Goal: Transaction & Acquisition: Purchase product/service

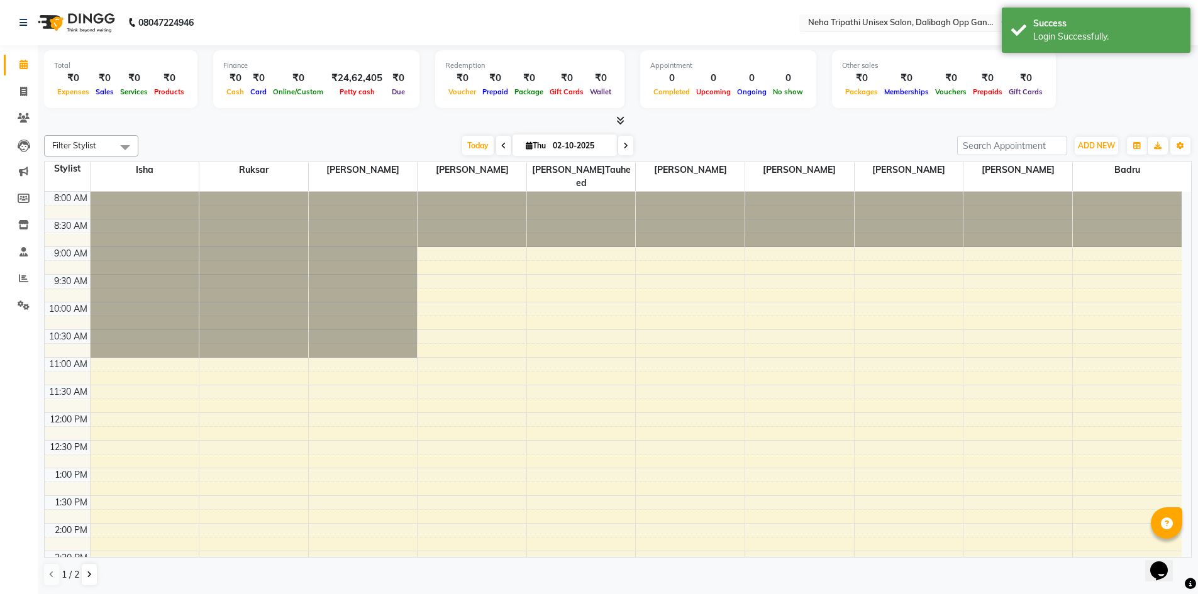
click at [959, 18] on input "text" at bounding box center [896, 24] width 182 height 13
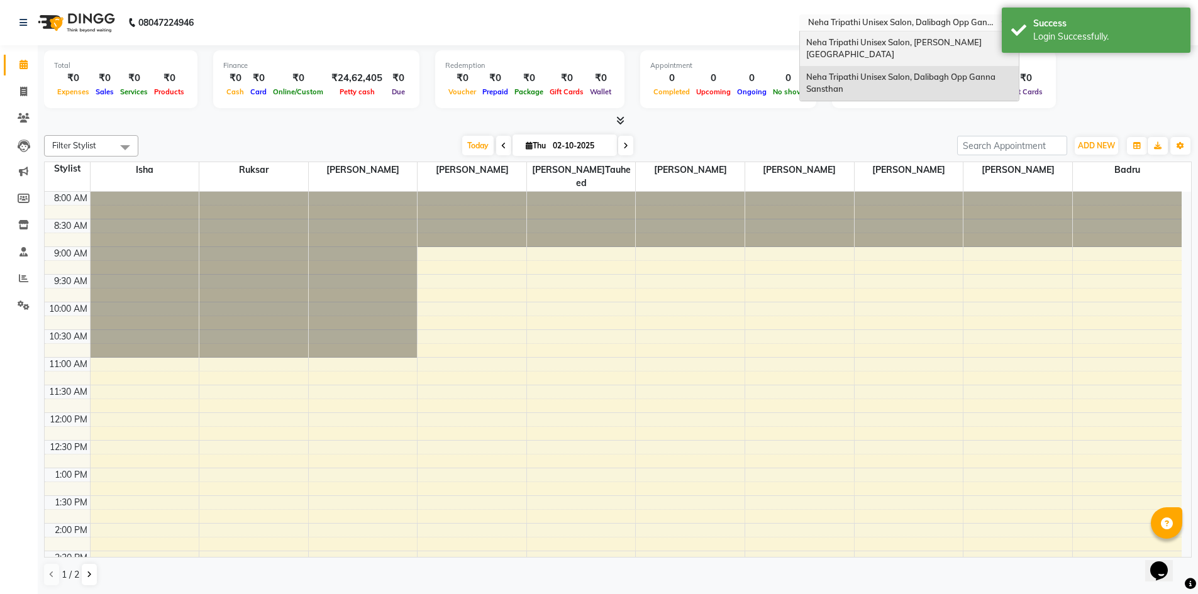
click at [954, 47] on div "Neha Tripathi Unisex Salon, [PERSON_NAME][GEOGRAPHIC_DATA]" at bounding box center [909, 48] width 219 height 35
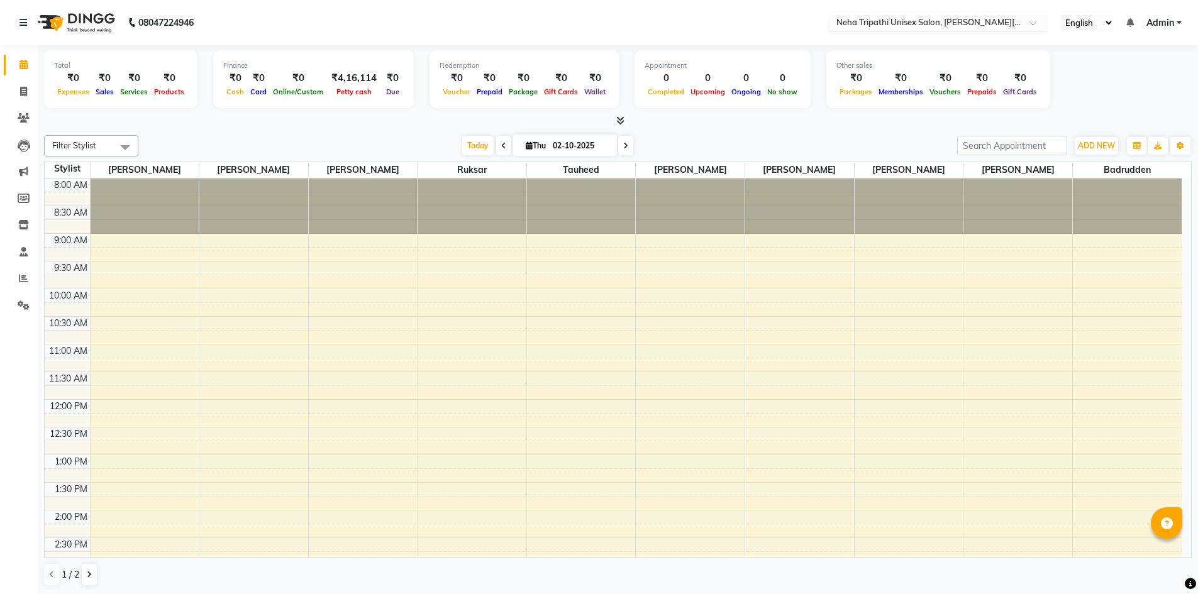
click at [906, 21] on input "text" at bounding box center [925, 24] width 182 height 13
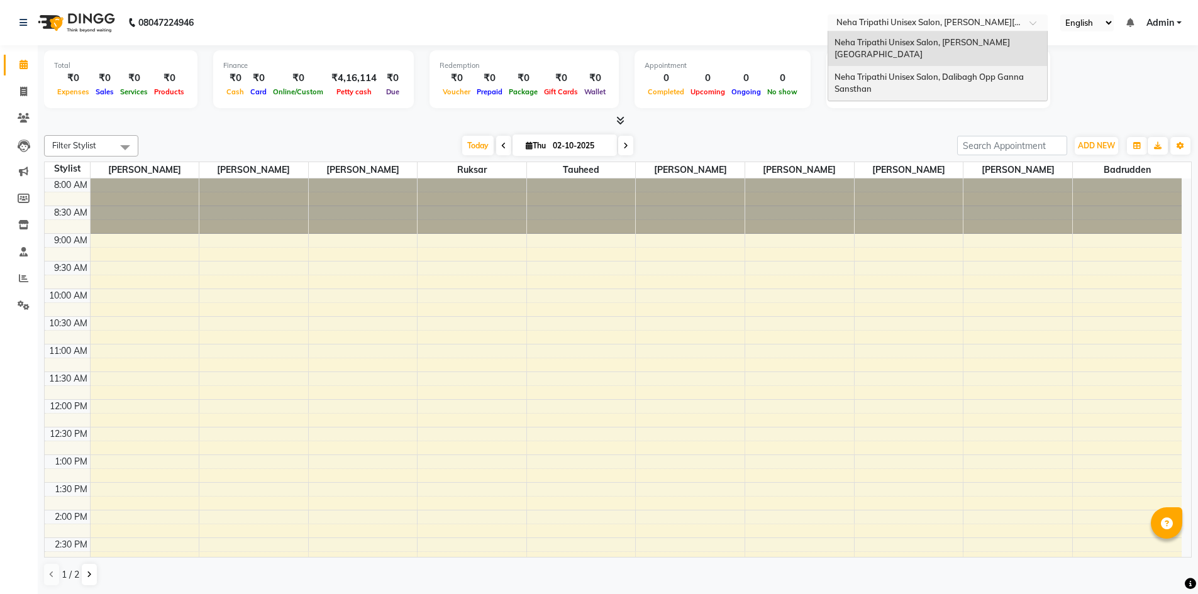
click at [915, 70] on div "Neha Tripathi Unisex Salon, Dalibagh Opp Ganna Sansthan" at bounding box center [937, 83] width 219 height 35
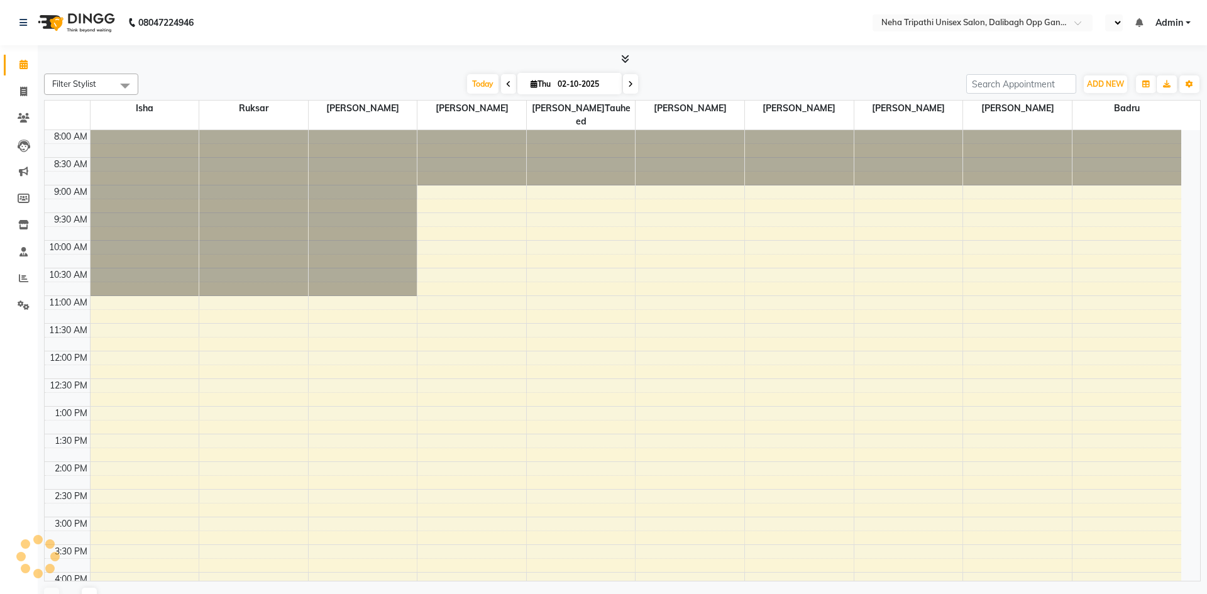
select select "en"
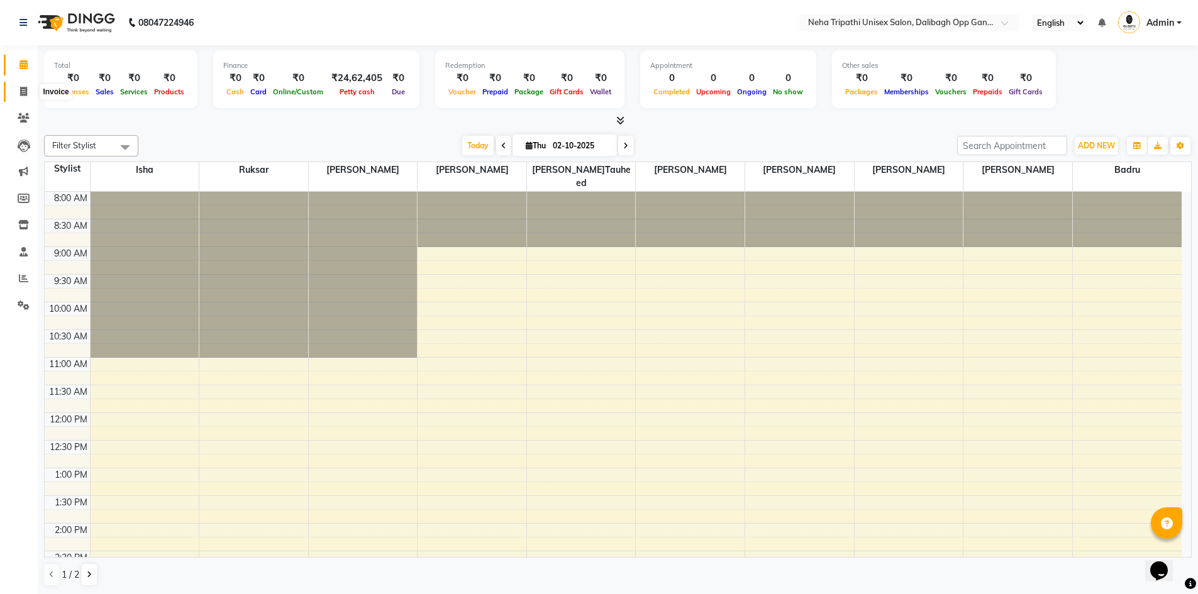
drag, startPoint x: 22, startPoint y: 84, endPoint x: 298, endPoint y: 35, distance: 280.3
click at [22, 85] on span at bounding box center [24, 92] width 22 height 14
select select "service"
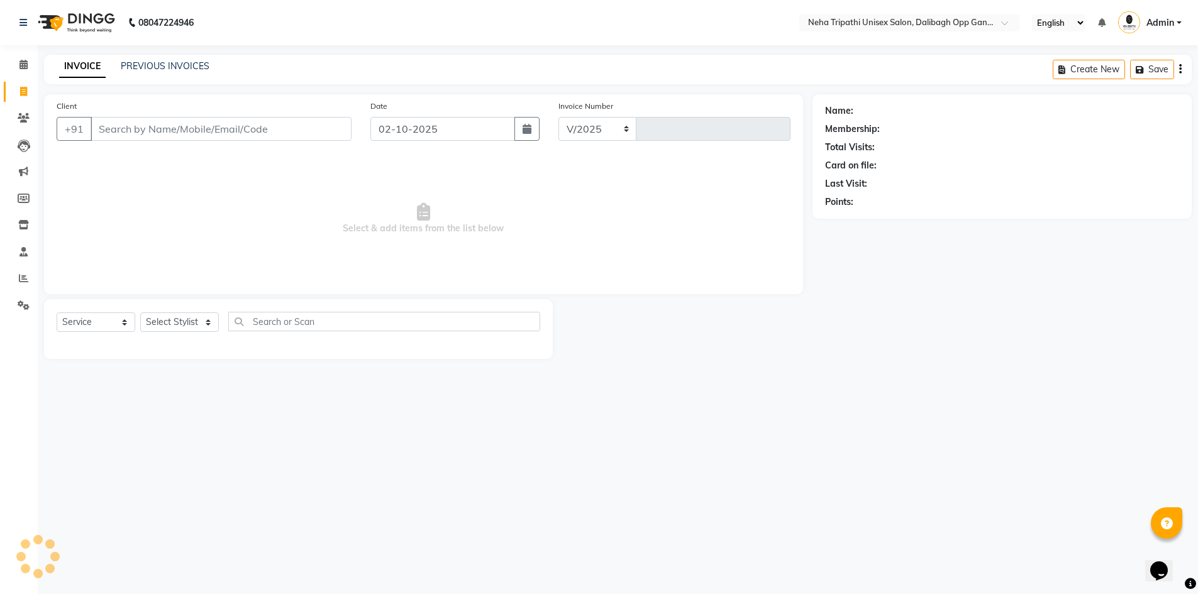
select select "6624"
type input "1346"
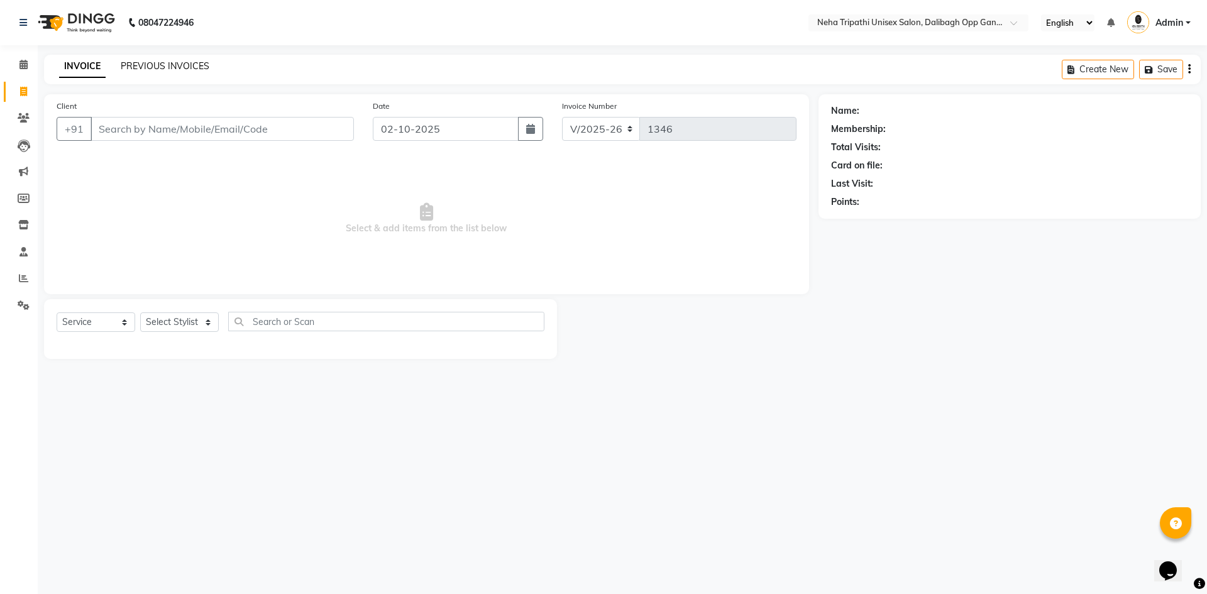
click at [172, 65] on link "PREVIOUS INVOICES" at bounding box center [165, 65] width 89 height 11
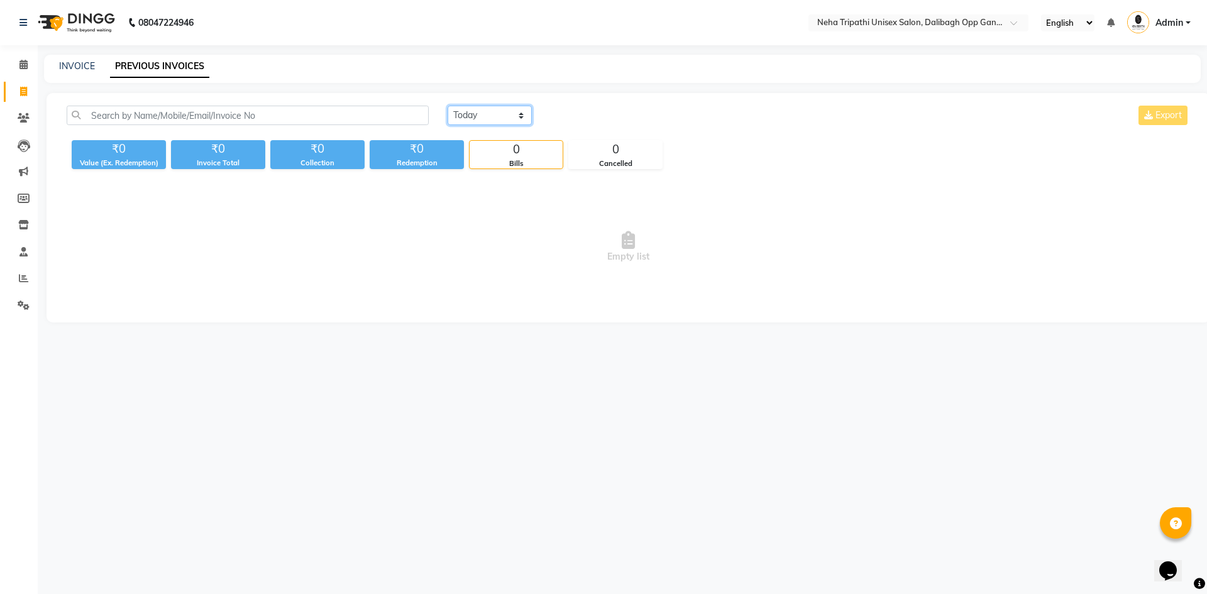
click at [500, 112] on select "Today Yesterday Custom Range" at bounding box center [490, 115] width 84 height 19
select select "yesterday"
click at [448, 106] on select "Today Yesterday Custom Range" at bounding box center [490, 115] width 84 height 19
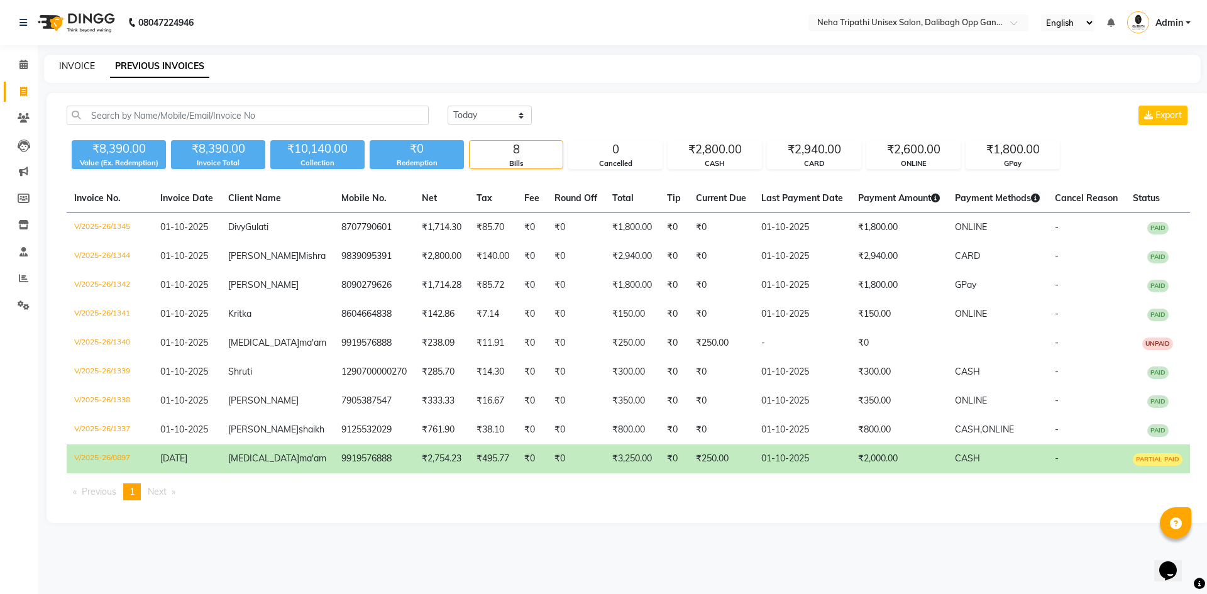
click at [73, 65] on link "INVOICE" at bounding box center [77, 65] width 36 height 11
select select "6624"
select select "service"
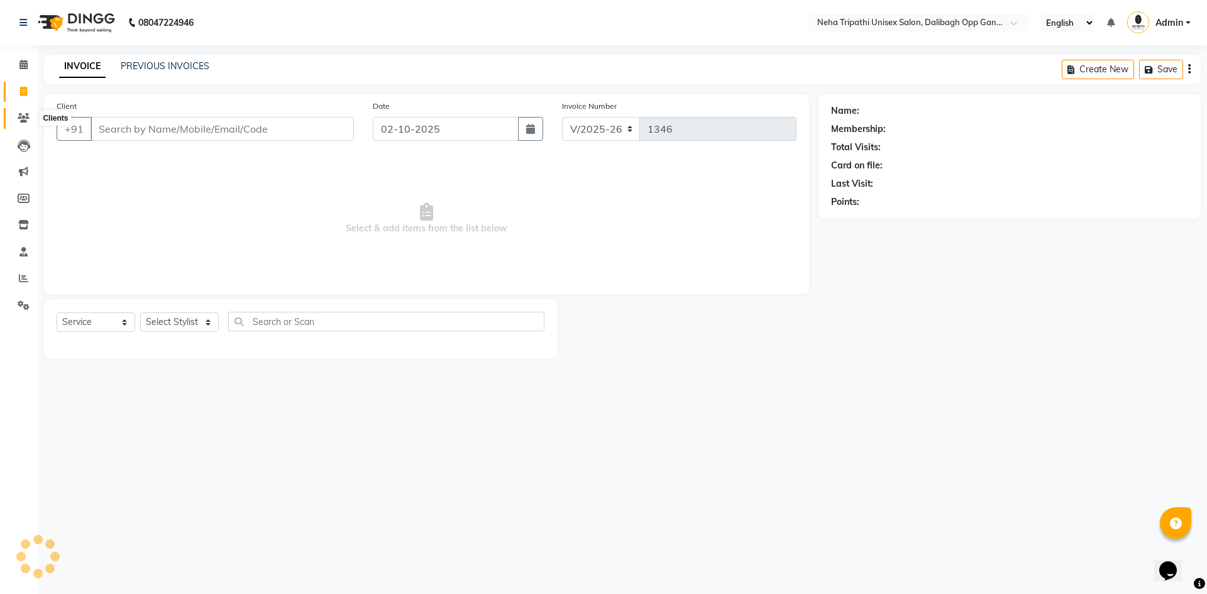
click at [20, 123] on span at bounding box center [24, 118] width 22 height 14
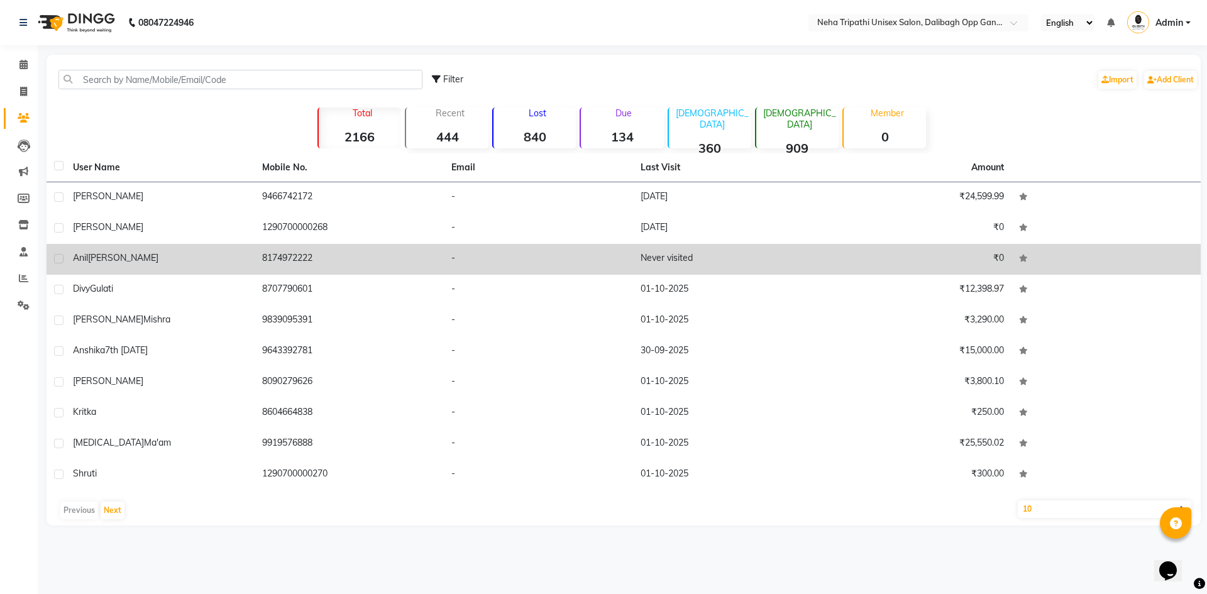
drag, startPoint x: 318, startPoint y: 257, endPoint x: 253, endPoint y: 258, distance: 64.8
click at [253, 258] on tr "Anil Kumar 8174972222 - Never visited ₹0" at bounding box center [624, 259] width 1154 height 31
copy tr "8174972222"
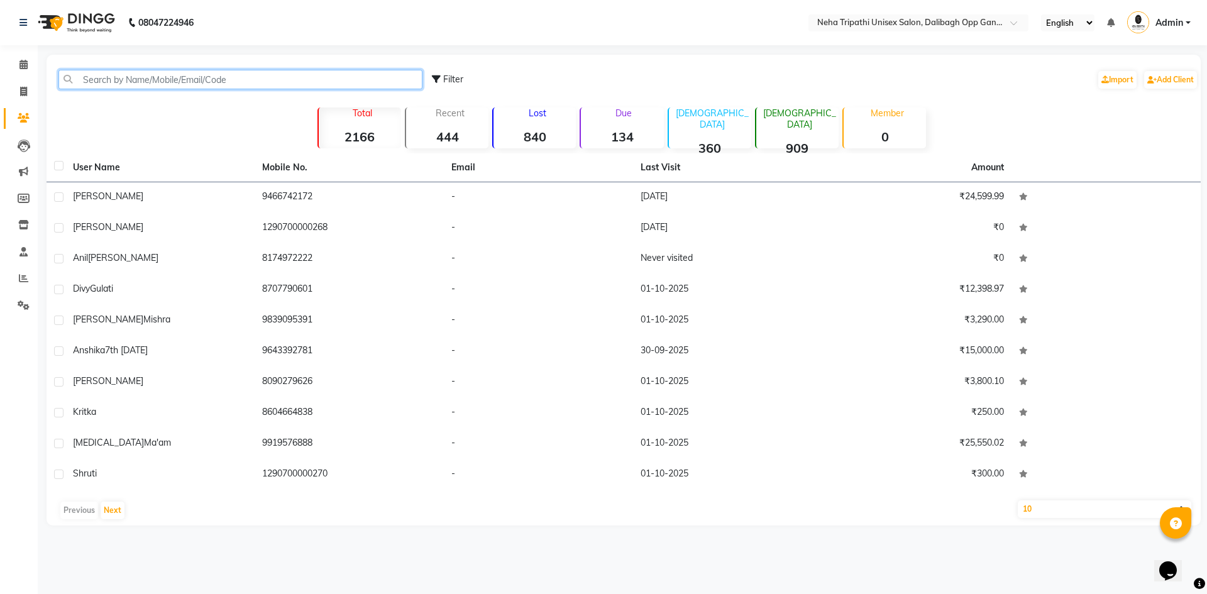
click at [106, 75] on input "text" at bounding box center [240, 79] width 364 height 19
paste input "8174972222"
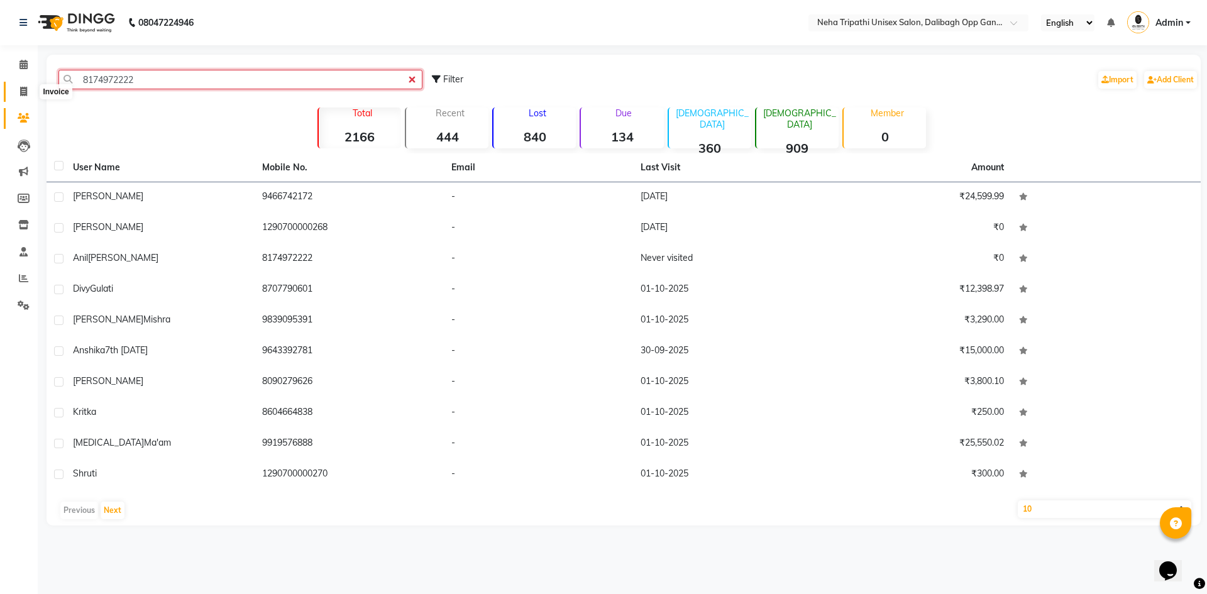
type input "8174972222"
click at [21, 89] on icon at bounding box center [23, 91] width 7 height 9
select select "service"
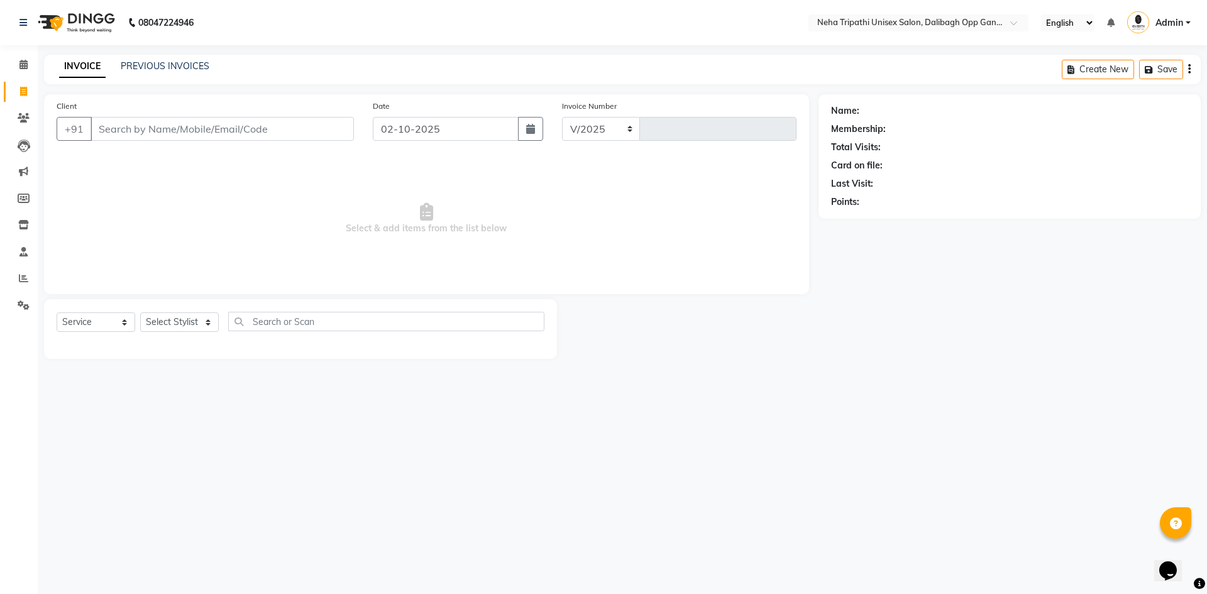
select select "6624"
type input "1346"
drag, startPoint x: 149, startPoint y: 131, endPoint x: 139, endPoint y: 123, distance: 12.6
click at [149, 131] on input "Client" at bounding box center [222, 129] width 263 height 24
click at [190, 161] on ngb-highlight "8174972222" at bounding box center [220, 158] width 63 height 13
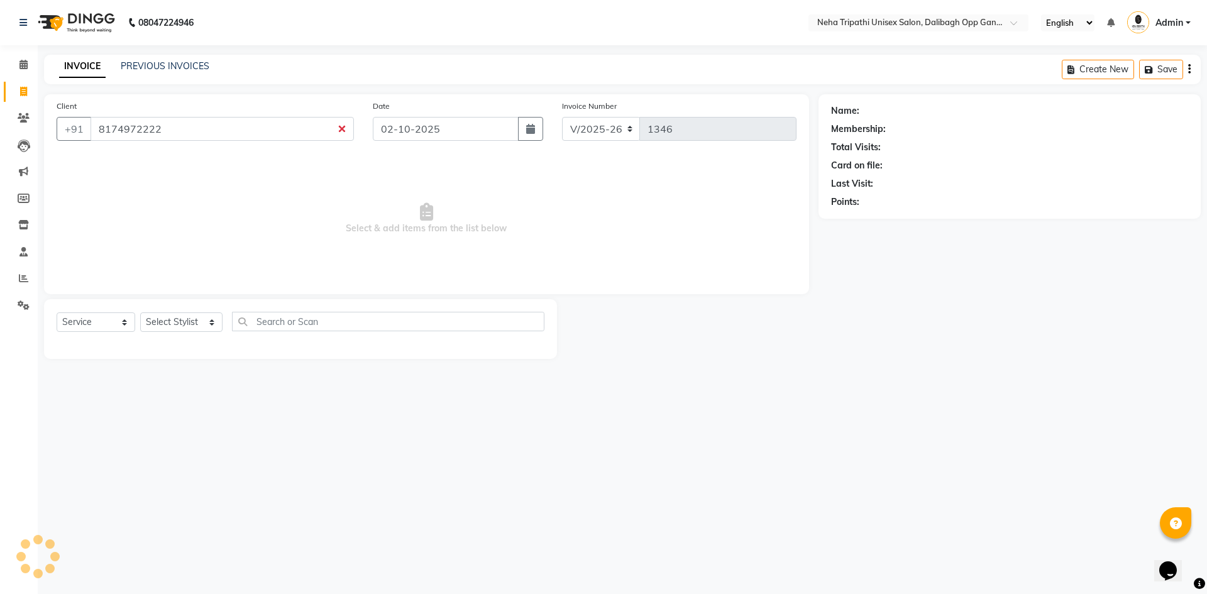
type input "8174972222"
click at [173, 317] on select "Select Stylist Badru [PERSON_NAME] isha [PERSON_NAME] Mohd.[PERSON_NAME] [PERSO…" at bounding box center [181, 321] width 82 height 19
select select "1: Object"
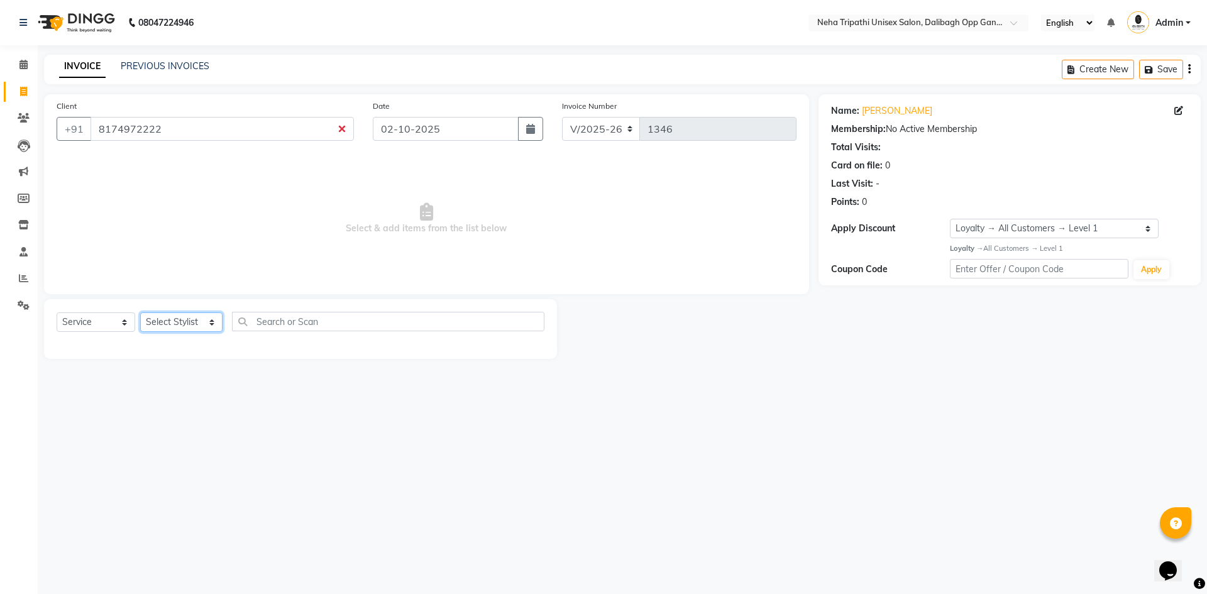
select select "51165"
click at [140, 312] on select "Select Stylist Badru [PERSON_NAME] isha [PERSON_NAME] Mohd.[PERSON_NAME] [PERSO…" at bounding box center [181, 321] width 82 height 19
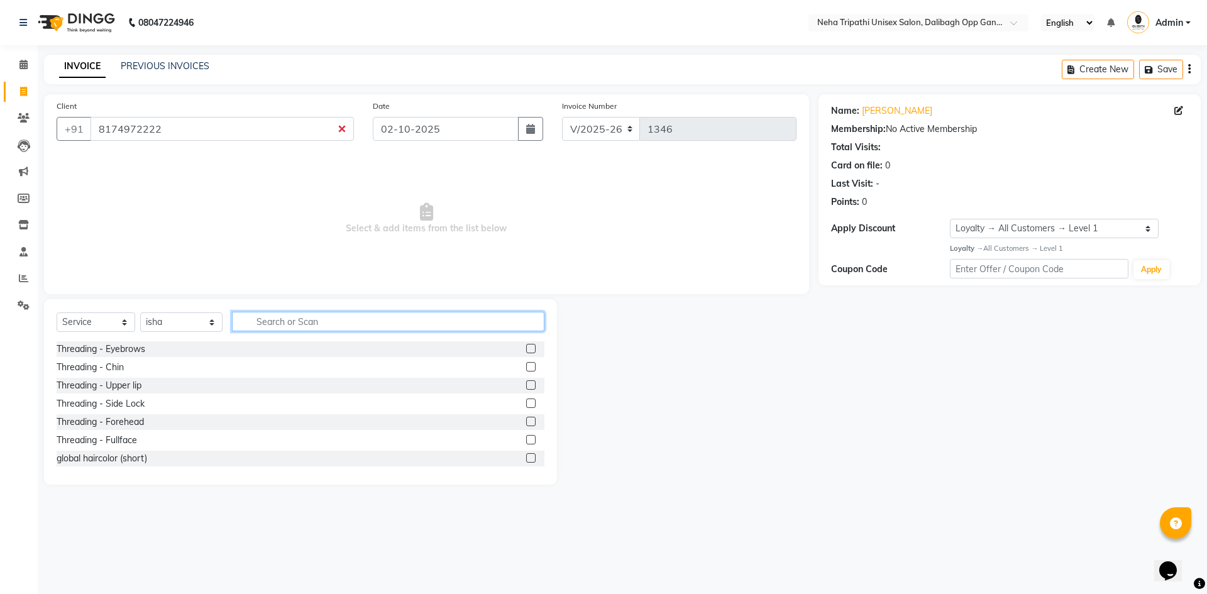
click at [325, 324] on input "text" at bounding box center [388, 321] width 312 height 19
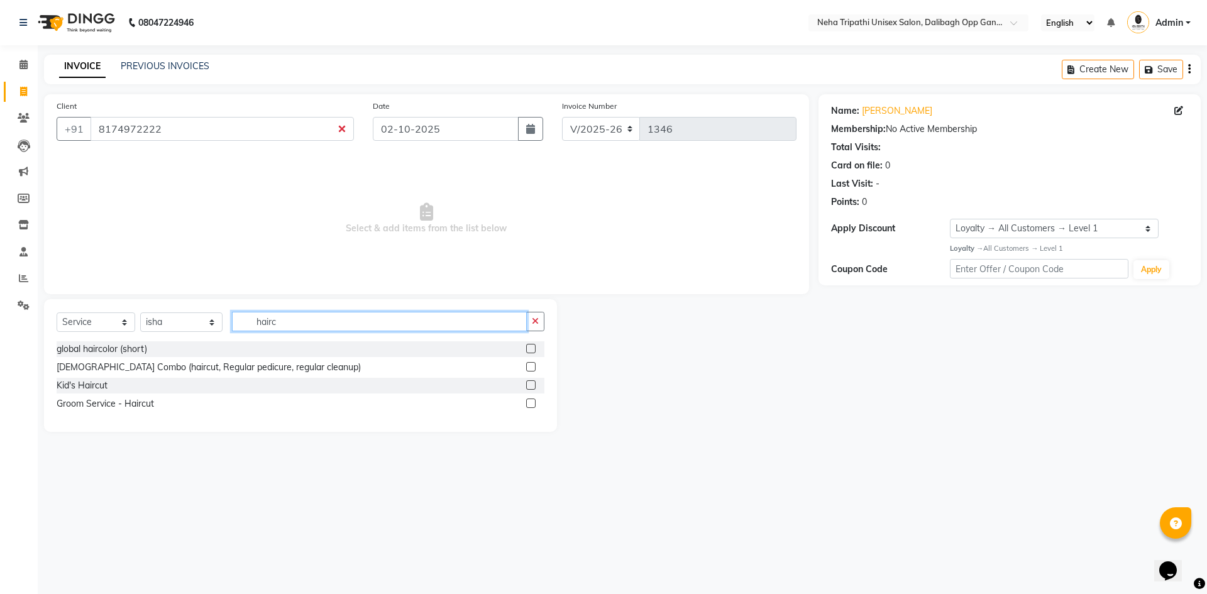
type input "hairc"
click at [536, 398] on div at bounding box center [535, 404] width 18 height 16
click at [533, 402] on label at bounding box center [530, 403] width 9 height 9
click at [533, 402] on input "checkbox" at bounding box center [530, 404] width 8 height 8
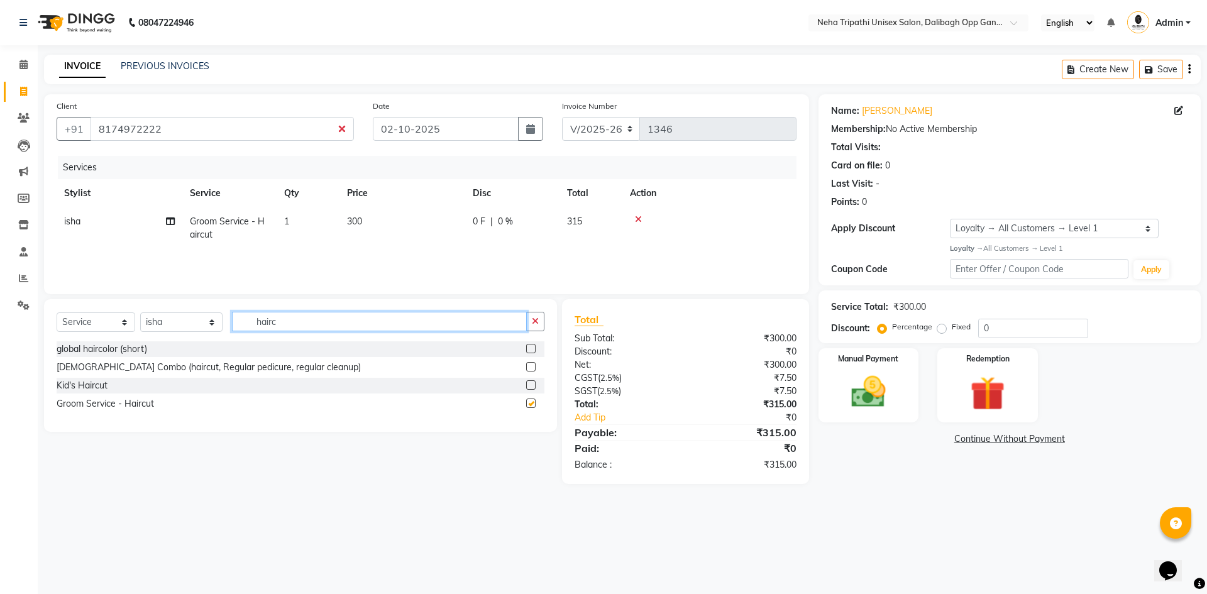
checkbox input "false"
drag, startPoint x: 302, startPoint y: 328, endPoint x: 245, endPoint y: 329, distance: 57.9
click at [245, 329] on input "hairc" at bounding box center [379, 321] width 295 height 19
type input "beard"
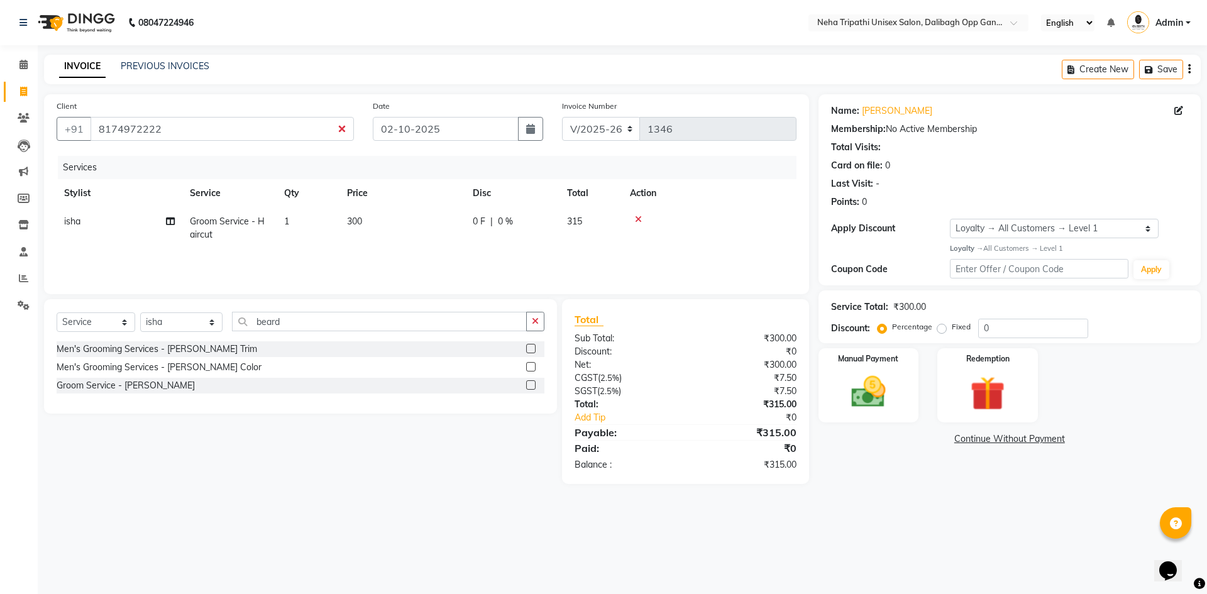
drag, startPoint x: 529, startPoint y: 383, endPoint x: 431, endPoint y: 371, distance: 98.8
click at [529, 383] on label at bounding box center [530, 384] width 9 height 9
click at [529, 383] on input "checkbox" at bounding box center [530, 386] width 8 height 8
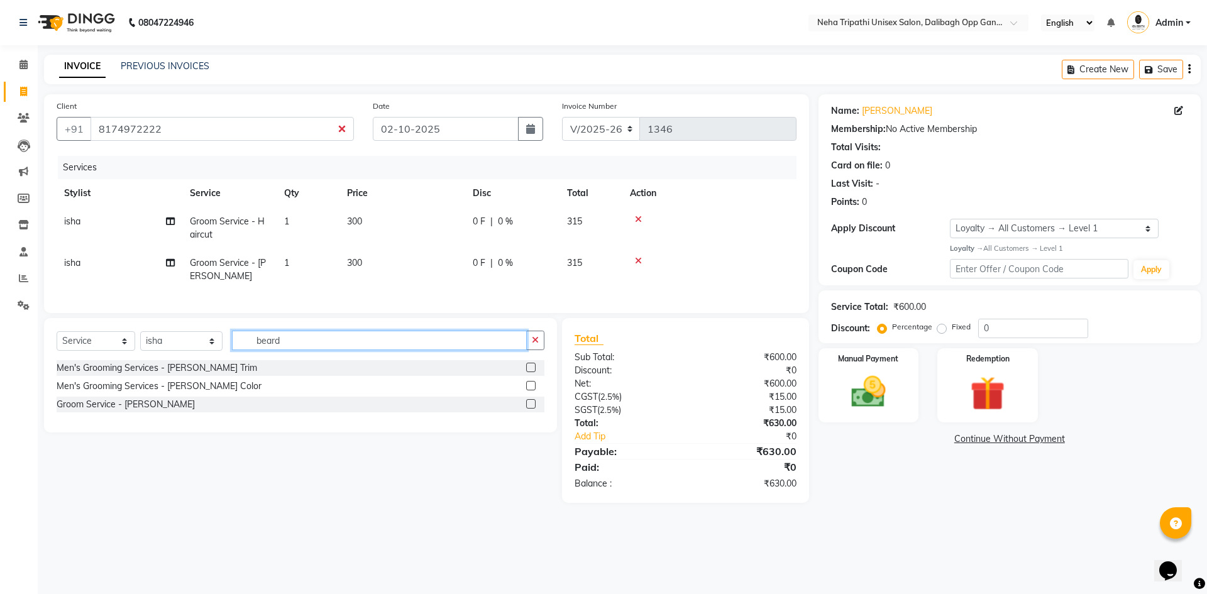
checkbox input "false"
drag, startPoint x: 298, startPoint y: 351, endPoint x: 212, endPoint y: 361, distance: 86.7
click at [212, 360] on div "Select Service Product Membership Package Voucher Prepaid Gift Card Select Styl…" at bounding box center [301, 346] width 488 height 30
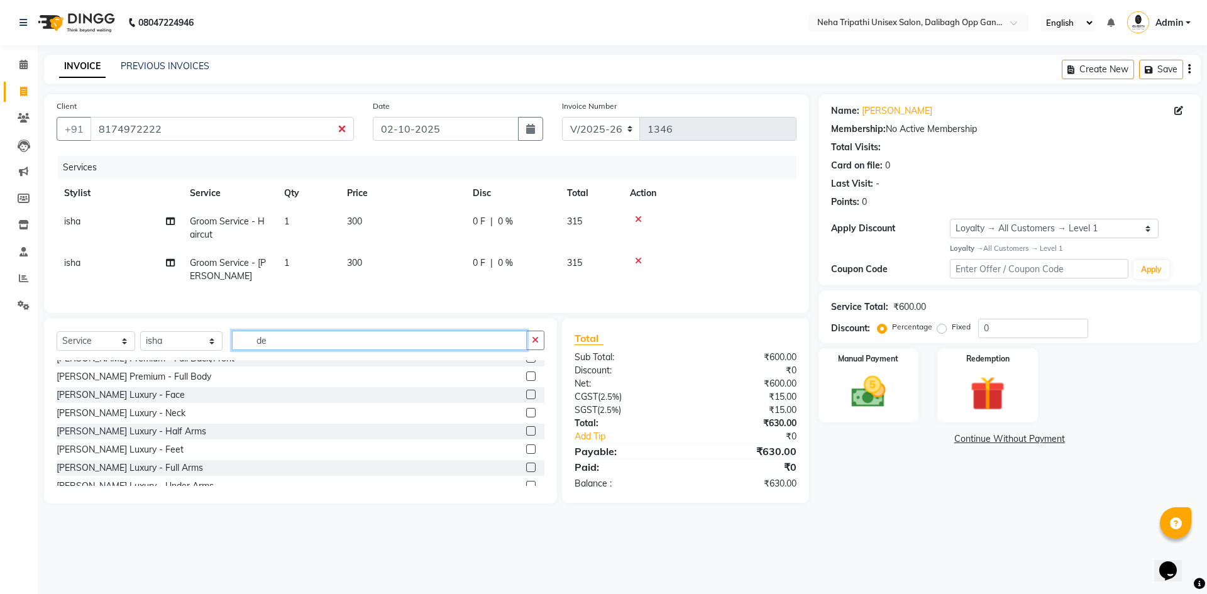
scroll to position [314, 0]
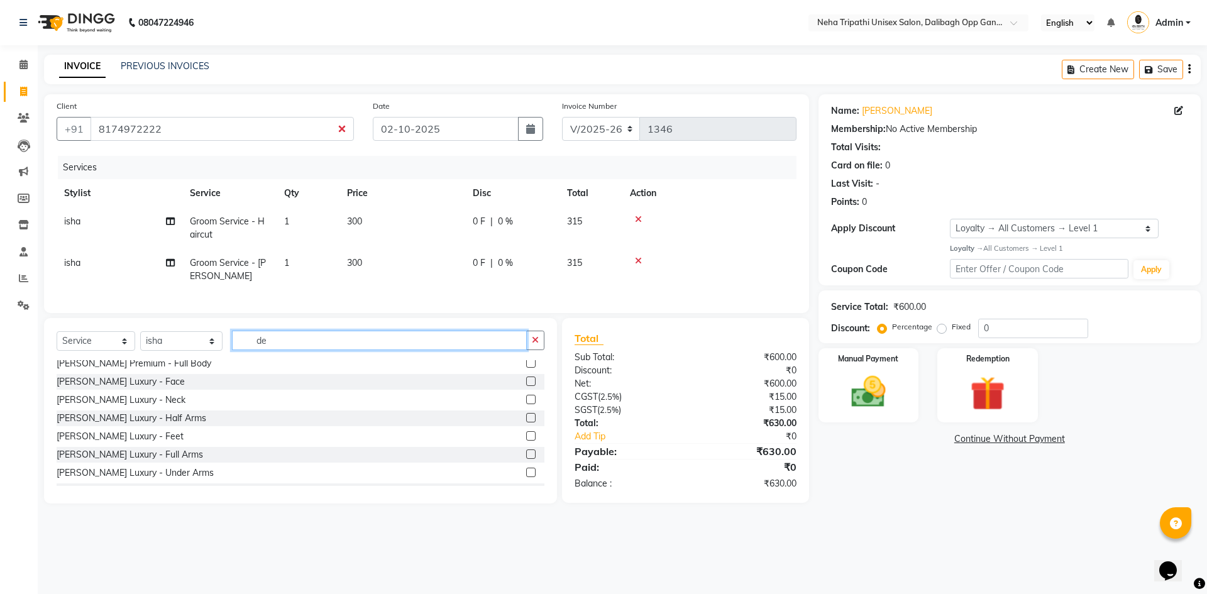
type input "de"
click at [526, 386] on label at bounding box center [530, 381] width 9 height 9
click at [526, 386] on input "checkbox" at bounding box center [530, 382] width 8 height 8
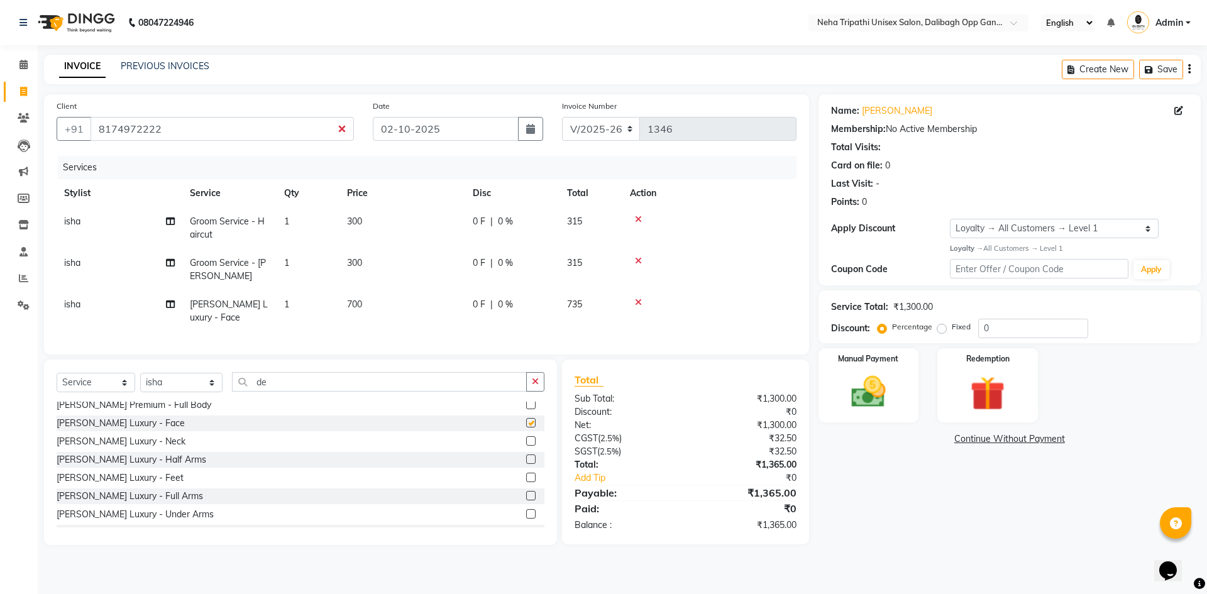
checkbox input "false"
drag, startPoint x: 278, startPoint y: 393, endPoint x: 156, endPoint y: 392, distance: 122.0
click at [156, 392] on div "Select Service Product Membership Package Voucher Prepaid Gift Card Select Styl…" at bounding box center [301, 387] width 488 height 30
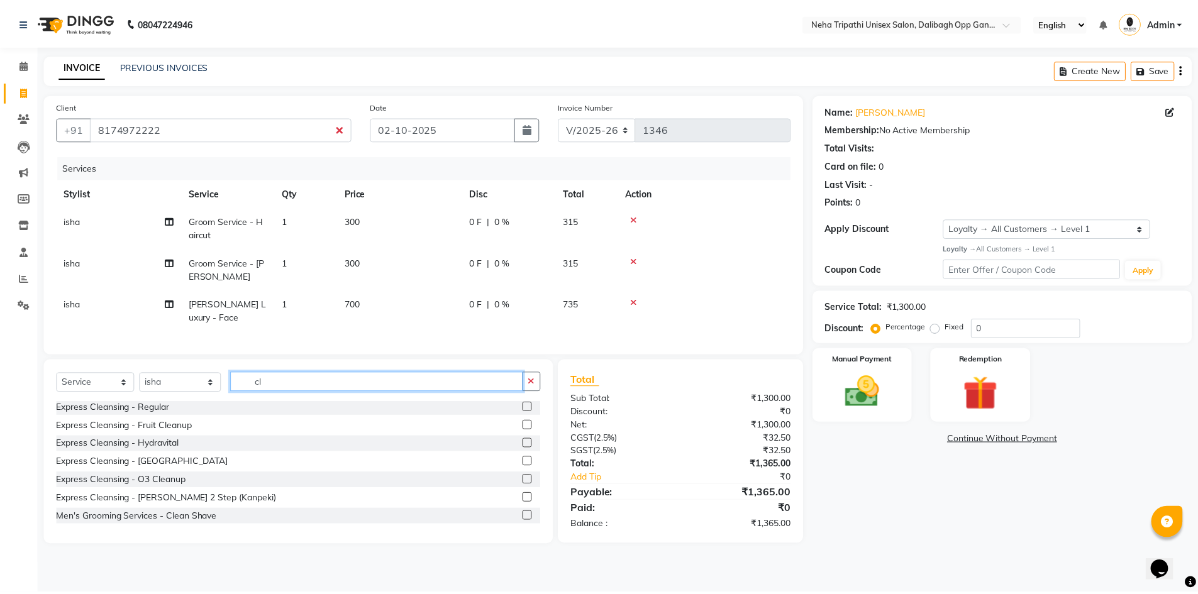
scroll to position [75, 0]
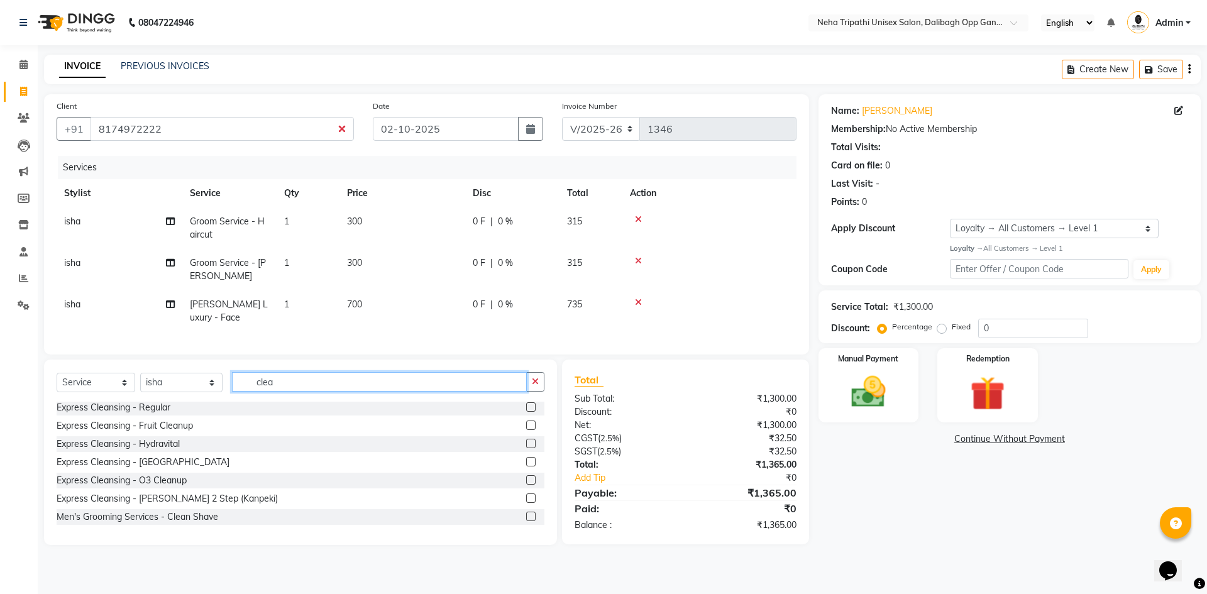
type input "clea"
click at [526, 412] on label at bounding box center [530, 406] width 9 height 9
click at [526, 412] on input "checkbox" at bounding box center [530, 408] width 8 height 8
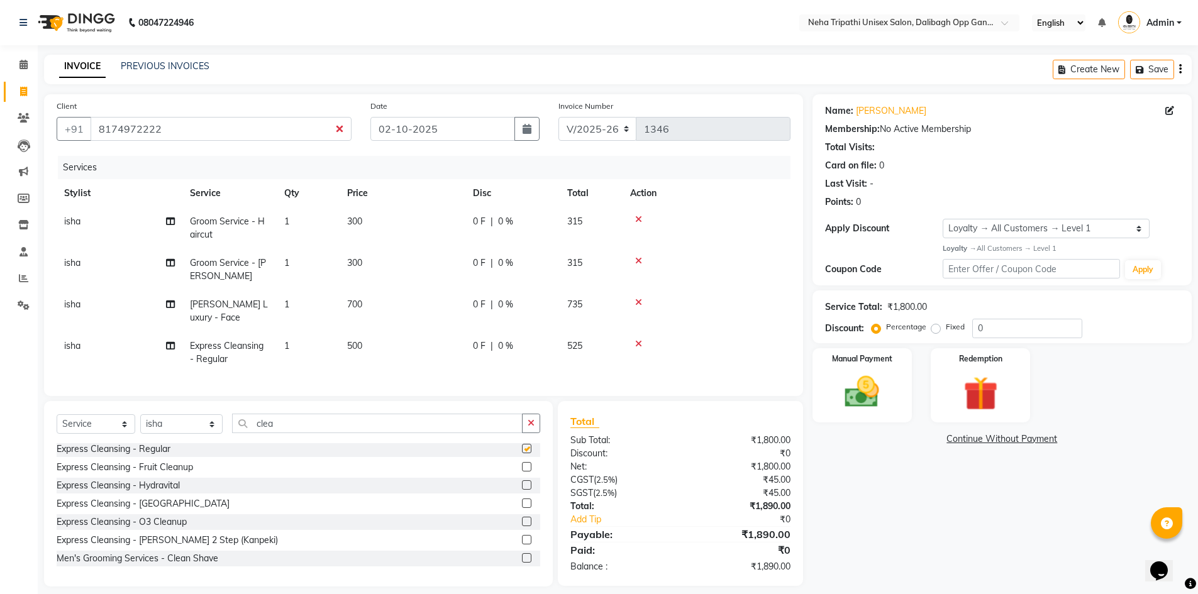
checkbox input "false"
drag, startPoint x: 283, startPoint y: 439, endPoint x: 230, endPoint y: 441, distance: 52.8
click at [232, 433] on input "clea" at bounding box center [377, 423] width 291 height 19
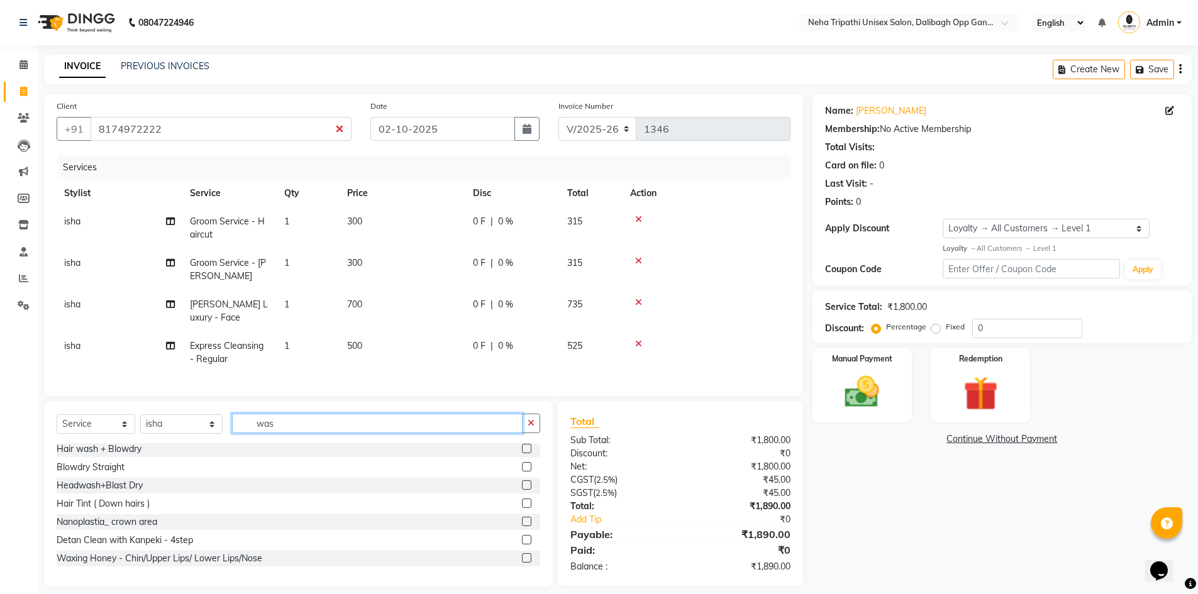
scroll to position [2, 0]
type input "was"
click at [522, 508] on label at bounding box center [526, 503] width 9 height 9
click at [522, 508] on input "checkbox" at bounding box center [526, 504] width 8 height 8
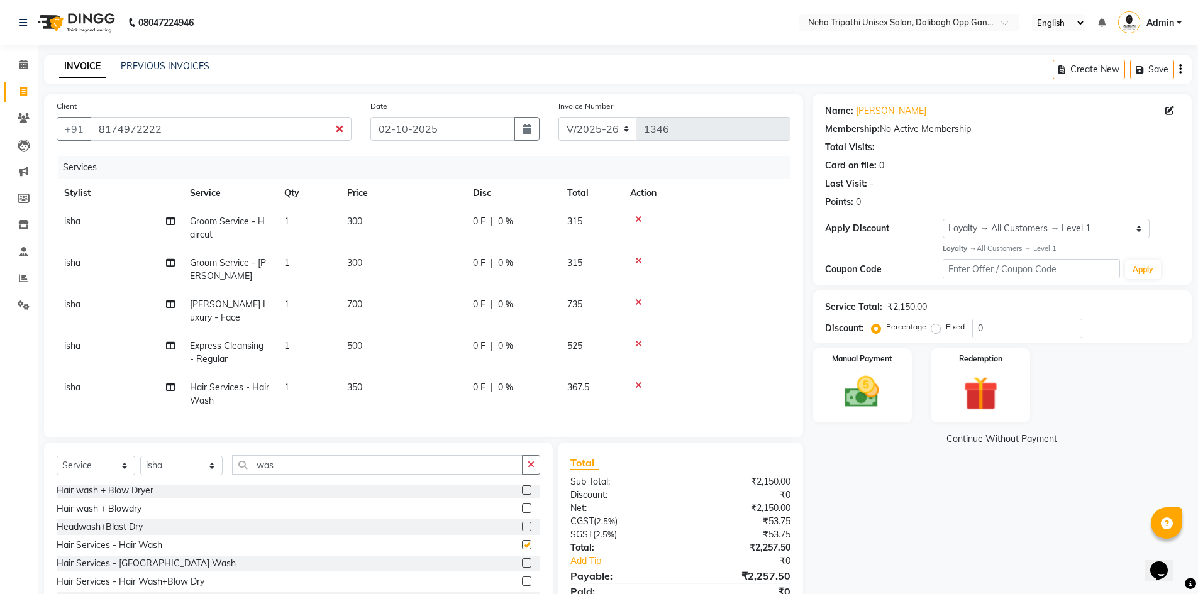
checkbox input "false"
click at [355, 221] on span "300" at bounding box center [354, 221] width 15 height 11
select select "51165"
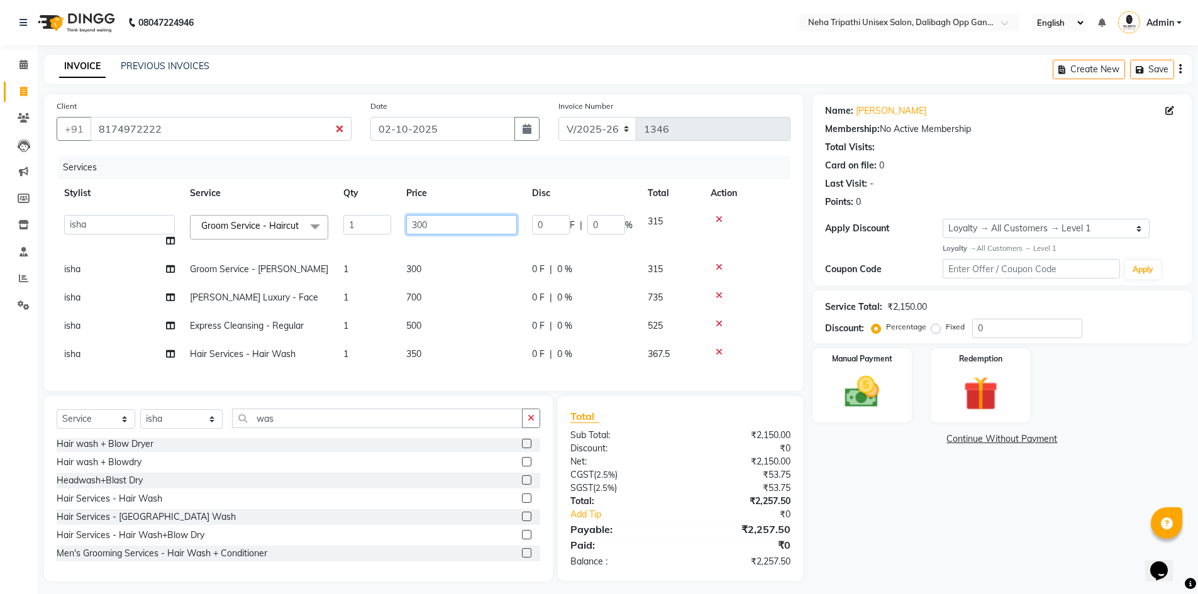
drag, startPoint x: 449, startPoint y: 224, endPoint x: 385, endPoint y: 232, distance: 63.9
click at [385, 231] on tr "Badru Gaus Mohammad isha Jagjit Kaur Mohd.Tauheed Rubeena ruksar Shanawaz Suhai…" at bounding box center [424, 231] width 734 height 48
type input "350"
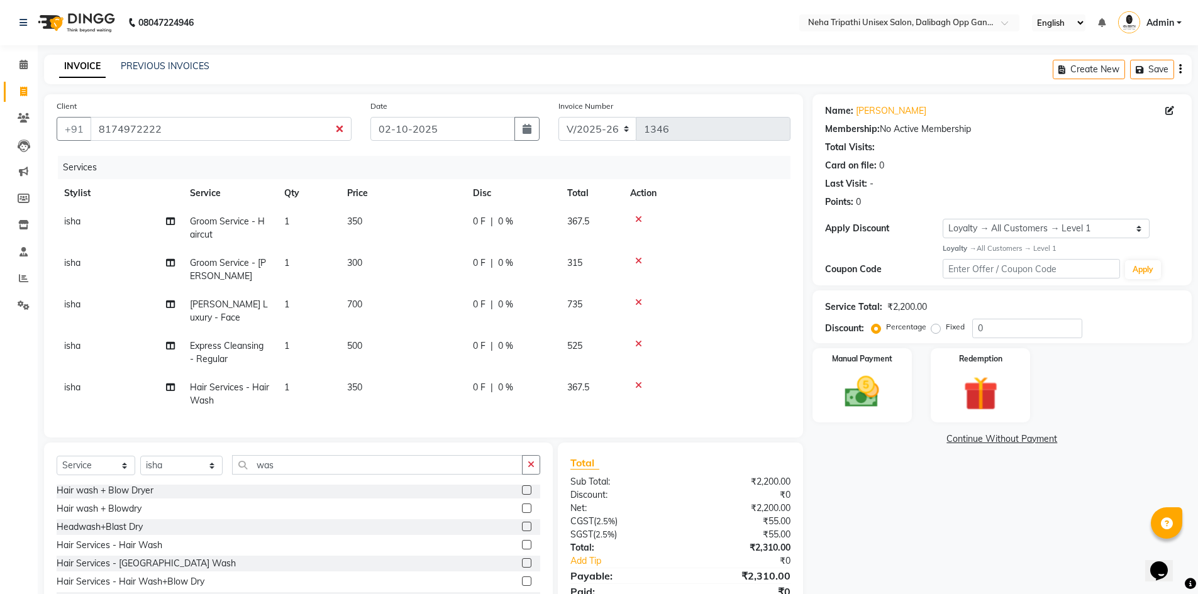
click at [417, 279] on td "300" at bounding box center [403, 269] width 126 height 41
select select "51165"
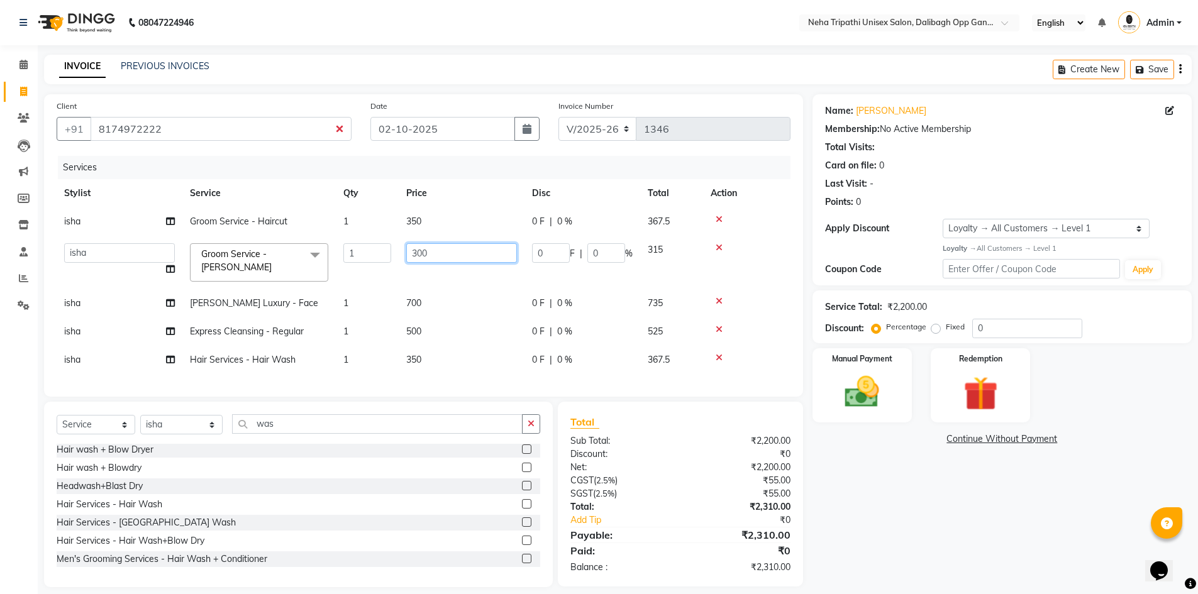
drag, startPoint x: 458, startPoint y: 258, endPoint x: 383, endPoint y: 267, distance: 76.0
click at [383, 267] on tr "Badru Gaus Mohammad isha Jagjit Kaur Mohd.Tauheed Rubeena ruksar Shanawaz Suhai…" at bounding box center [424, 262] width 734 height 53
type input "350"
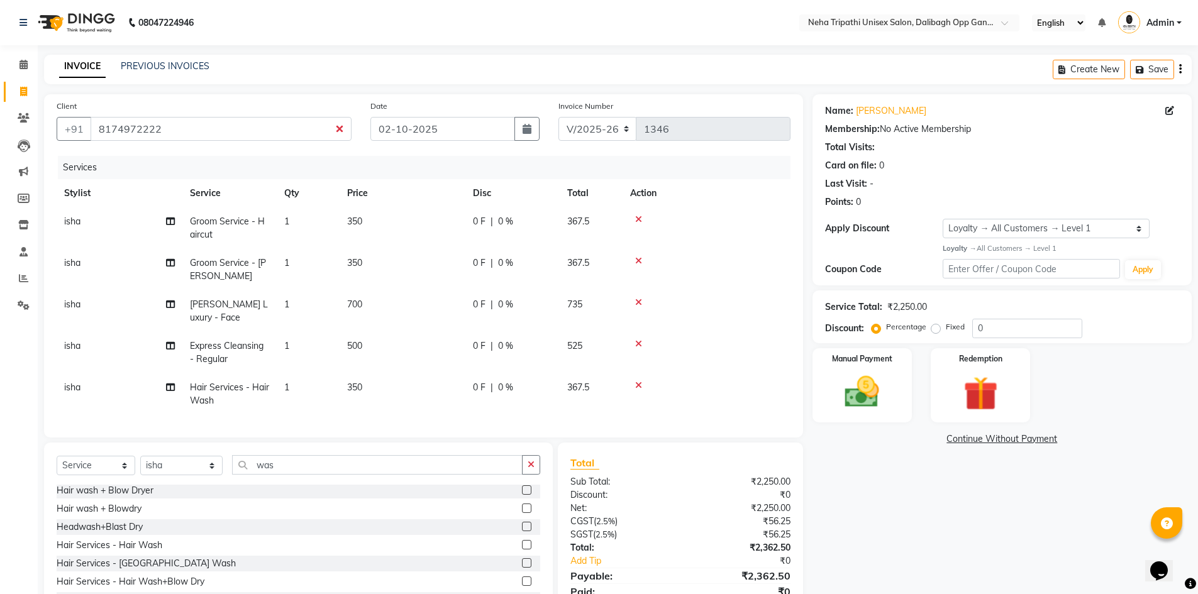
click at [439, 299] on td "700" at bounding box center [403, 310] width 126 height 41
select select "51165"
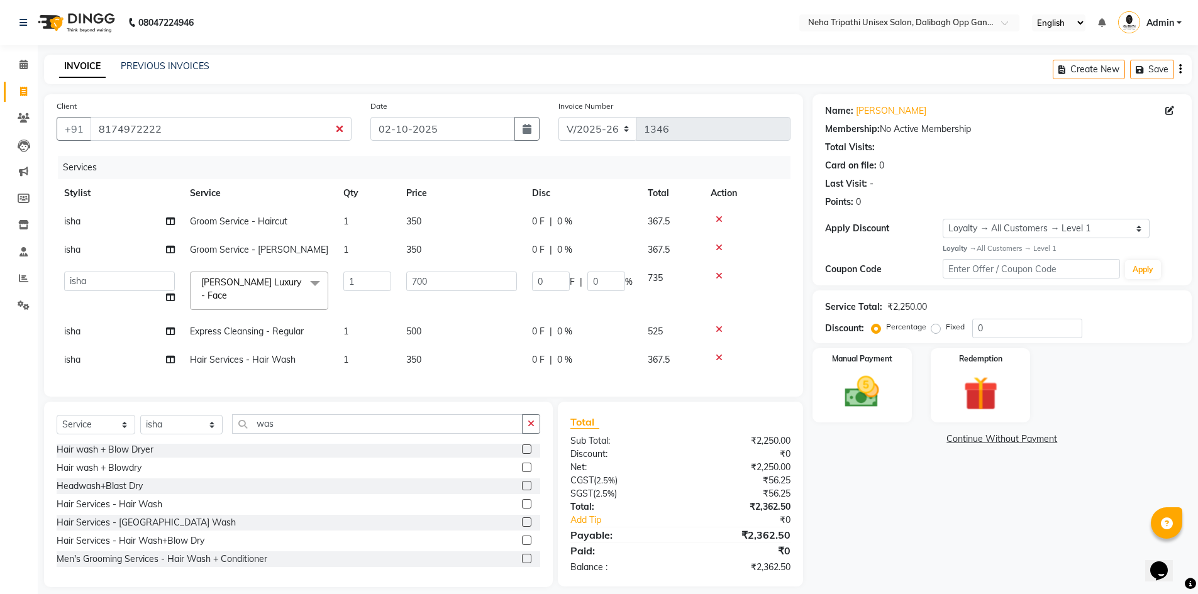
click at [416, 326] on span "500" at bounding box center [413, 331] width 15 height 11
select select "51165"
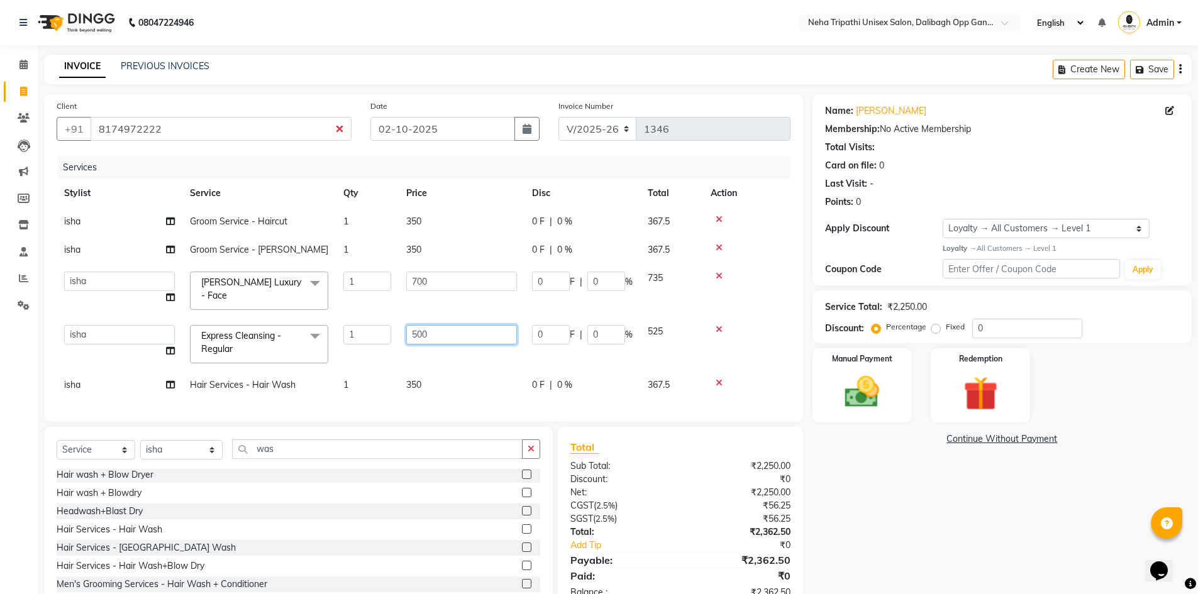
drag, startPoint x: 461, startPoint y: 332, endPoint x: 383, endPoint y: 345, distance: 79.0
click at [383, 345] on tr "Badru Gaus Mohammad isha Jagjit Kaur Mohd.Tauheed Rubeena ruksar Shanawaz Suhai…" at bounding box center [424, 344] width 734 height 53
type input "1000"
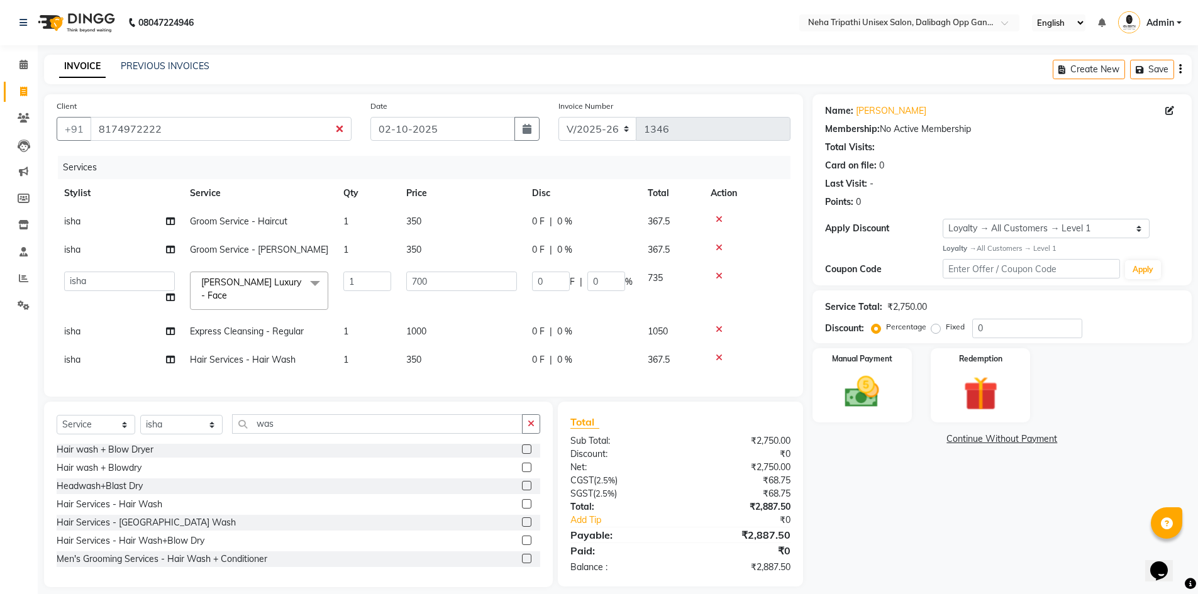
click at [468, 373] on div "Services Stylist Service Qty Price Disc Total Action isha Groom Service - Hairc…" at bounding box center [424, 270] width 734 height 228
click at [949, 519] on div "Name: Anil Kumar Membership: No Active Membership Total Visits: Card on file: 0…" at bounding box center [1006, 340] width 389 height 493
click at [946, 328] on label "Fixed" at bounding box center [955, 326] width 19 height 11
click at [934, 328] on input "Fixed" at bounding box center [938, 327] width 9 height 9
radio input "true"
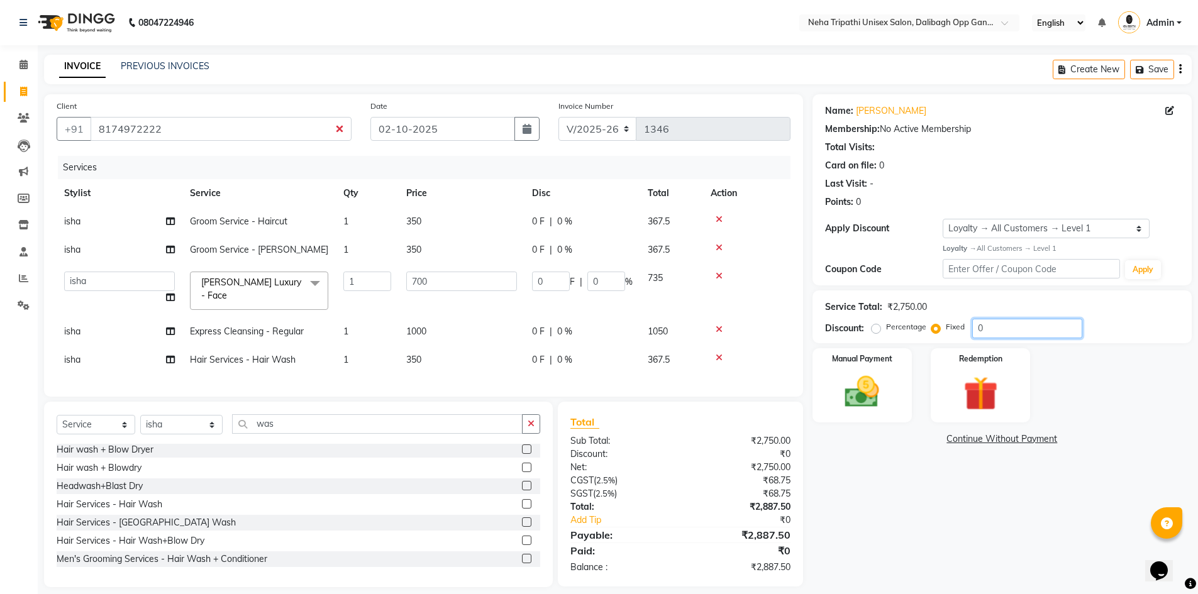
click at [997, 325] on input "0" at bounding box center [1027, 328] width 110 height 19
type input "01"
type input "0.25"
type input "0.04"
type input "013"
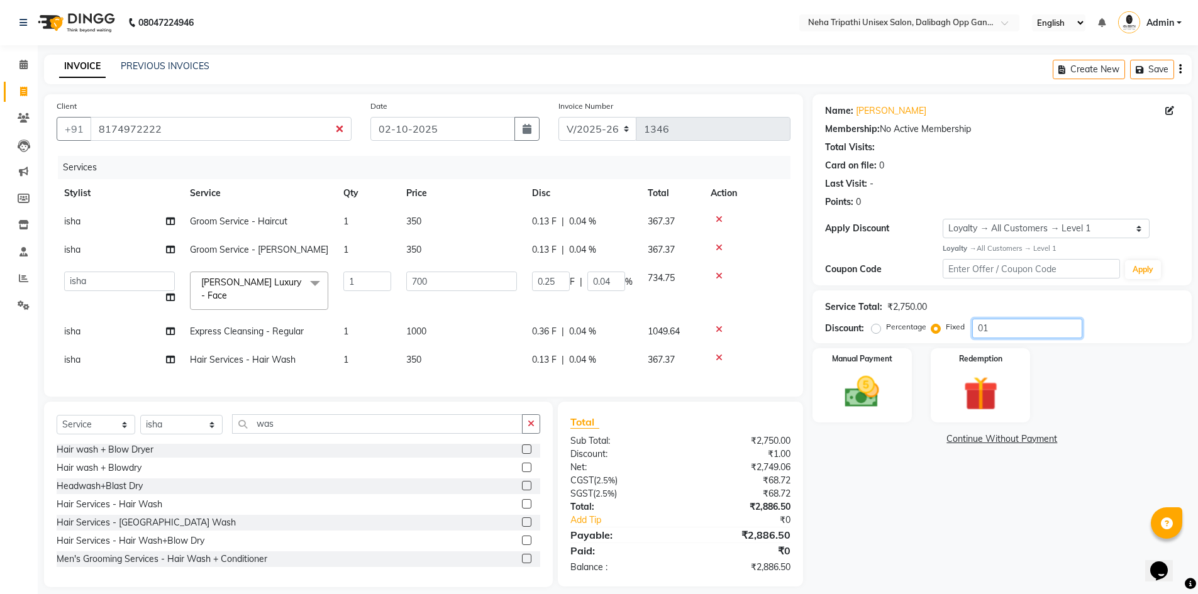
type input "3.31"
type input "0.47"
type input "0138"
type input "35.13"
type input "5.02"
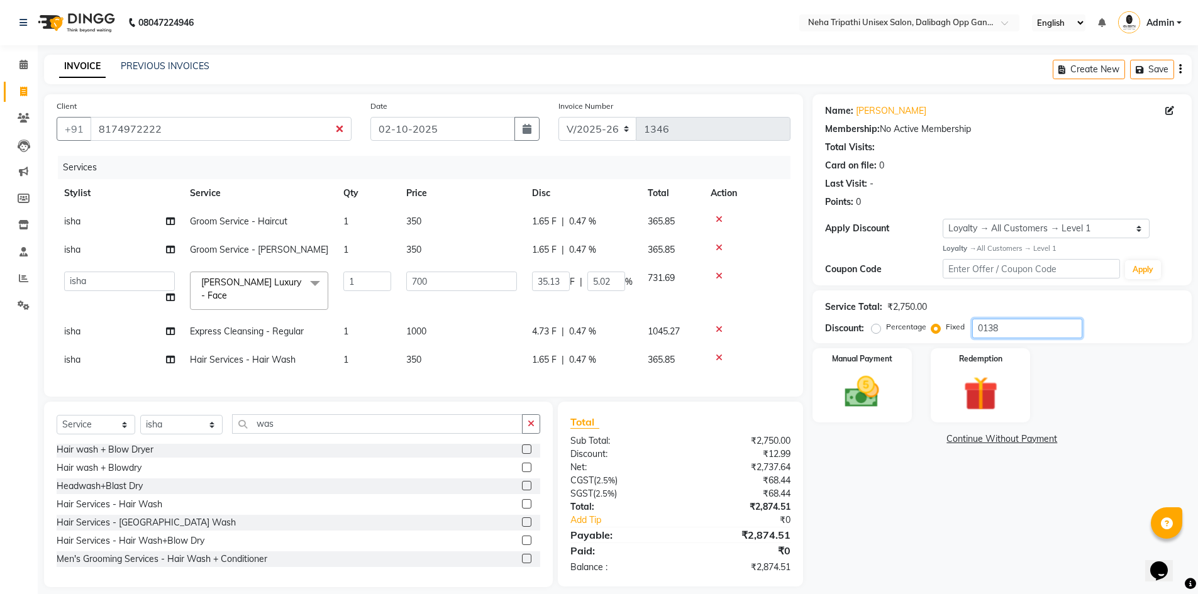
type input "01388"
type input "353.31"
type input "50.47"
type input "01388.5"
type input "353.44"
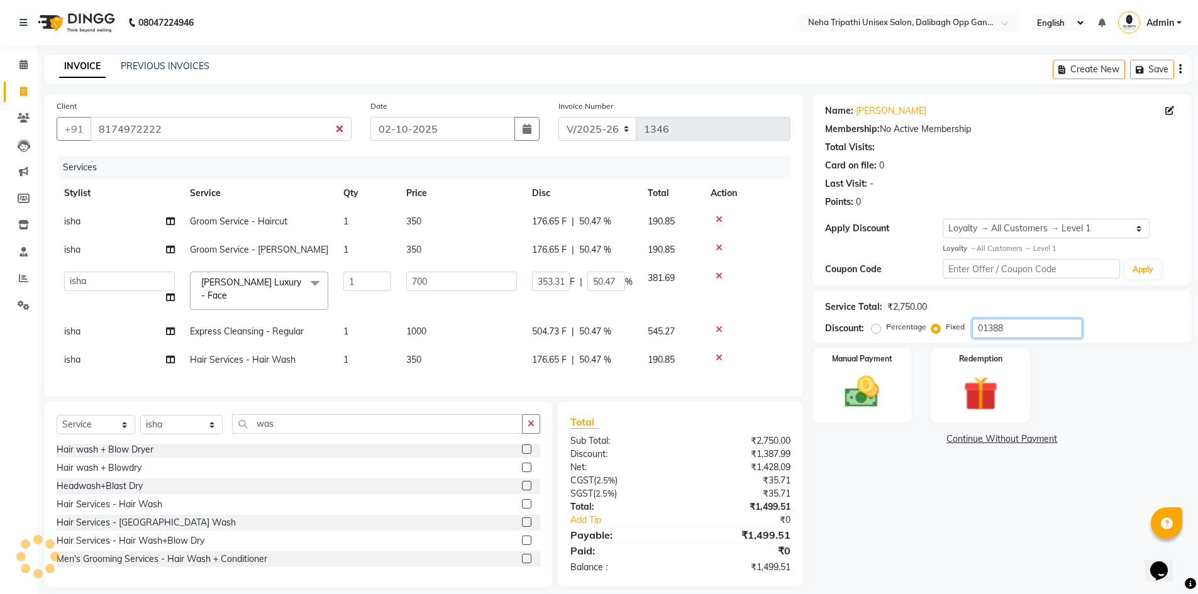
type input "50.49"
type input "01388.51"
click at [417, 129] on input "02-10-2025" at bounding box center [442, 129] width 145 height 24
select select "10"
select select "2025"
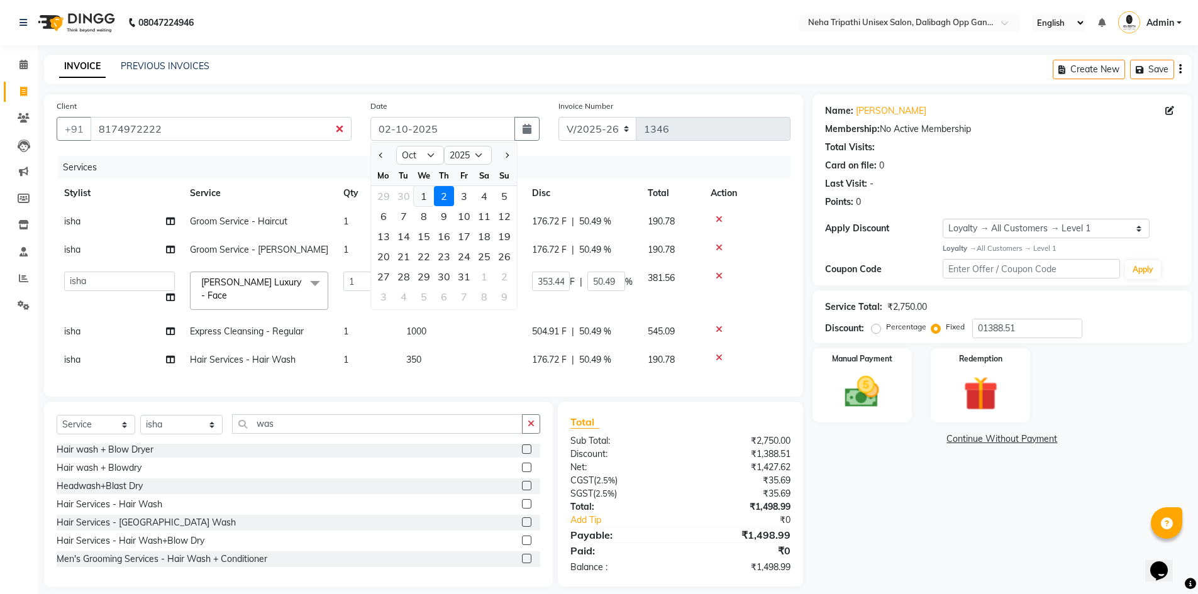
click at [421, 197] on div "1" at bounding box center [424, 196] width 20 height 20
type input "01-10-2025"
radio input "true"
type input "0"
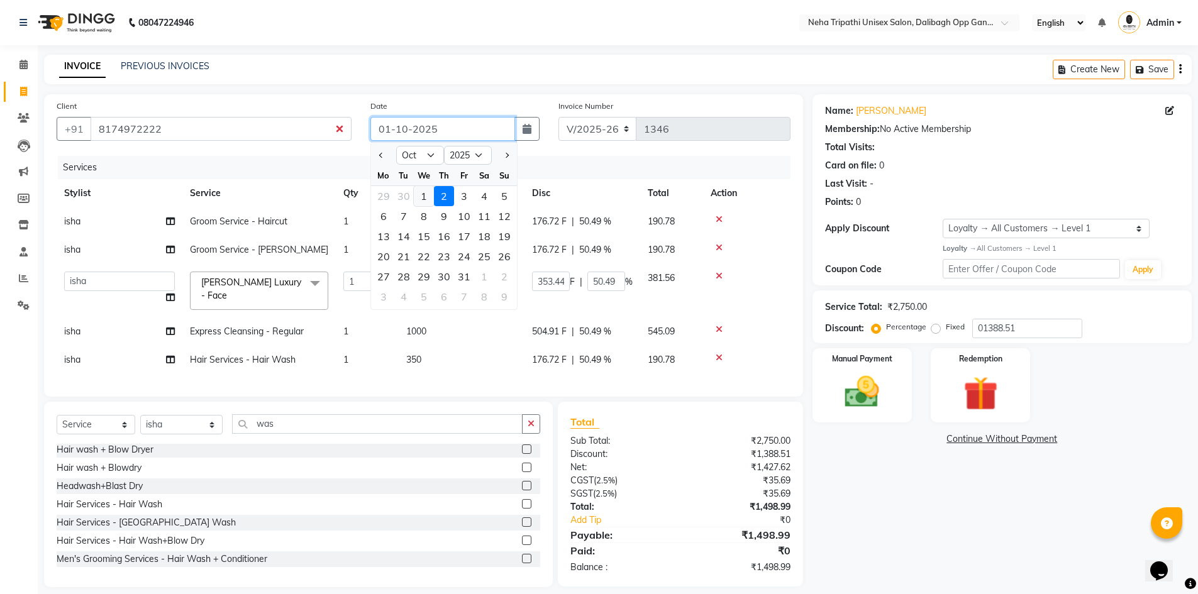
type input "0"
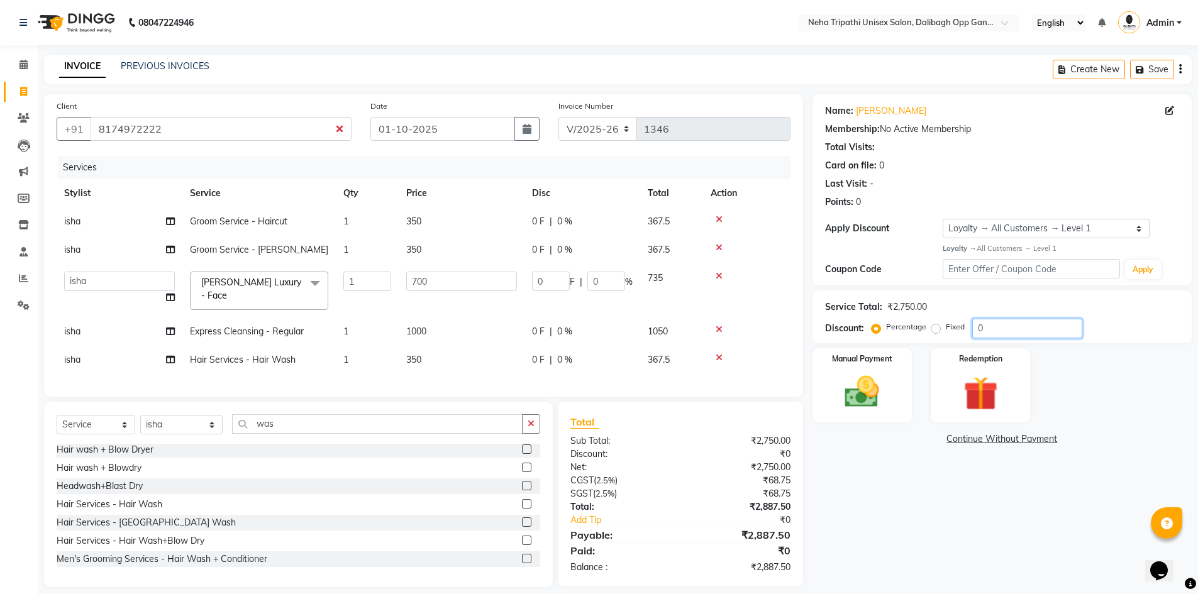
click at [996, 333] on input "0" at bounding box center [1027, 328] width 110 height 19
type input "01"
type input "7"
type input "1"
type input "013"
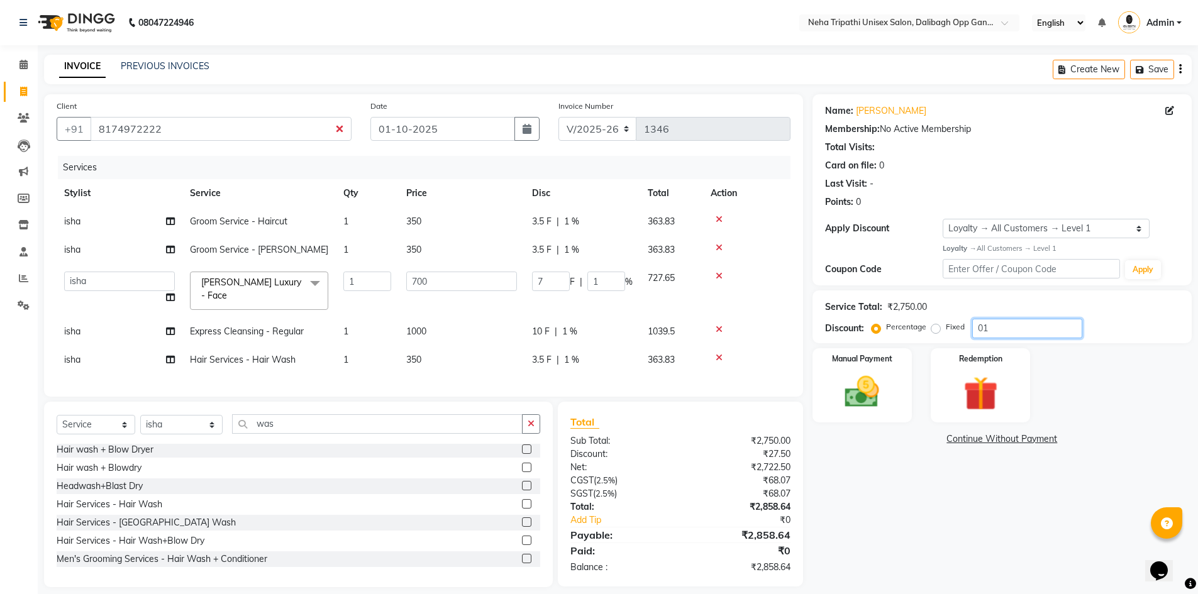
type input "91"
type input "13"
type input "100"
type input "700"
type input "100"
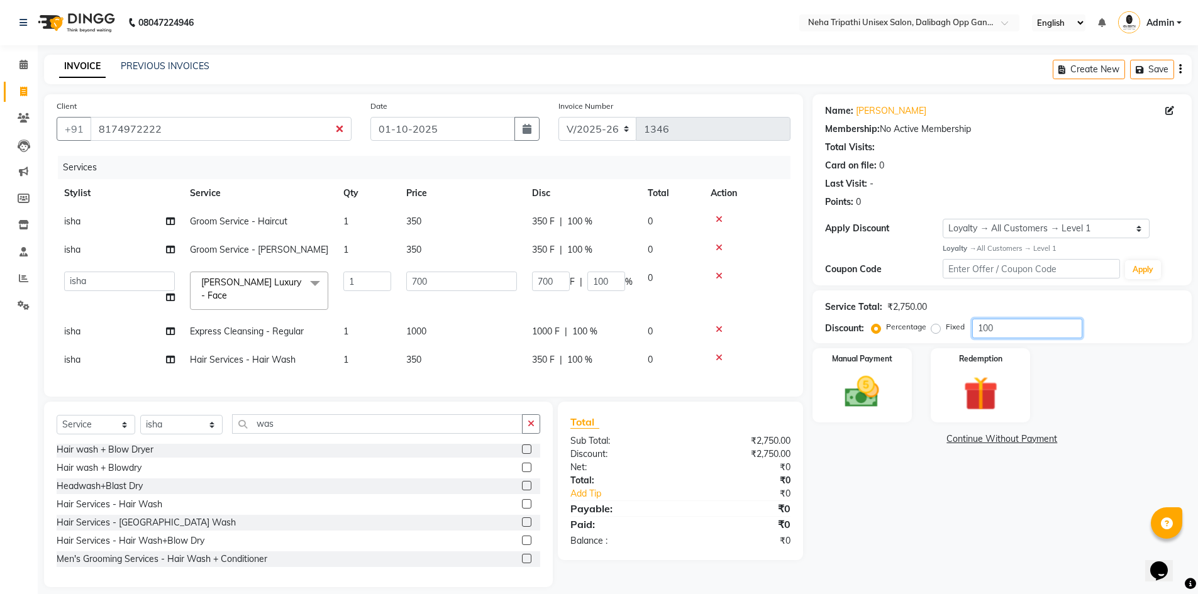
type input "100"
click at [946, 330] on label "Fixed" at bounding box center [955, 326] width 19 height 11
click at [934, 330] on input "Fixed" at bounding box center [938, 327] width 9 height 9
radio input "true"
type input "25.45"
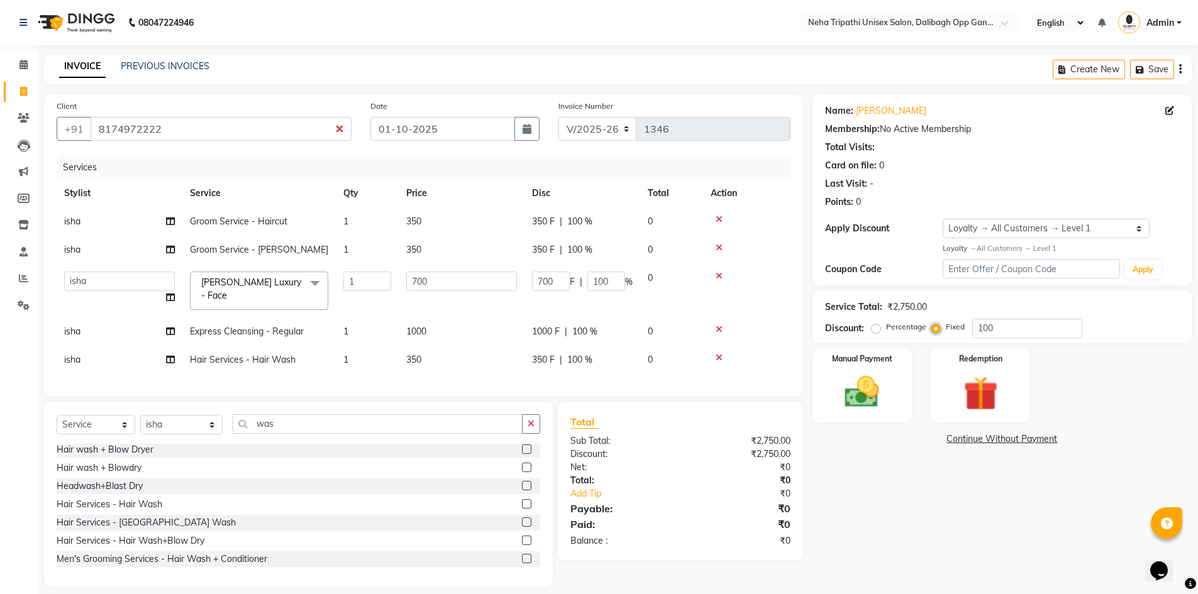
type input "3.64"
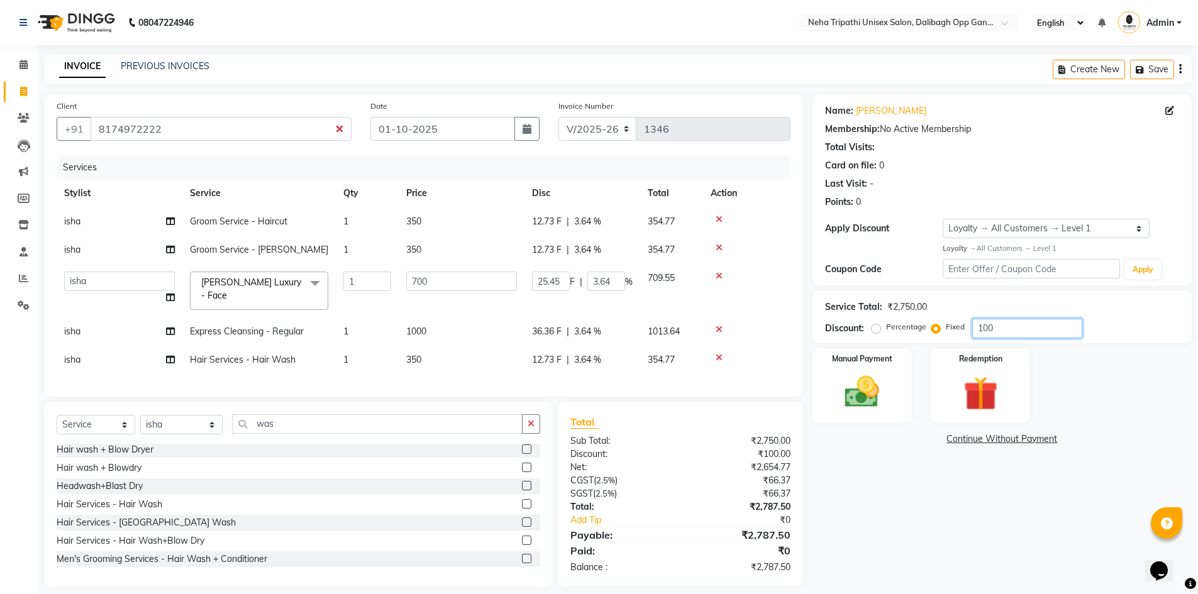
drag, startPoint x: 1004, startPoint y: 326, endPoint x: 905, endPoint y: 342, distance: 100.1
click at [905, 342] on div "Service Total: ₹2,750.00 Discount: Percentage Fixed 100" at bounding box center [1001, 316] width 379 height 53
type input "1"
type input "0.25"
type input "0.04"
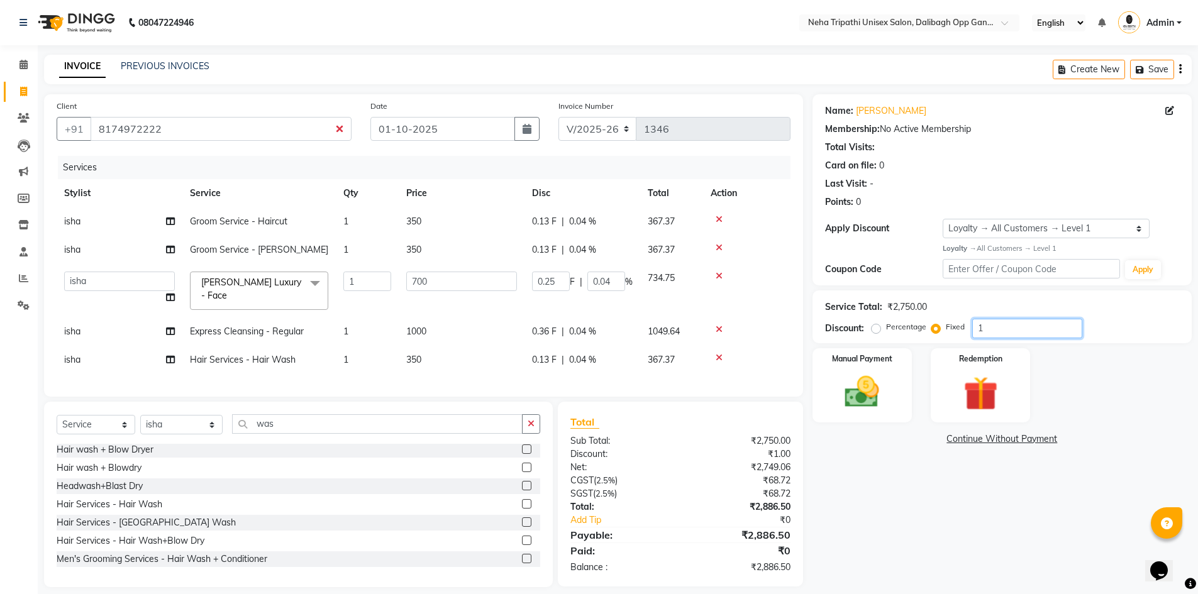
type input "13"
type input "3.31"
type input "0.47"
type input "138"
type input "35.13"
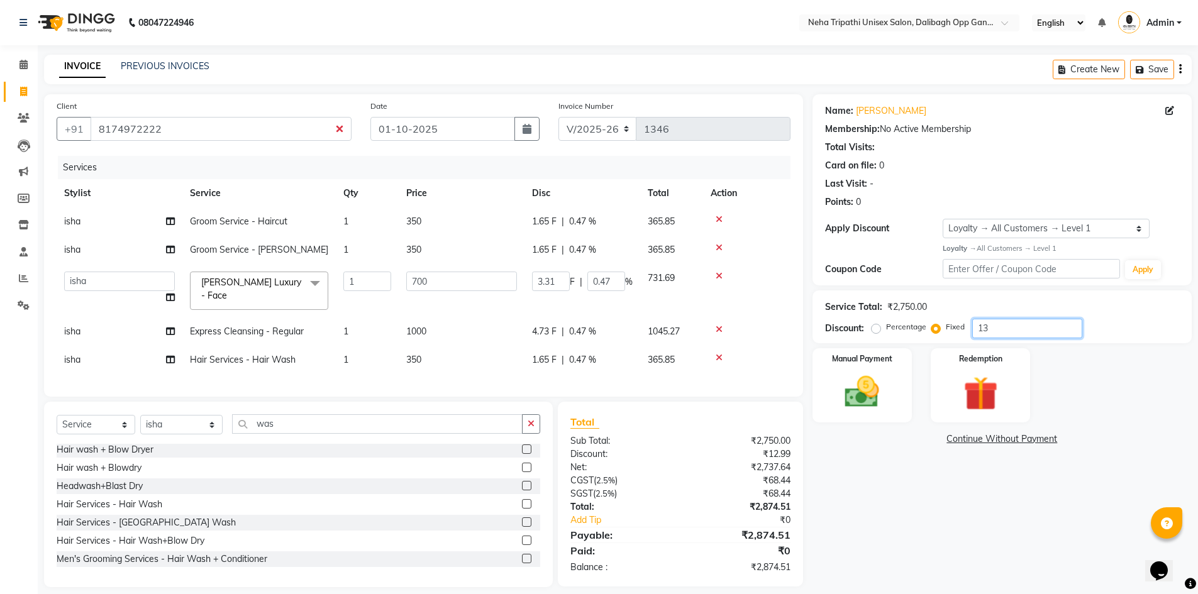
type input "5.02"
type input "1388"
type input "353.31"
type input "50.47"
type input "1388.5"
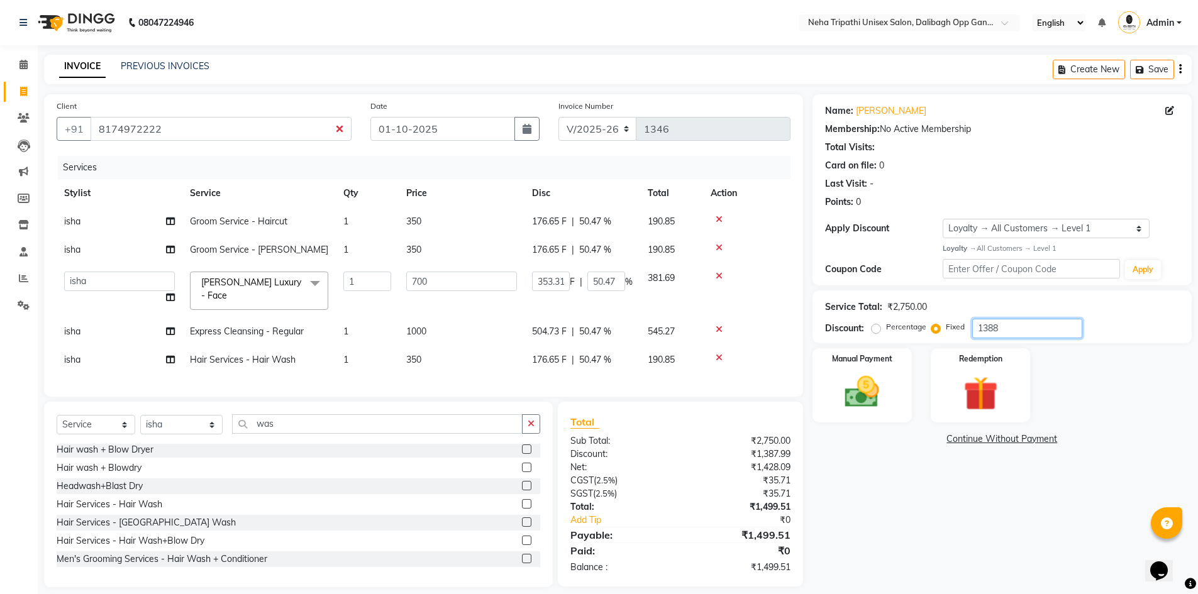
type input "353.44"
type input "50.49"
type input "1388.51"
click at [854, 394] on img at bounding box center [862, 392] width 58 height 41
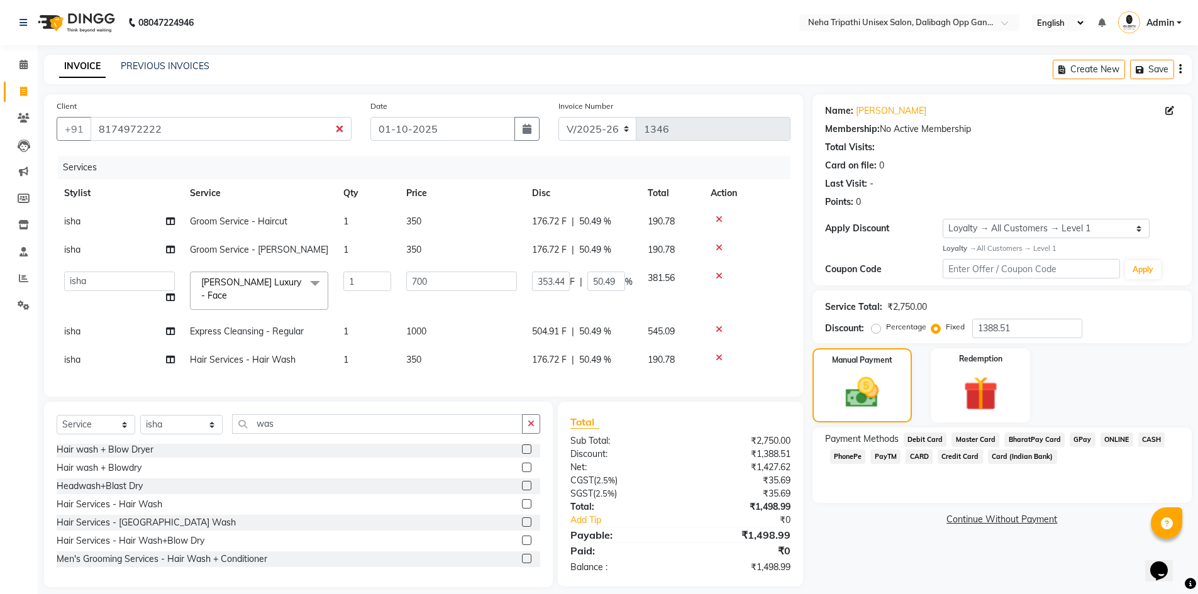
click at [1111, 438] on span "ONLINE" at bounding box center [1116, 440] width 33 height 14
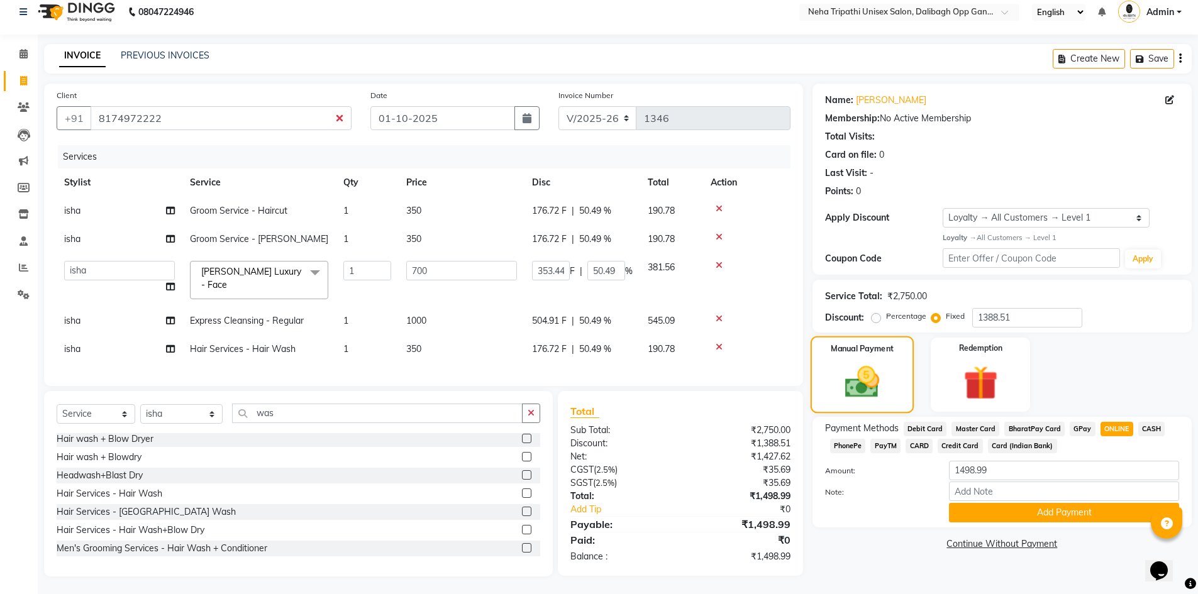
scroll to position [16, 0]
click at [1064, 504] on button "Add Payment" at bounding box center [1064, 511] width 230 height 19
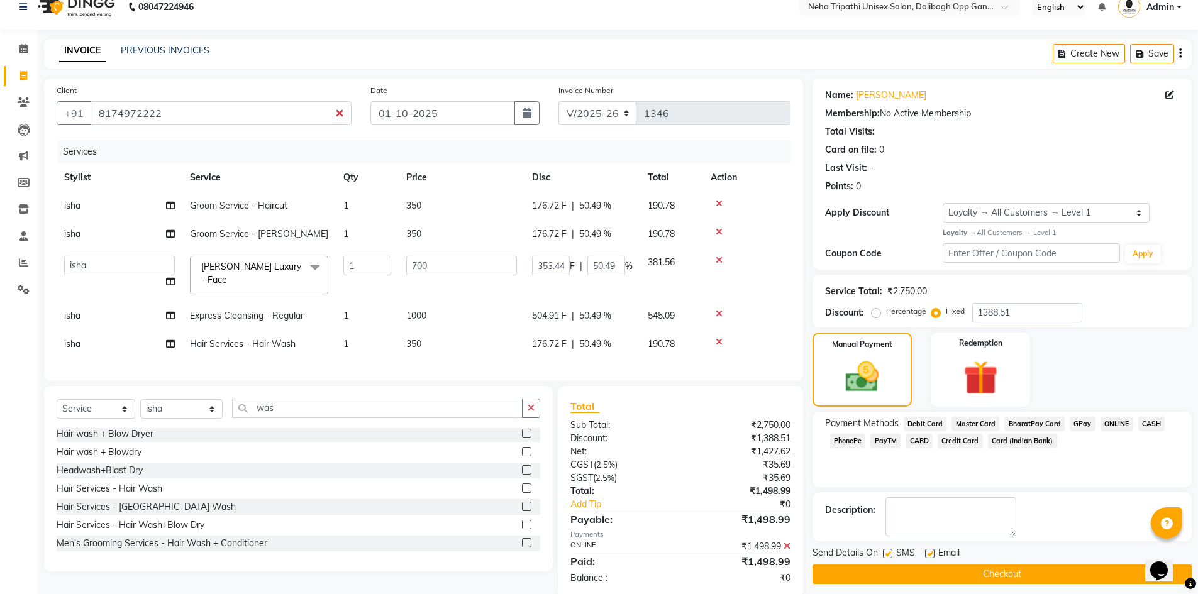
click at [1001, 578] on button "Checkout" at bounding box center [1001, 574] width 379 height 19
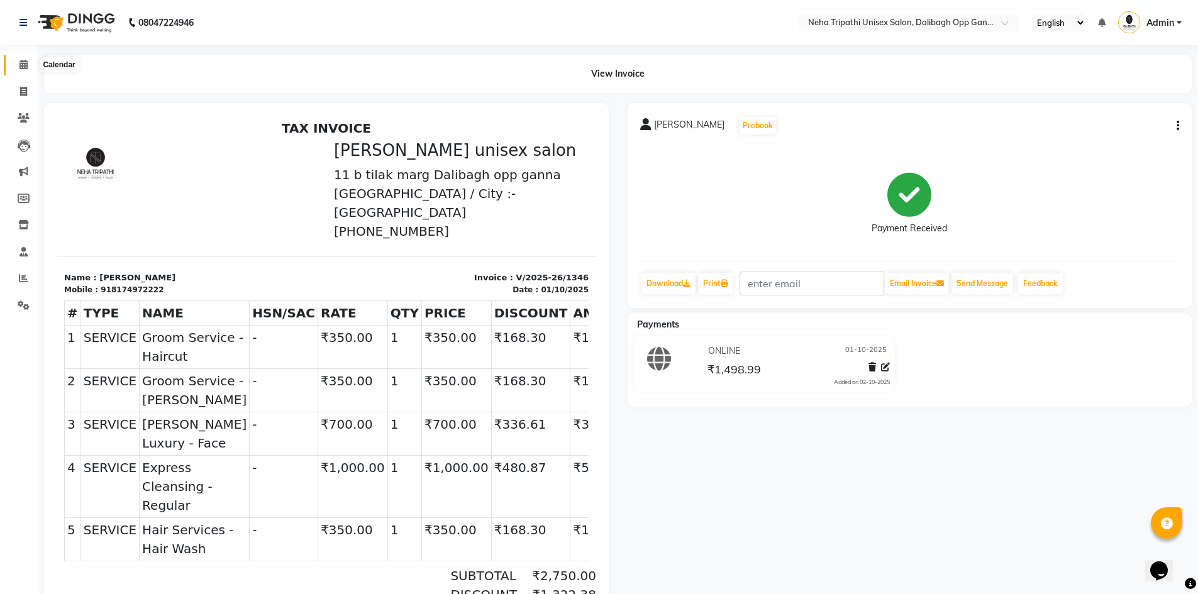
click at [19, 66] on icon at bounding box center [23, 64] width 8 height 9
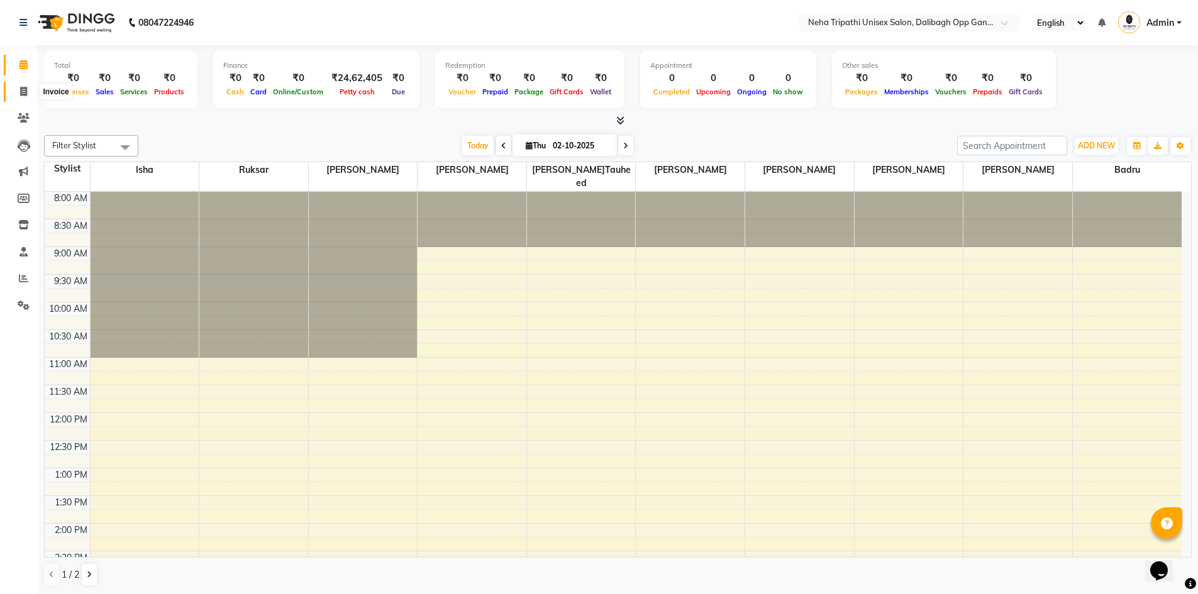
click at [26, 87] on icon at bounding box center [23, 91] width 7 height 9
select select "service"
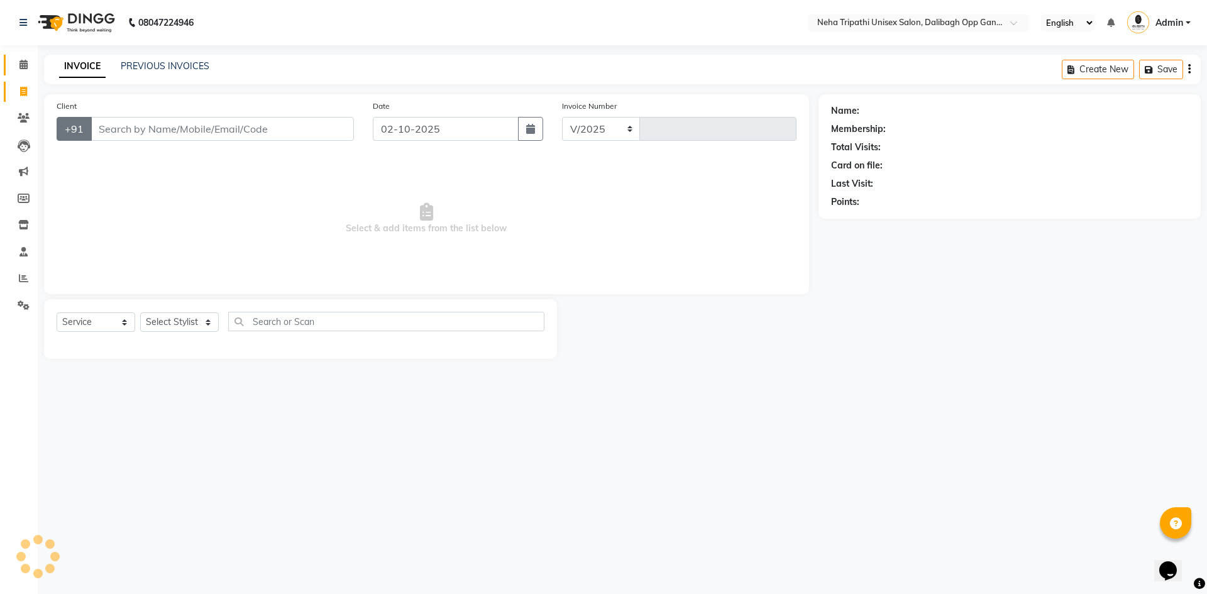
select select "6624"
type input "1347"
click at [124, 120] on input "Client" at bounding box center [222, 129] width 263 height 24
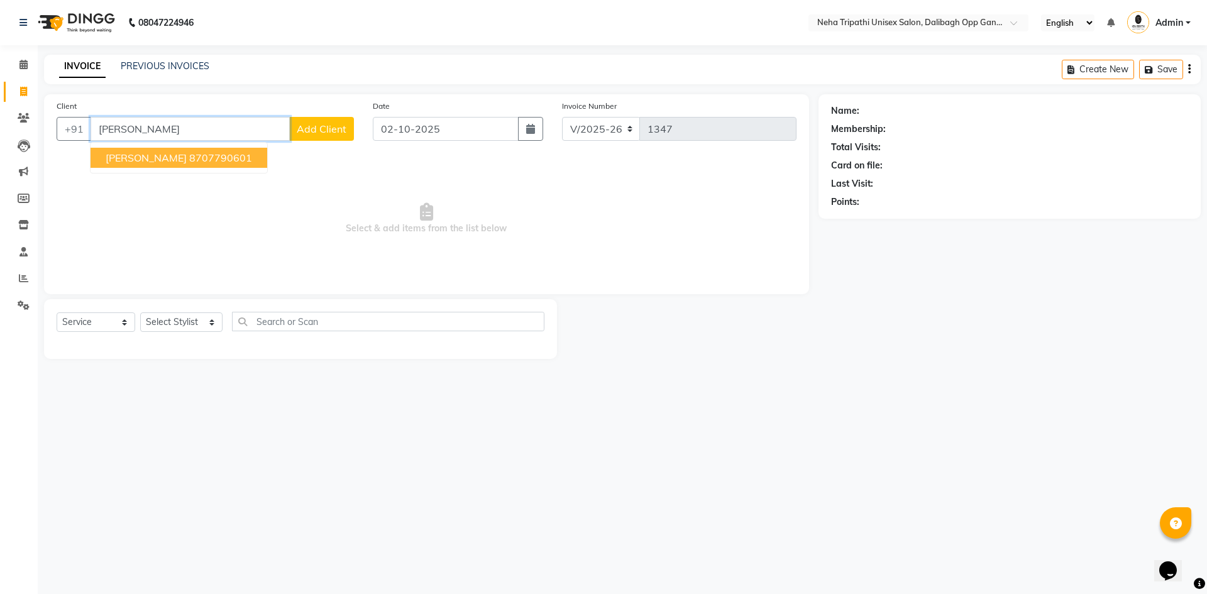
click at [189, 153] on ngb-highlight "8707790601" at bounding box center [220, 158] width 63 height 13
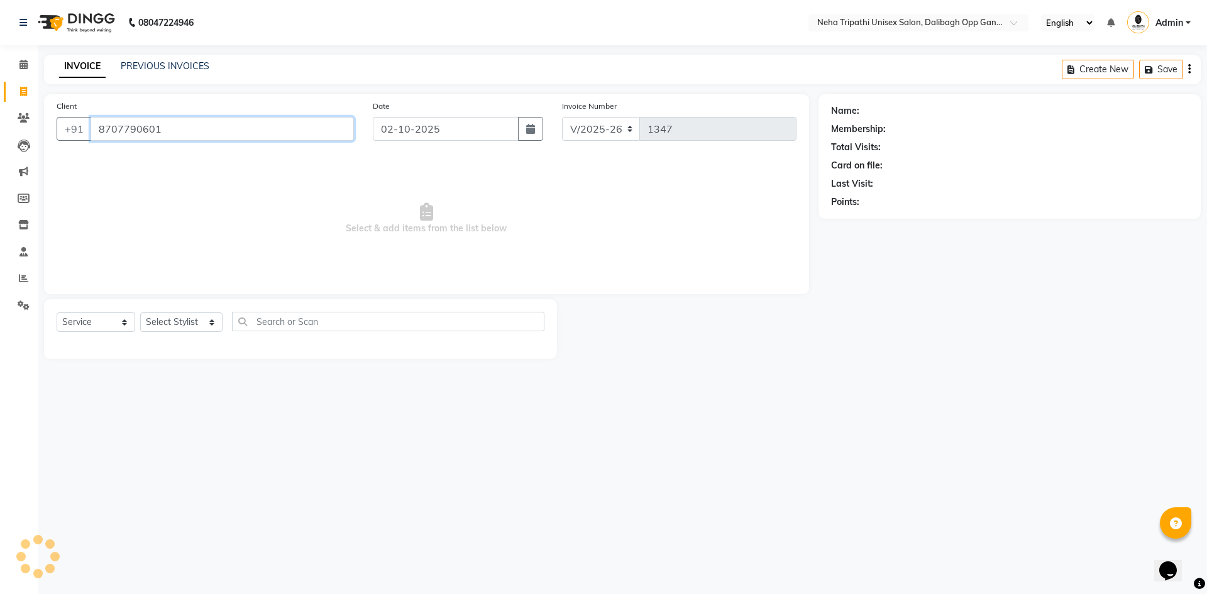
type input "8707790601"
select select "1: Object"
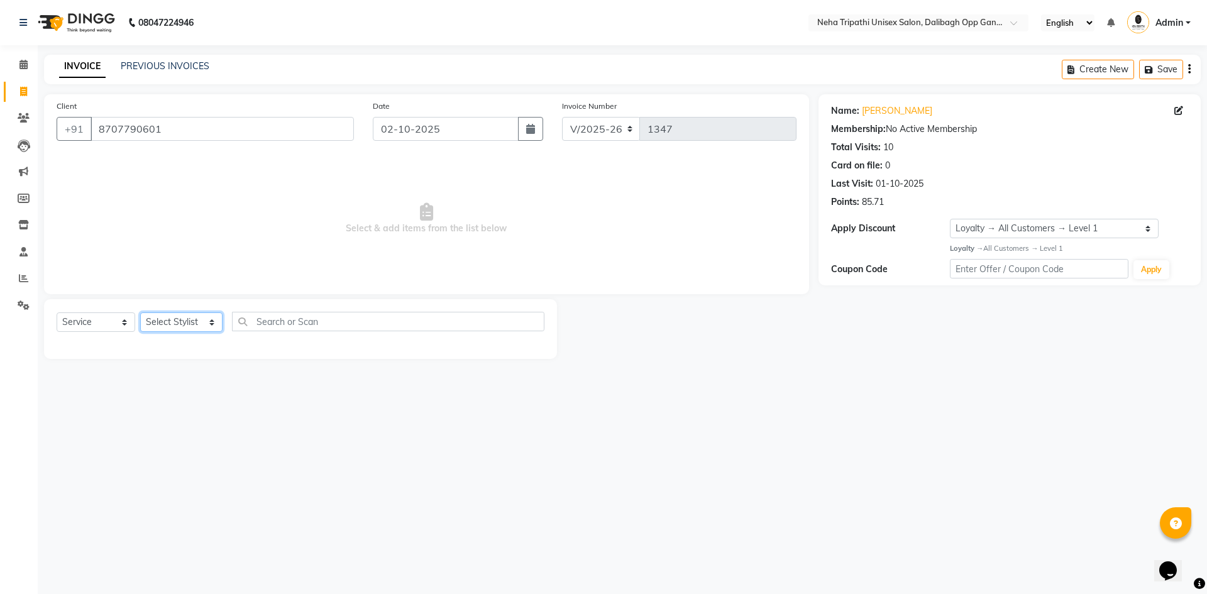
click at [193, 323] on select "Select Stylist Badru [PERSON_NAME] isha [PERSON_NAME] Mohd.[PERSON_NAME] [PERSO…" at bounding box center [181, 321] width 82 height 19
select select "80271"
click at [140, 312] on select "Select Stylist Badru [PERSON_NAME] isha [PERSON_NAME] Mohd.[PERSON_NAME] [PERSO…" at bounding box center [181, 321] width 82 height 19
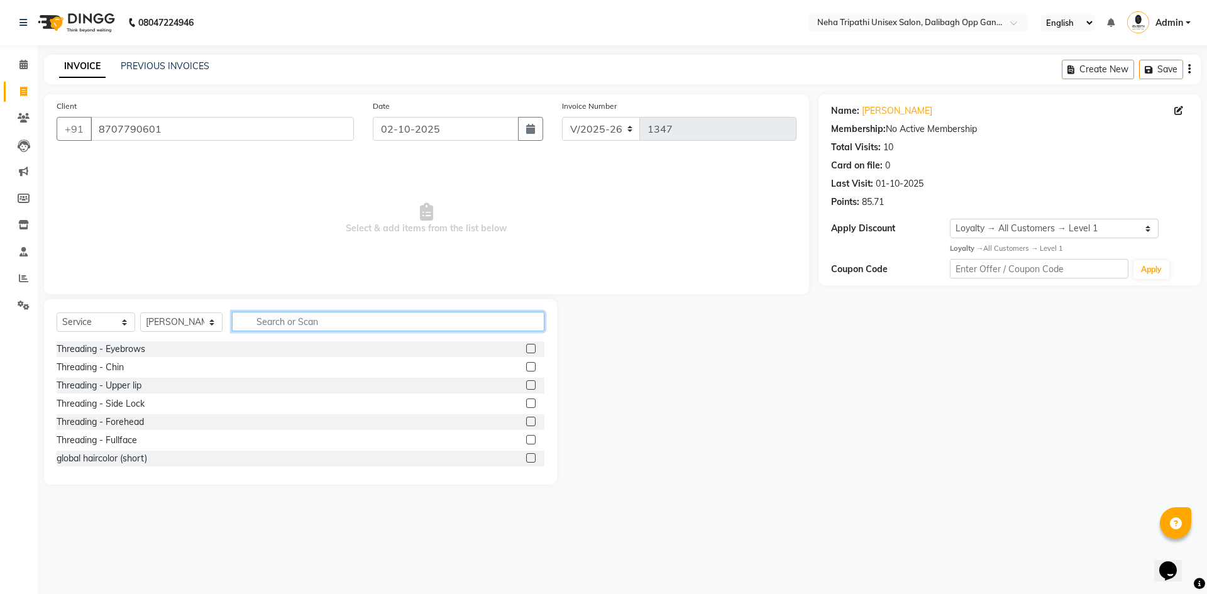
click at [274, 324] on input "text" at bounding box center [388, 321] width 312 height 19
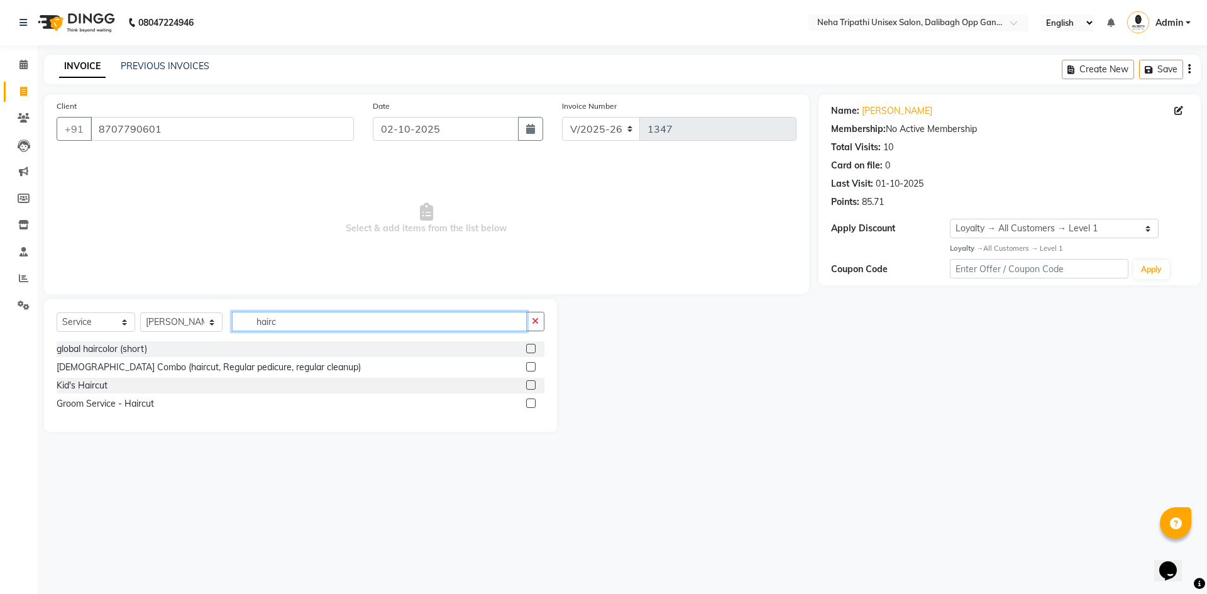
type input "hairc"
click at [531, 402] on label at bounding box center [530, 403] width 9 height 9
click at [531, 402] on input "checkbox" at bounding box center [530, 404] width 8 height 8
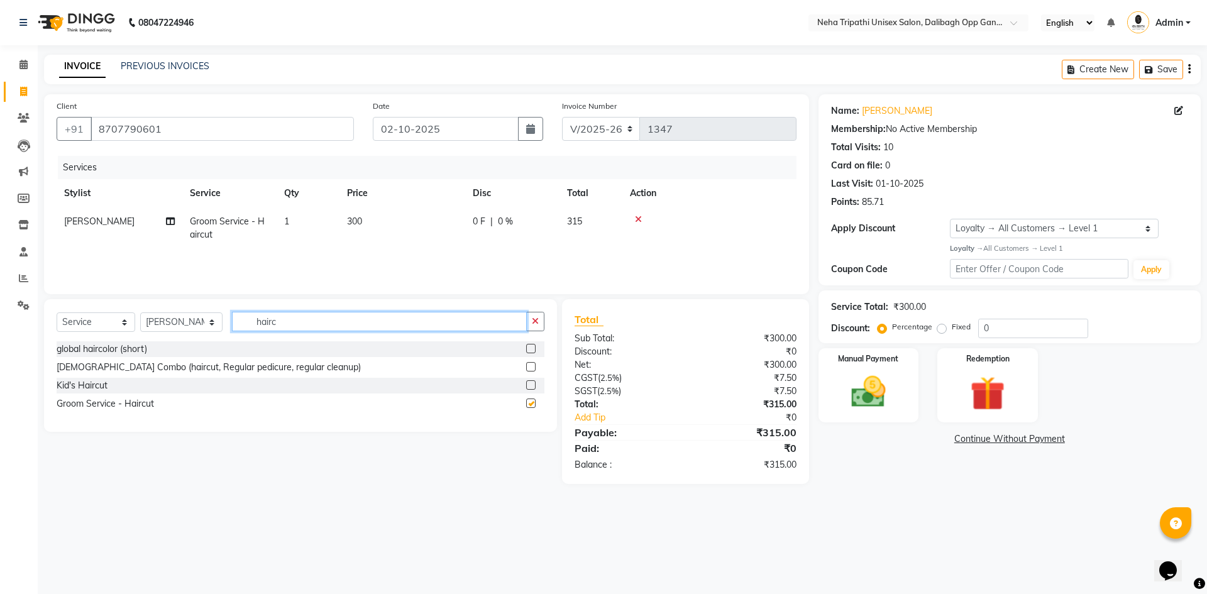
checkbox input "false"
drag, startPoint x: 288, startPoint y: 323, endPoint x: 207, endPoint y: 318, distance: 80.6
click at [207, 318] on div "Select Service Product Membership Package Voucher Prepaid Gift Card Select Styl…" at bounding box center [301, 327] width 488 height 30
type input "bear"
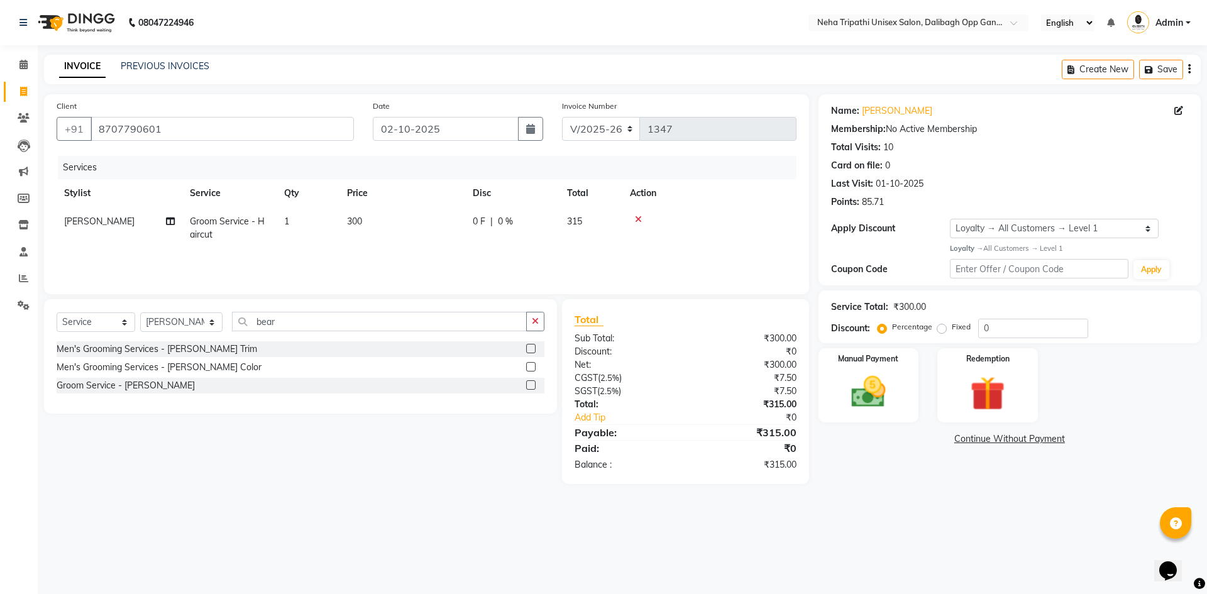
click at [536, 383] on label at bounding box center [530, 384] width 9 height 9
click at [534, 383] on input "checkbox" at bounding box center [530, 386] width 8 height 8
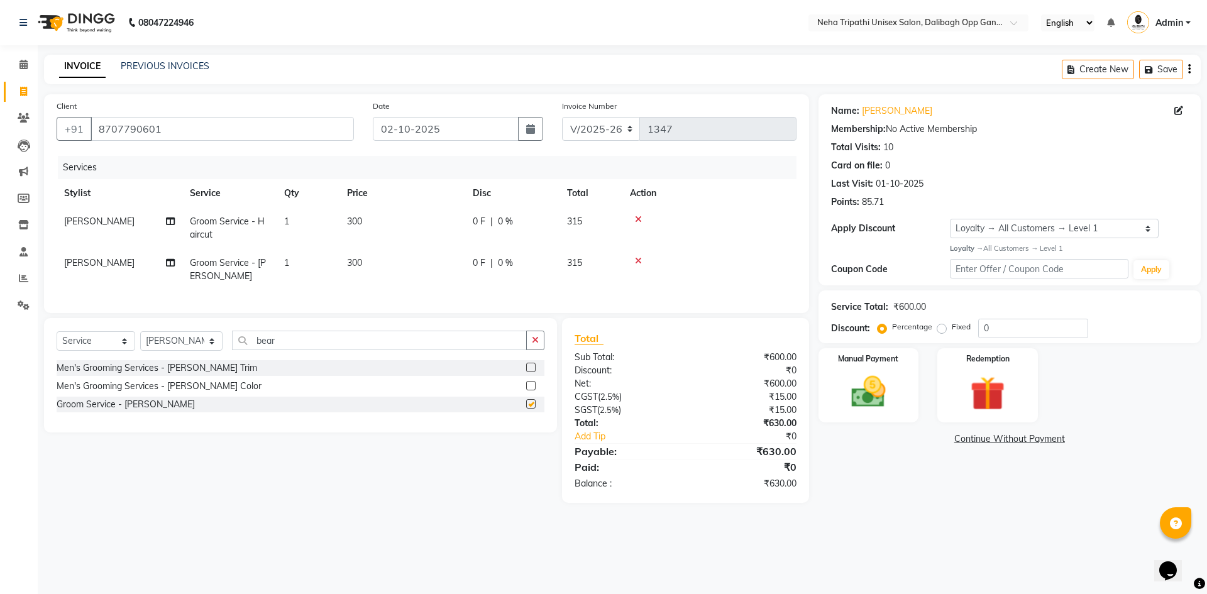
checkbox input "false"
drag, startPoint x: 343, startPoint y: 360, endPoint x: 235, endPoint y: 365, distance: 108.3
click at [235, 360] on div "Select Service Product Membership Package Voucher Prepaid Gift Card Select Styl…" at bounding box center [301, 346] width 488 height 30
drag, startPoint x: 267, startPoint y: 345, endPoint x: 273, endPoint y: 345, distance: 6.9
click at [273, 345] on input "bear" at bounding box center [379, 340] width 295 height 19
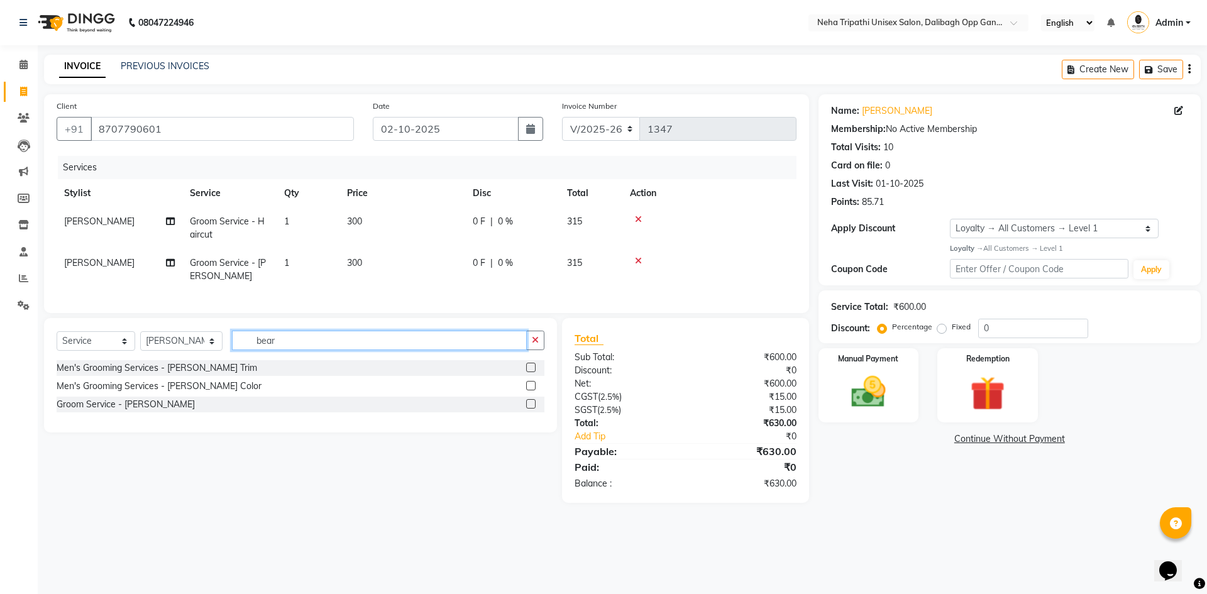
click at [273, 345] on input "bear" at bounding box center [379, 340] width 295 height 19
drag, startPoint x: 311, startPoint y: 353, endPoint x: 226, endPoint y: 356, distance: 84.9
click at [226, 356] on div "Select Service Product Membership Package Voucher Prepaid Gift Card Select Styl…" at bounding box center [301, 346] width 488 height 30
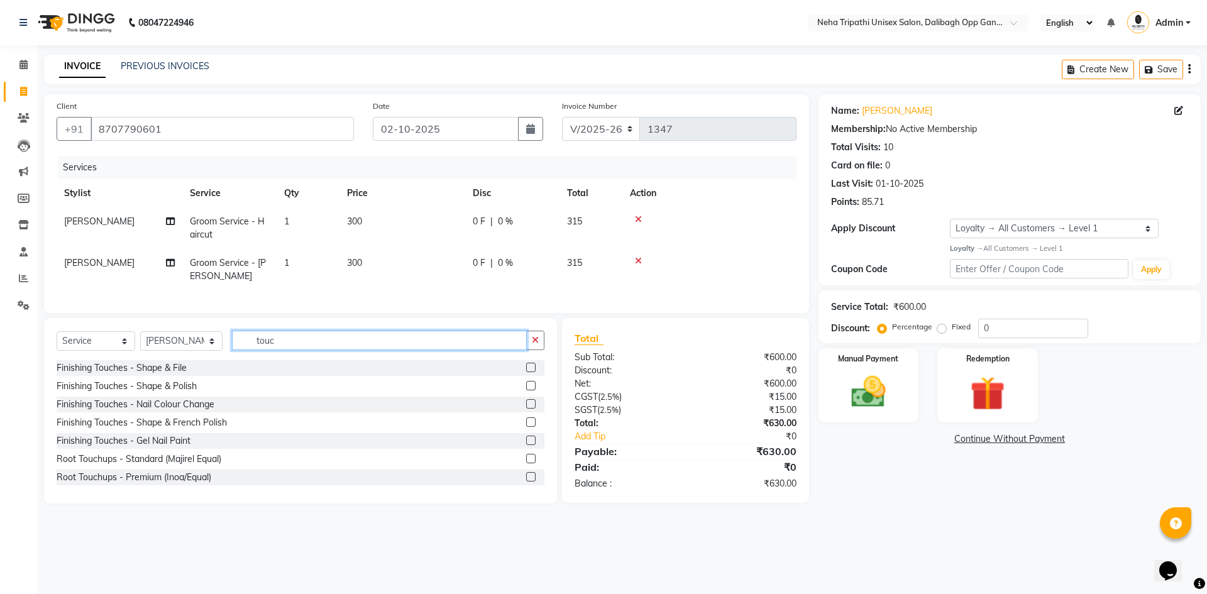
type input "touc"
click at [526, 482] on label at bounding box center [530, 476] width 9 height 9
click at [526, 482] on input "checkbox" at bounding box center [530, 477] width 8 height 8
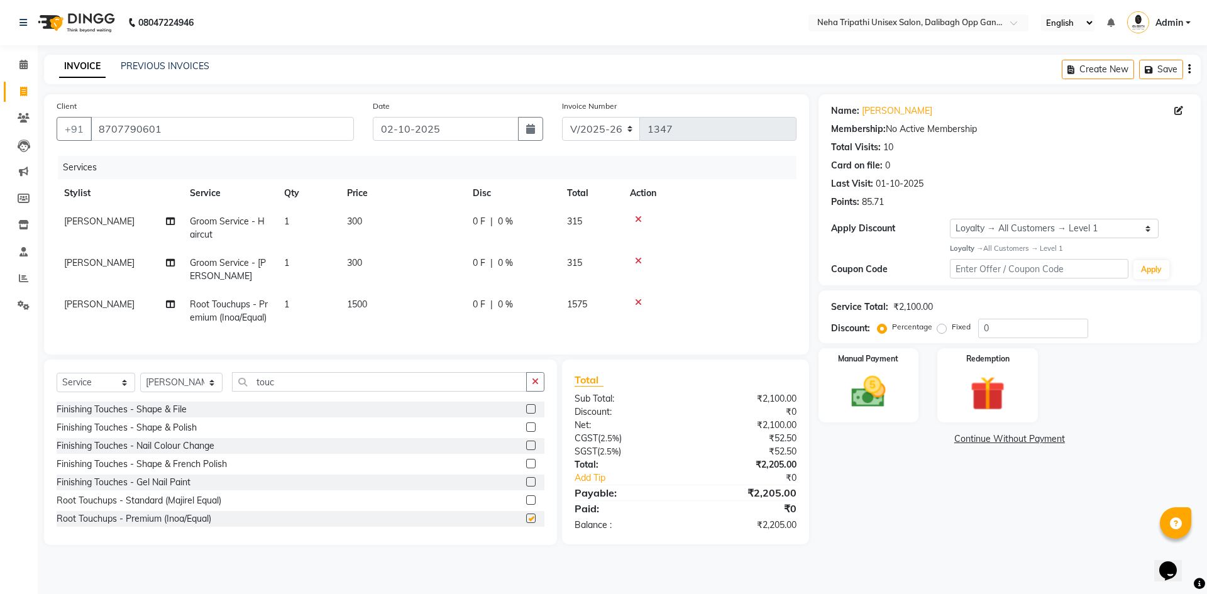
checkbox input "false"
click at [355, 219] on span "300" at bounding box center [354, 221] width 15 height 11
select select "80271"
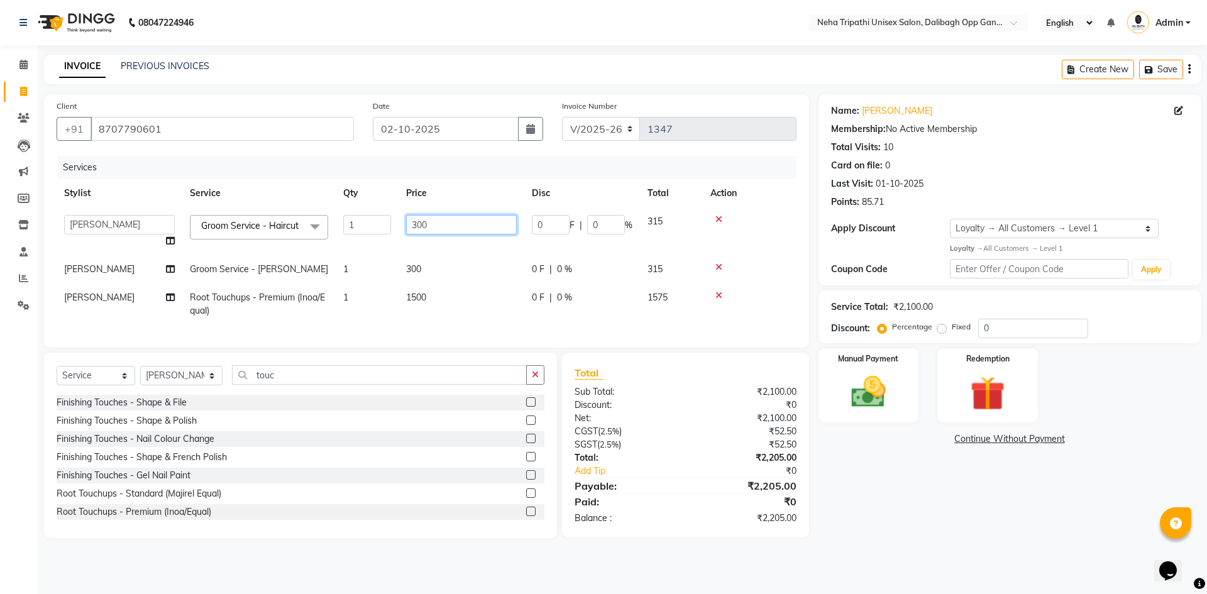
drag, startPoint x: 455, startPoint y: 223, endPoint x: 369, endPoint y: 235, distance: 86.4
click at [369, 235] on tr "Badru Gaus Mohammad isha Jagjit Kaur Mohd.Tauheed Rubeena ruksar Shanawaz Suhai…" at bounding box center [427, 231] width 740 height 48
type input "350"
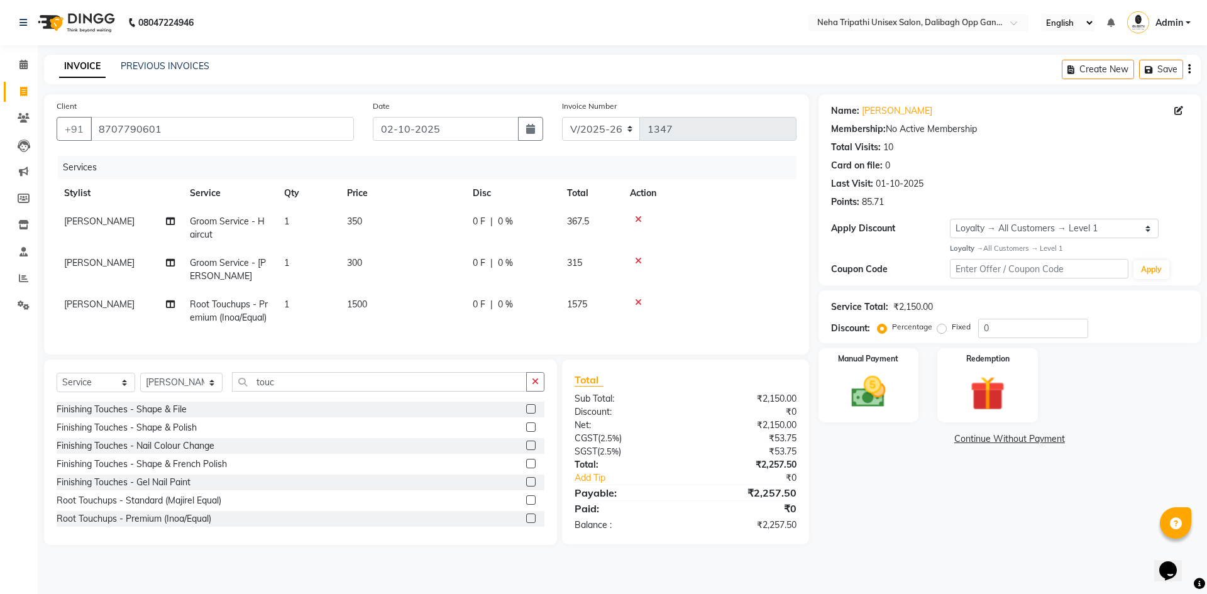
click at [397, 265] on tr "Shanawaz Groom Service - Beard 1 300 0 F | 0 % 315" at bounding box center [427, 269] width 740 height 41
click at [349, 256] on td "300" at bounding box center [403, 269] width 126 height 41
select select "80271"
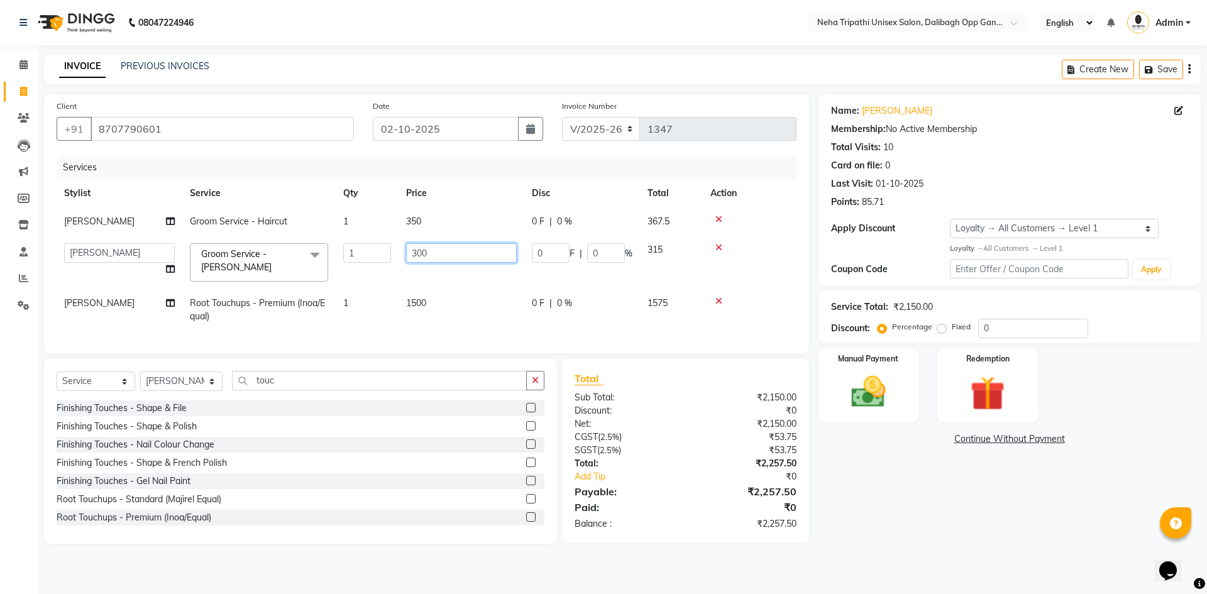
drag, startPoint x: 448, startPoint y: 262, endPoint x: 401, endPoint y: 262, distance: 46.5
click at [401, 262] on td "300" at bounding box center [462, 262] width 126 height 53
type input "350"
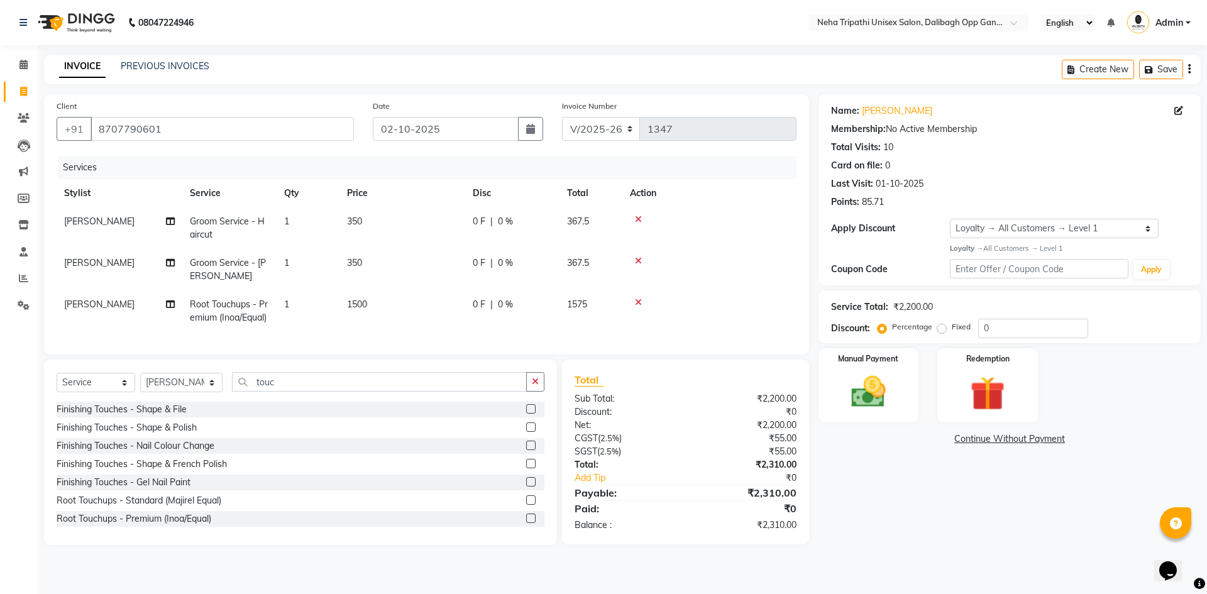
click at [947, 507] on div "Name: Divy Gulati Membership: No Active Membership Total Visits: 10 Card on fil…" at bounding box center [1015, 319] width 392 height 451
click at [407, 126] on input "02-10-2025" at bounding box center [446, 129] width 146 height 24
select select "10"
select select "2025"
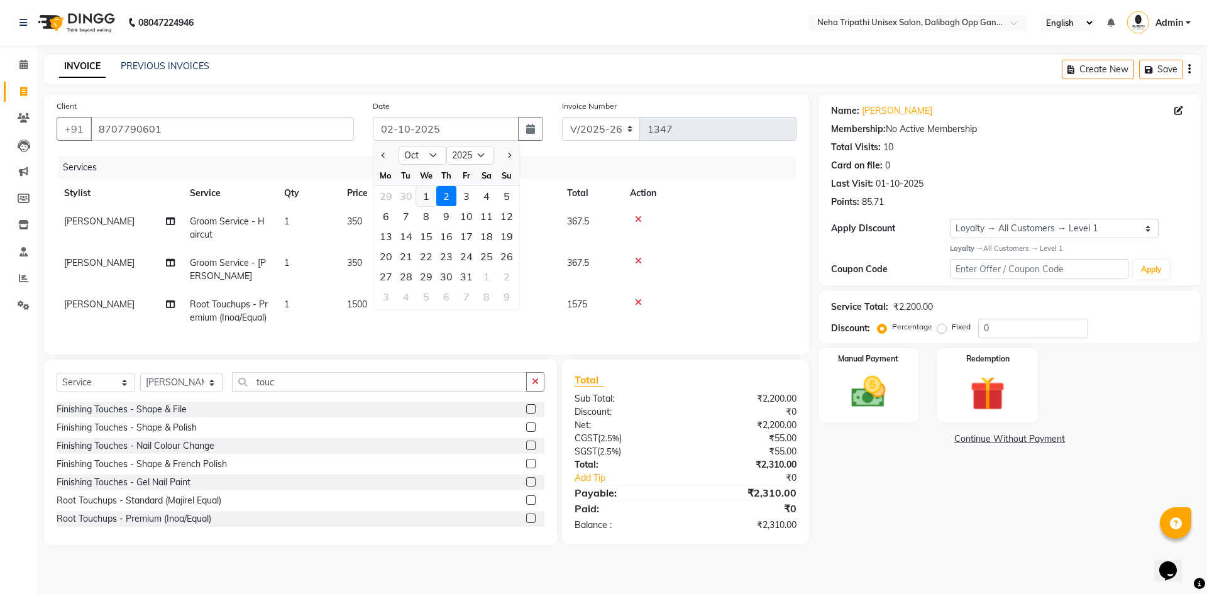
click at [419, 196] on div "1" at bounding box center [426, 196] width 20 height 20
type input "01-10-2025"
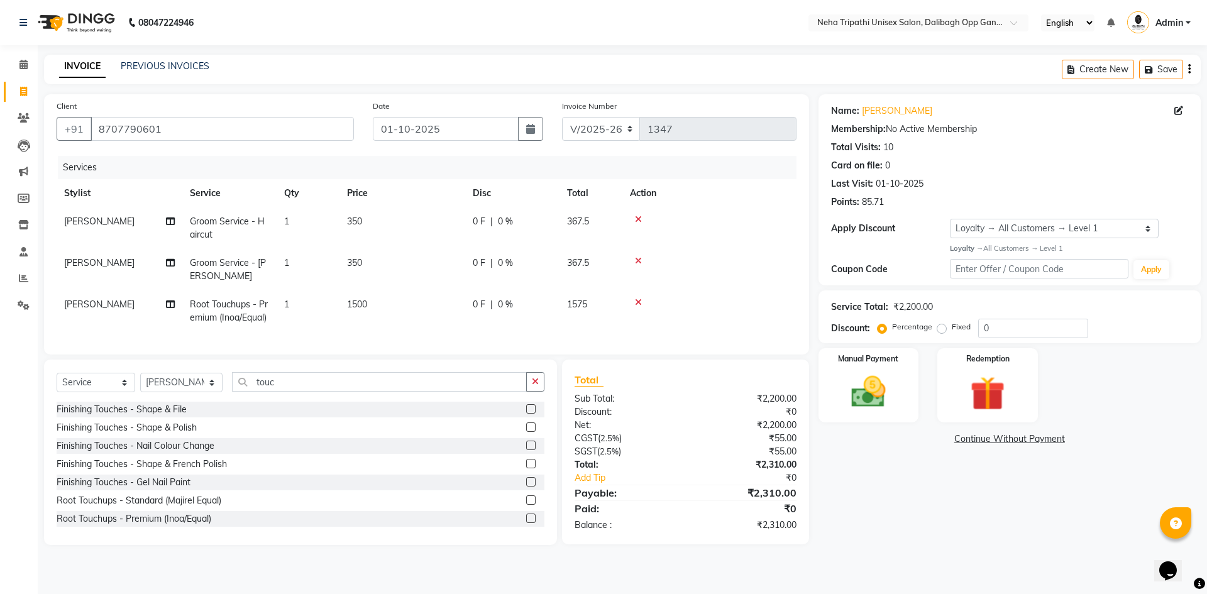
click at [904, 545] on div "Name: Divy Gulati Membership: No Active Membership Total Visits: 10 Card on fil…" at bounding box center [1015, 319] width 392 height 451
click at [952, 331] on label "Fixed" at bounding box center [961, 326] width 19 height 11
click at [942, 331] on input "Fixed" at bounding box center [944, 327] width 9 height 9
radio input "true"
click at [1046, 324] on input "0" at bounding box center [1033, 328] width 110 height 19
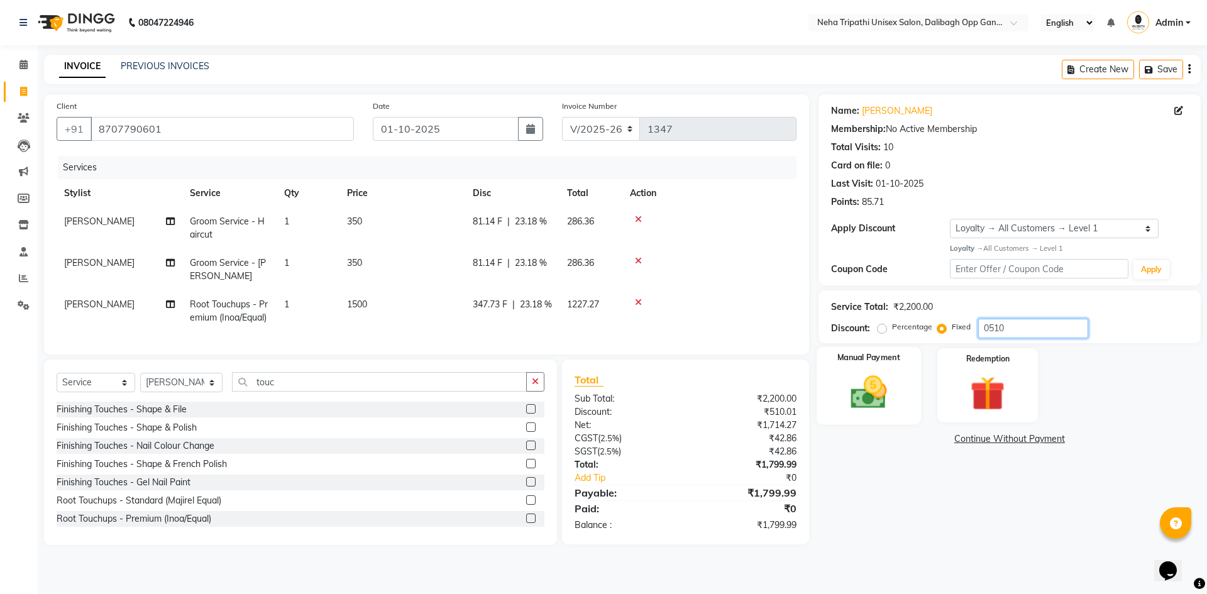
type input "0510"
click at [865, 398] on img at bounding box center [868, 392] width 58 height 41
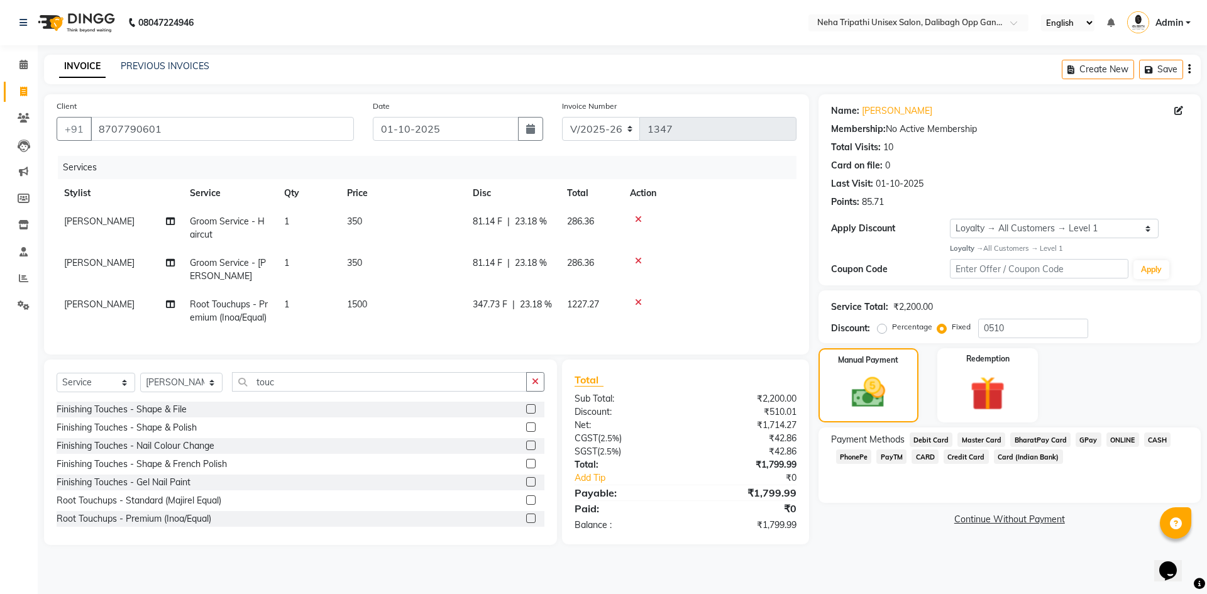
click at [1091, 437] on span "GPay" at bounding box center [1089, 440] width 26 height 14
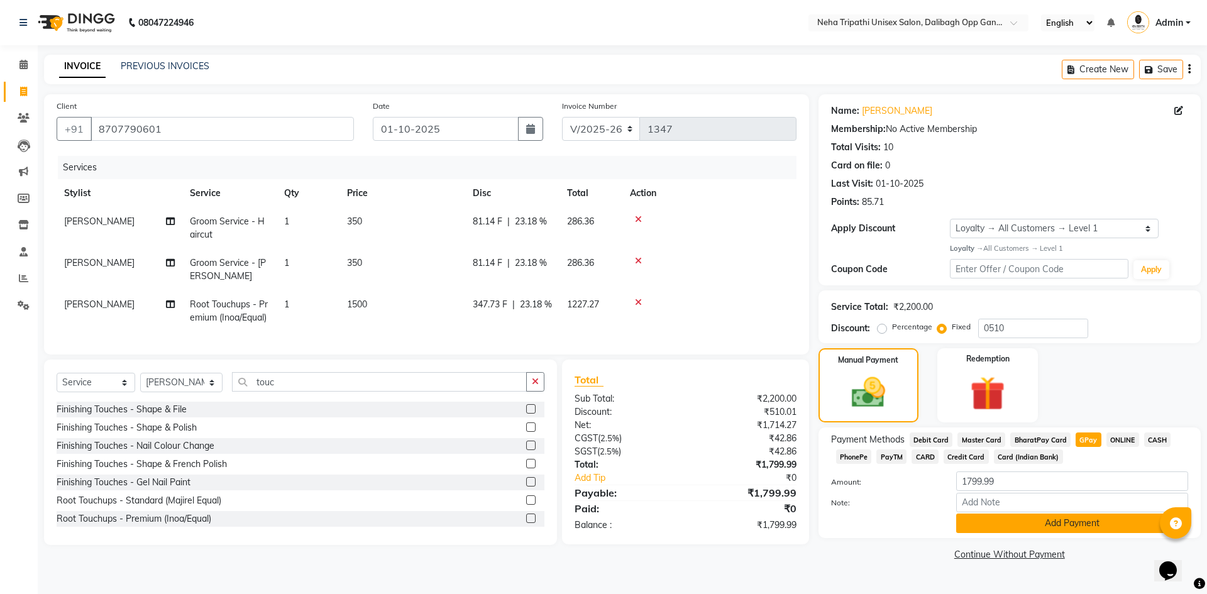
click at [1047, 515] on button "Add Payment" at bounding box center [1072, 523] width 232 height 19
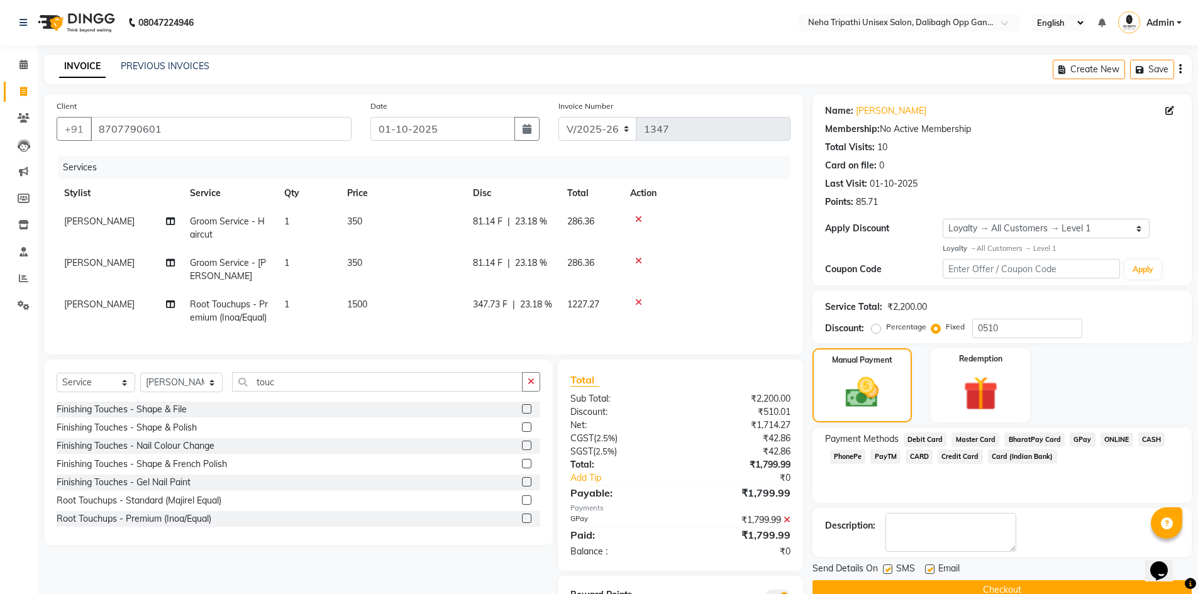
click at [1010, 583] on button "Checkout" at bounding box center [1001, 589] width 379 height 19
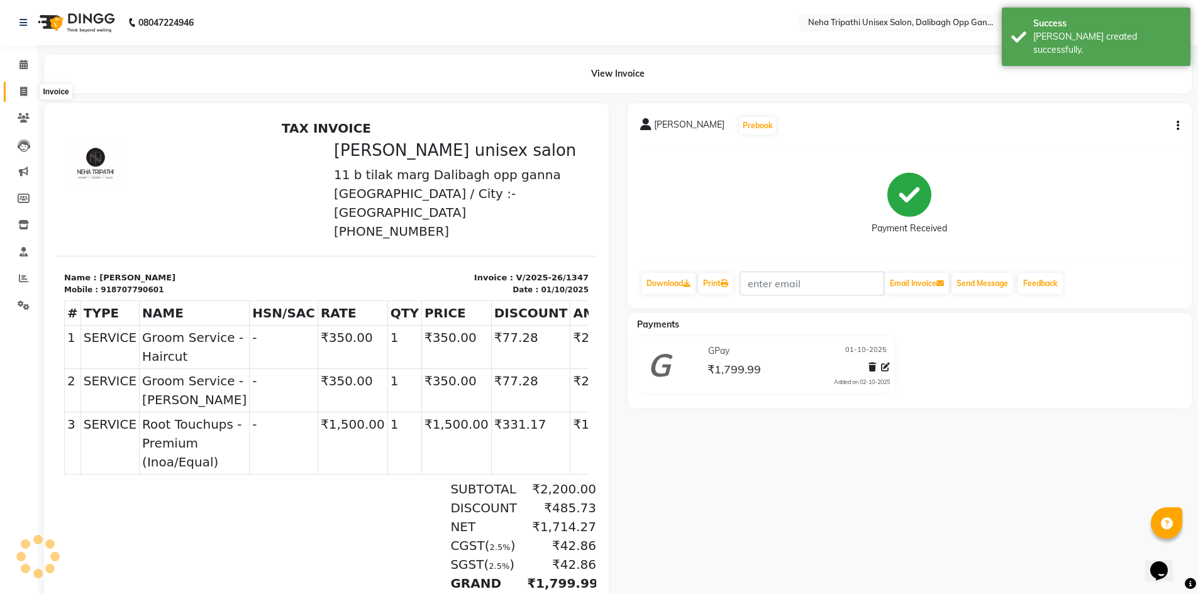
click at [18, 90] on span at bounding box center [24, 92] width 22 height 14
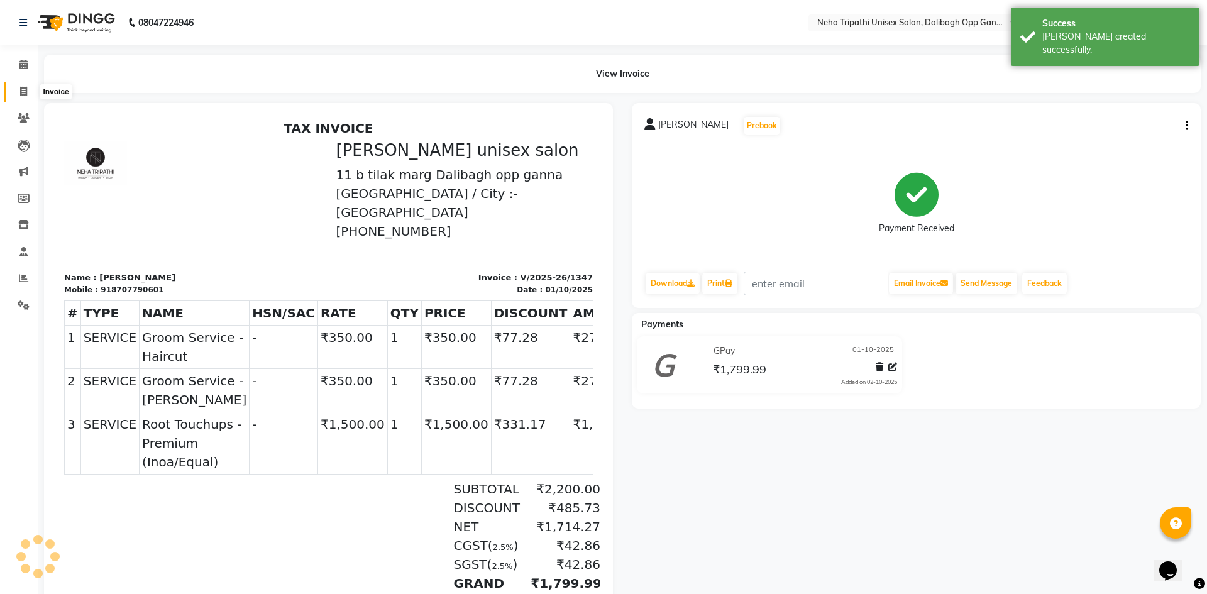
select select "6624"
select select "service"
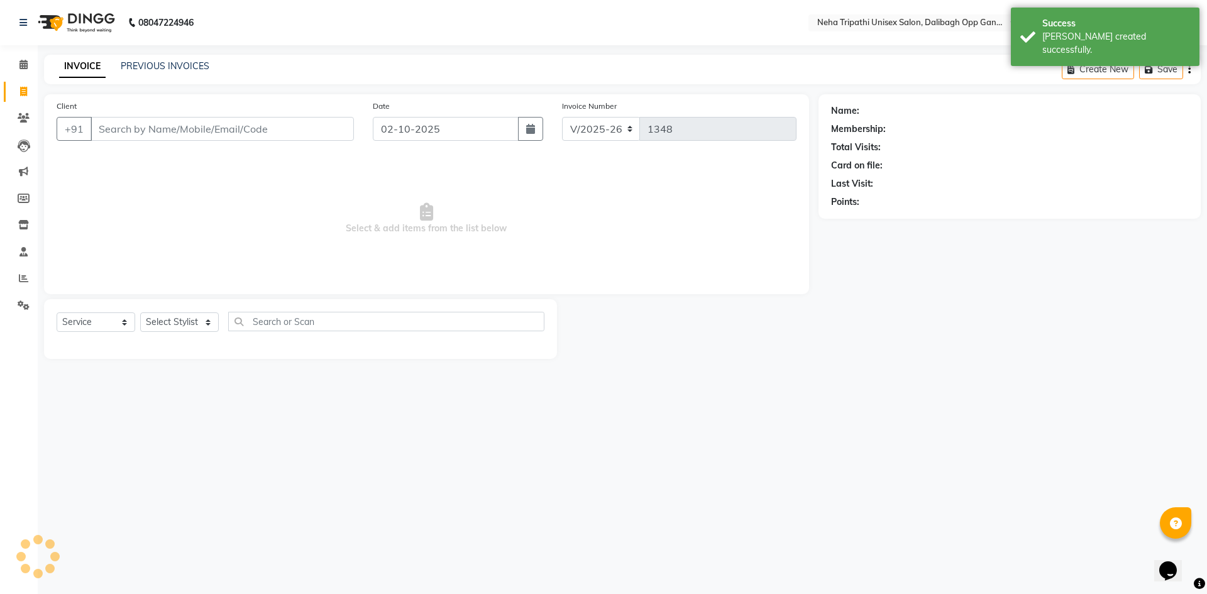
click at [139, 121] on input "Client" at bounding box center [222, 129] width 263 height 24
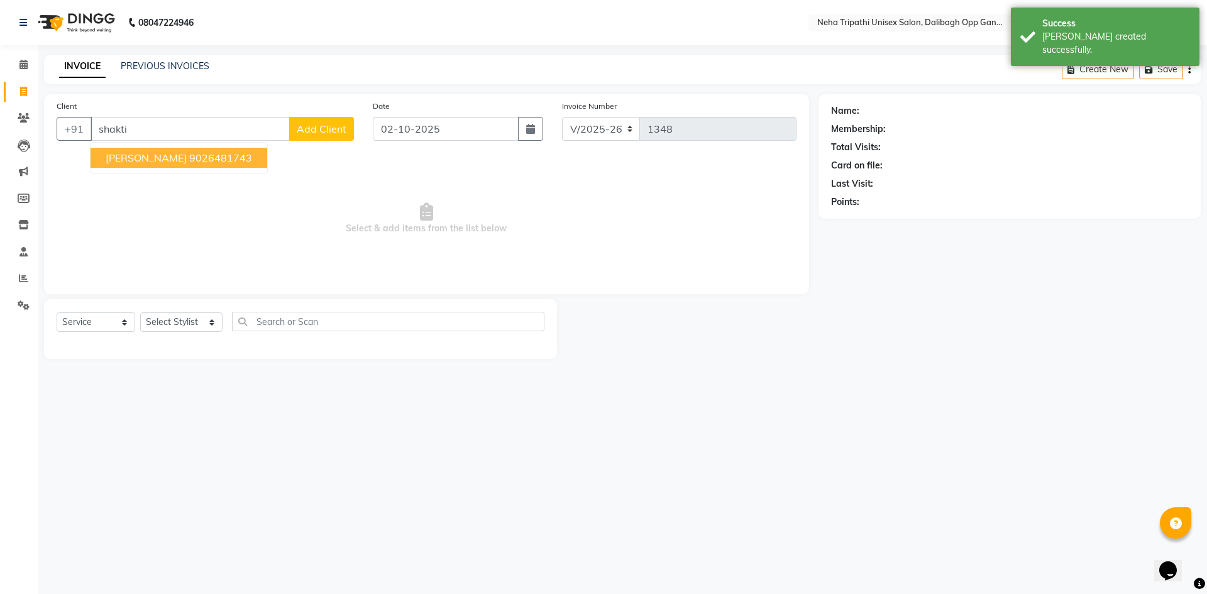
click at [146, 160] on span "Shakti Srivastava" at bounding box center [146, 158] width 81 height 13
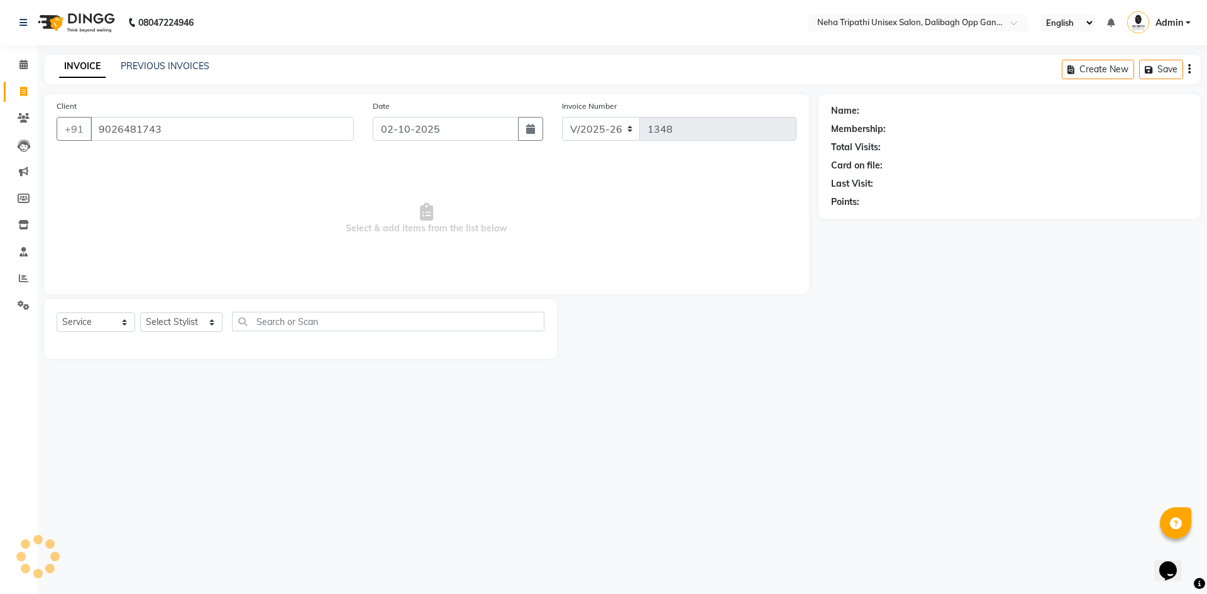
type input "9026481743"
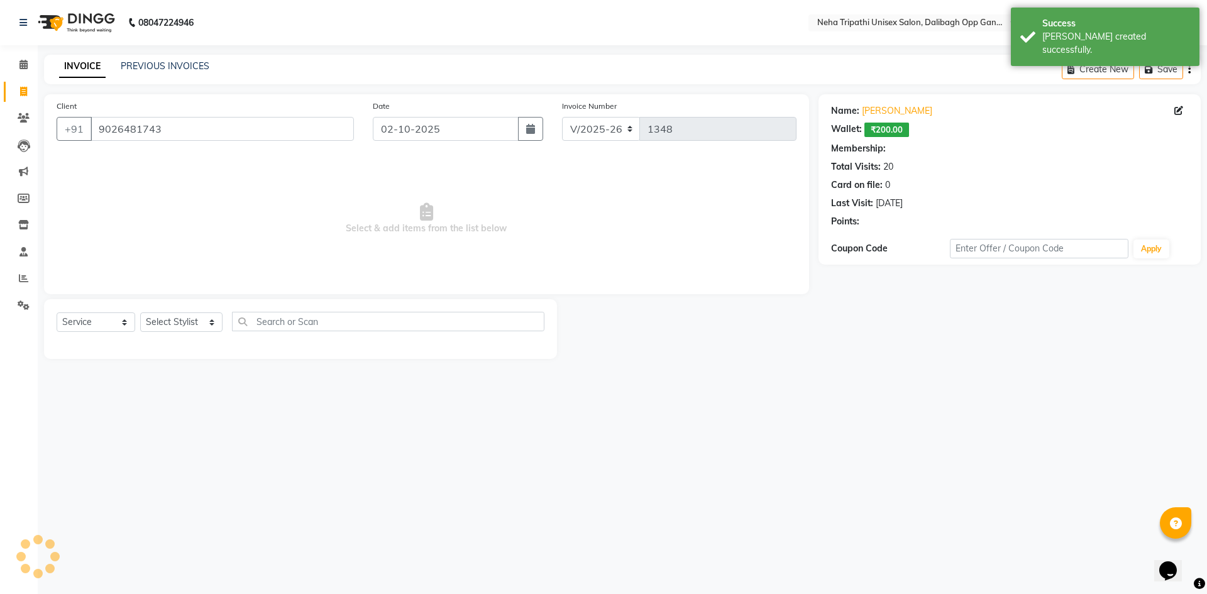
select select "1: Object"
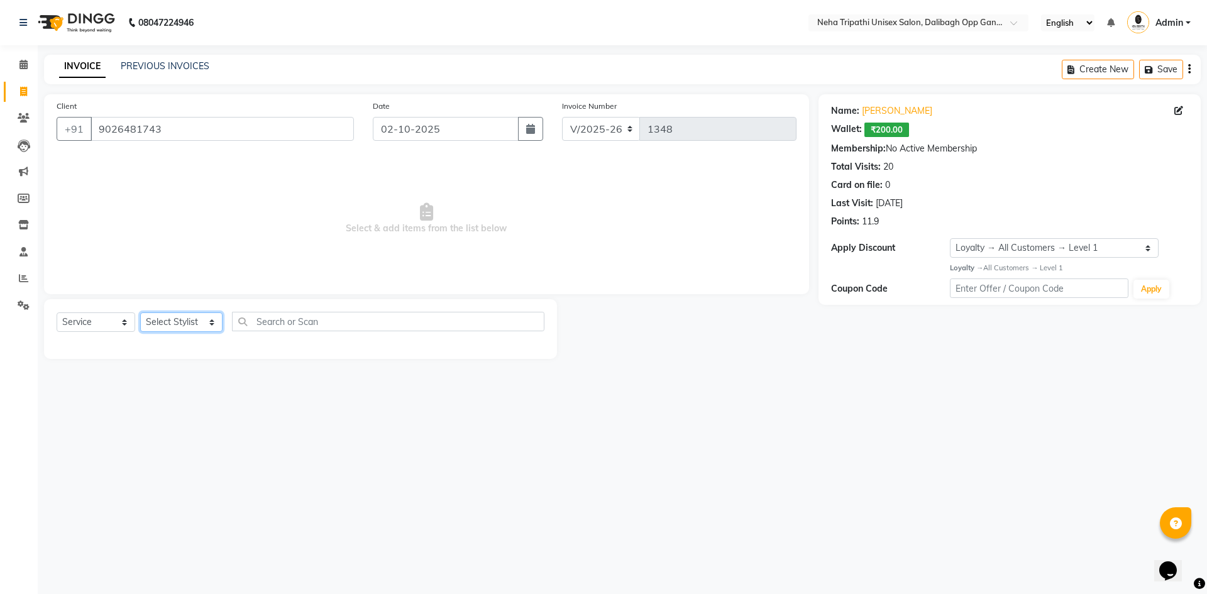
click at [187, 321] on select "Select Stylist Badru [PERSON_NAME] isha [PERSON_NAME] Mohd.[PERSON_NAME] [PERSO…" at bounding box center [181, 321] width 82 height 19
select select "80271"
click at [140, 312] on select "Select Stylist Badru [PERSON_NAME] isha [PERSON_NAME] Mohd.[PERSON_NAME] [PERSO…" at bounding box center [181, 321] width 82 height 19
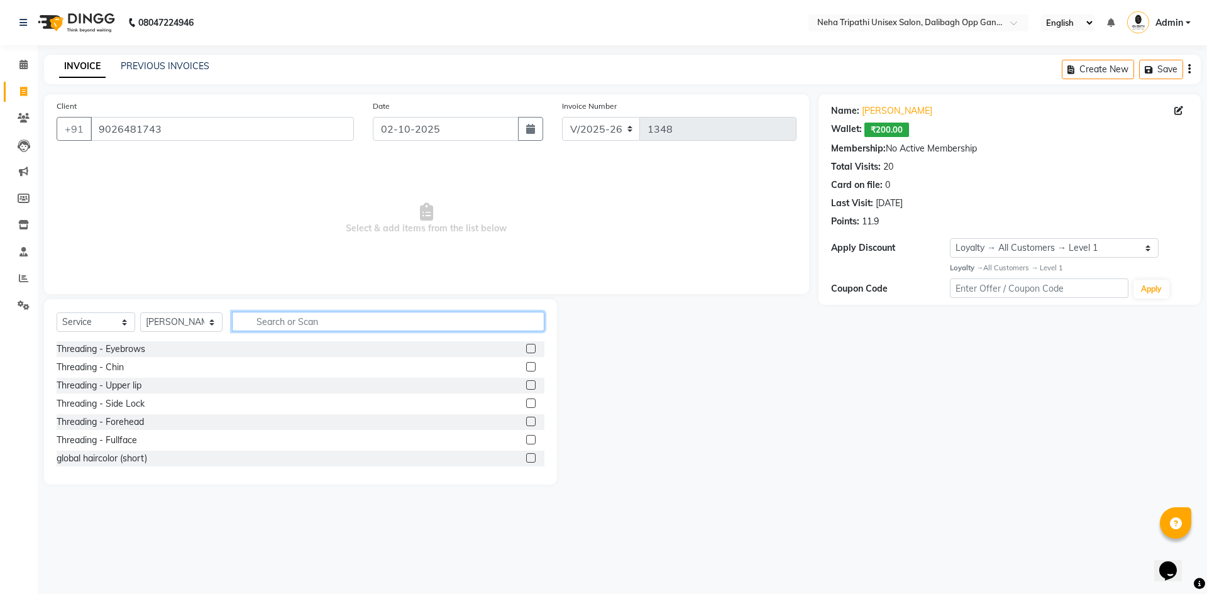
click at [273, 321] on input "text" at bounding box center [388, 321] width 312 height 19
type input "touch"
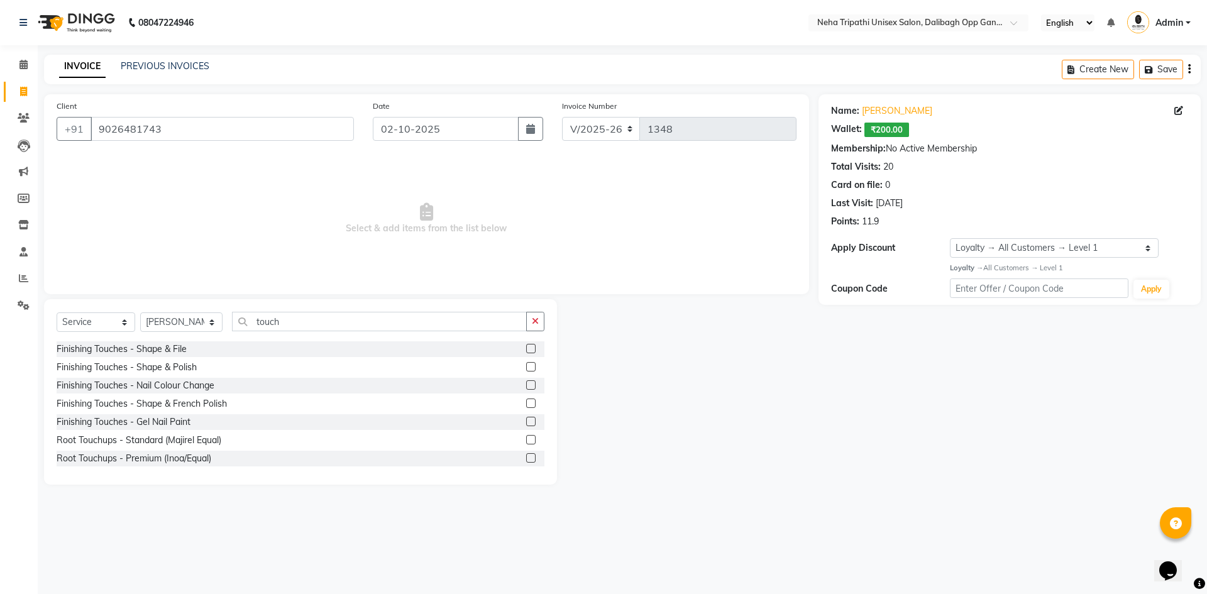
click at [526, 455] on label at bounding box center [530, 457] width 9 height 9
click at [526, 455] on input "checkbox" at bounding box center [530, 459] width 8 height 8
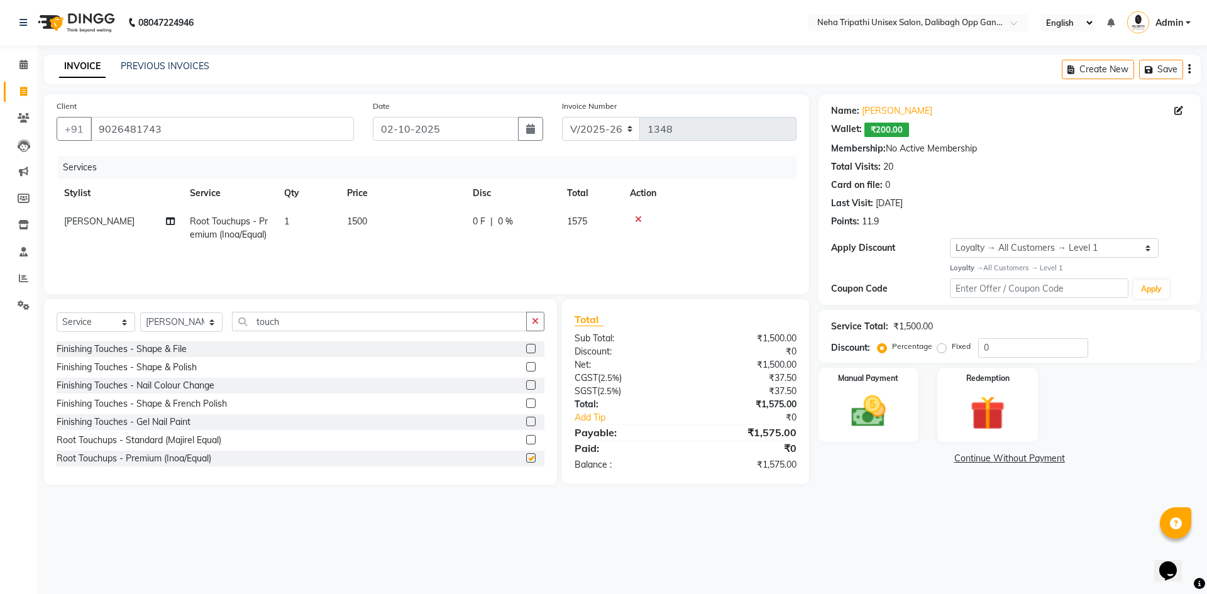
checkbox input "false"
drag, startPoint x: 289, startPoint y: 314, endPoint x: 206, endPoint y: 328, distance: 84.1
click at [206, 328] on div "Select Service Product Membership Package Voucher Prepaid Gift Card Select Styl…" at bounding box center [301, 327] width 488 height 30
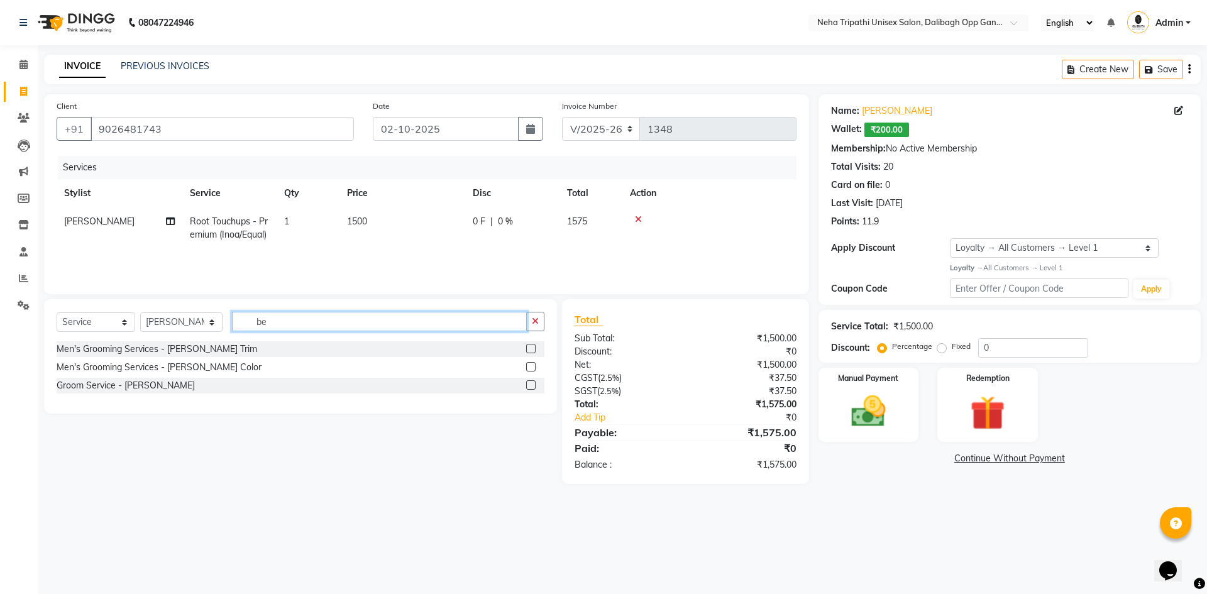
type input "b"
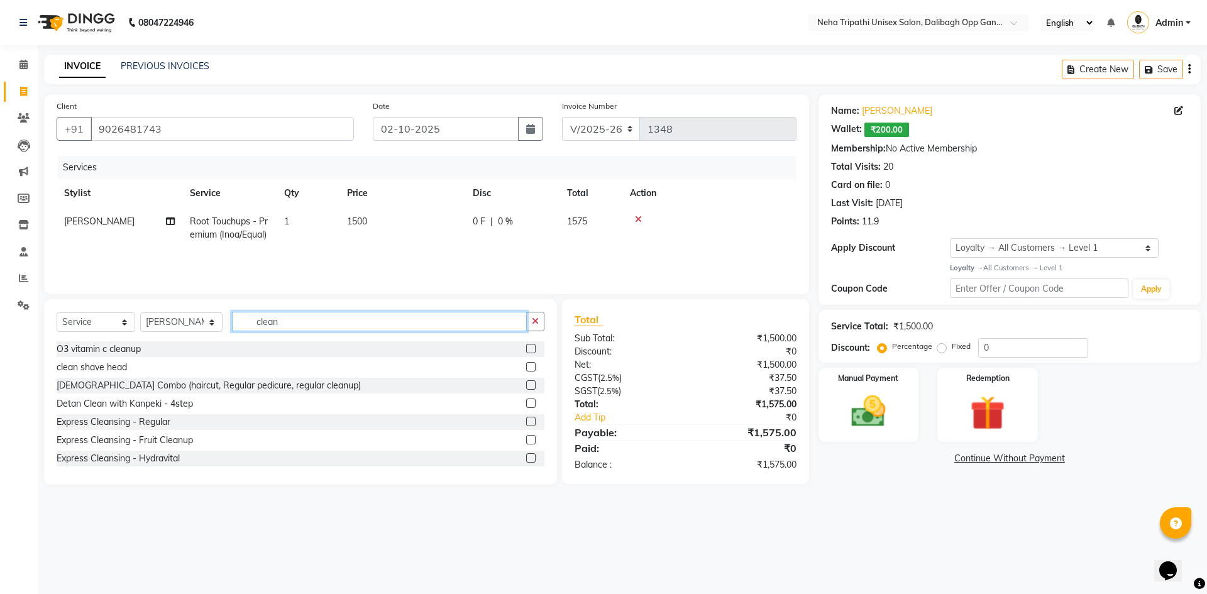
type input "clean"
click at [526, 455] on label at bounding box center [530, 457] width 9 height 9
click at [526, 455] on input "checkbox" at bounding box center [530, 459] width 8 height 8
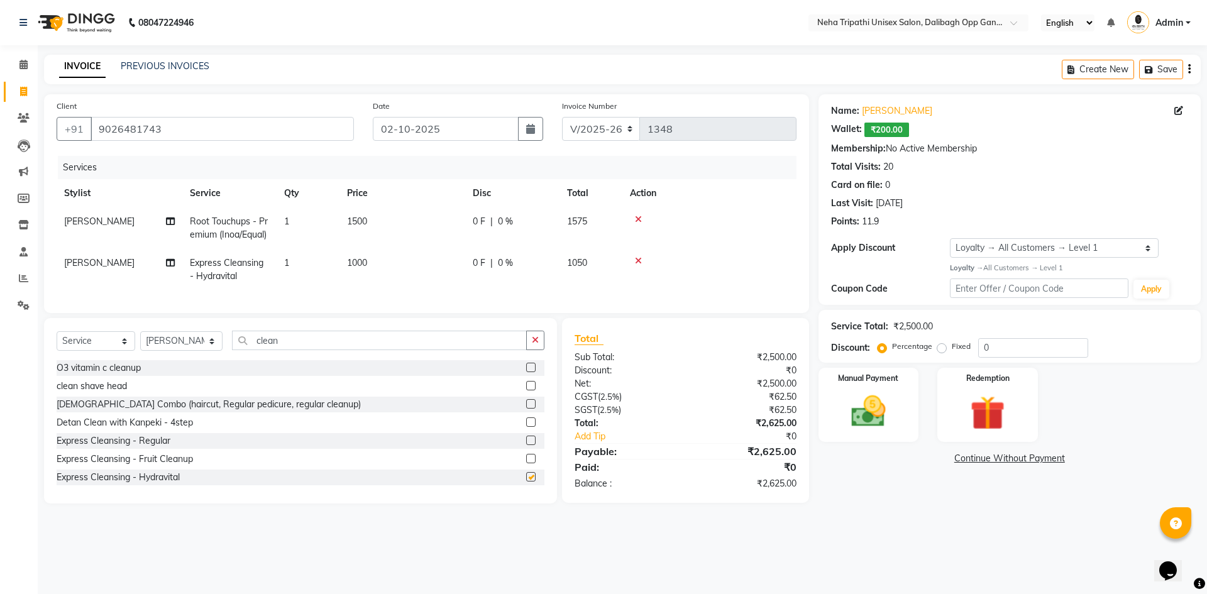
checkbox input "false"
click at [639, 217] on icon at bounding box center [638, 219] width 7 height 9
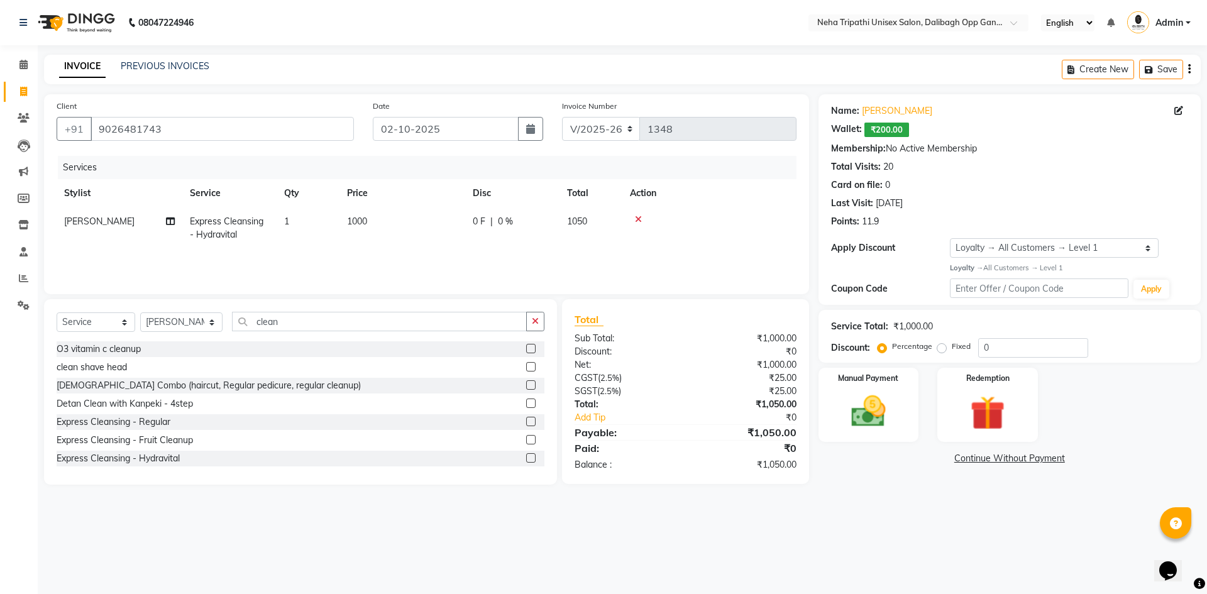
click at [636, 220] on icon at bounding box center [638, 219] width 7 height 9
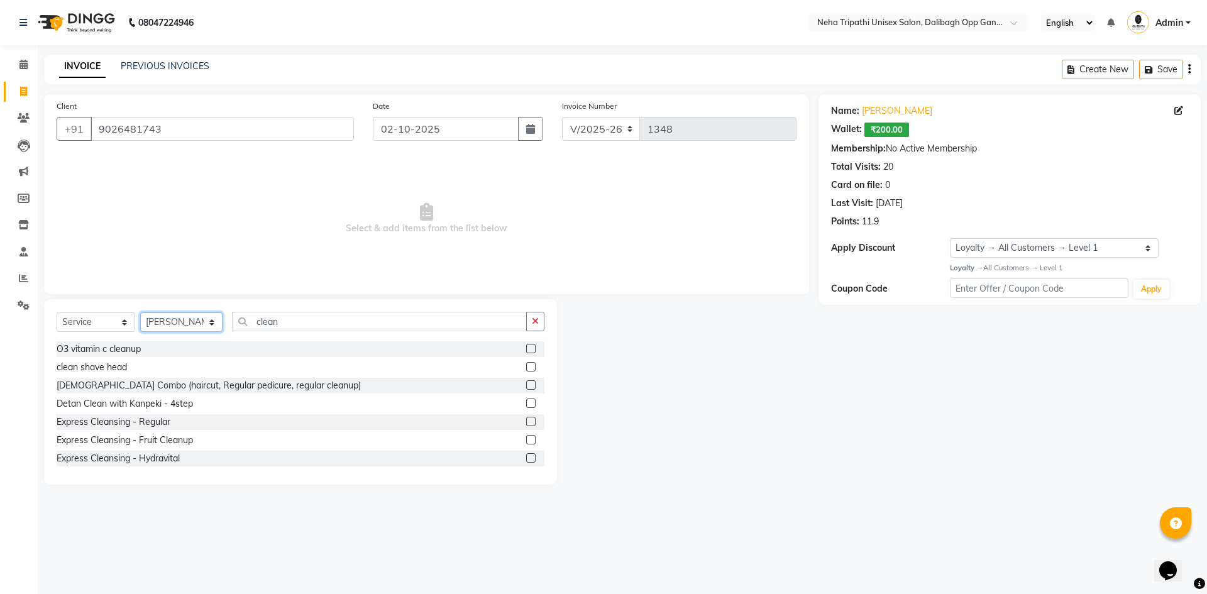
click at [204, 321] on select "Select Stylist Badru [PERSON_NAME] isha [PERSON_NAME] Mohd.[PERSON_NAME] [PERSO…" at bounding box center [181, 321] width 82 height 19
select select "80473"
click at [140, 312] on select "Select Stylist Badru [PERSON_NAME] isha [PERSON_NAME] Mohd.[PERSON_NAME] [PERSO…" at bounding box center [181, 321] width 82 height 19
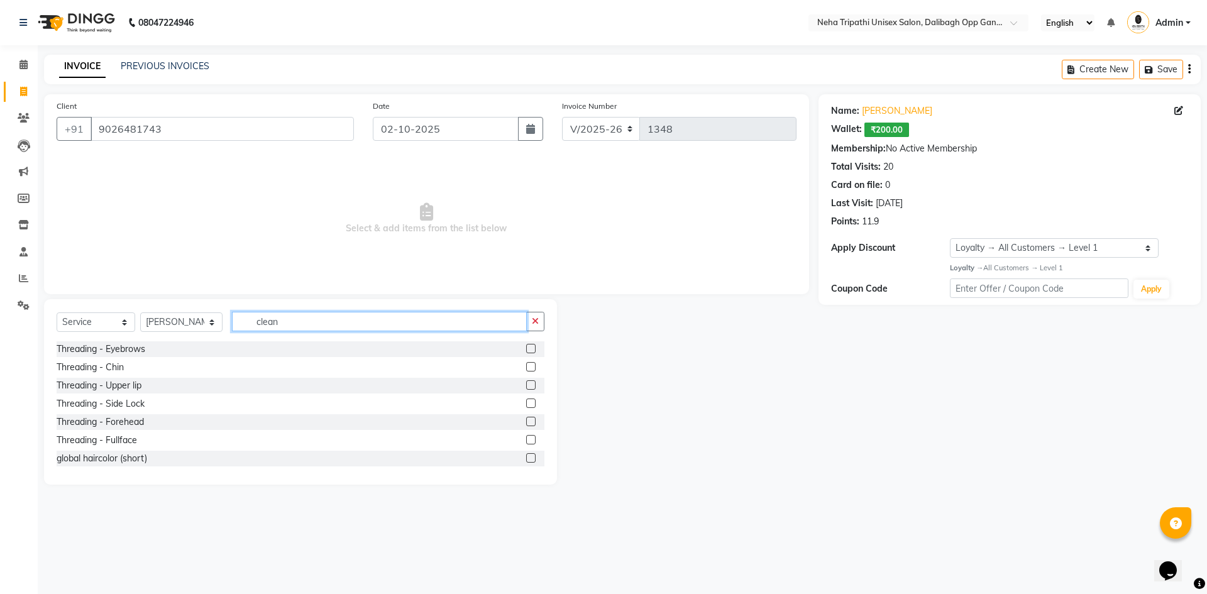
click at [290, 329] on input "clean" at bounding box center [379, 321] width 295 height 19
type input "c"
type input "h"
type input "clea"
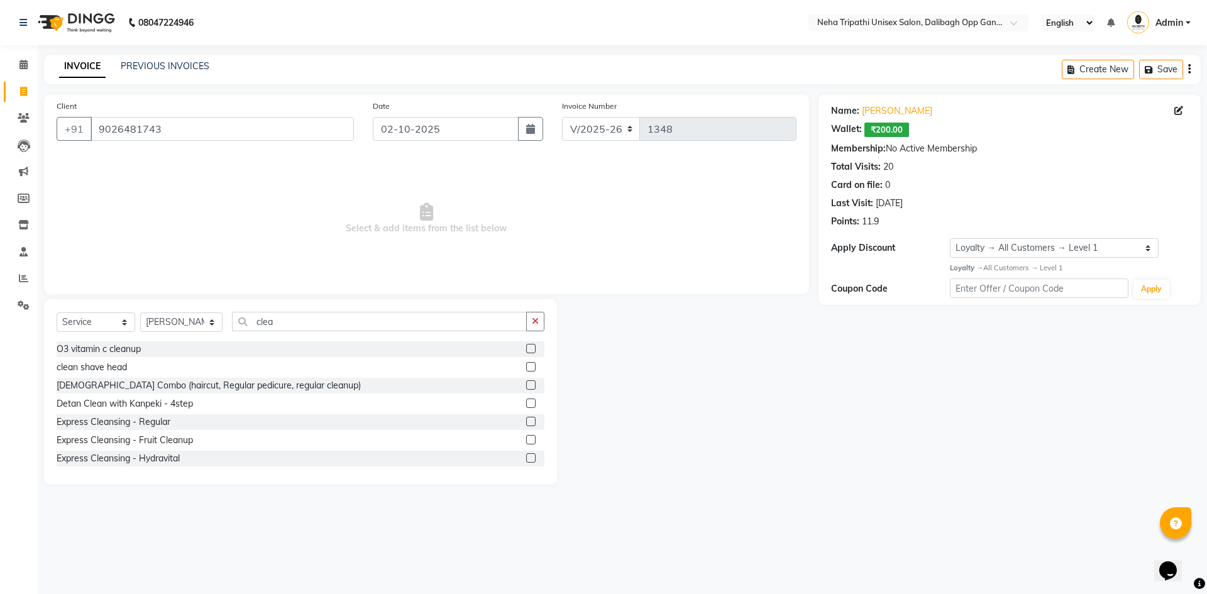
click at [526, 421] on label at bounding box center [530, 421] width 9 height 9
click at [526, 421] on input "checkbox" at bounding box center [530, 422] width 8 height 8
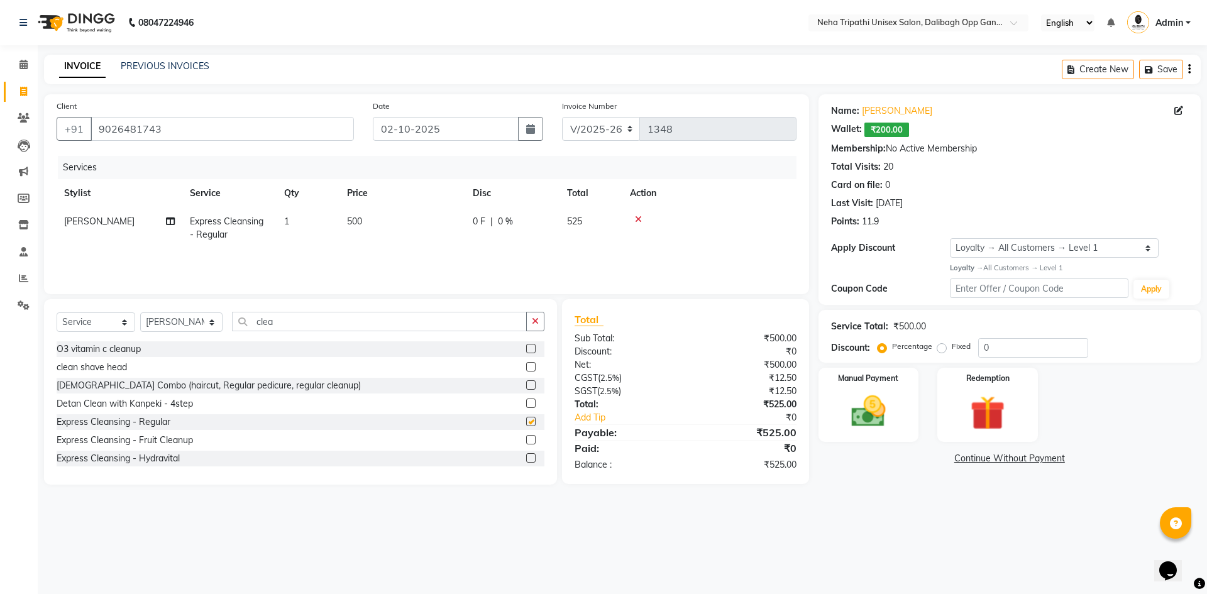
checkbox input "false"
drag, startPoint x: 258, startPoint y: 326, endPoint x: 158, endPoint y: 346, distance: 102.7
click at [158, 346] on div "Select Service Product Membership Package Voucher Prepaid Gift Card Select Styl…" at bounding box center [300, 391] width 513 height 185
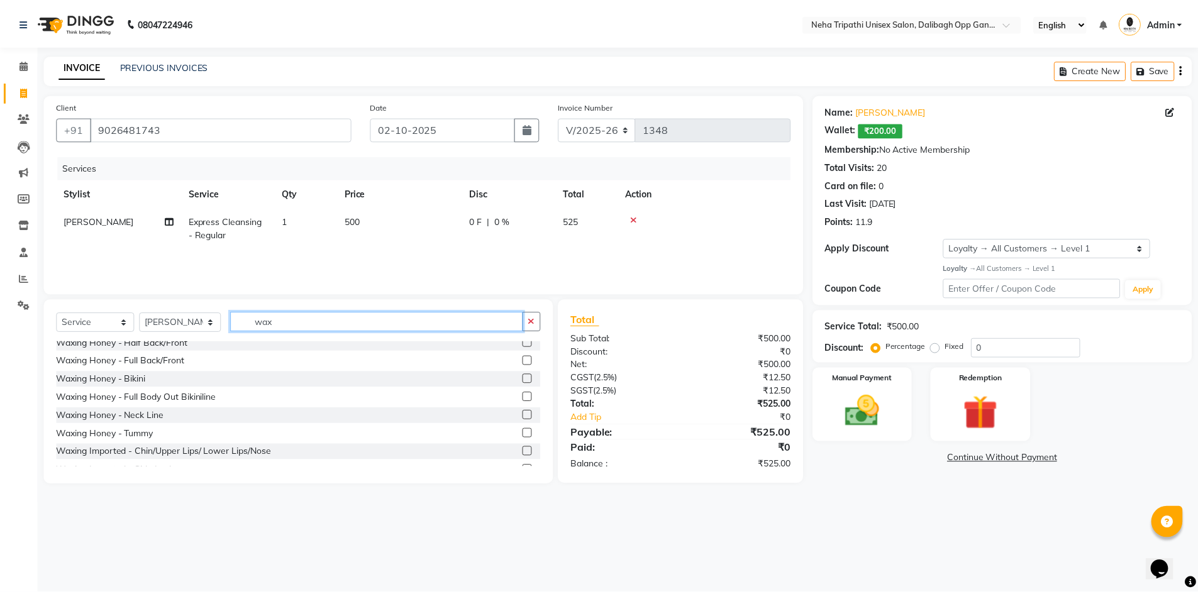
scroll to position [63, 0]
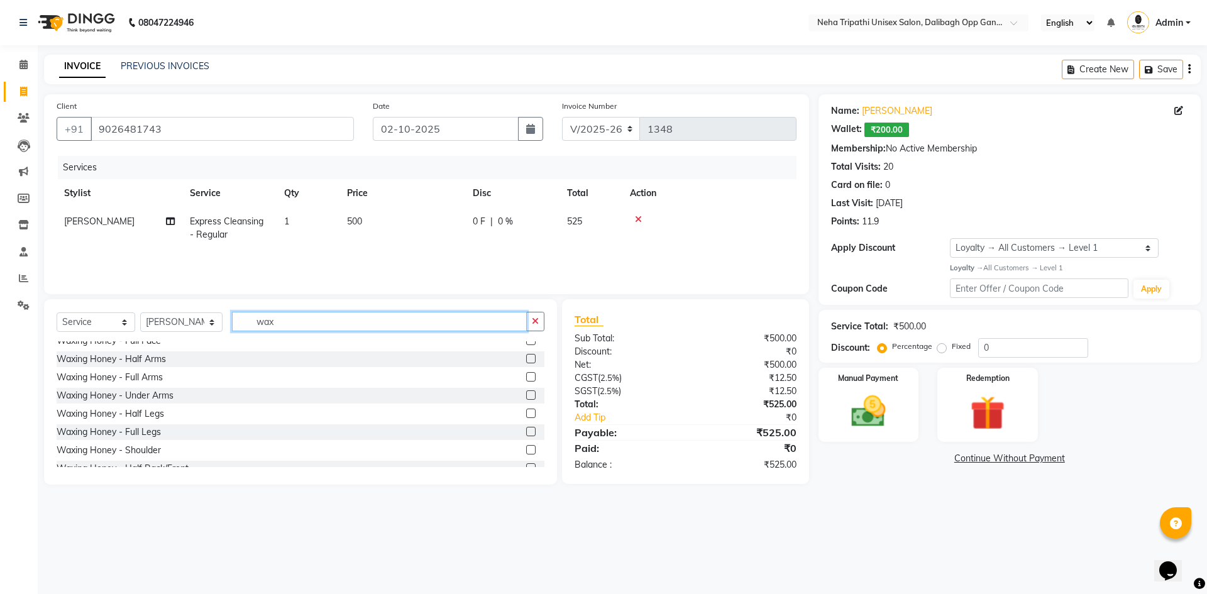
type input "wax"
click at [526, 377] on label at bounding box center [530, 376] width 9 height 9
click at [526, 377] on input "checkbox" at bounding box center [530, 377] width 8 height 8
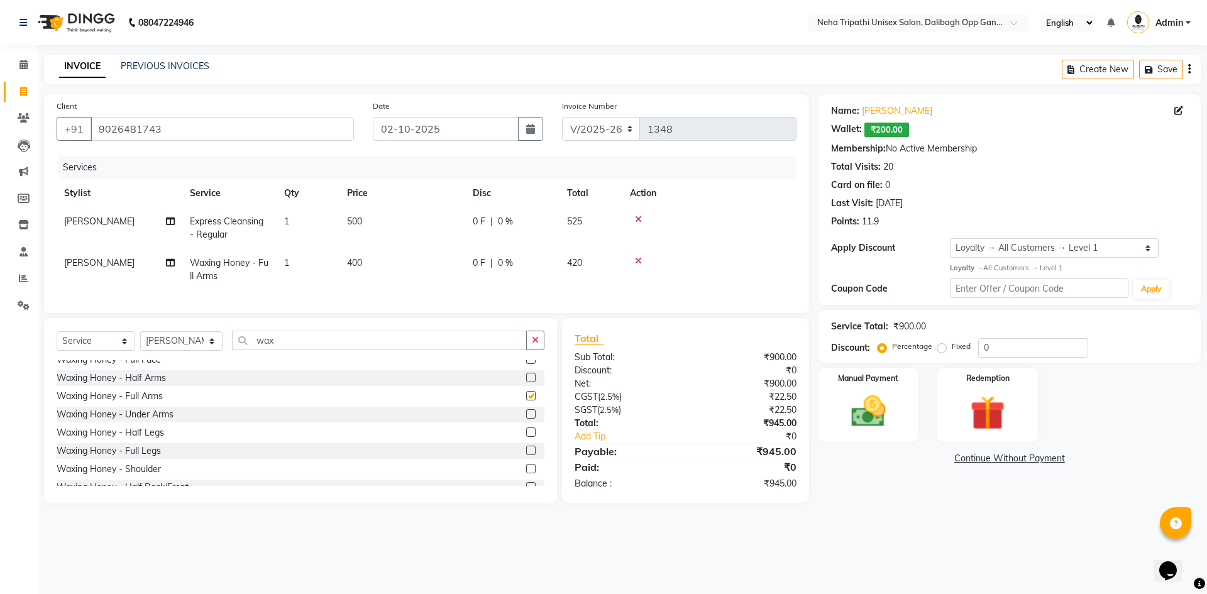
checkbox input "false"
click at [526, 419] on label at bounding box center [530, 413] width 9 height 9
click at [526, 419] on input "checkbox" at bounding box center [530, 415] width 8 height 8
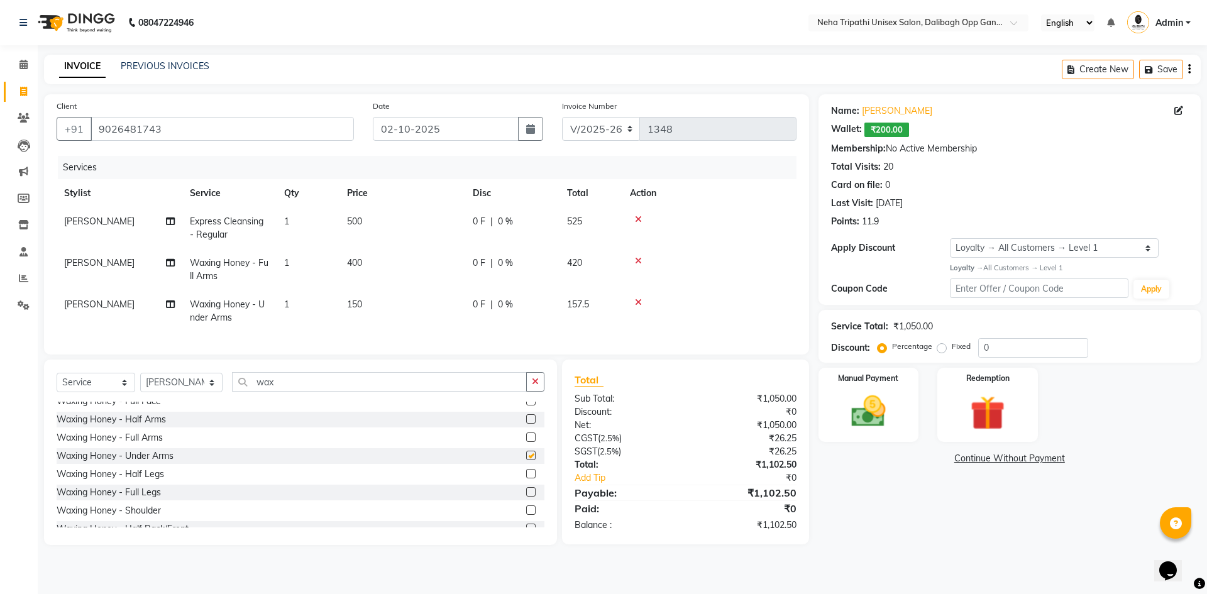
checkbox input "false"
click at [526, 478] on label at bounding box center [530, 473] width 9 height 9
click at [526, 478] on input "checkbox" at bounding box center [530, 474] width 8 height 8
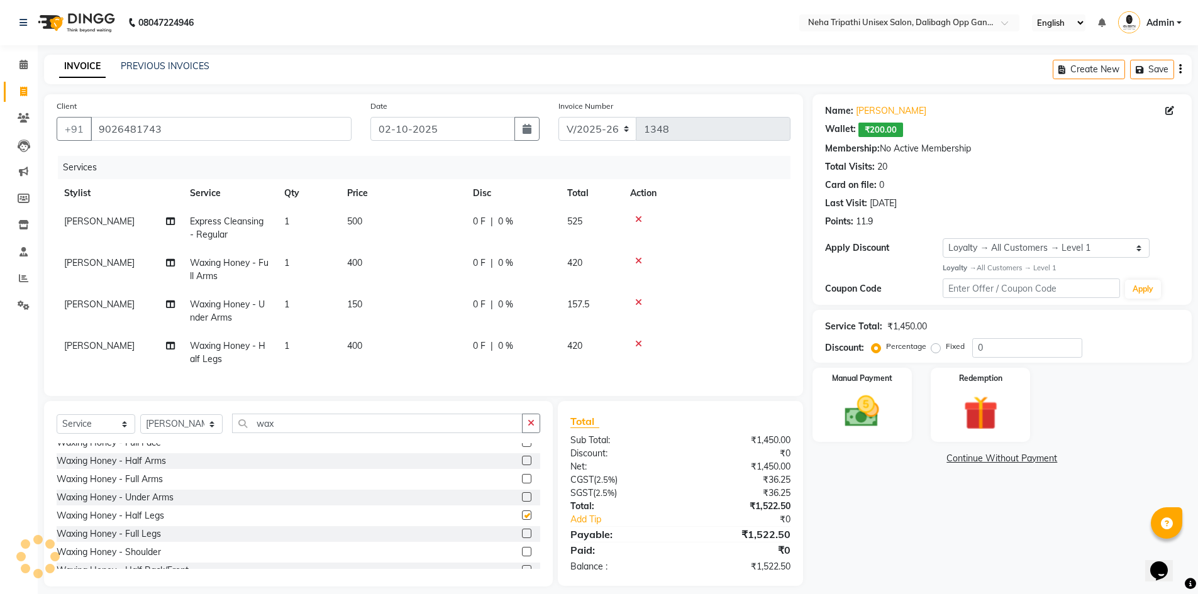
checkbox input "false"
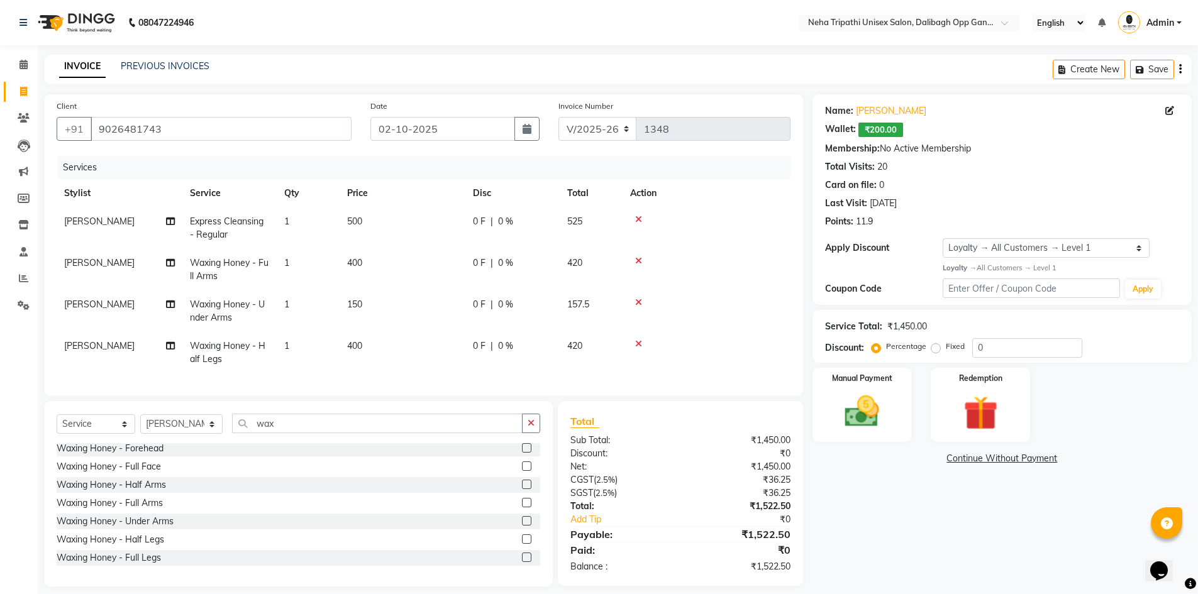
scroll to position [0, 0]
click at [528, 429] on button "button" at bounding box center [531, 423] width 18 height 19
click at [522, 492] on label at bounding box center [526, 486] width 9 height 9
click at [522, 492] on input "checkbox" at bounding box center [526, 487] width 8 height 8
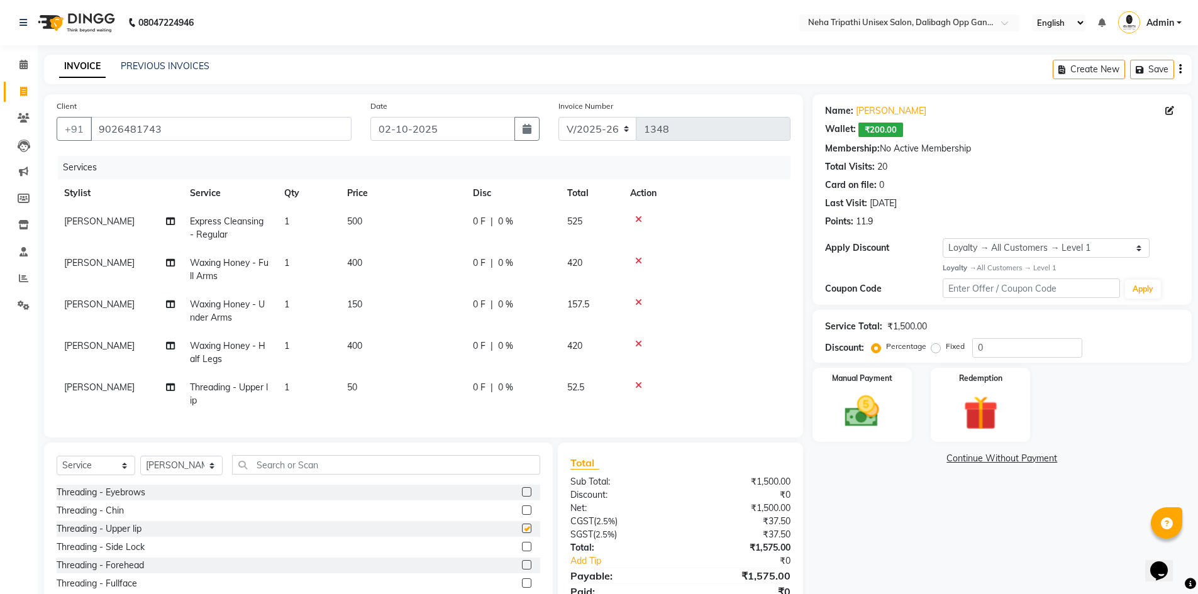
checkbox input "false"
click at [331, 475] on input "text" at bounding box center [386, 464] width 309 height 19
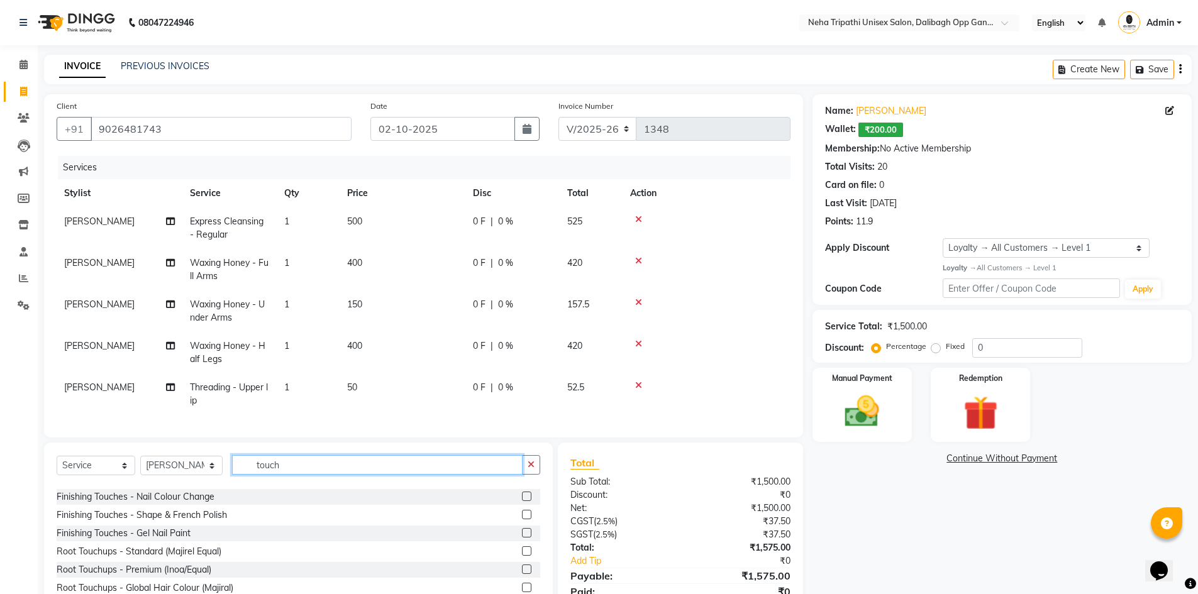
scroll to position [63, 0]
type input "touch"
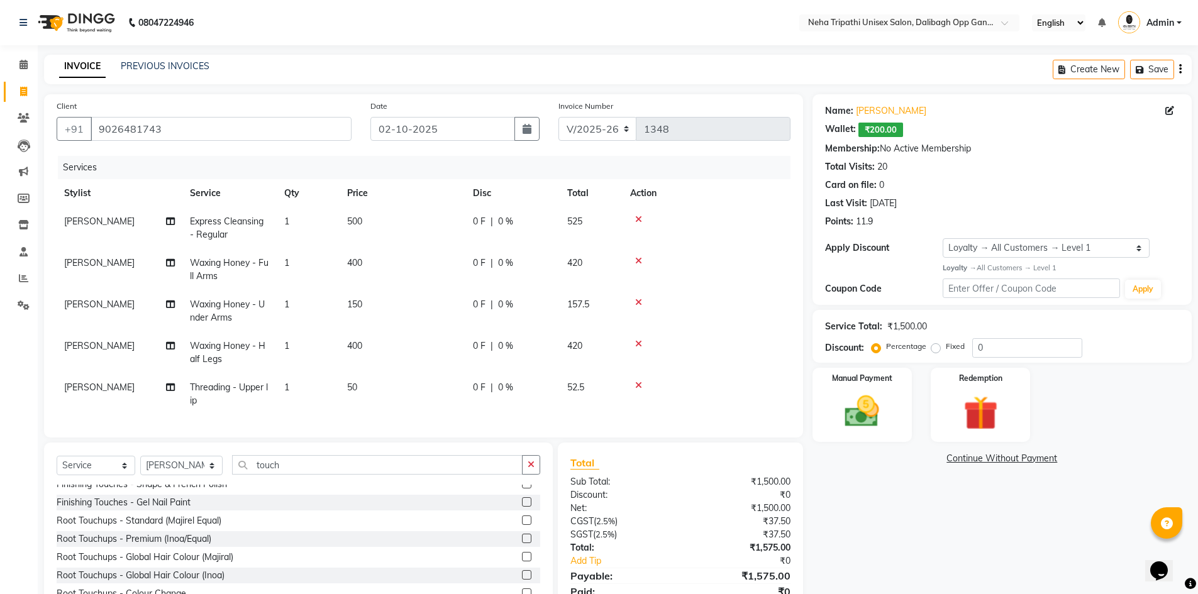
click at [522, 543] on label at bounding box center [526, 538] width 9 height 9
click at [522, 543] on input "checkbox" at bounding box center [526, 539] width 8 height 8
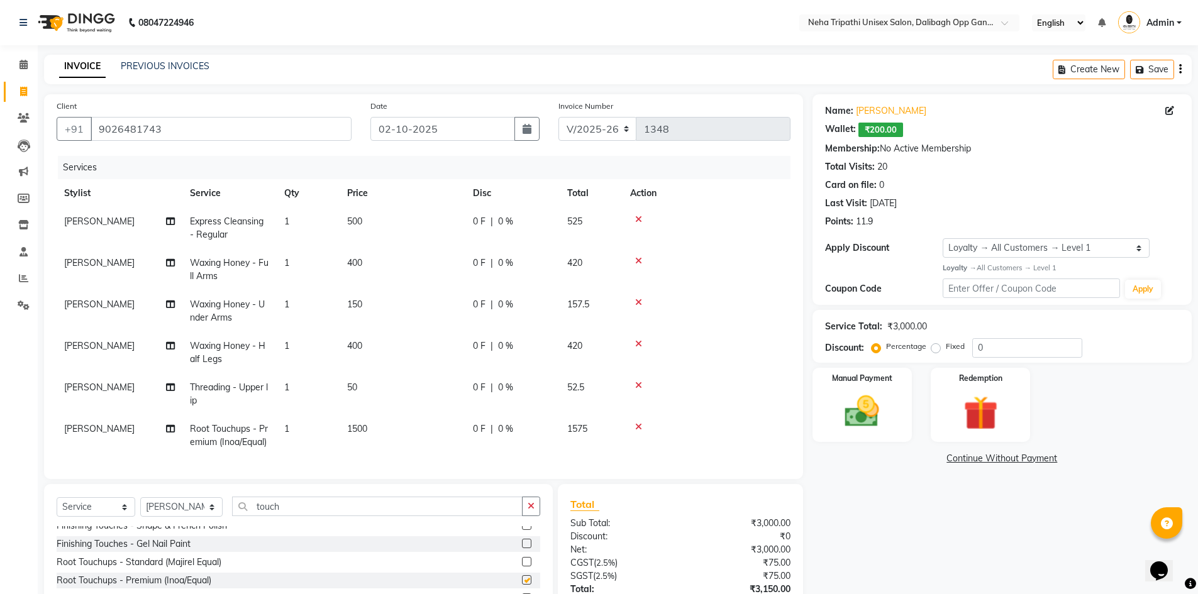
checkbox input "false"
click at [343, 221] on td "500" at bounding box center [403, 227] width 126 height 41
select select "80473"
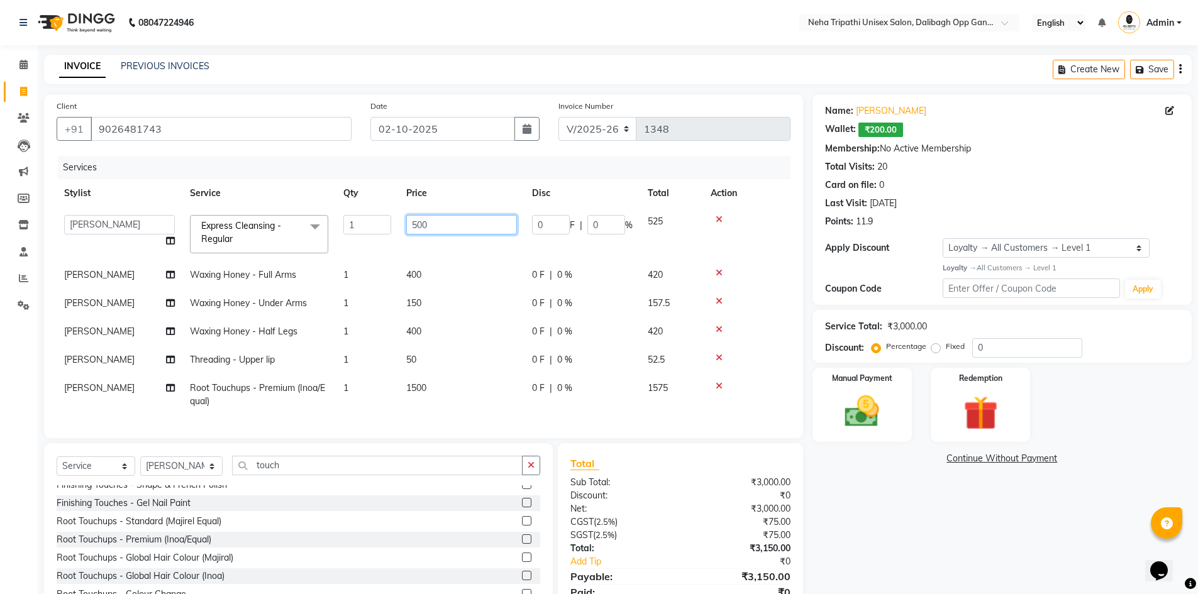
drag, startPoint x: 436, startPoint y: 231, endPoint x: 404, endPoint y: 234, distance: 31.5
click at [404, 234] on td "500" at bounding box center [462, 233] width 126 height 53
type input "1000"
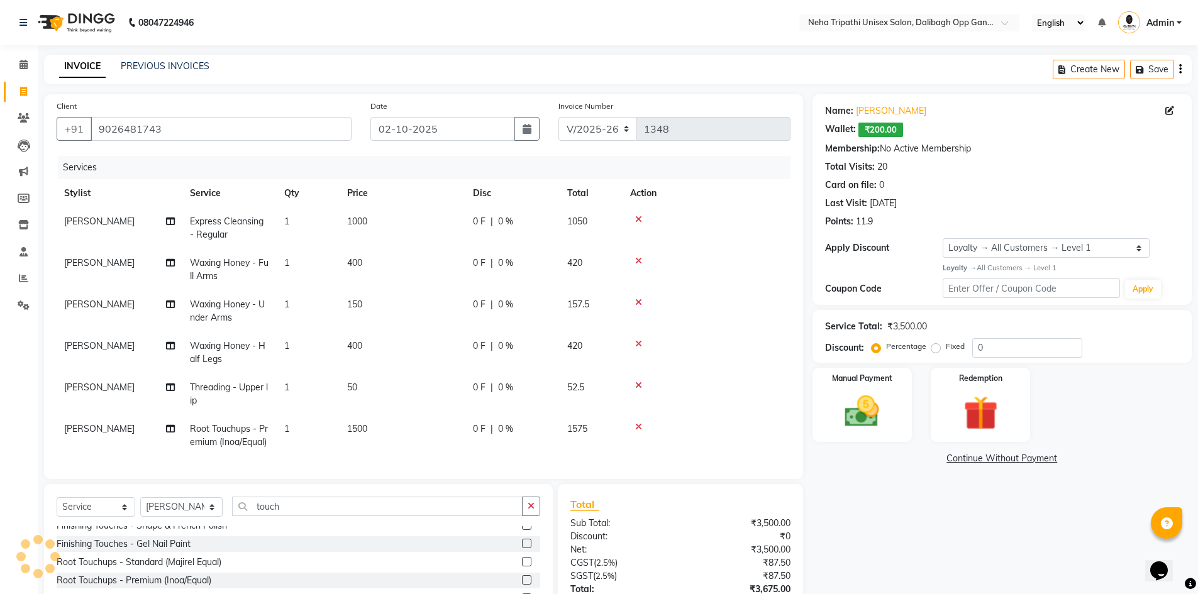
click at [892, 495] on div "Name: Shakti Srivastava Wallet: ₹200.00 Membership: No Active Membership Total …" at bounding box center [1006, 381] width 389 height 575
click at [354, 263] on span "400" at bounding box center [354, 262] width 15 height 11
select select "80473"
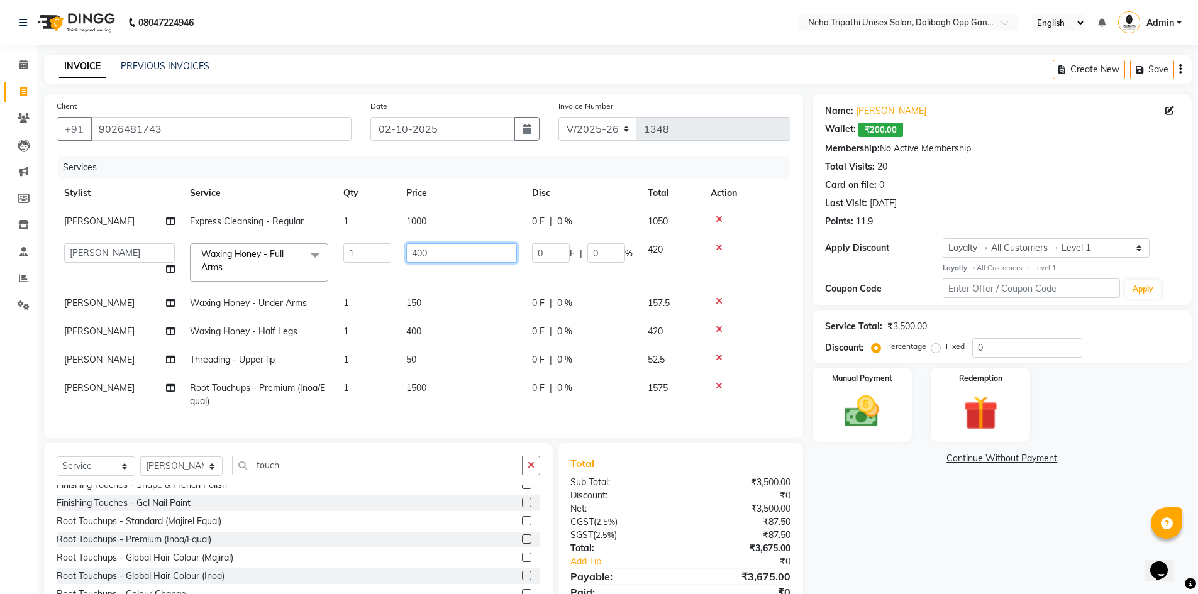
drag, startPoint x: 445, startPoint y: 258, endPoint x: 409, endPoint y: 266, distance: 37.4
click at [409, 266] on td "400" at bounding box center [462, 262] width 126 height 53
type input "600"
click at [423, 301] on td "150" at bounding box center [462, 303] width 126 height 28
select select "80473"
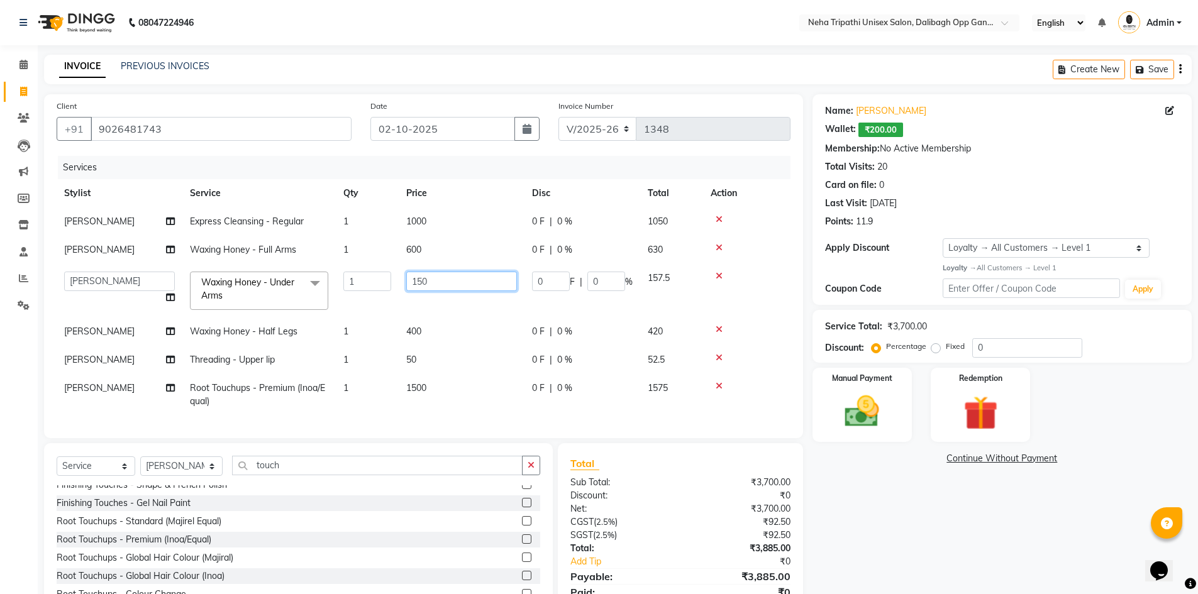
drag, startPoint x: 438, startPoint y: 282, endPoint x: 400, endPoint y: 282, distance: 38.4
click at [401, 284] on td "150" at bounding box center [462, 290] width 126 height 53
type input "200"
click at [428, 319] on tbody "Jagjit Kaur Express Cleansing - Regular 1 1000 0 F | 0 % 1050 Jagjit Kaur Waxin…" at bounding box center [424, 311] width 734 height 208
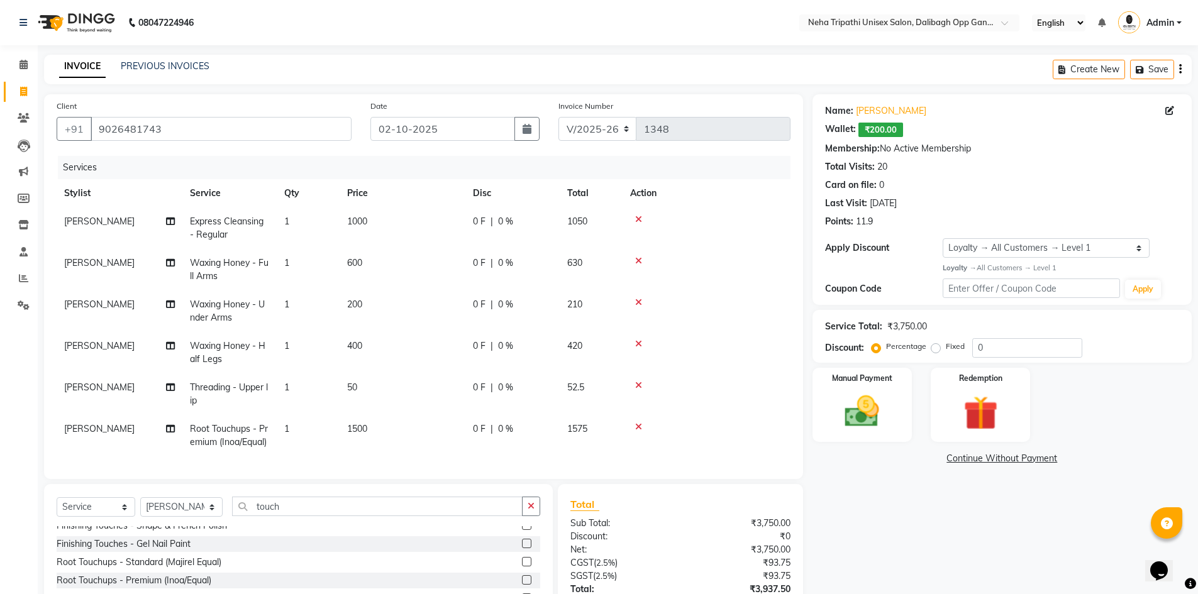
click at [368, 346] on td "400" at bounding box center [403, 352] width 126 height 41
select select "80473"
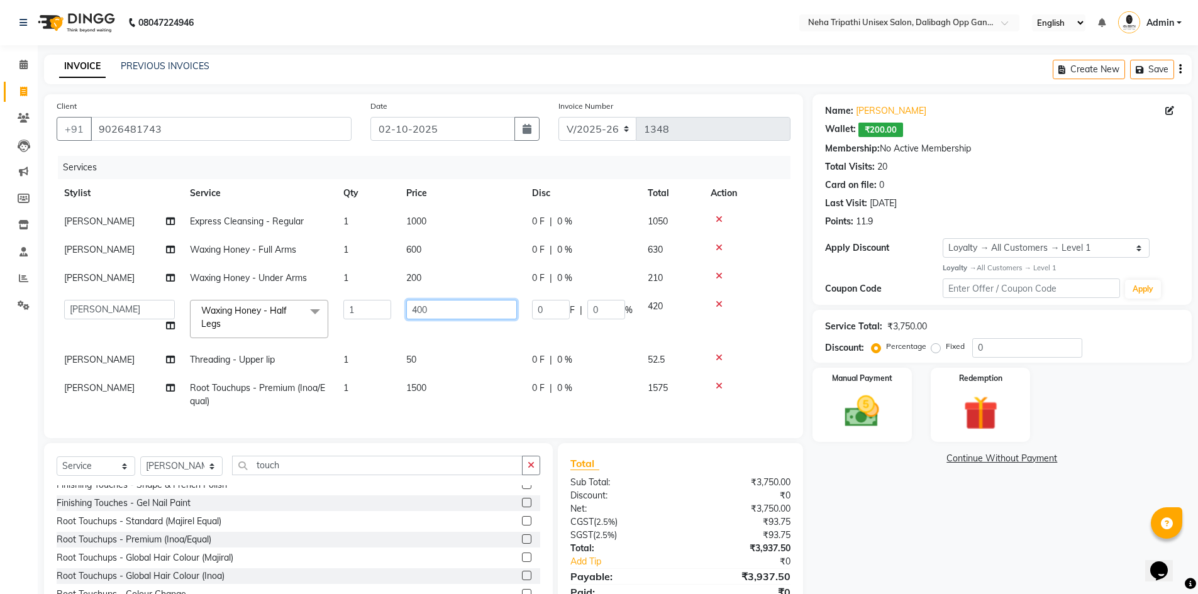
drag, startPoint x: 438, startPoint y: 308, endPoint x: 388, endPoint y: 311, distance: 49.7
click at [388, 311] on tr "Badru Gaus Mohammad isha Jagjit Kaur Mohd.Tauheed Rubeena ruksar Shanawaz Suhai…" at bounding box center [424, 318] width 734 height 53
type input "600"
click at [462, 382] on tbody "Jagjit Kaur Express Cleansing - Regular 1 1000 0 F | 0 % 1050 Jagjit Kaur Waxin…" at bounding box center [424, 311] width 734 height 208
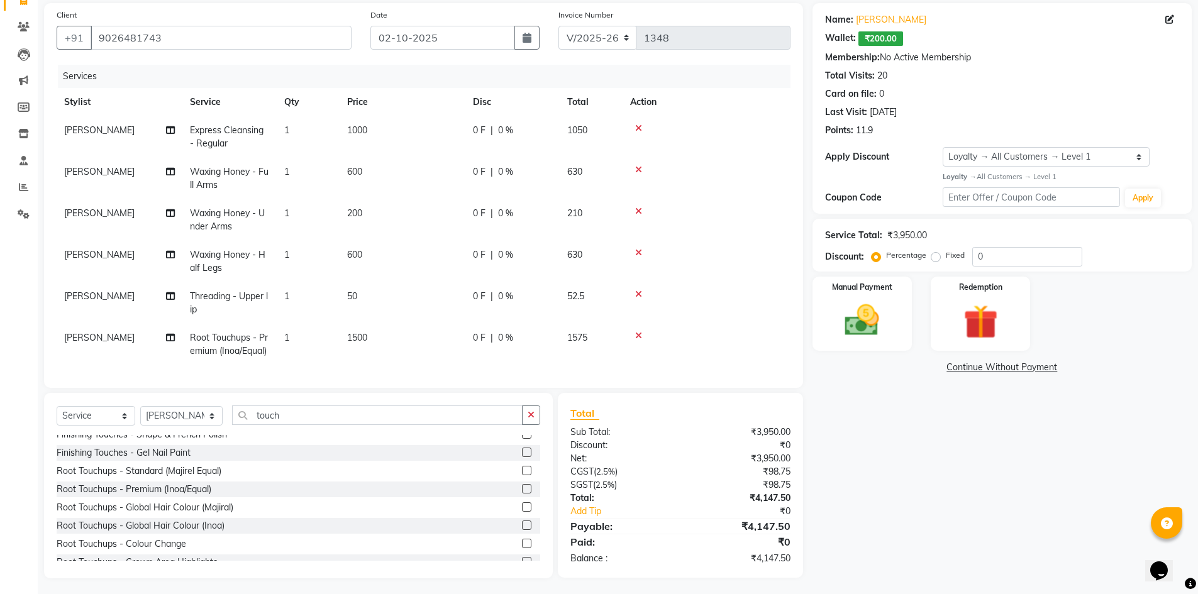
scroll to position [98, 0]
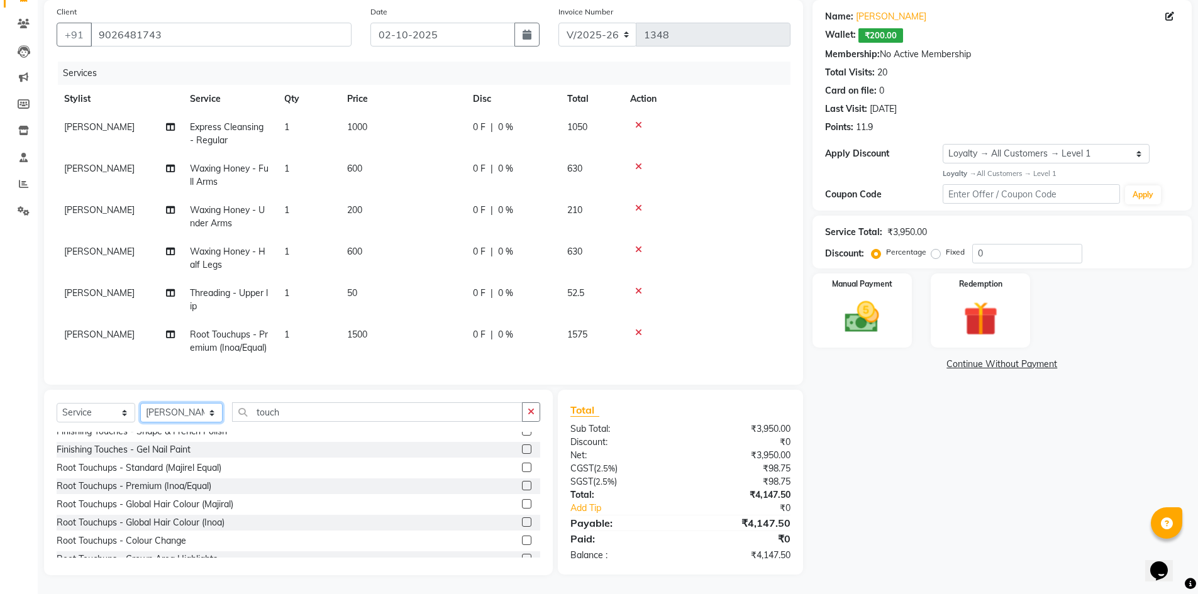
click at [194, 410] on select "Select Stylist Badru [PERSON_NAME] isha [PERSON_NAME] Mohd.[PERSON_NAME] [PERSO…" at bounding box center [181, 412] width 82 height 19
select select "80271"
click at [140, 403] on select "Select Stylist Badru [PERSON_NAME] isha [PERSON_NAME] Mohd.[PERSON_NAME] [PERSO…" at bounding box center [181, 412] width 82 height 19
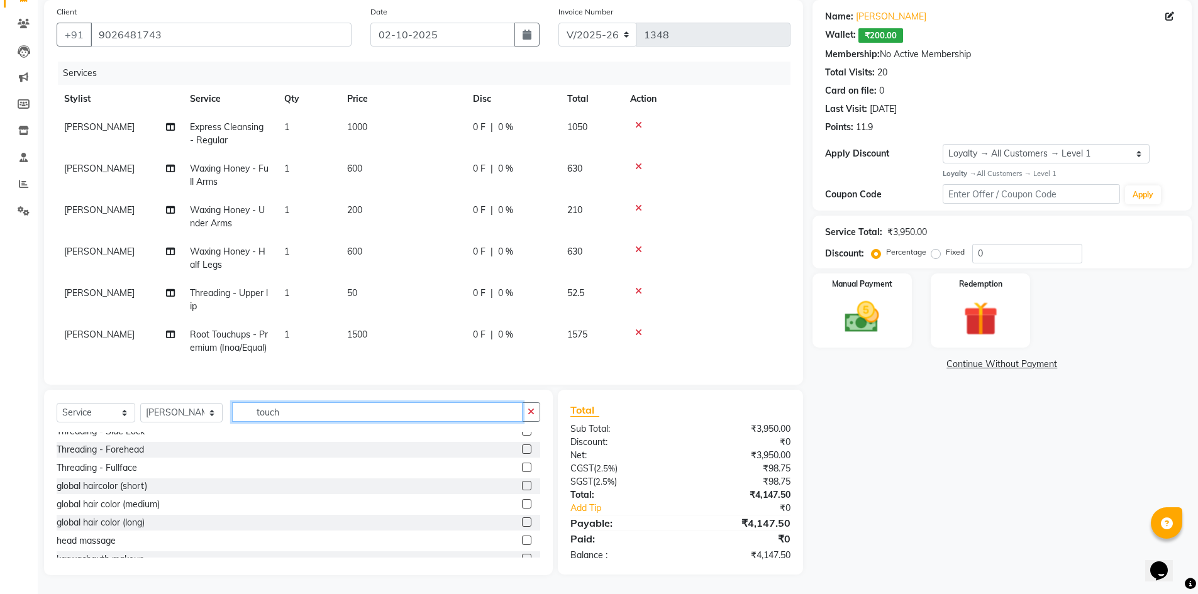
click at [276, 412] on input "touch" at bounding box center [377, 411] width 291 height 19
type input "t"
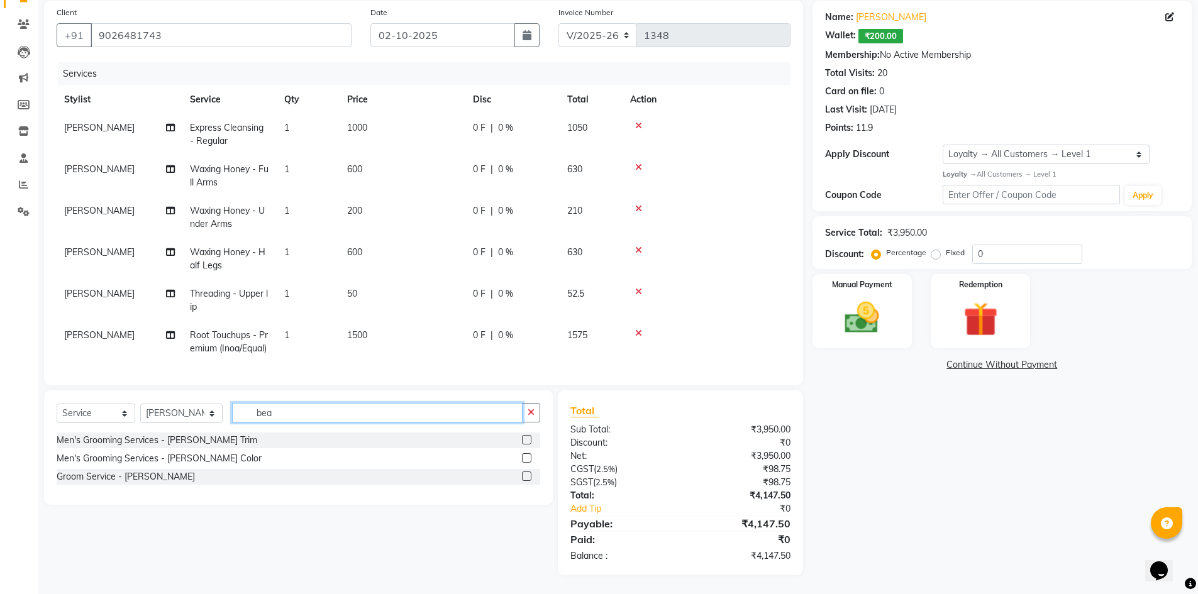
scroll to position [0, 0]
type input "bear"
click at [524, 474] on label at bounding box center [526, 476] width 9 height 9
click at [524, 474] on input "checkbox" at bounding box center [526, 477] width 8 height 8
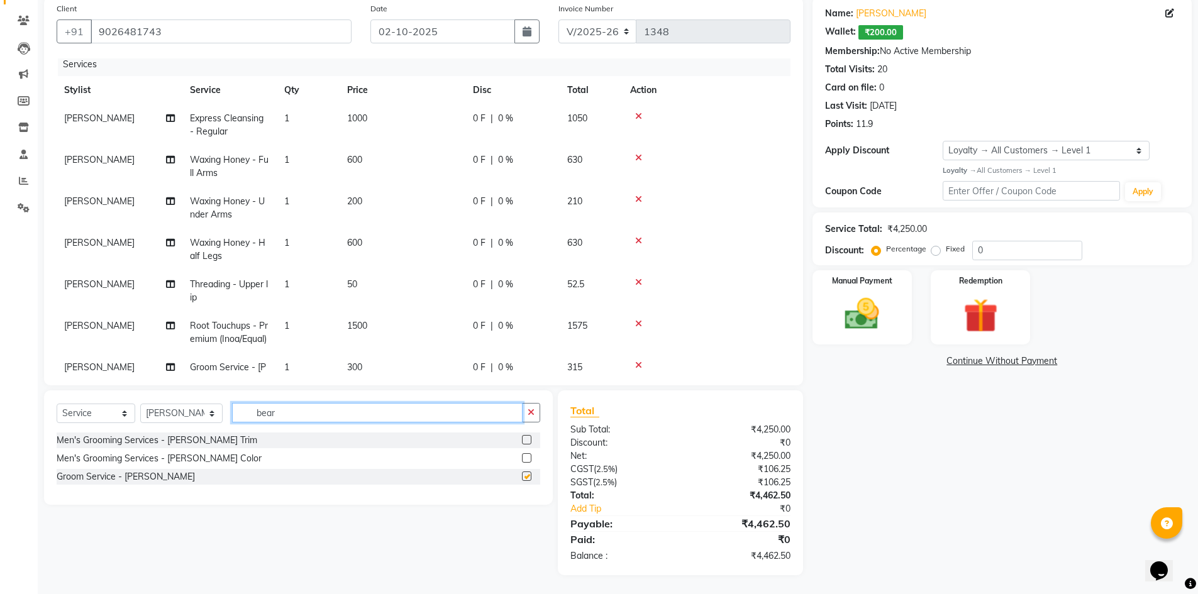
checkbox input "false"
click at [203, 417] on div "Select Service Product Membership Package Voucher Prepaid Gift Card Select Styl…" at bounding box center [298, 418] width 483 height 30
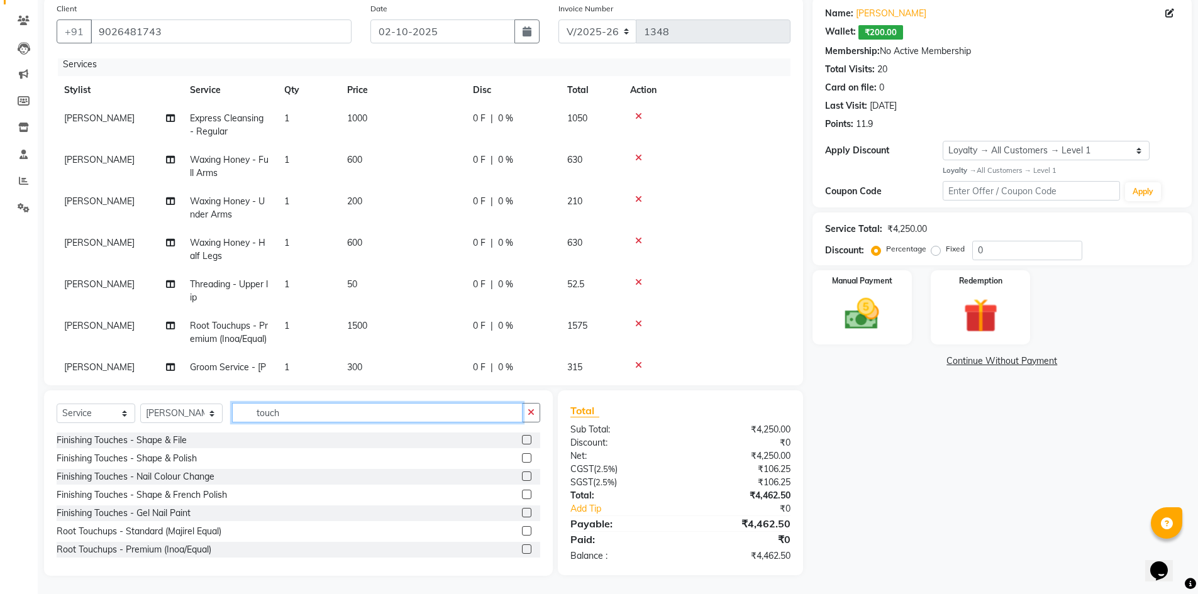
type input "touch"
click at [522, 546] on label at bounding box center [526, 548] width 9 height 9
click at [522, 546] on input "checkbox" at bounding box center [526, 550] width 8 height 8
checkbox input "false"
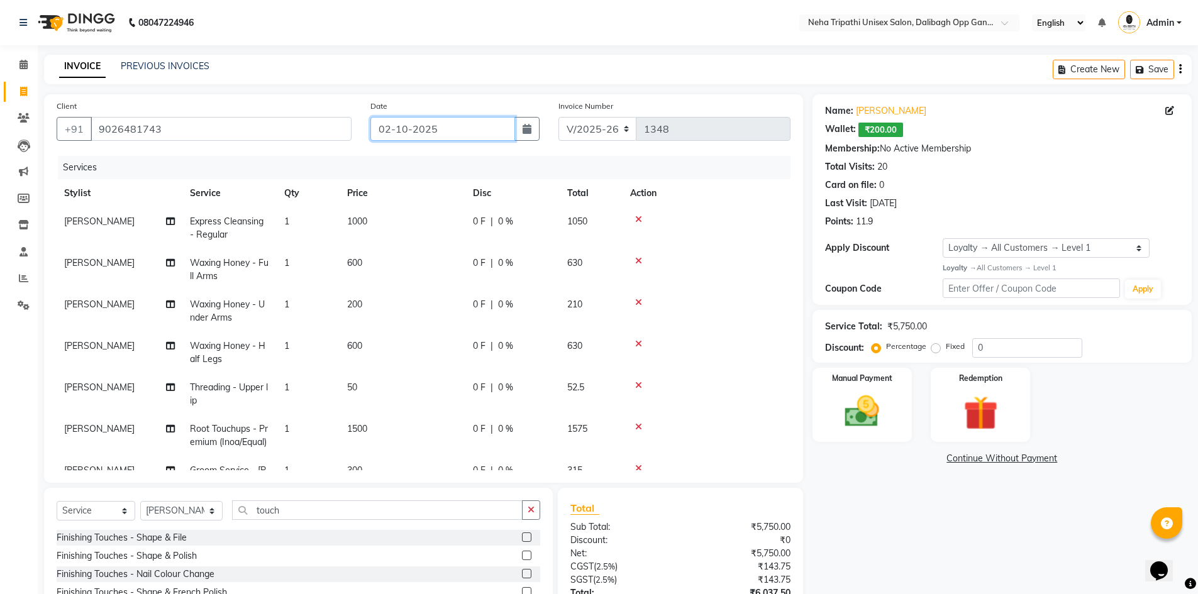
click at [451, 129] on input "02-10-2025" at bounding box center [442, 129] width 145 height 24
select select "10"
select select "2025"
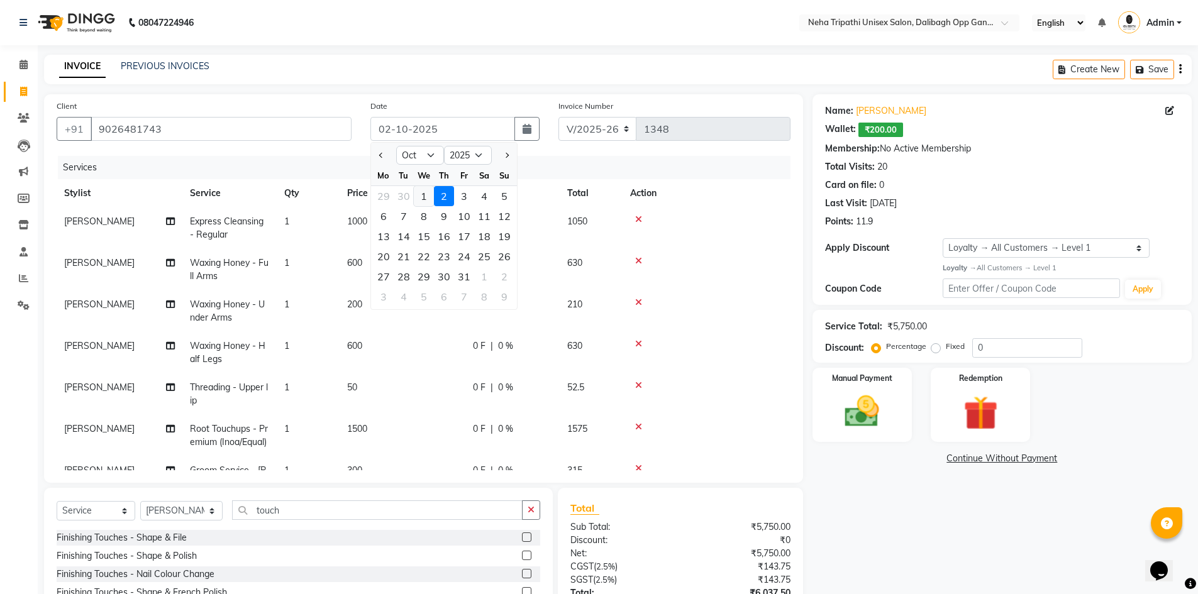
click at [421, 194] on div "1" at bounding box center [424, 196] width 20 height 20
type input "01-10-2025"
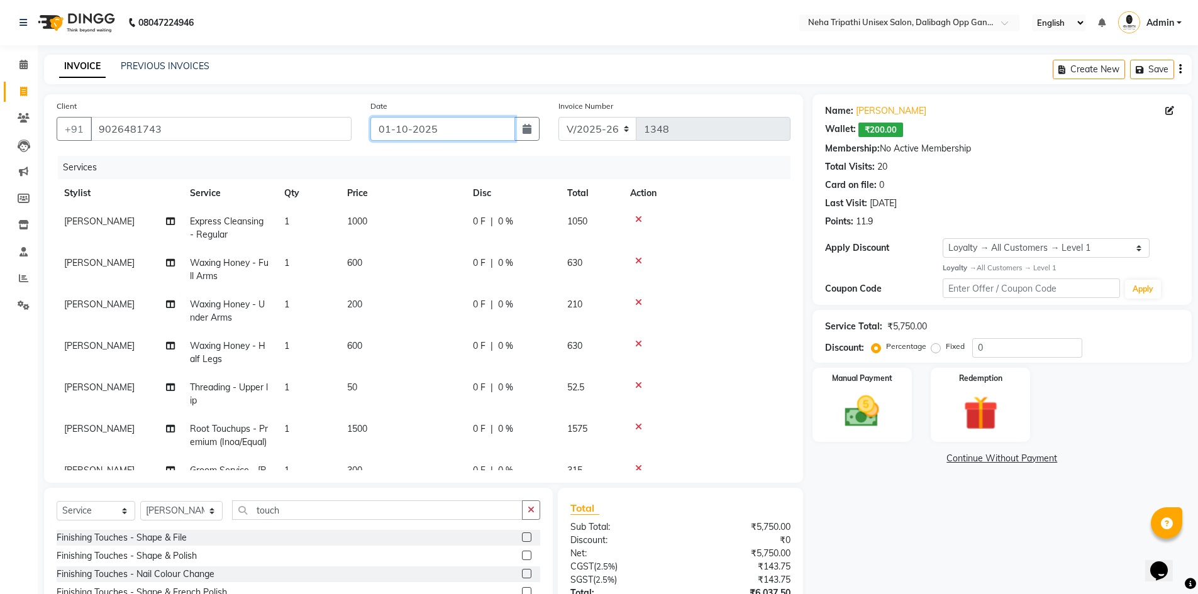
scroll to position [98, 0]
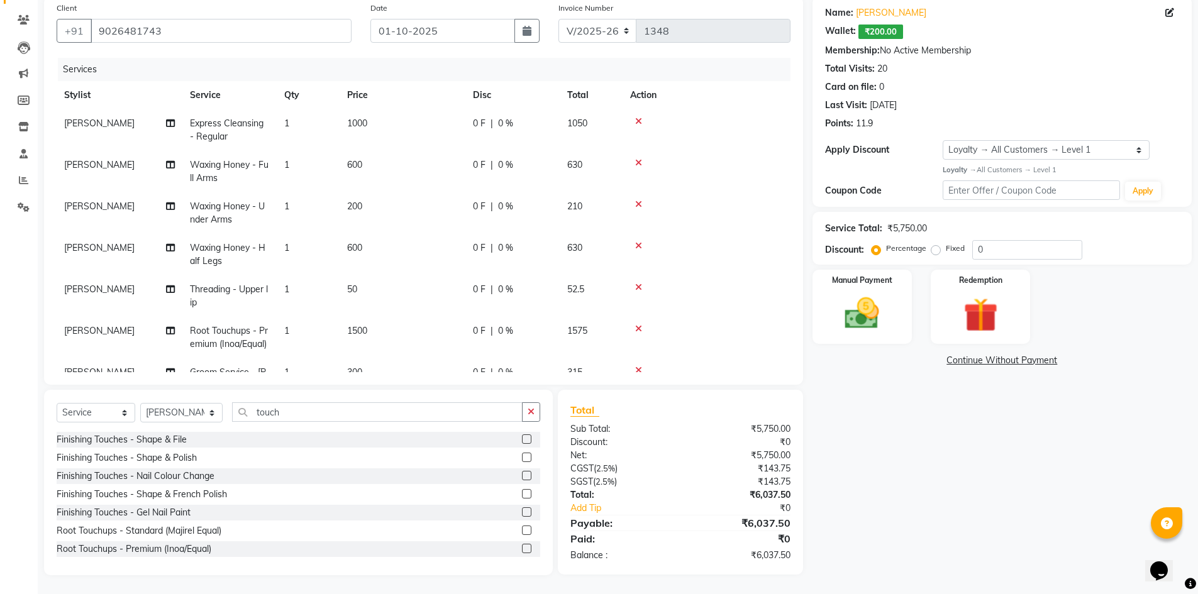
click at [946, 250] on label "Fixed" at bounding box center [955, 248] width 19 height 11
click at [934, 250] on input "Fixed" at bounding box center [938, 248] width 9 height 9
radio input "true"
click at [1024, 253] on input "0" at bounding box center [1027, 249] width 110 height 19
type input "01037.51"
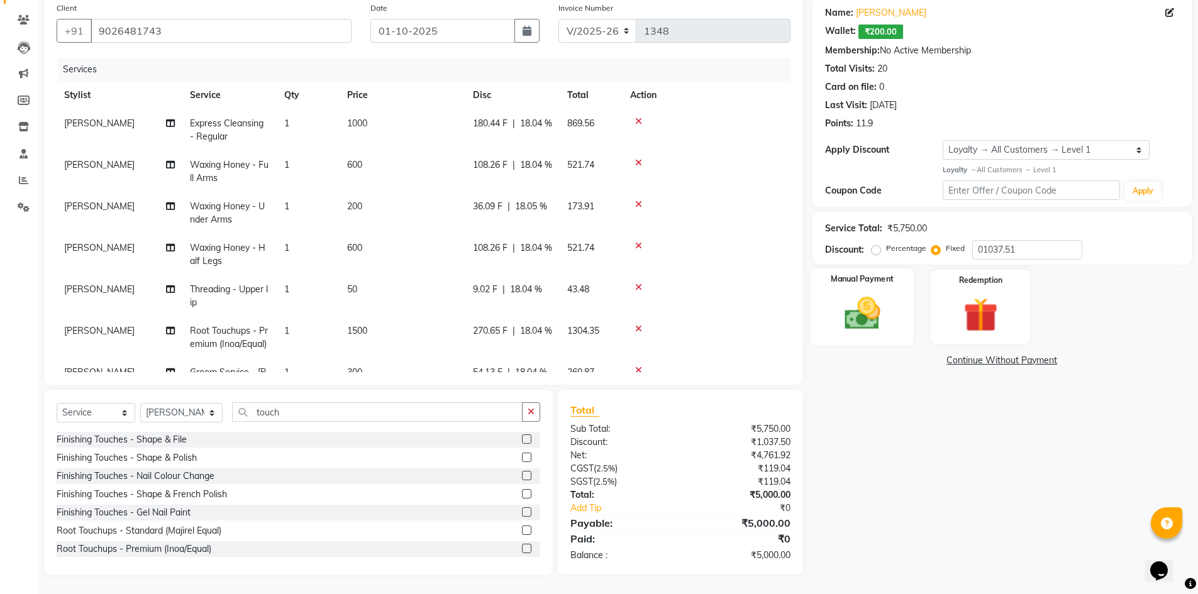
click at [879, 315] on img at bounding box center [862, 313] width 58 height 41
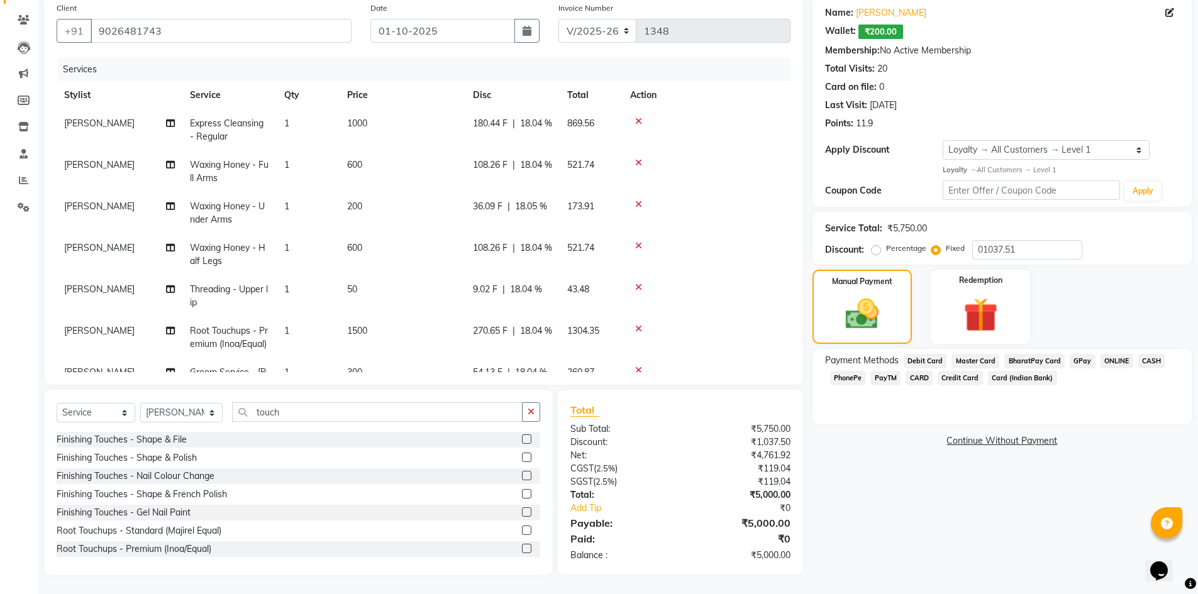
click at [1144, 360] on span "CASH" at bounding box center [1151, 361] width 27 height 14
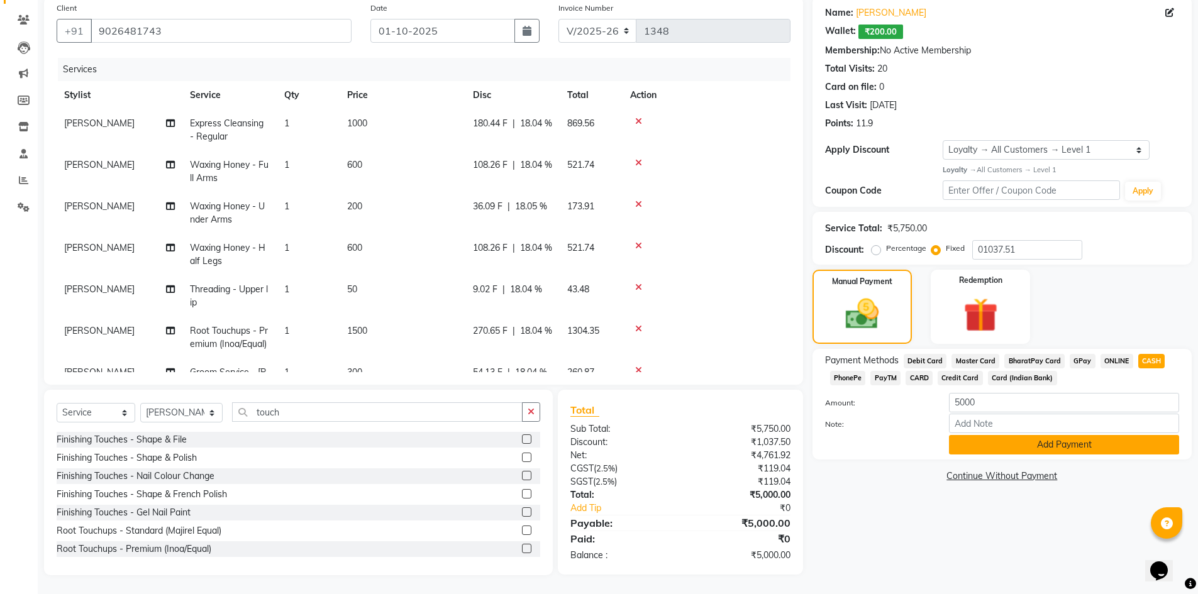
click at [1046, 447] on button "Add Payment" at bounding box center [1064, 444] width 230 height 19
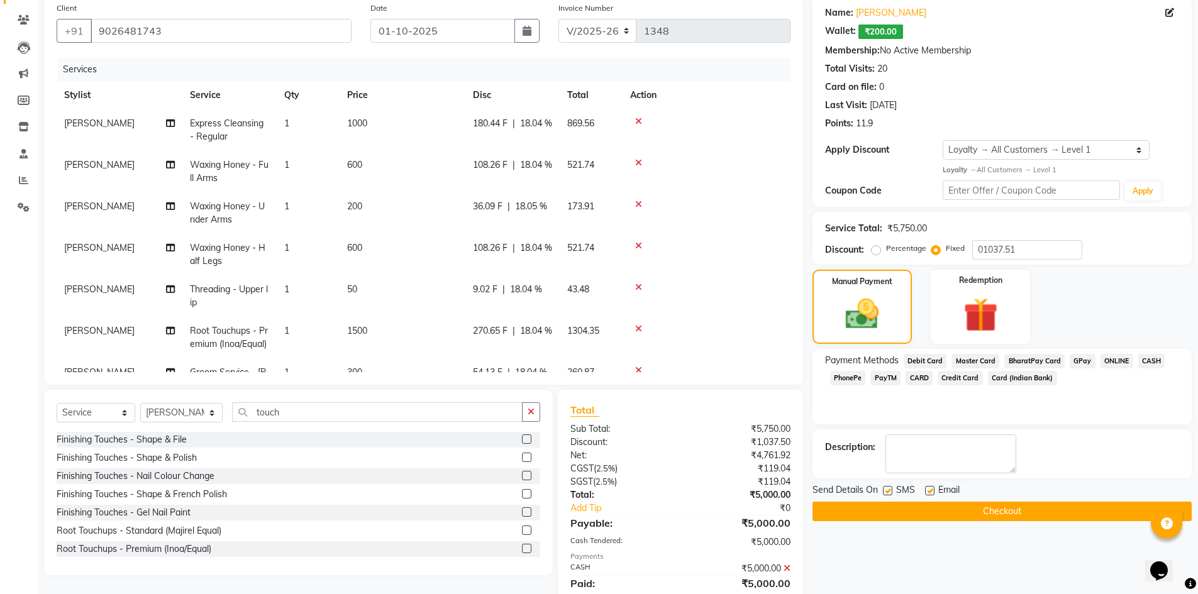
click at [1008, 505] on button "Checkout" at bounding box center [1001, 511] width 379 height 19
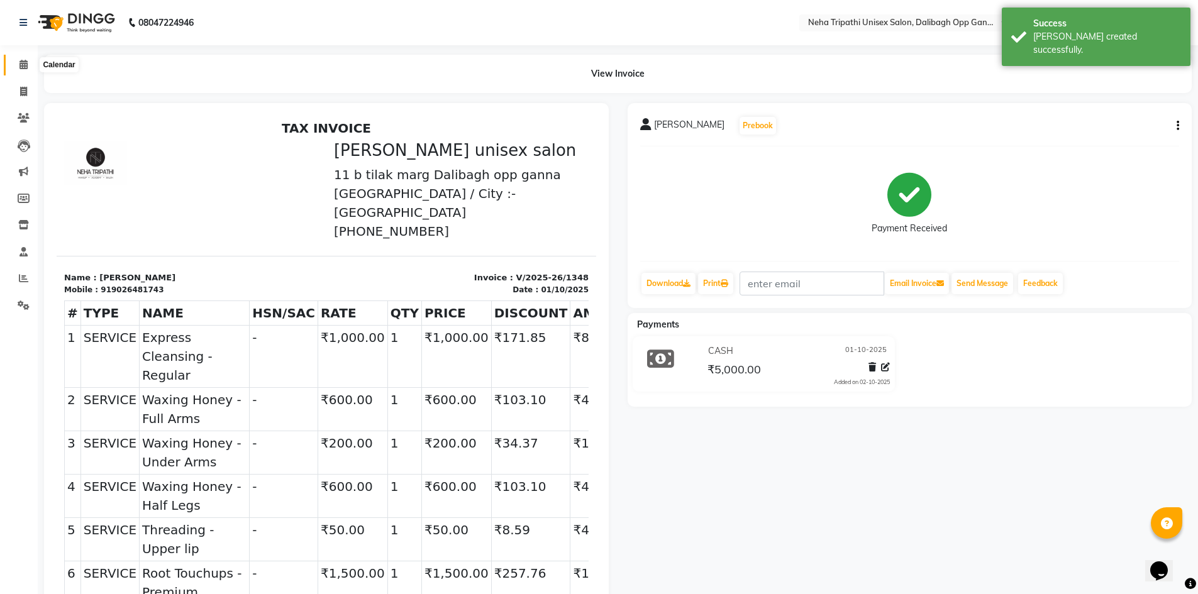
click at [18, 64] on span at bounding box center [24, 65] width 22 height 14
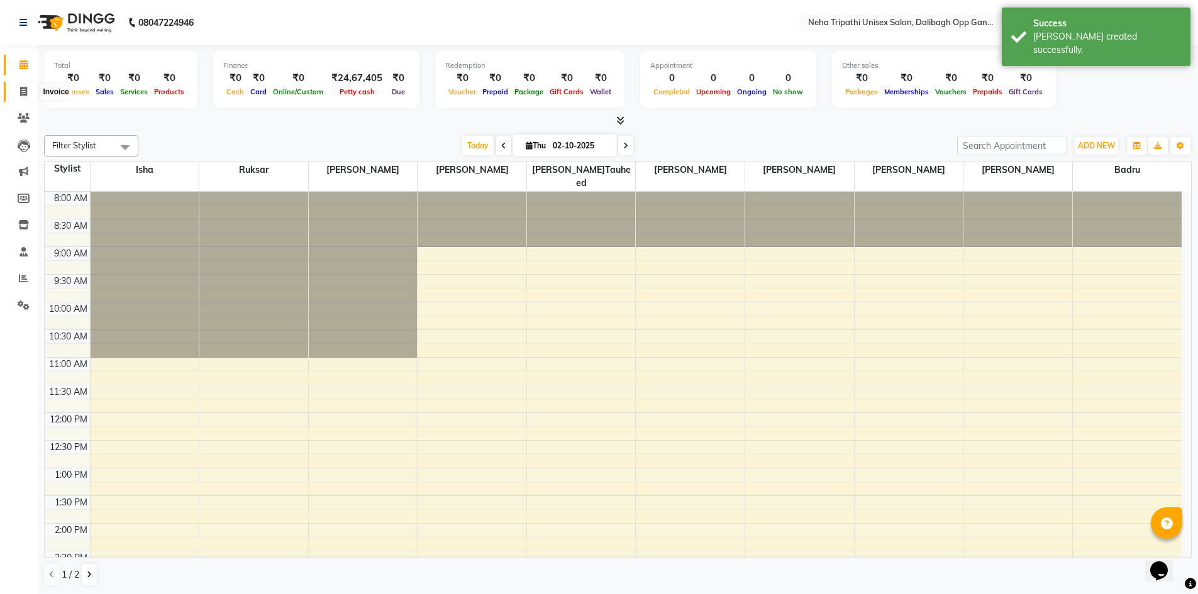
click at [23, 94] on icon at bounding box center [23, 91] width 7 height 9
select select "service"
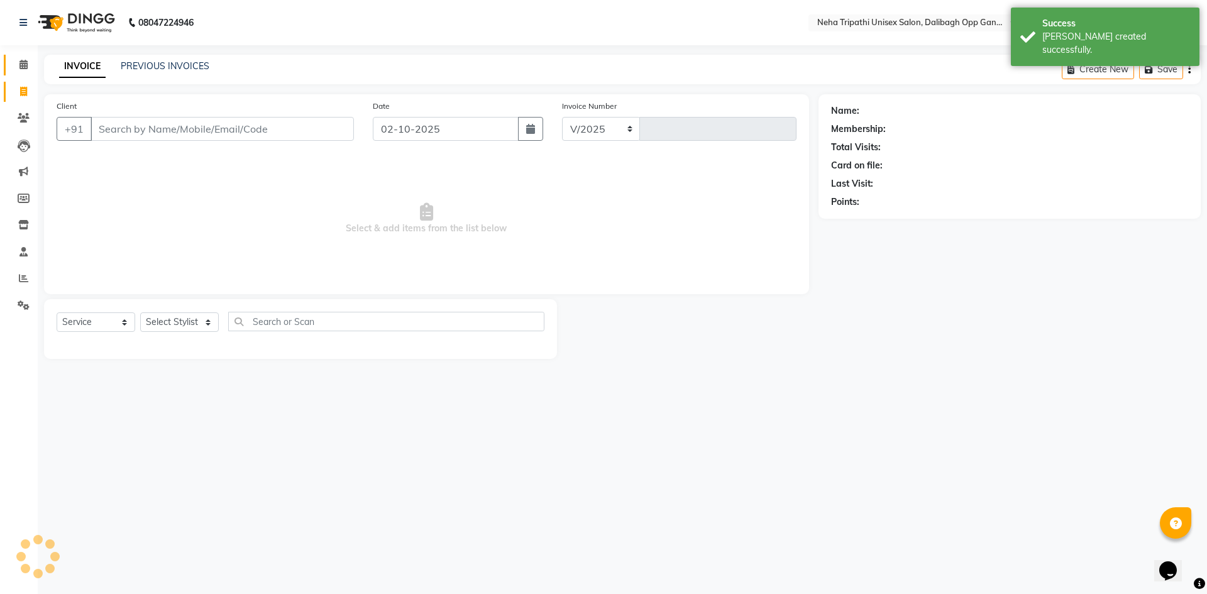
select select "6624"
type input "1349"
click at [134, 126] on input "Client" at bounding box center [222, 129] width 263 height 24
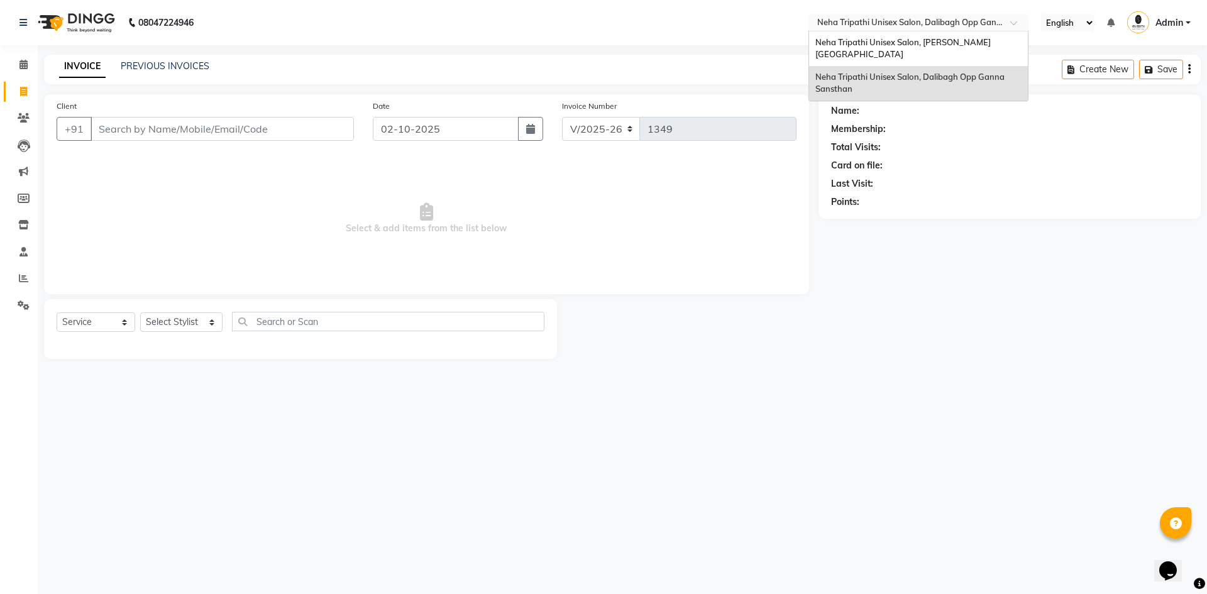
click at [925, 21] on input "text" at bounding box center [906, 24] width 182 height 13
click at [920, 47] on div "Neha Tripathi Unisex Salon, Gomti Nagar" at bounding box center [918, 48] width 219 height 35
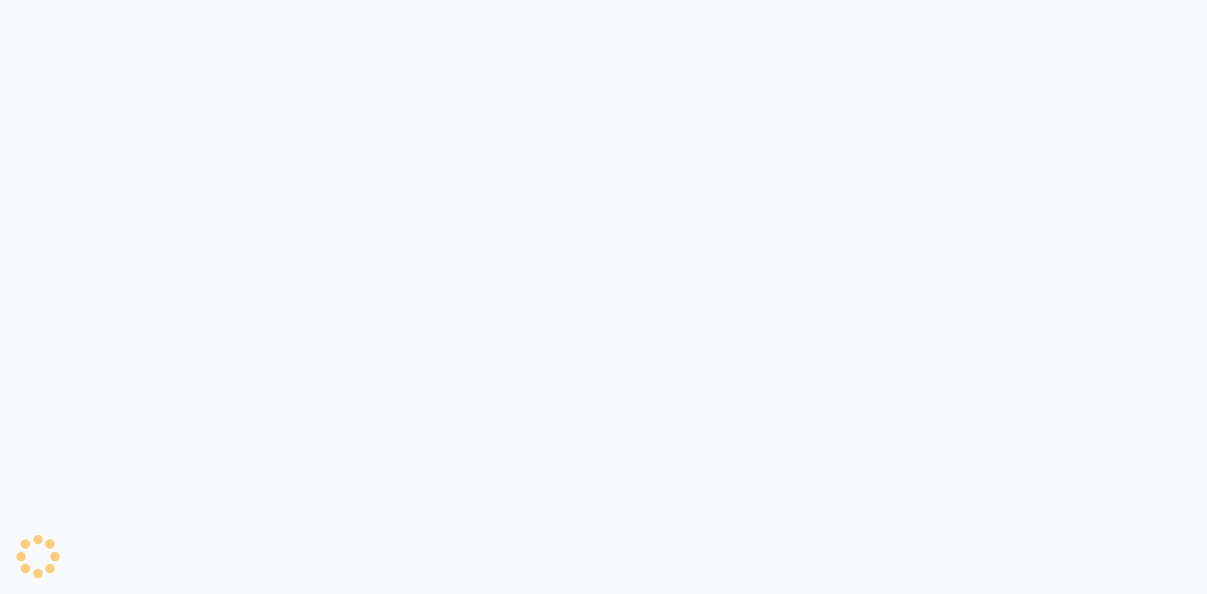
select select "7540"
select select "service"
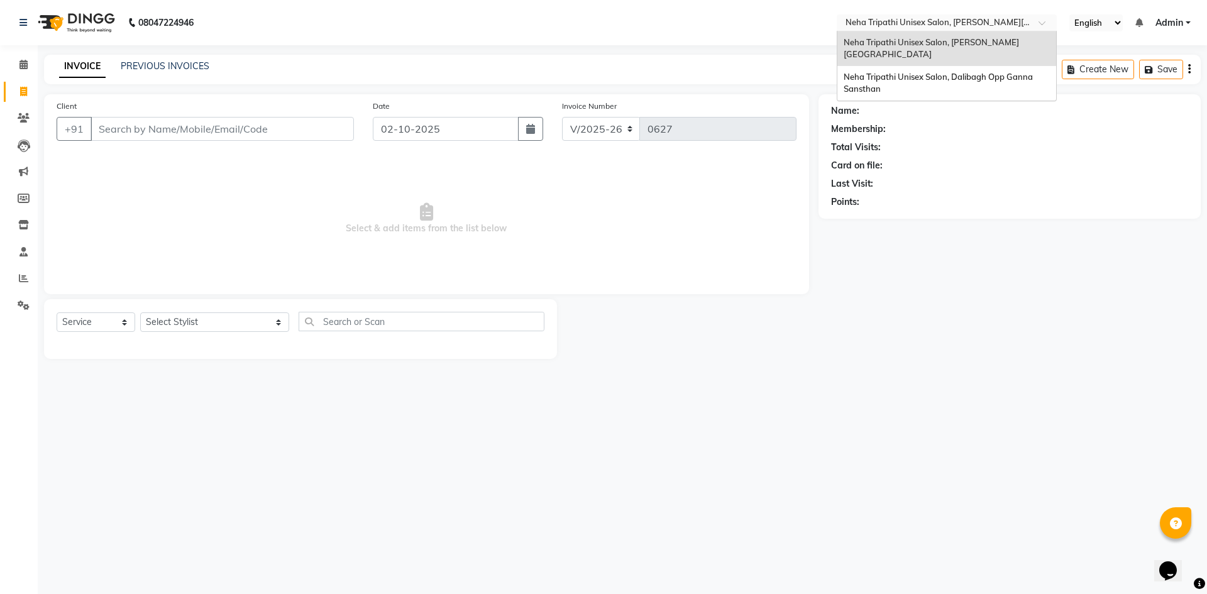
click at [988, 25] on input "text" at bounding box center [934, 24] width 182 height 13
click at [981, 72] on span "Neha Tripathi Unisex Salon, Dalibagh Opp Ganna Sansthan" at bounding box center [939, 83] width 191 height 23
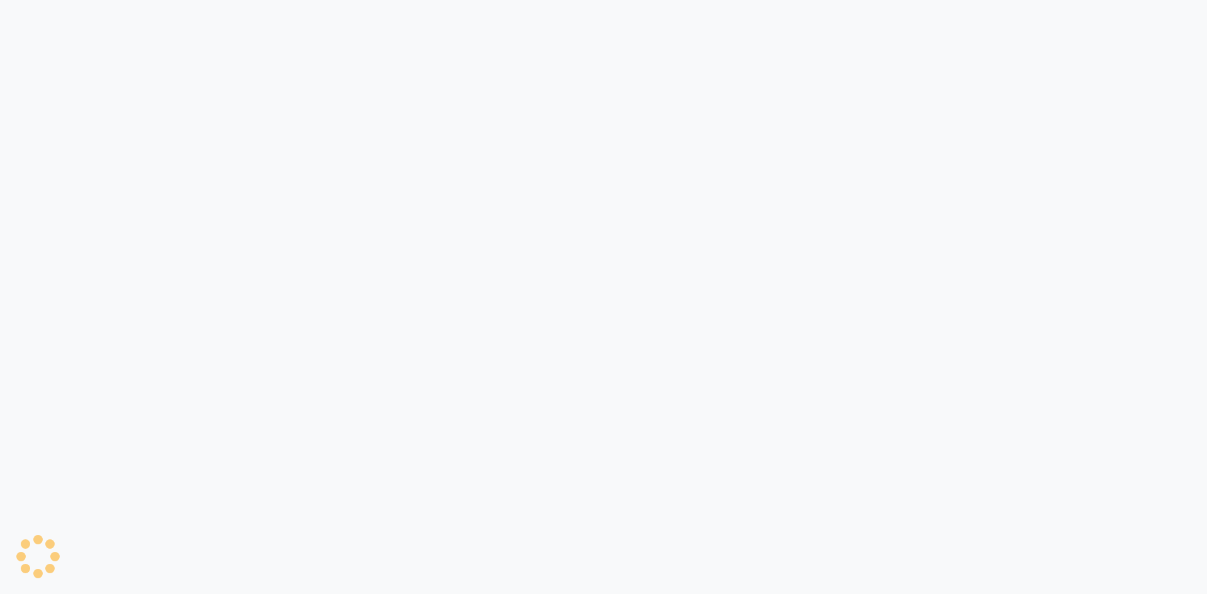
select select "service"
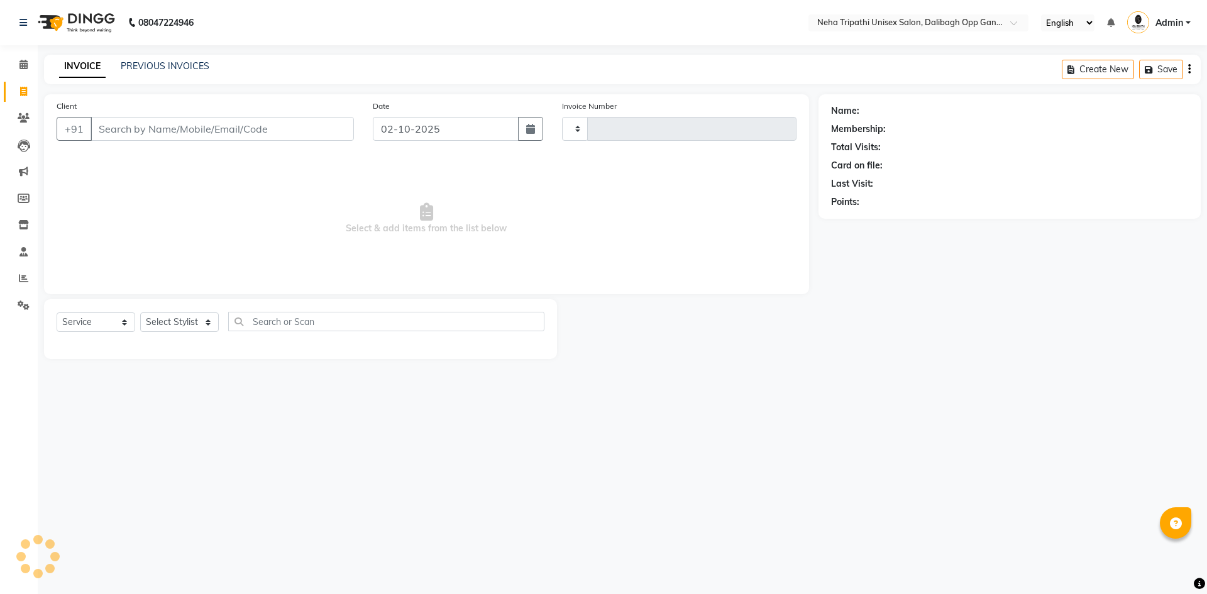
type input "1349"
select select "6624"
click at [185, 321] on select "Select Stylist Badru [PERSON_NAME] isha [PERSON_NAME] Mohd.[PERSON_NAME] [PERSO…" at bounding box center [181, 321] width 82 height 19
select select "51165"
click at [140, 312] on select "Select Stylist Badru [PERSON_NAME] isha [PERSON_NAME] Mohd.[PERSON_NAME] [PERSO…" at bounding box center [181, 321] width 82 height 19
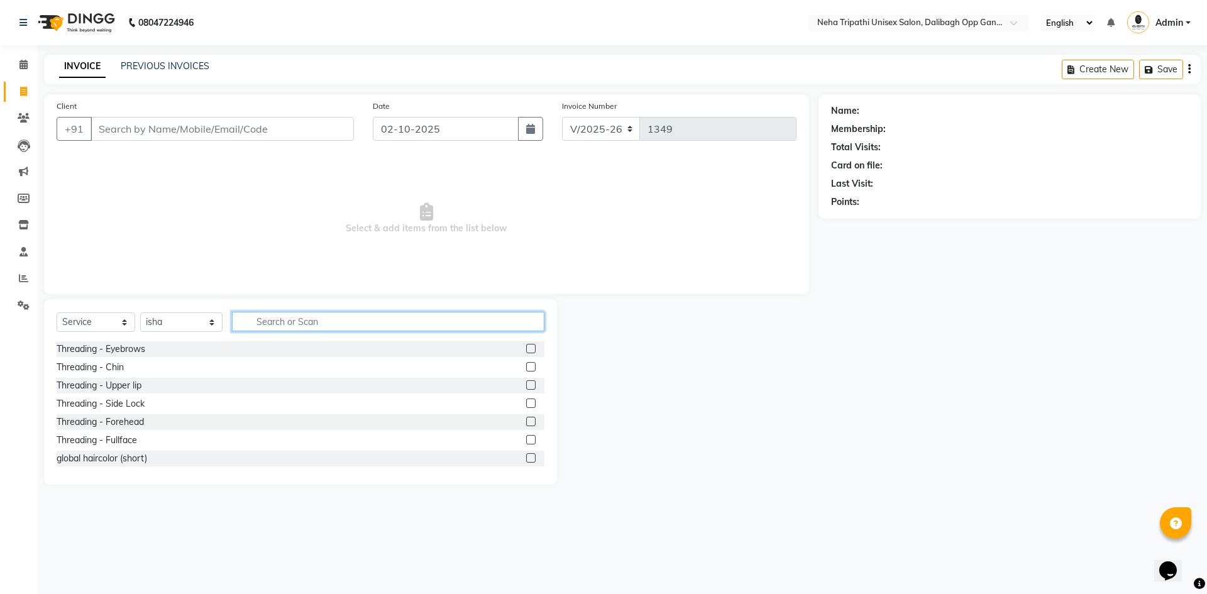
click at [297, 314] on input "text" at bounding box center [388, 321] width 312 height 19
type input "n"
click at [25, 301] on icon at bounding box center [24, 305] width 12 height 9
click at [30, 114] on span at bounding box center [24, 118] width 22 height 14
click at [23, 253] on icon at bounding box center [23, 251] width 8 height 9
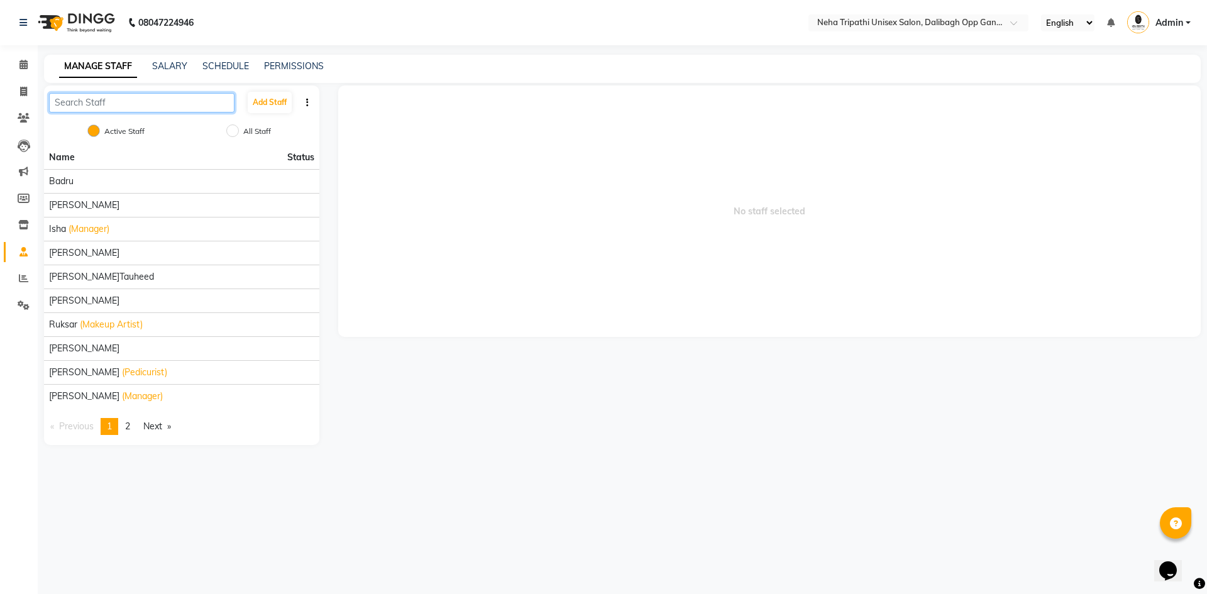
click at [182, 103] on input "text" at bounding box center [141, 102] width 185 height 19
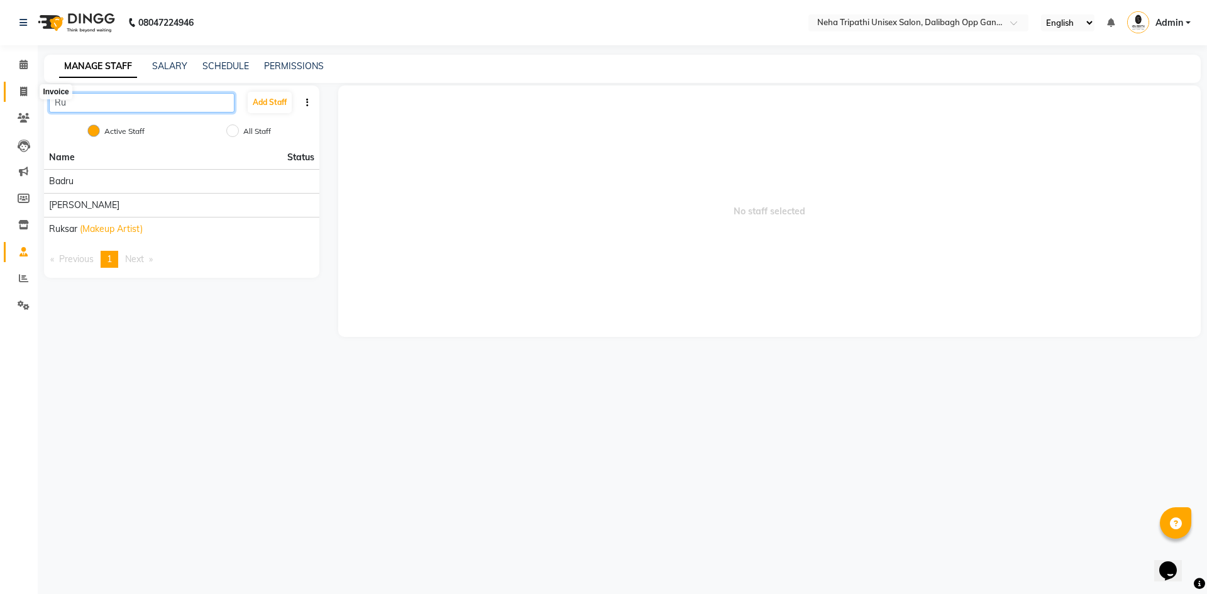
type input "Ru"
click at [18, 86] on span at bounding box center [24, 92] width 22 height 14
select select "service"
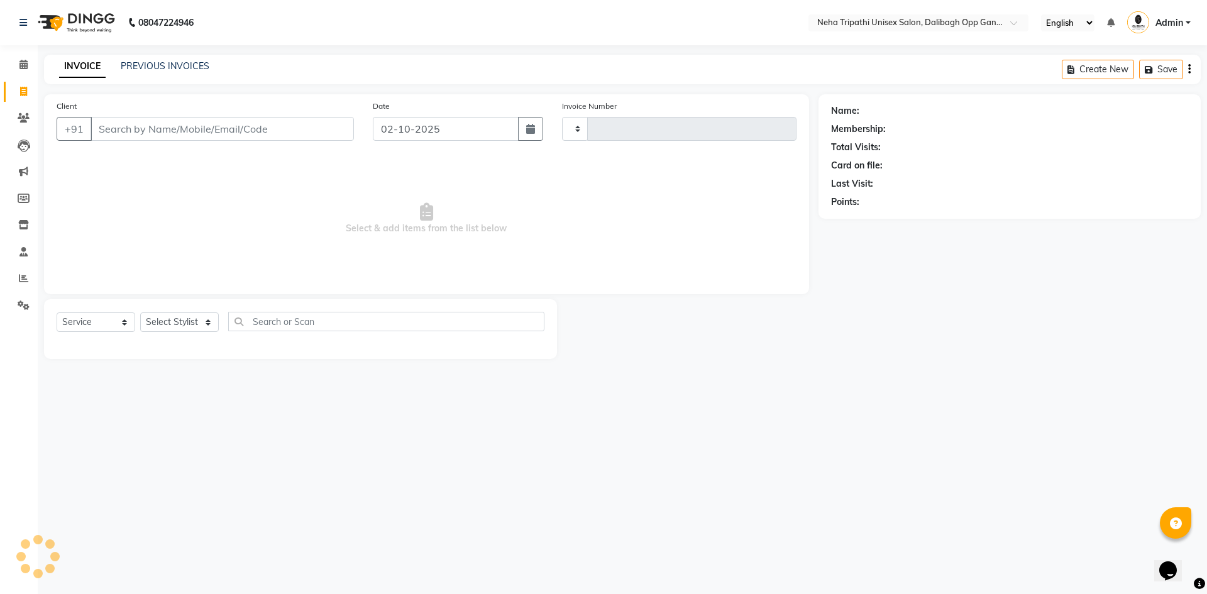
type input "1349"
select select "6624"
click at [179, 325] on select "Select Stylist Badru [PERSON_NAME] isha [PERSON_NAME] Mohd.[PERSON_NAME] [PERSO…" at bounding box center [181, 321] width 82 height 19
select select "91291"
click at [140, 312] on select "Select Stylist Badru [PERSON_NAME] isha [PERSON_NAME] Mohd.[PERSON_NAME] [PERSO…" at bounding box center [181, 321] width 82 height 19
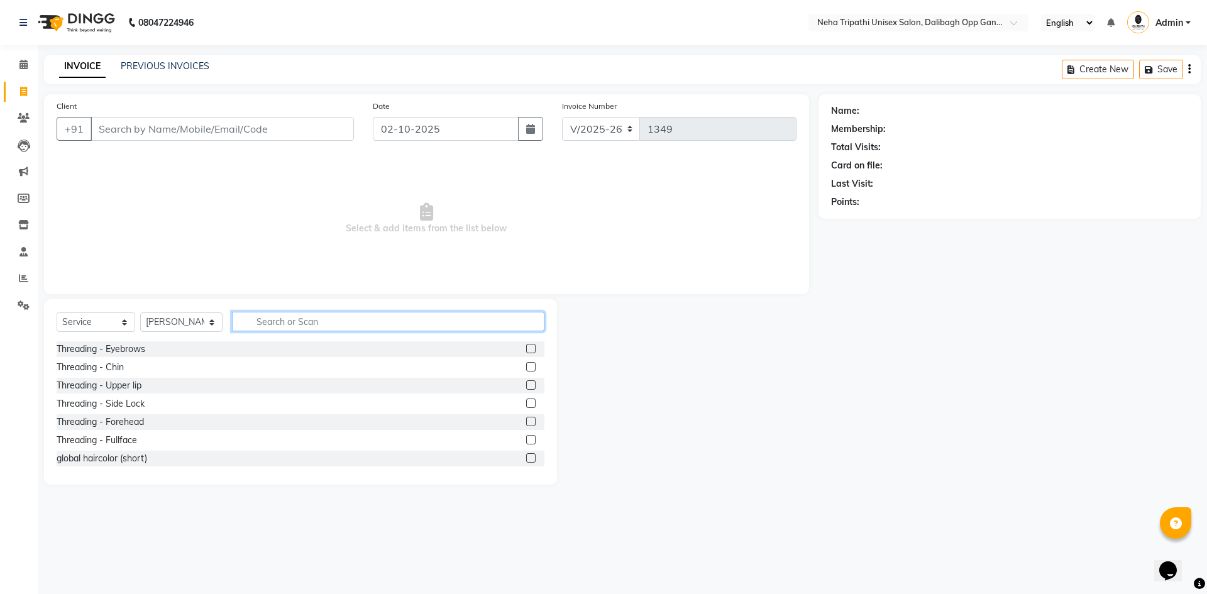
click at [267, 323] on input "text" at bounding box center [388, 321] width 312 height 19
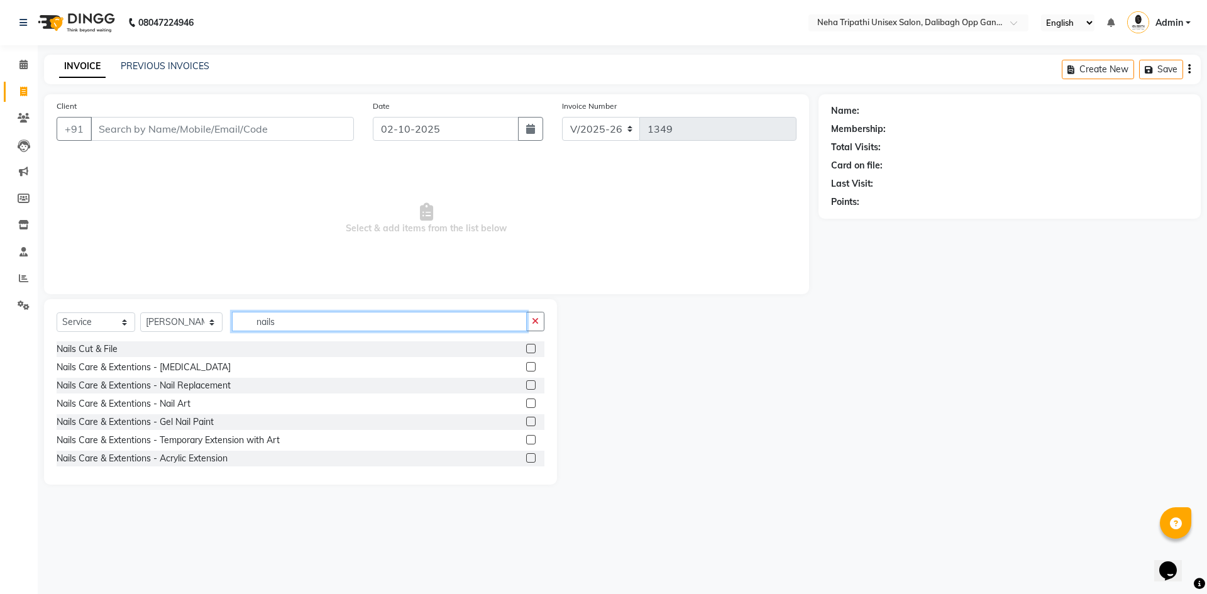
type input "nails"
click at [526, 440] on label at bounding box center [530, 439] width 9 height 9
click at [526, 440] on input "checkbox" at bounding box center [530, 440] width 8 height 8
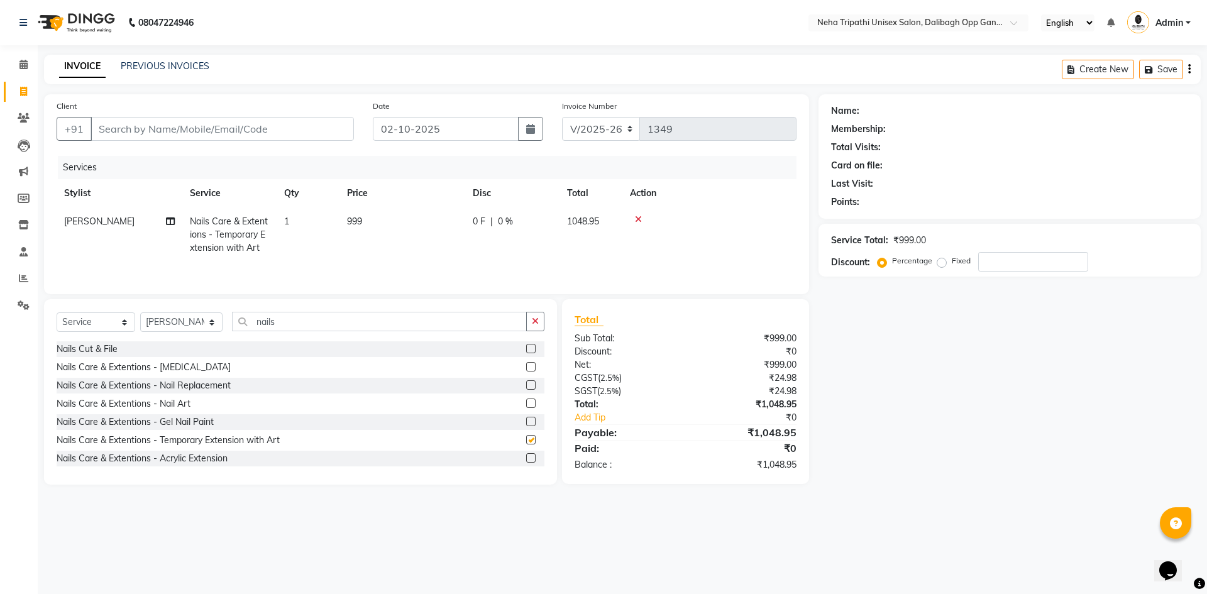
checkbox input "false"
click at [362, 226] on span "999" at bounding box center [354, 221] width 15 height 11
select select "91291"
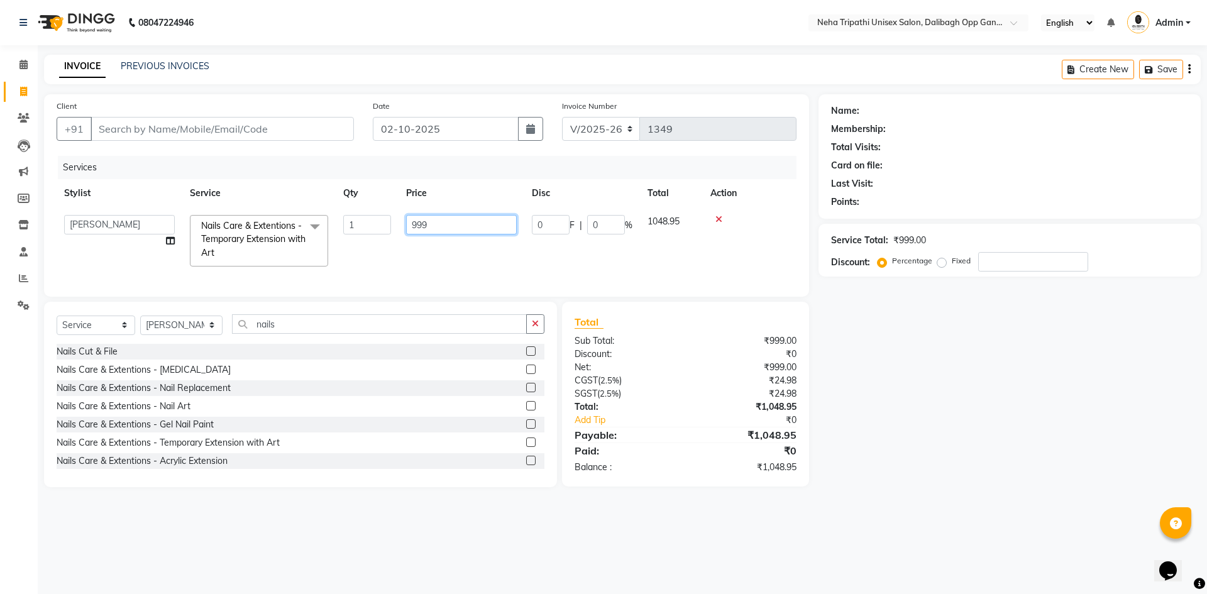
drag, startPoint x: 449, startPoint y: 228, endPoint x: 386, endPoint y: 224, distance: 63.0
click at [386, 229] on tr "Badru [PERSON_NAME] isha [PERSON_NAME] Mohd.[PERSON_NAME] [PERSON_NAME] [PERSON…" at bounding box center [427, 240] width 740 height 67
type input "2200"
click at [900, 434] on div "Name: Membership: Total Visits: Card on file: Last Visit: Points: Service Total…" at bounding box center [1015, 290] width 392 height 393
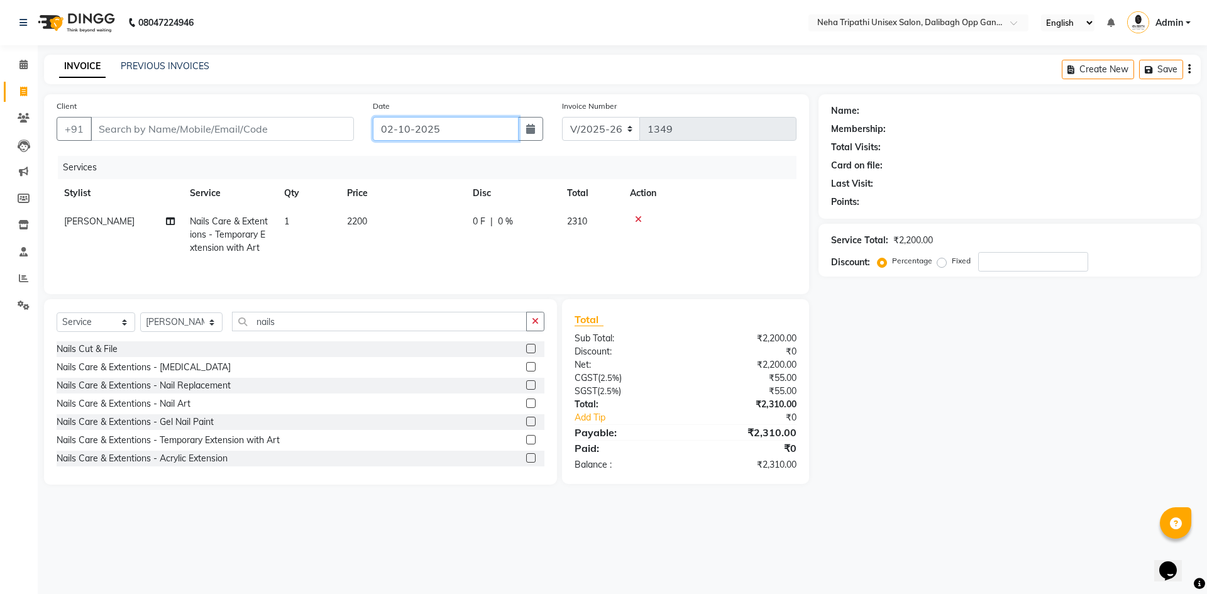
click at [449, 128] on input "02-10-2025" at bounding box center [446, 129] width 146 height 24
select select "10"
select select "2025"
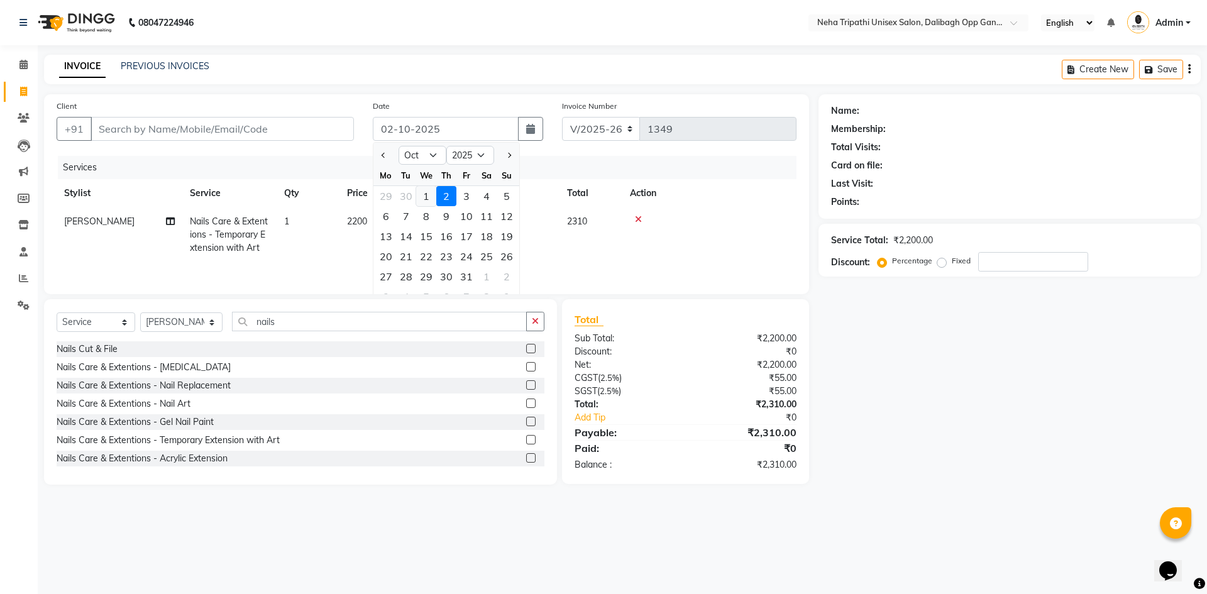
click at [426, 195] on div "1" at bounding box center [426, 196] width 20 height 20
type input "01-10-2025"
type input "0"
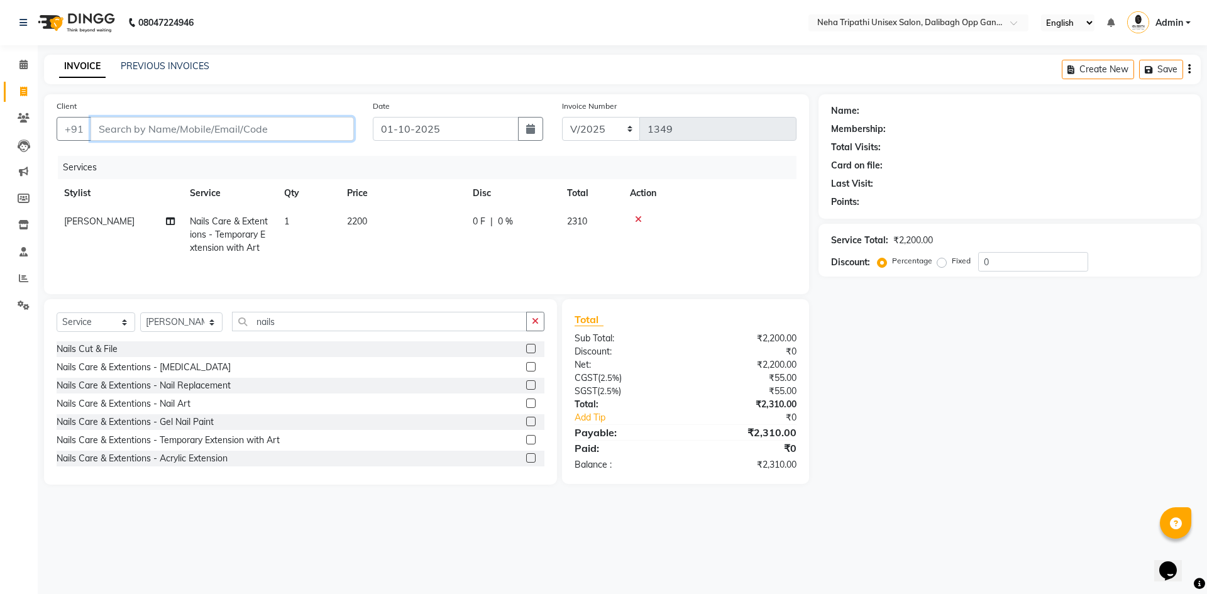
click at [186, 125] on input "Client" at bounding box center [222, 129] width 263 height 24
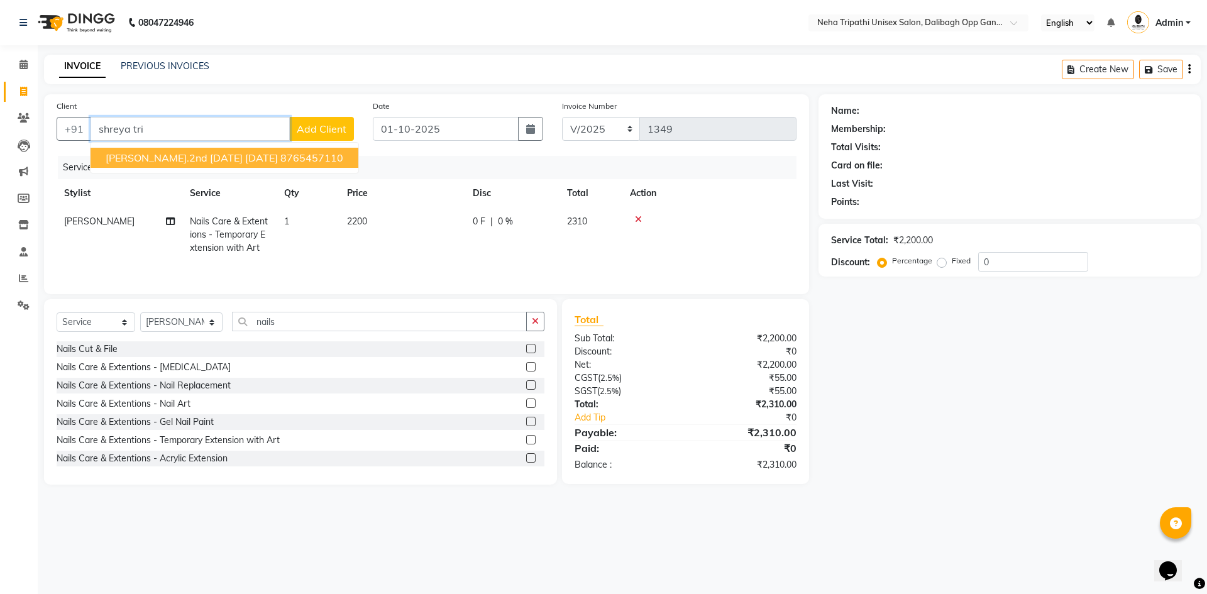
click at [244, 124] on input "shreya tri" at bounding box center [190, 129] width 199 height 24
type input "[PERSON_NAME]"
click at [344, 123] on span "Add Client" at bounding box center [322, 129] width 50 height 13
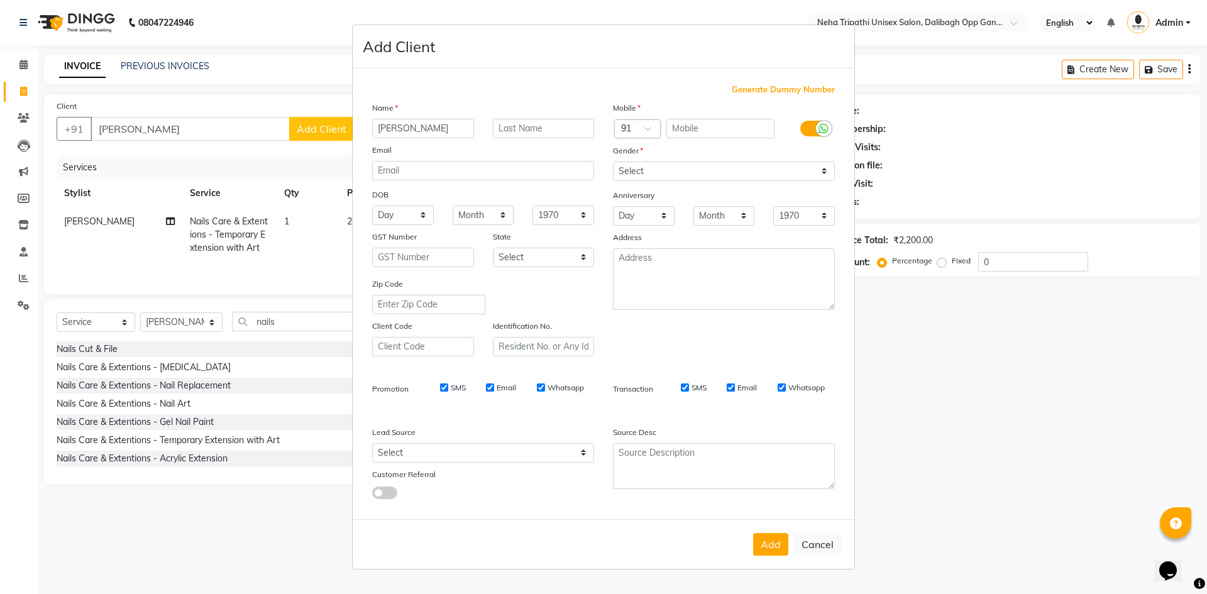
click at [780, 86] on span "Generate Dummy Number" at bounding box center [783, 90] width 103 height 13
type input "1290700000271"
checkbox input "false"
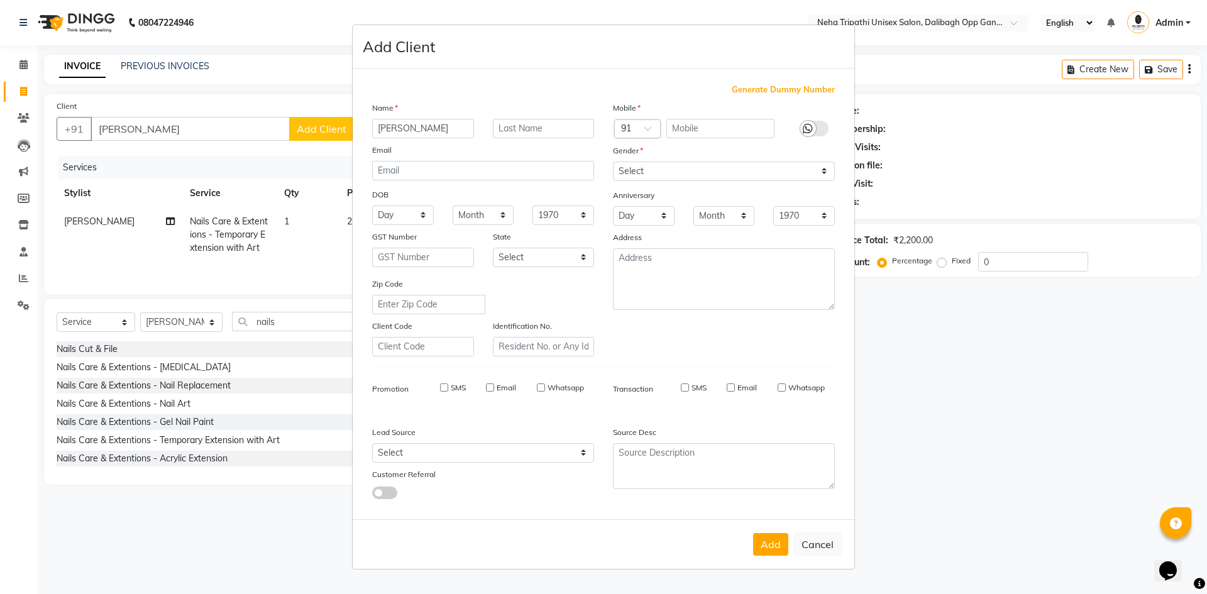
checkbox input "false"
click at [652, 171] on select "Select [DEMOGRAPHIC_DATA] [DEMOGRAPHIC_DATA] Other Prefer Not To Say" at bounding box center [724, 171] width 222 height 19
click at [818, 551] on button "Cancel" at bounding box center [817, 545] width 48 height 24
select select
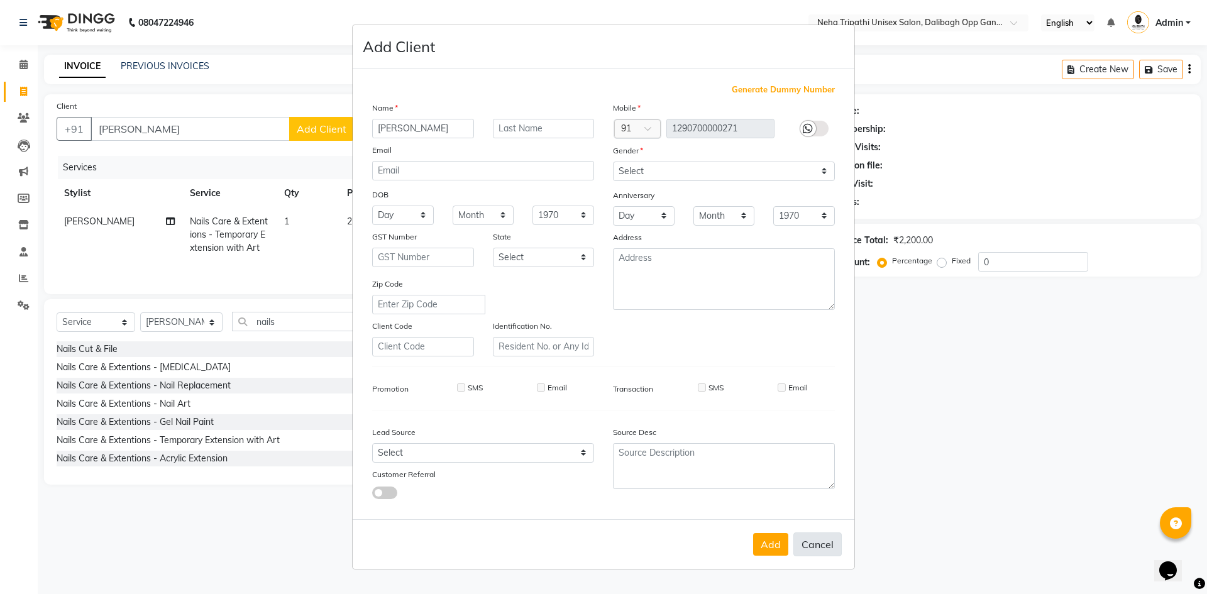
select select
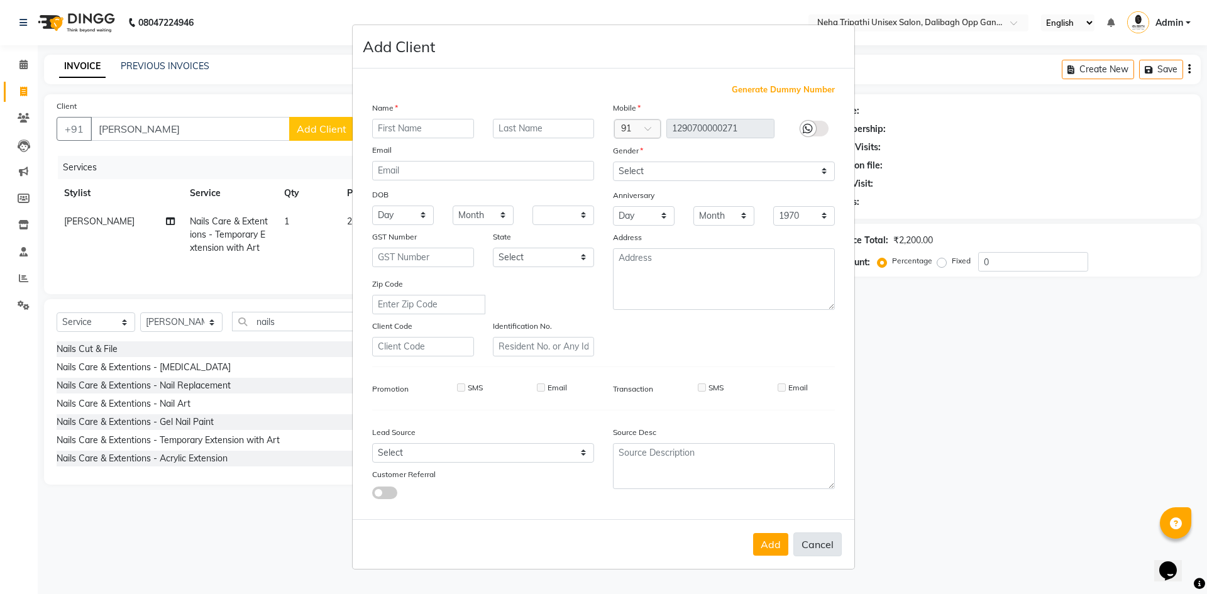
checkbox input "false"
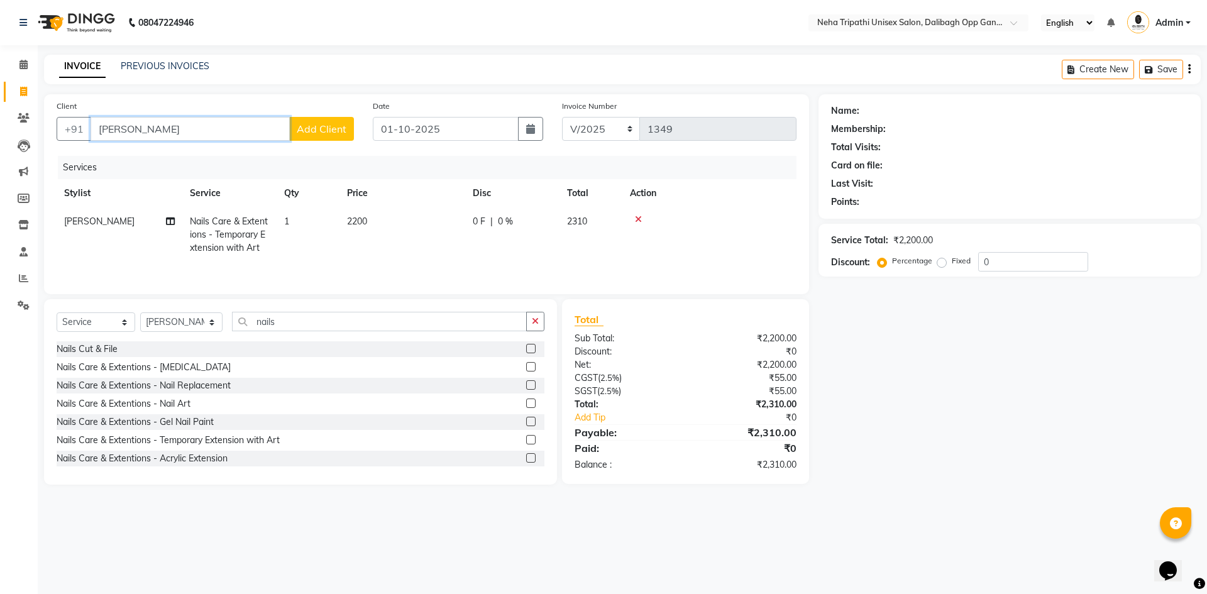
click at [218, 123] on input "[PERSON_NAME]" at bounding box center [190, 129] width 199 height 24
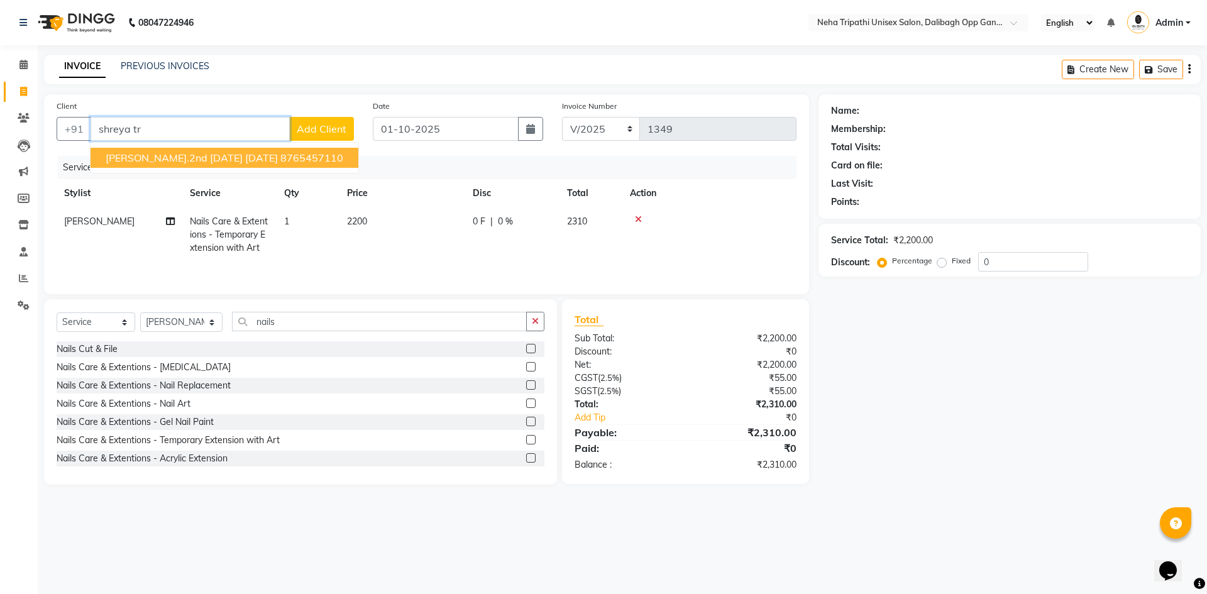
click at [237, 158] on span "[PERSON_NAME].2nd [DATE] [DATE]" at bounding box center [192, 158] width 172 height 13
type input "8765457110"
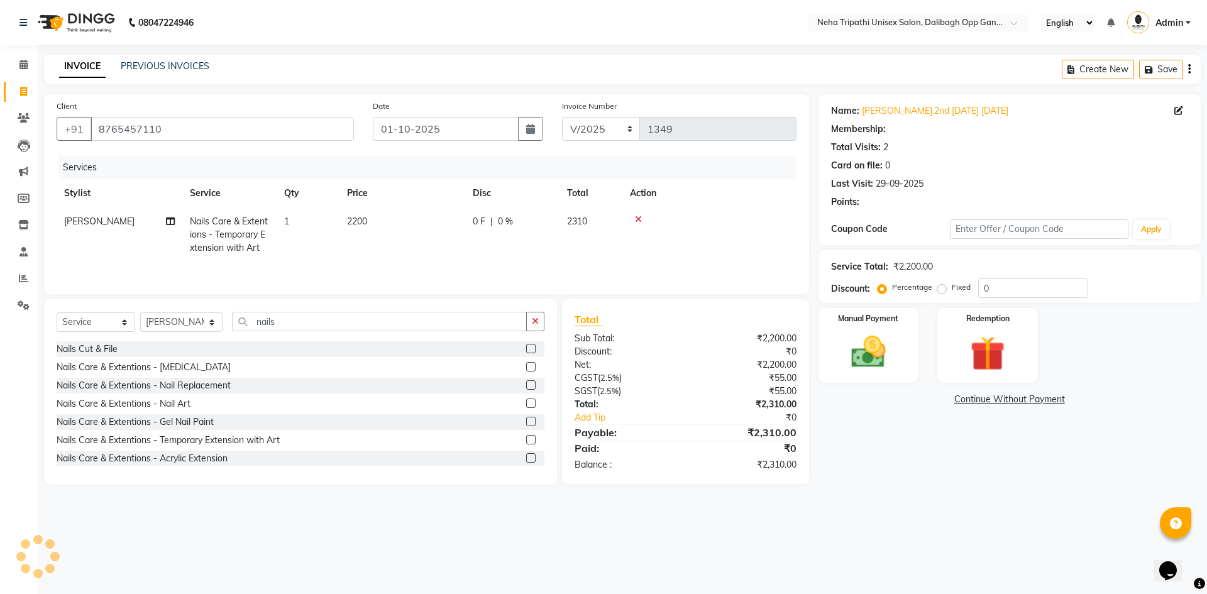
select select "1: Object"
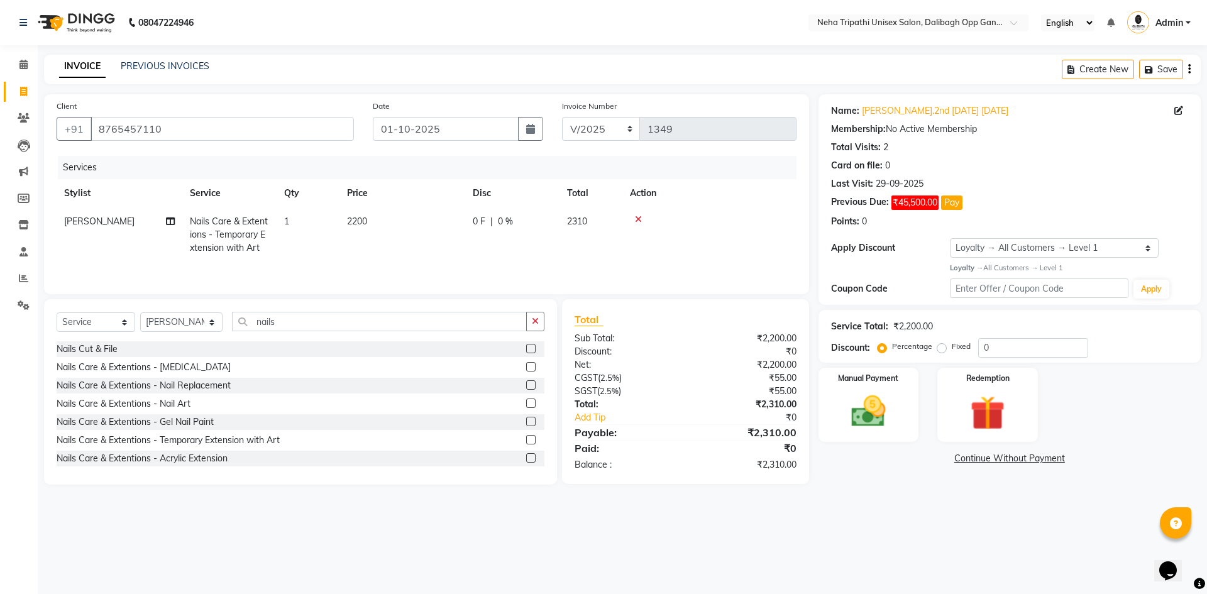
click at [952, 350] on label "Fixed" at bounding box center [961, 346] width 19 height 11
click at [942, 350] on input "Fixed" at bounding box center [944, 346] width 9 height 9
radio input "true"
click at [1038, 344] on input "0" at bounding box center [1033, 347] width 110 height 19
type input "0110"
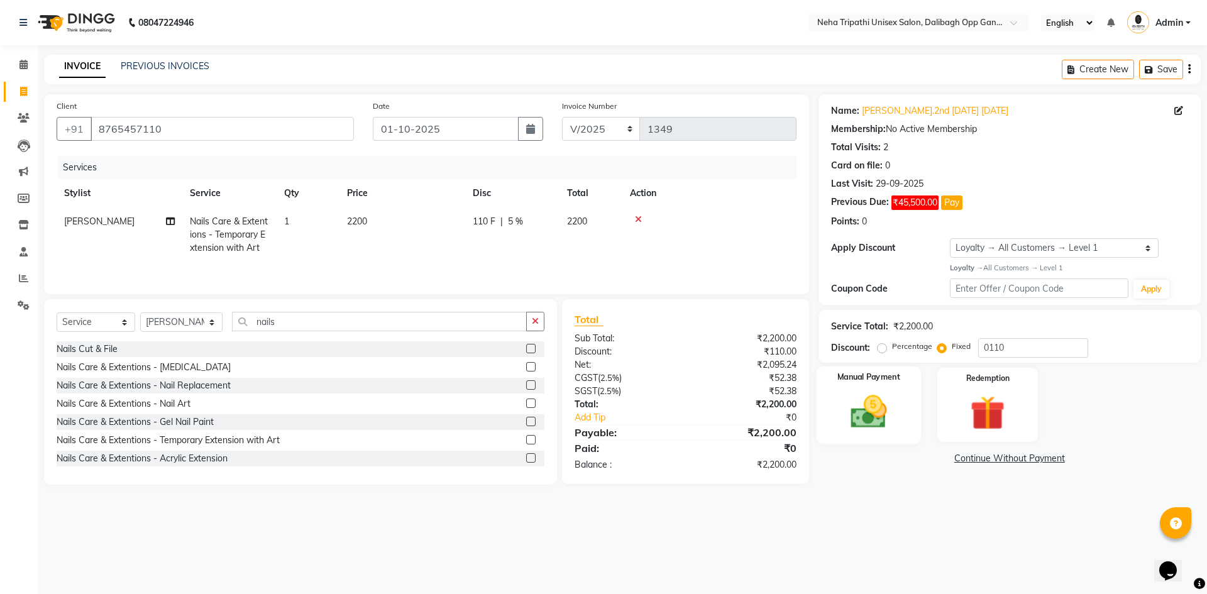
click at [854, 424] on img at bounding box center [868, 411] width 58 height 41
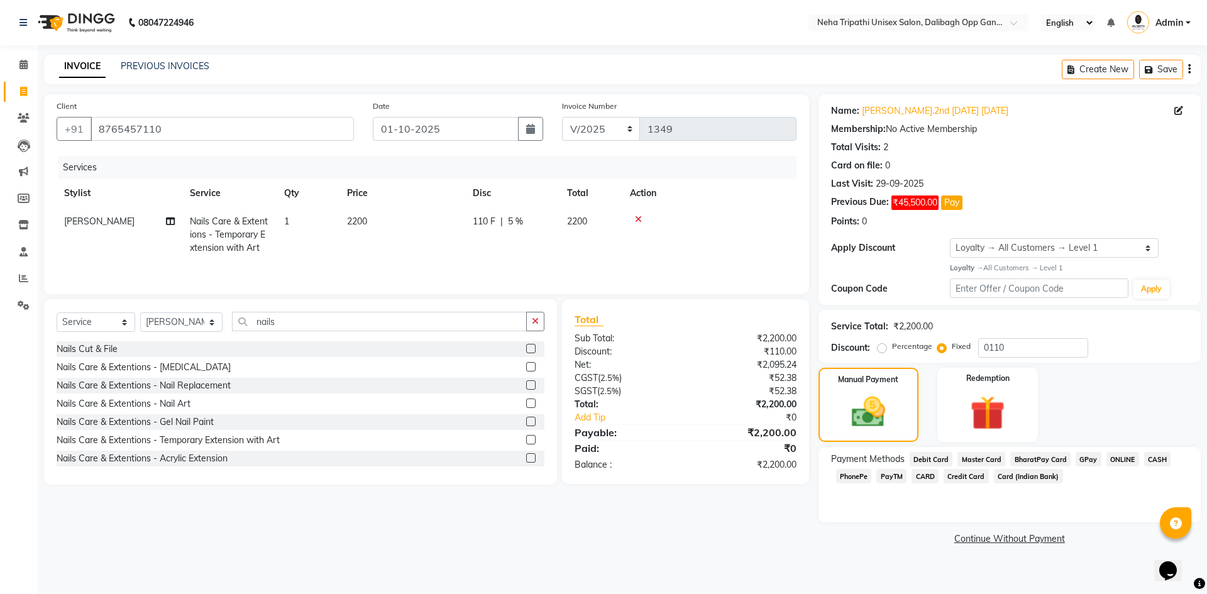
click at [1118, 455] on span "ONLINE" at bounding box center [1123, 459] width 33 height 14
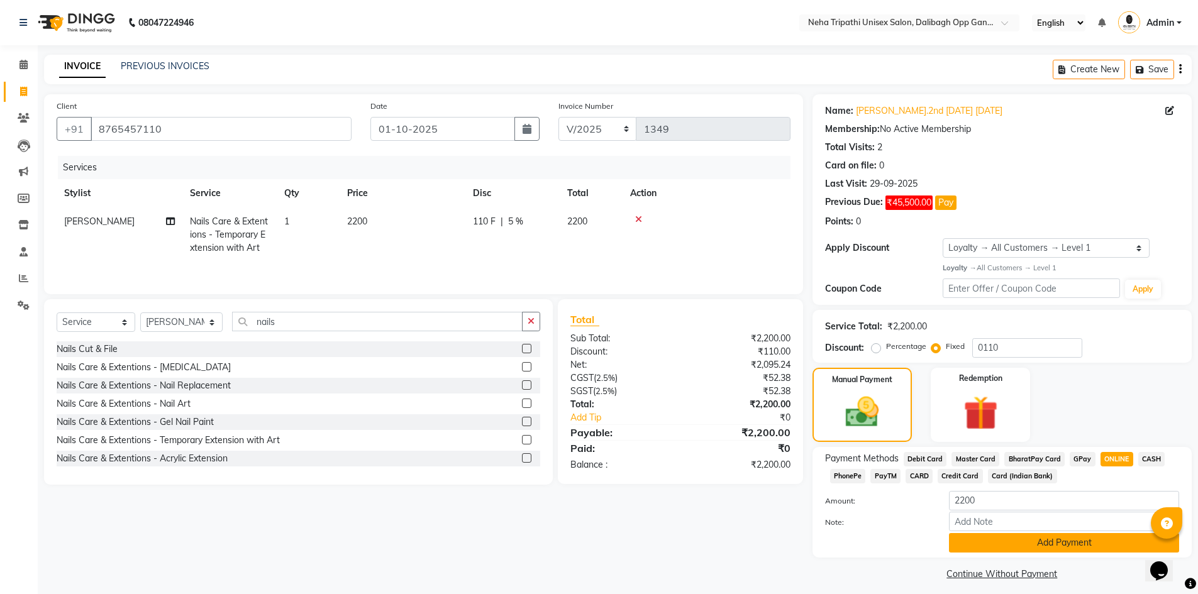
click at [1039, 541] on button "Add Payment" at bounding box center [1064, 542] width 230 height 19
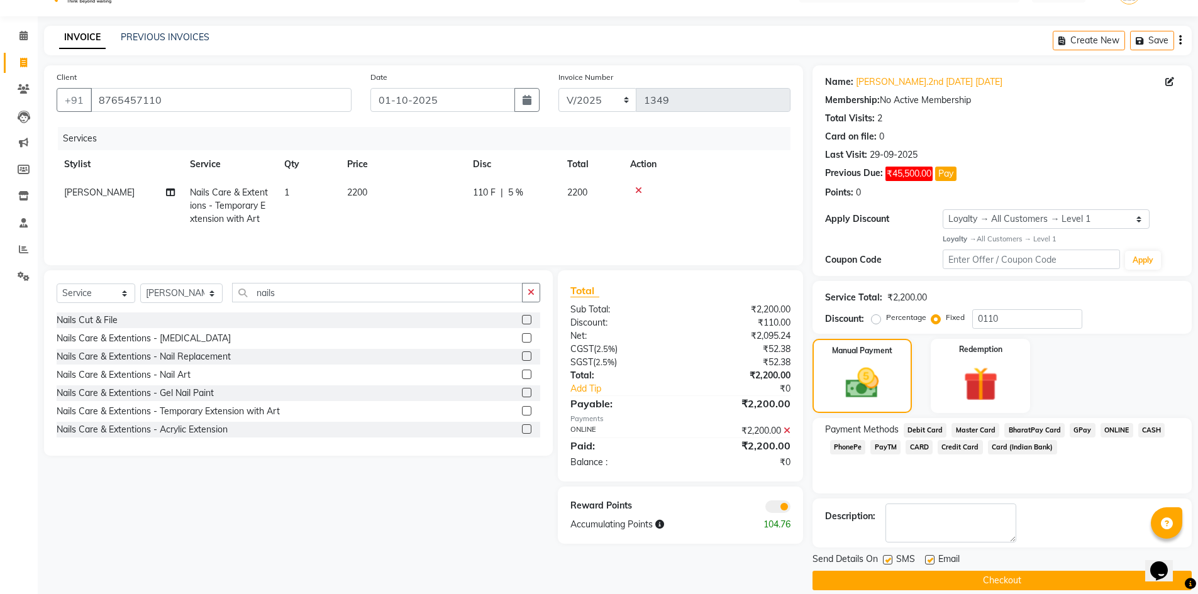
scroll to position [44, 0]
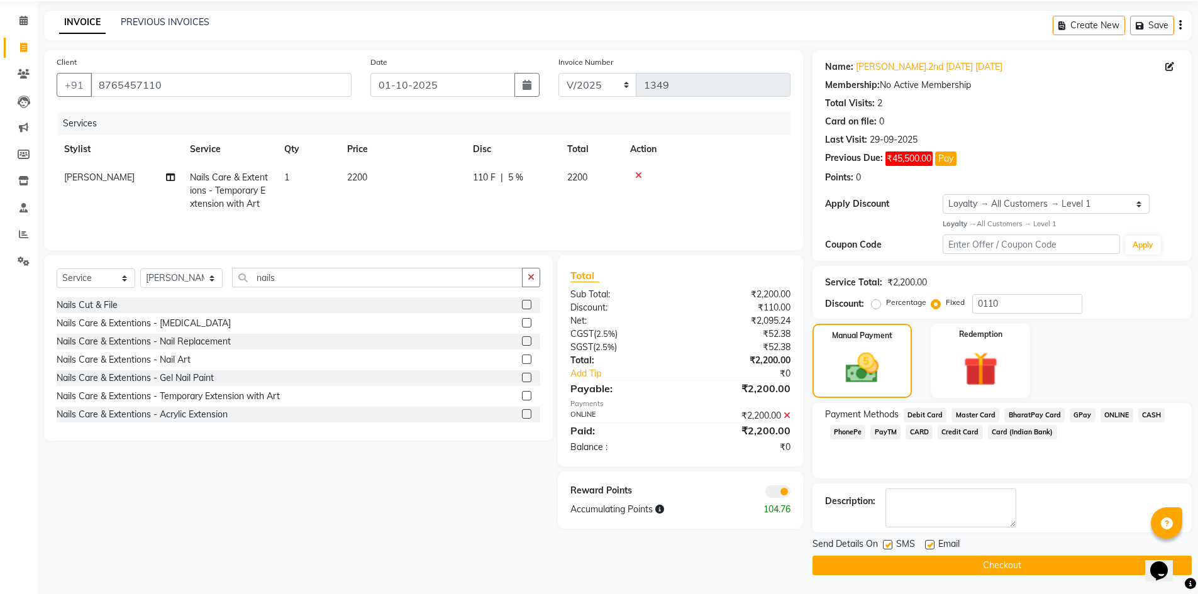
click at [936, 561] on button "Checkout" at bounding box center [1001, 565] width 379 height 19
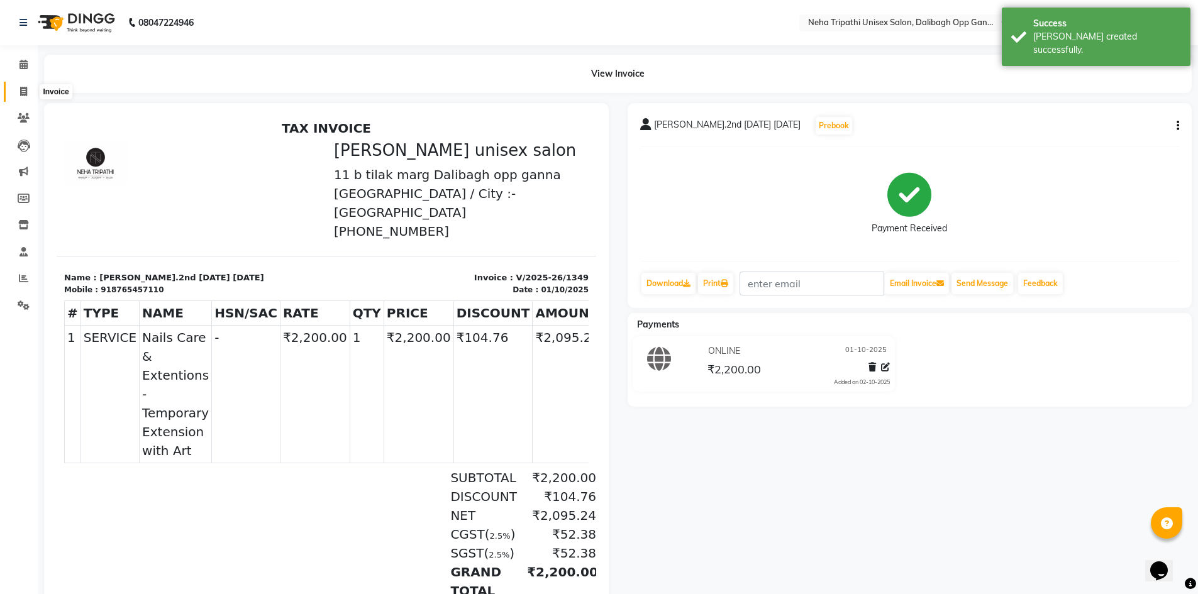
click at [18, 87] on span at bounding box center [24, 92] width 22 height 14
select select "service"
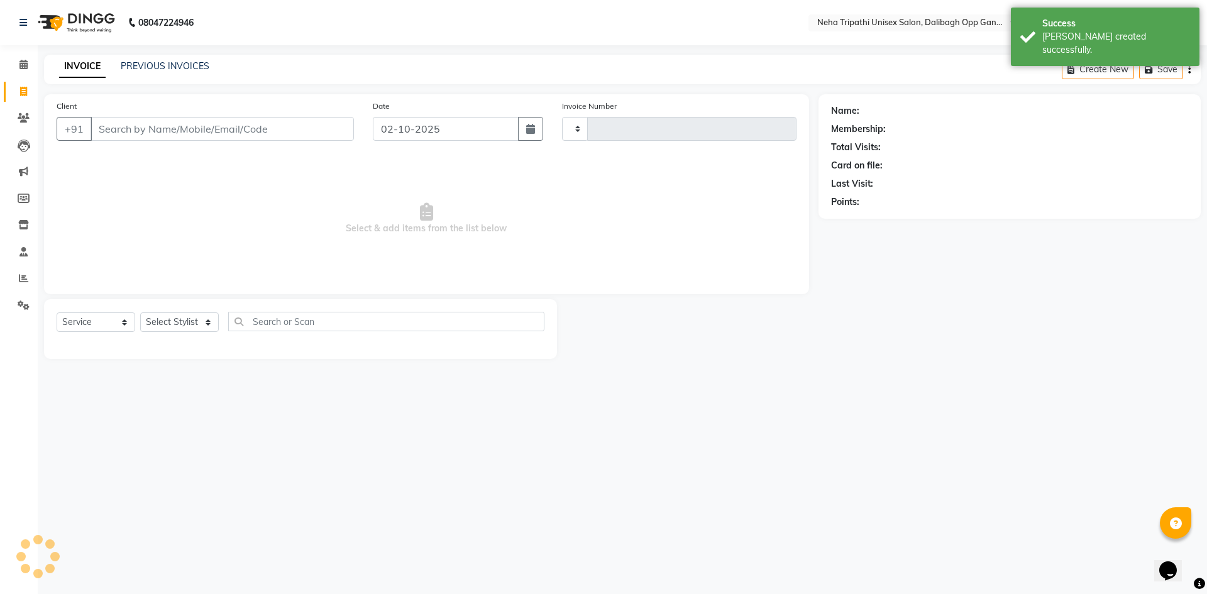
type input "1350"
select select "6624"
click at [163, 134] on input "Client" at bounding box center [222, 129] width 263 height 24
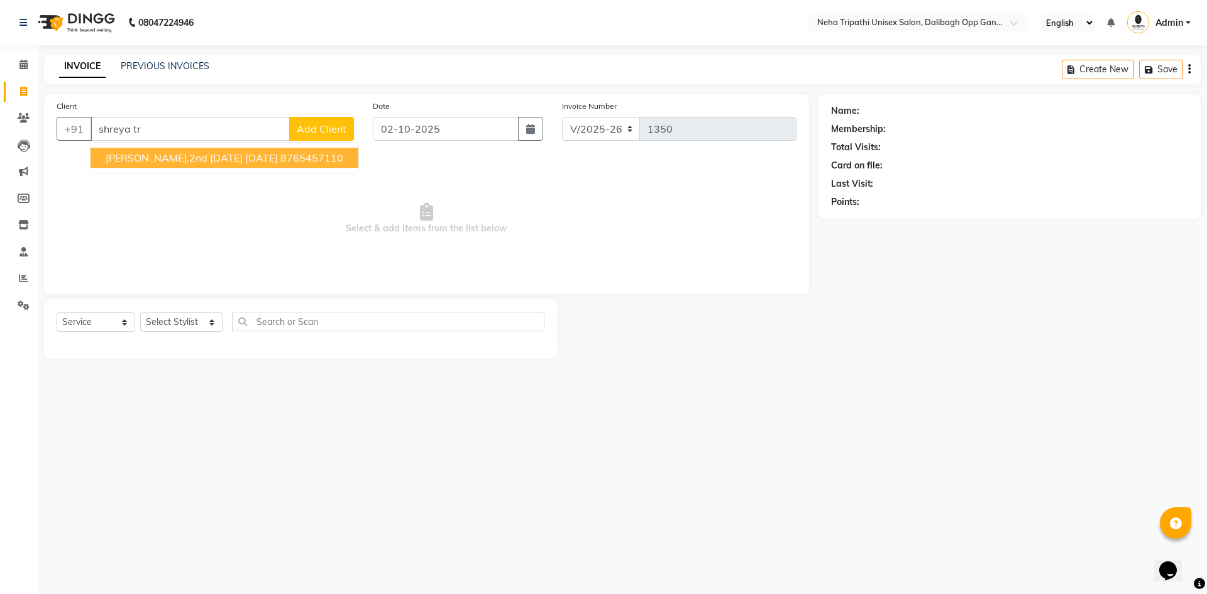
click at [179, 152] on span "[PERSON_NAME].2nd [DATE] [DATE]" at bounding box center [192, 158] width 172 height 13
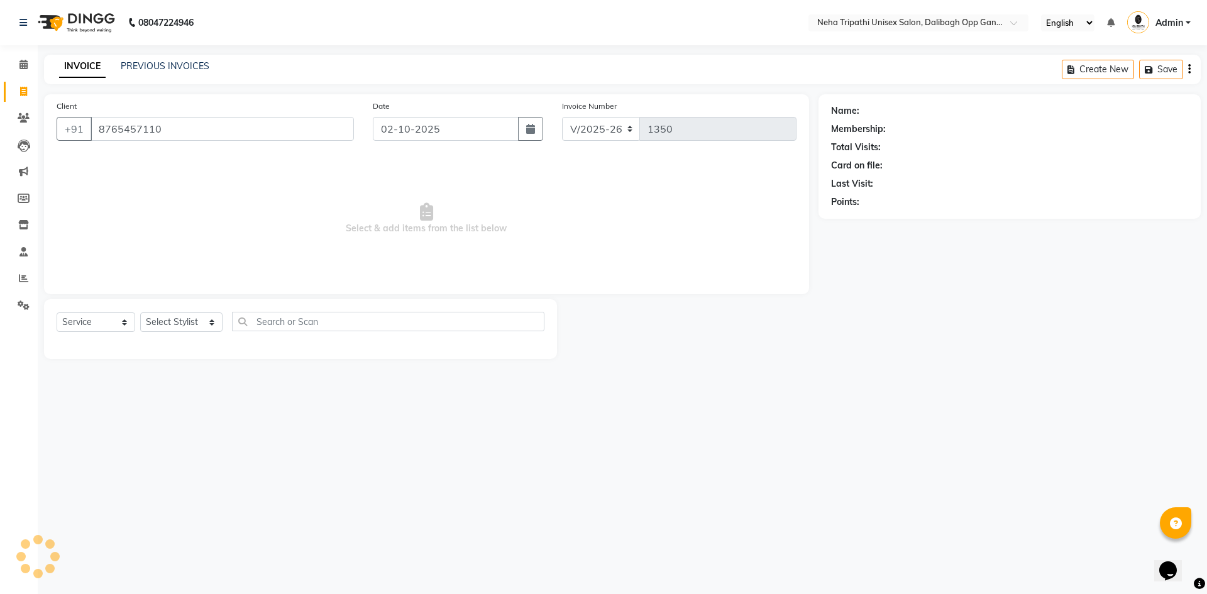
type input "8765457110"
select select "1: Object"
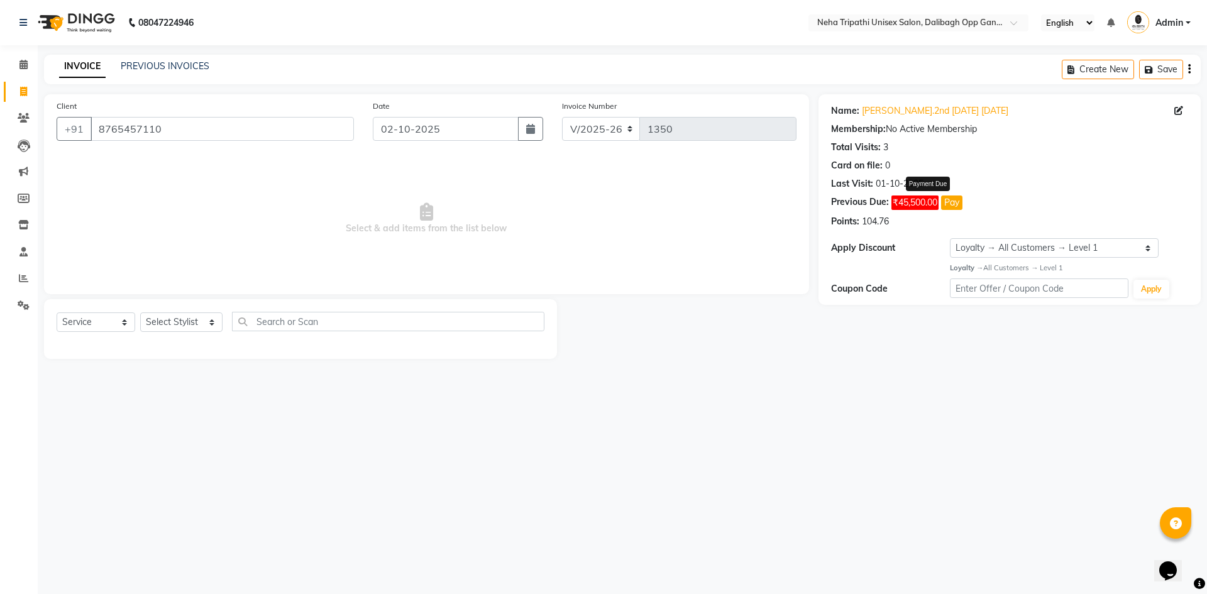
click at [952, 207] on button "Pay" at bounding box center [951, 203] width 21 height 14
select select "1"
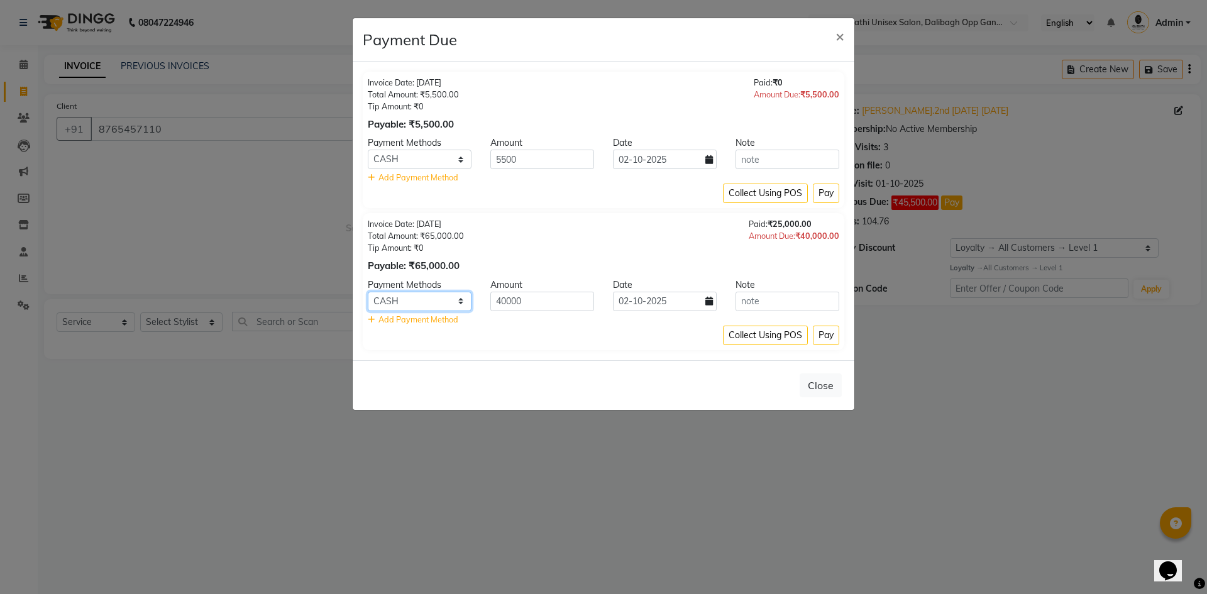
click at [456, 306] on select "Debit Card Master Card BharatPay Card GPay ONLINE CASH PhonePe PayTM CARD Credi…" at bounding box center [420, 301] width 104 height 19
select select "5"
click at [368, 292] on select "Debit Card Master Card BharatPay Card GPay ONLINE CASH PhonePe PayTM CARD Credi…" at bounding box center [420, 301] width 104 height 19
drag, startPoint x: 538, startPoint y: 297, endPoint x: 439, endPoint y: 318, distance: 100.9
click at [439, 318] on div "Payment Methods Amount Date Note Debit Card Master Card BharatPay Card GPay ONL…" at bounding box center [604, 302] width 472 height 47
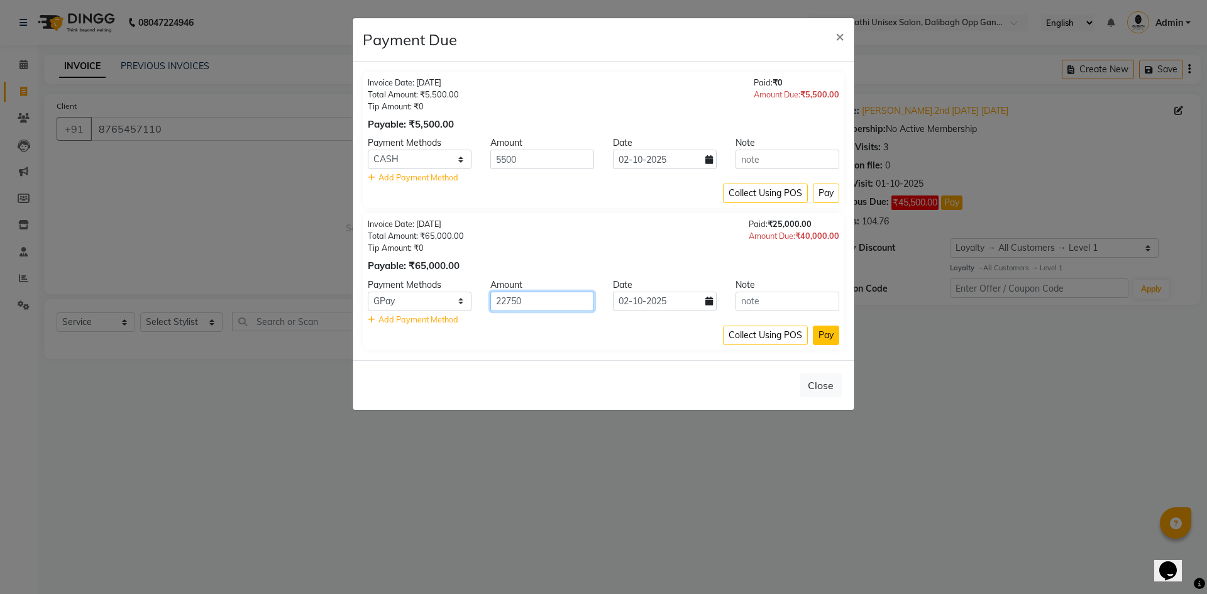
type input "22750"
click at [826, 336] on button "Pay" at bounding box center [826, 335] width 26 height 19
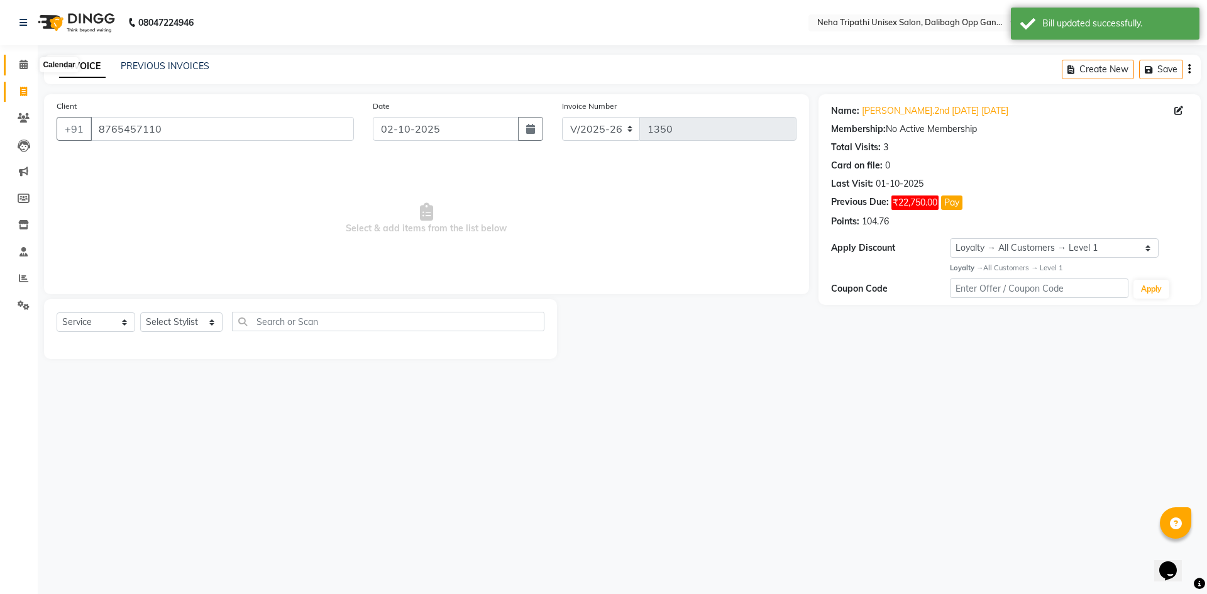
click at [27, 66] on icon at bounding box center [23, 64] width 8 height 9
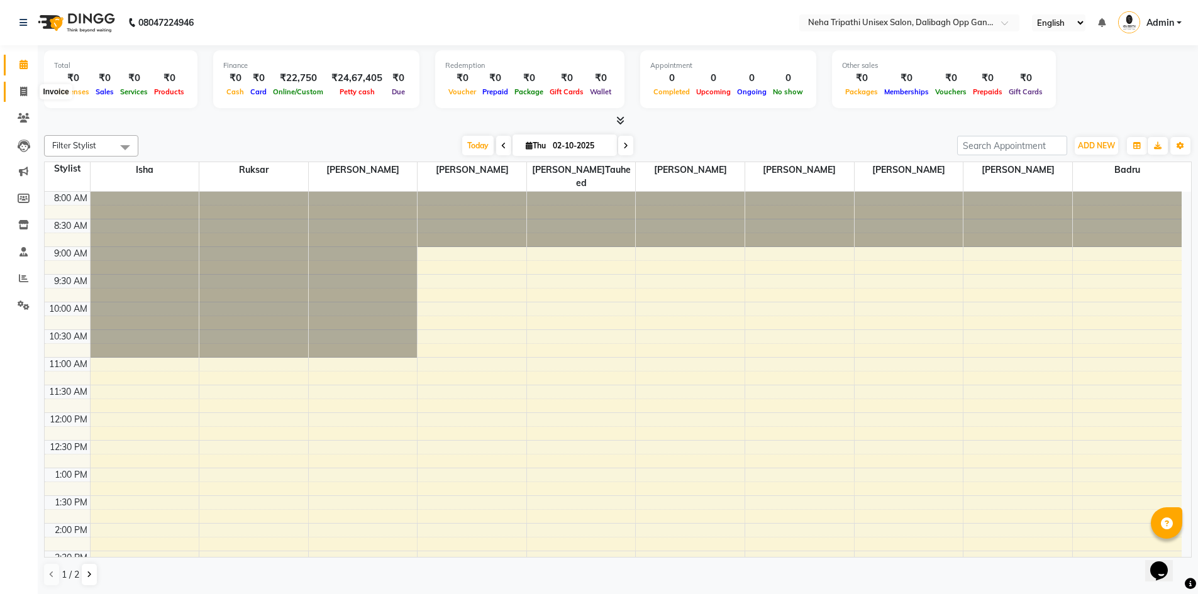
click at [19, 89] on span at bounding box center [24, 92] width 22 height 14
select select "service"
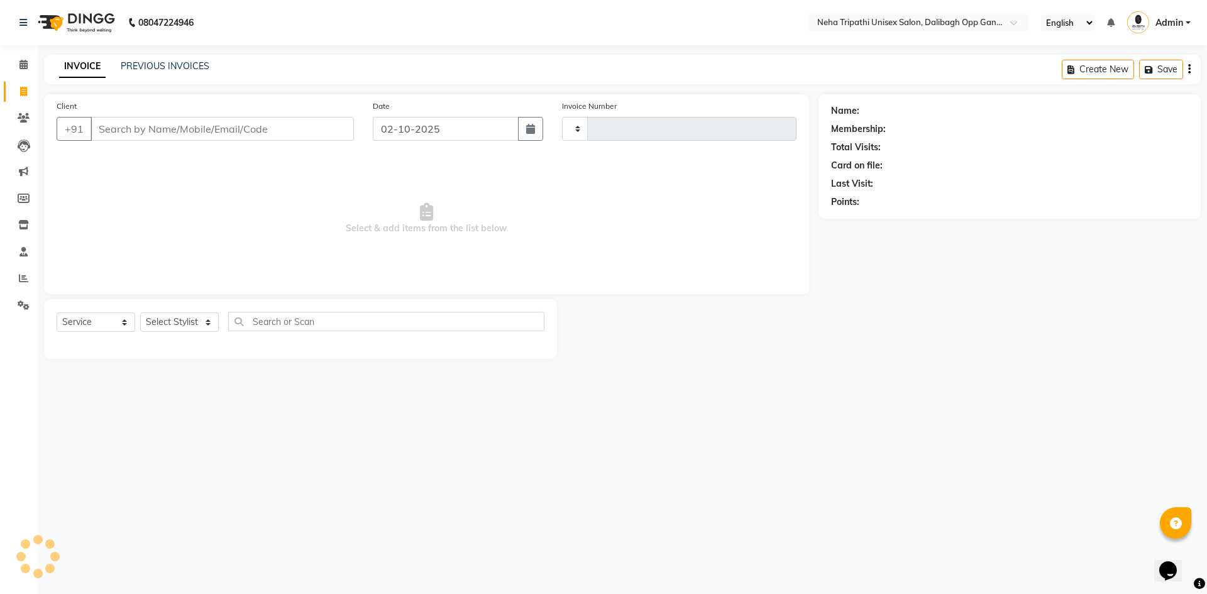
type input "1350"
select select "6624"
click at [158, 131] on input "Client" at bounding box center [222, 129] width 263 height 24
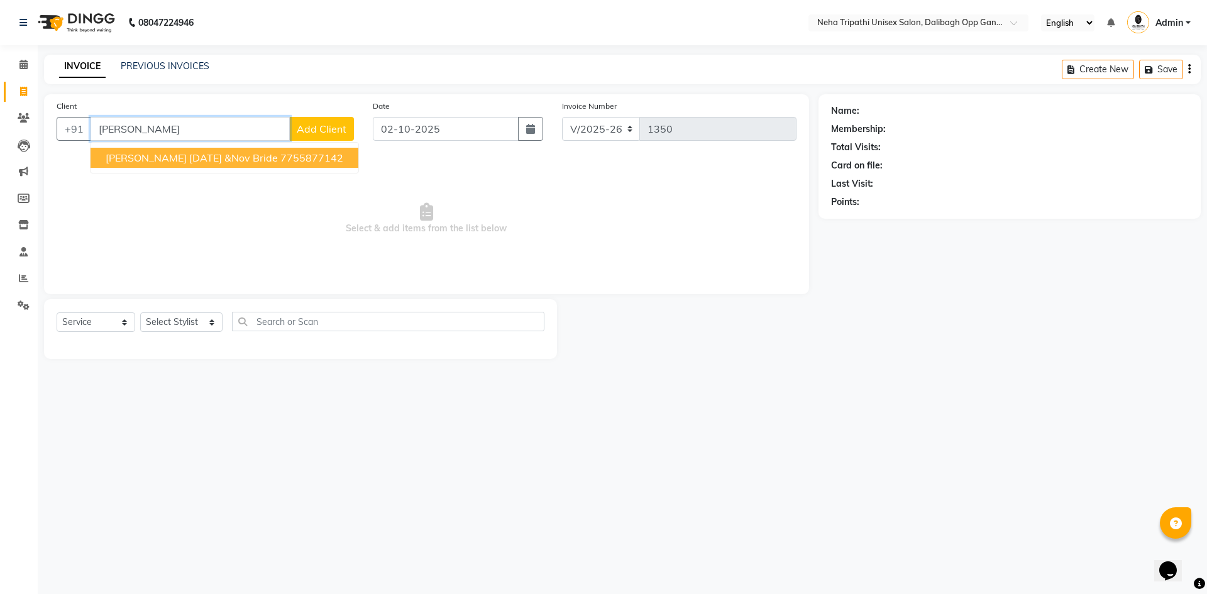
click at [182, 162] on span "[PERSON_NAME] [DATE] &nov bride" at bounding box center [192, 158] width 172 height 13
type input "7755877142"
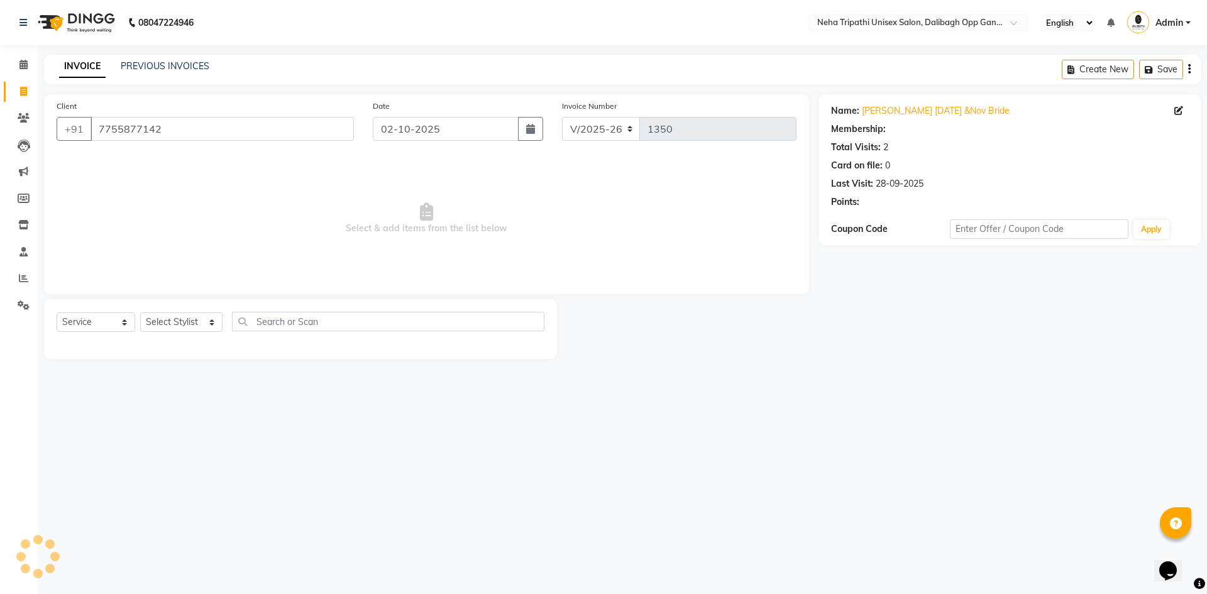
select select "1: Object"
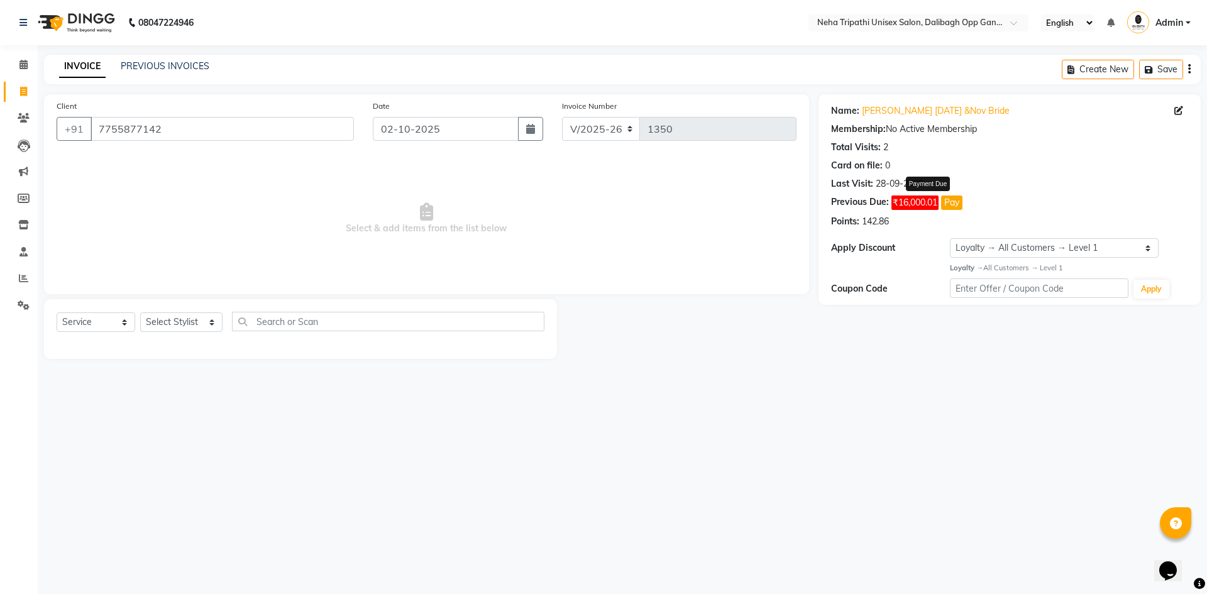
click at [955, 201] on button "Pay" at bounding box center [951, 203] width 21 height 14
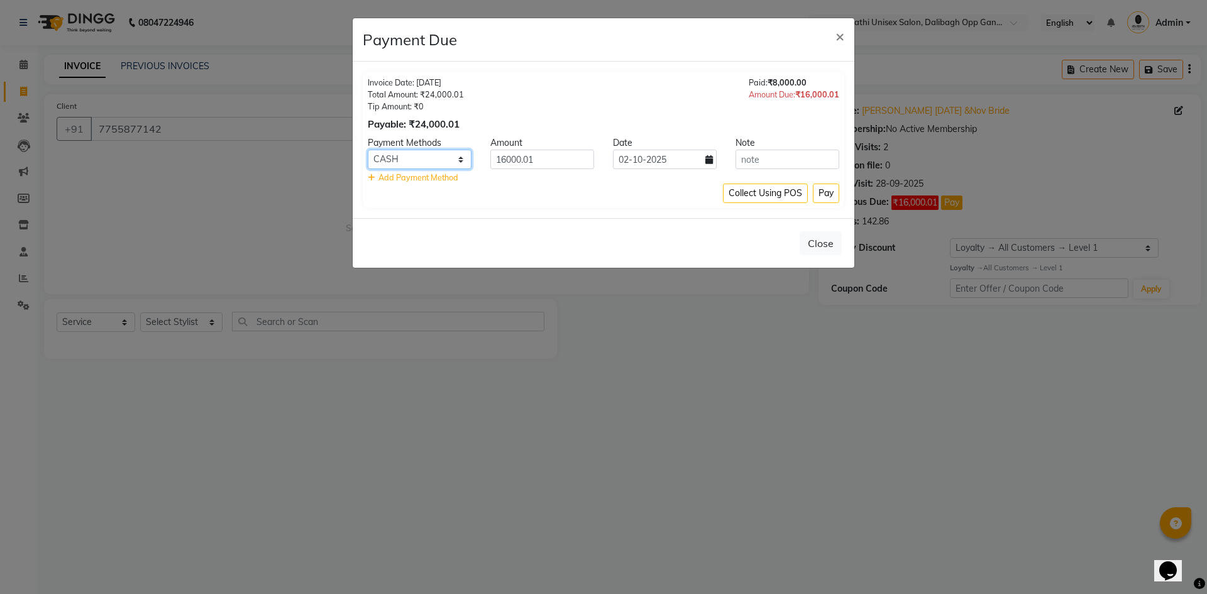
click at [417, 158] on select "Debit Card Master Card BharatPay Card GPay ONLINE CASH PhonePe PayTM CARD Credi…" at bounding box center [420, 159] width 104 height 19
select select "5"
click at [368, 150] on select "Debit Card Master Card BharatPay Card GPay ONLINE CASH PhonePe PayTM CARD Credi…" at bounding box center [420, 159] width 104 height 19
click at [670, 160] on input "02-10-2025" at bounding box center [665, 159] width 104 height 19
select select "10"
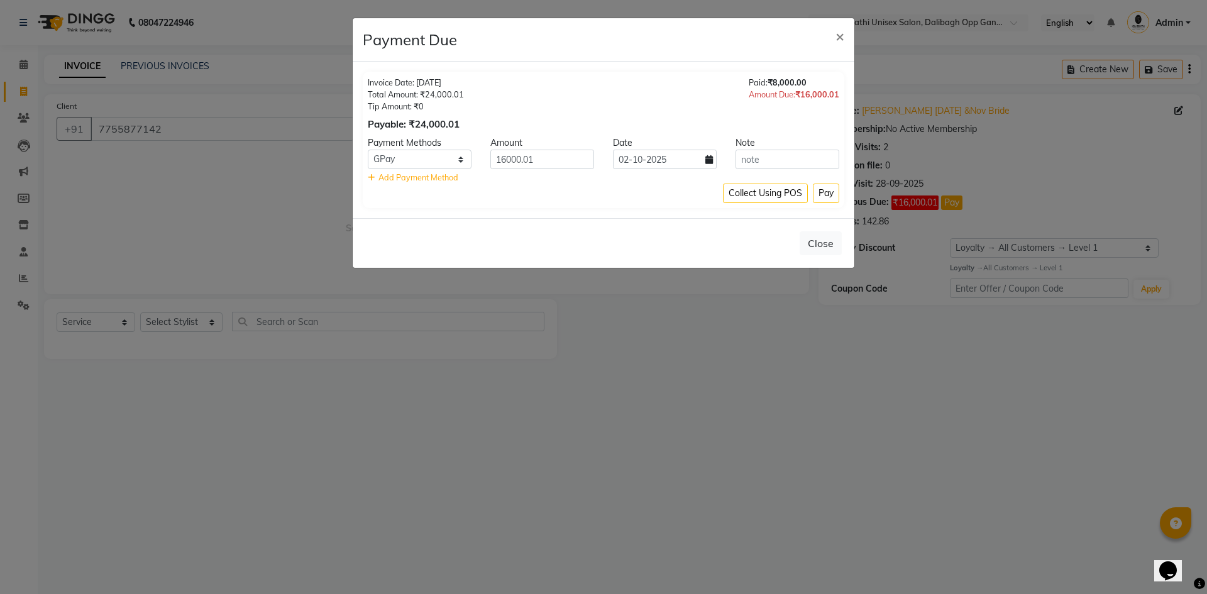
select select "2025"
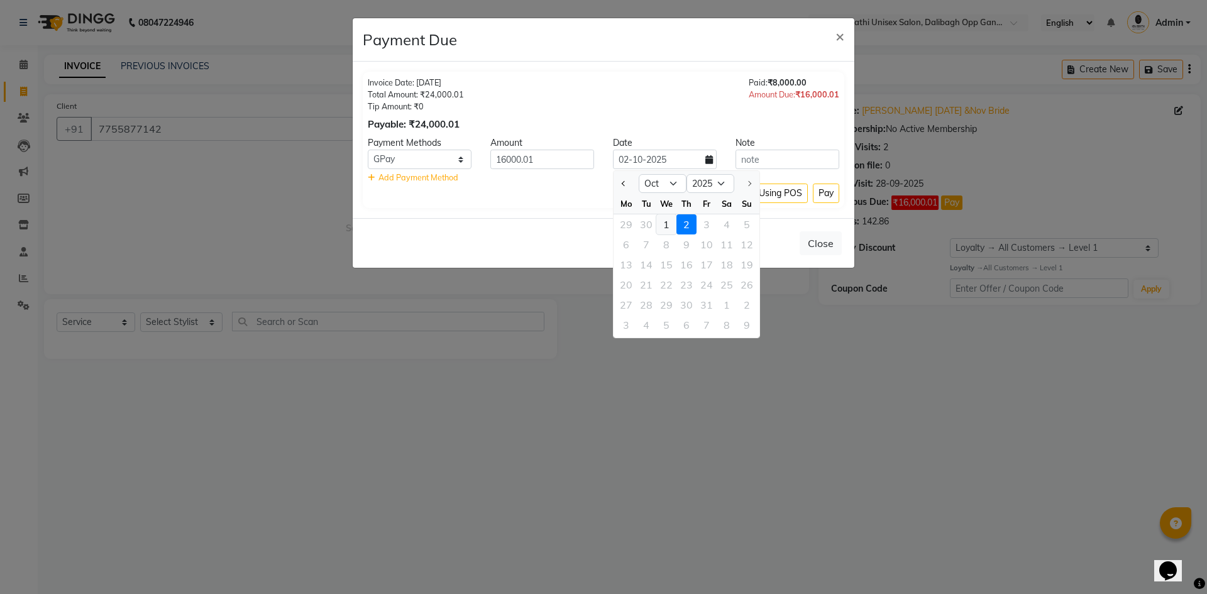
click at [663, 224] on div "1" at bounding box center [666, 224] width 20 height 20
type input "01-10-2025"
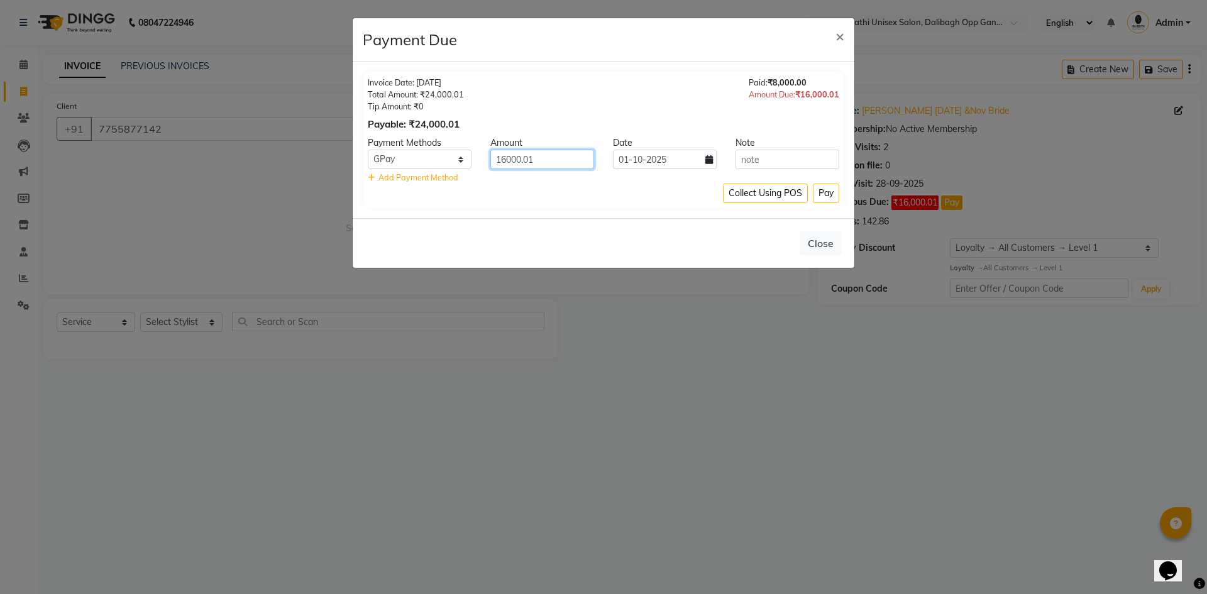
click at [565, 162] on input "16000.01" at bounding box center [542, 159] width 104 height 19
type input "1"
type input "5000"
click at [831, 198] on button "Pay" at bounding box center [826, 193] width 26 height 19
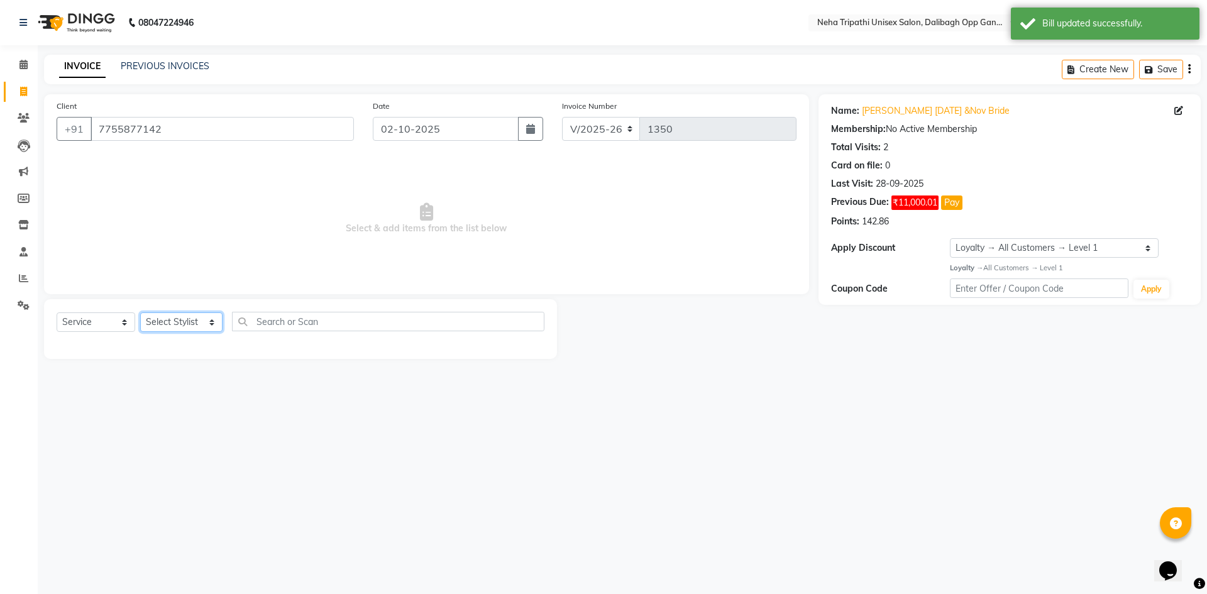
click at [199, 324] on select "Select Stylist Badru [PERSON_NAME] isha [PERSON_NAME] Mohd.[PERSON_NAME] [PERSO…" at bounding box center [181, 321] width 82 height 19
select select "51165"
click at [140, 312] on select "Select Stylist Badru [PERSON_NAME] isha [PERSON_NAME] Mohd.[PERSON_NAME] [PERSO…" at bounding box center [181, 321] width 82 height 19
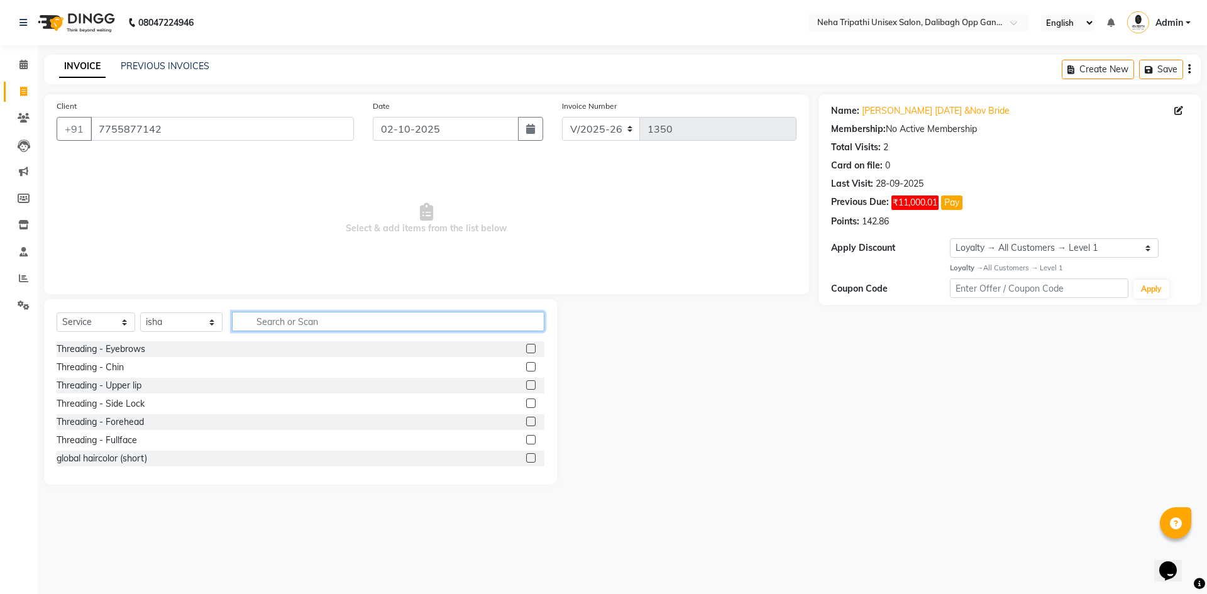
click at [305, 326] on input "text" at bounding box center [388, 321] width 312 height 19
type input "hair ex"
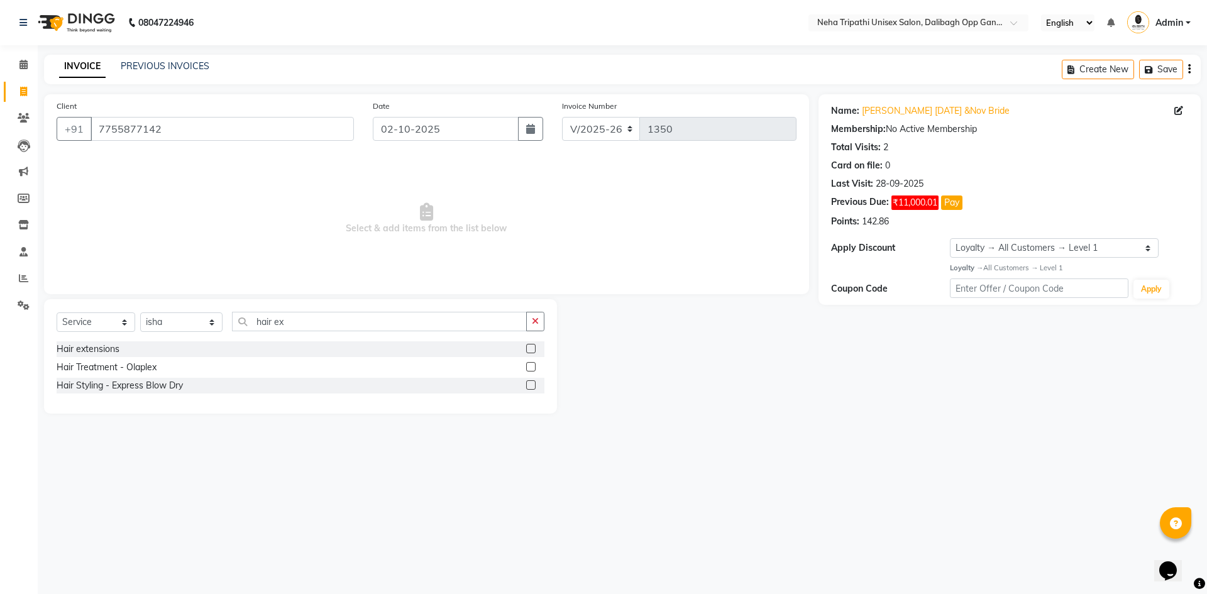
click at [530, 348] on label at bounding box center [530, 348] width 9 height 9
click at [530, 348] on input "checkbox" at bounding box center [530, 349] width 8 height 8
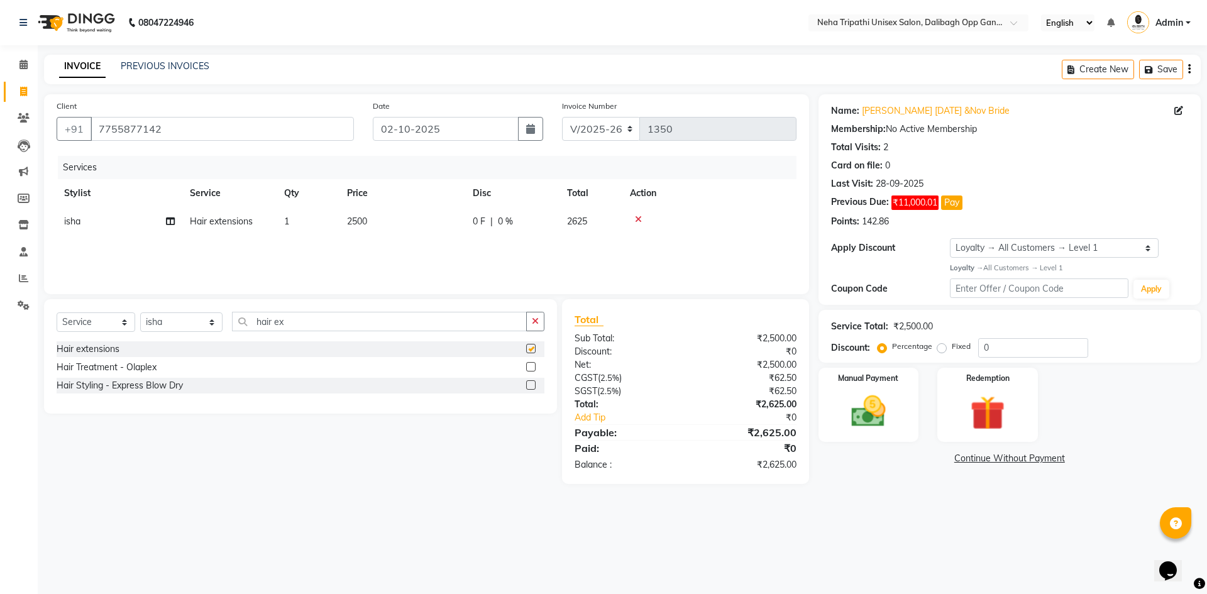
checkbox input "false"
click at [475, 140] on input "02-10-2025" at bounding box center [446, 129] width 146 height 24
select select "10"
select select "2025"
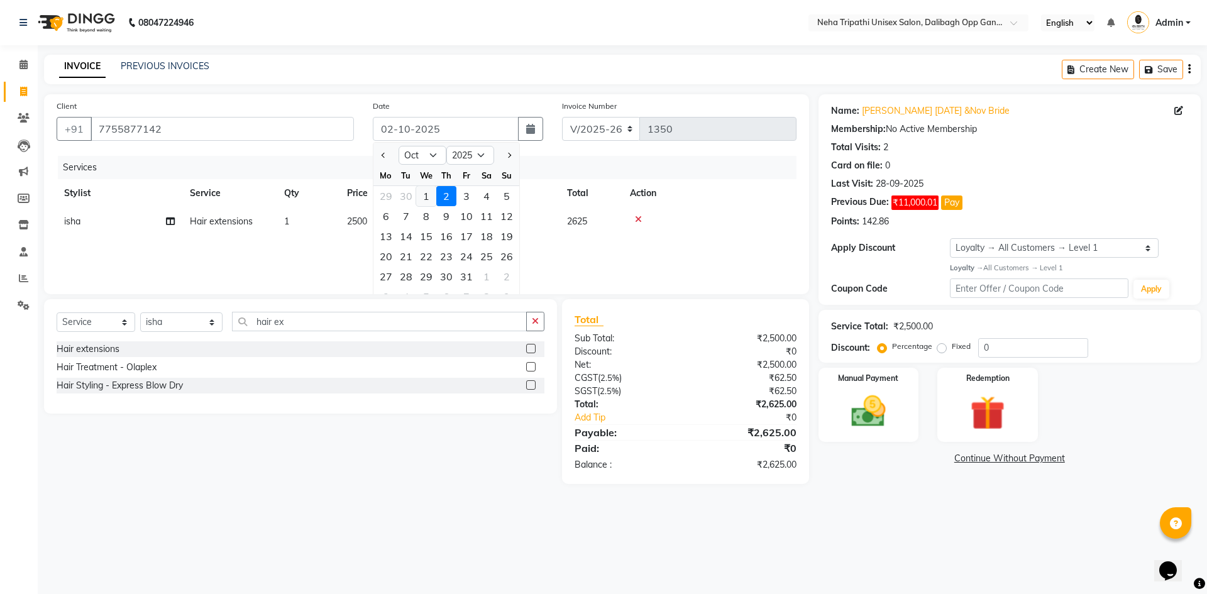
click at [422, 195] on div "1" at bounding box center [426, 196] width 20 height 20
type input "01-10-2025"
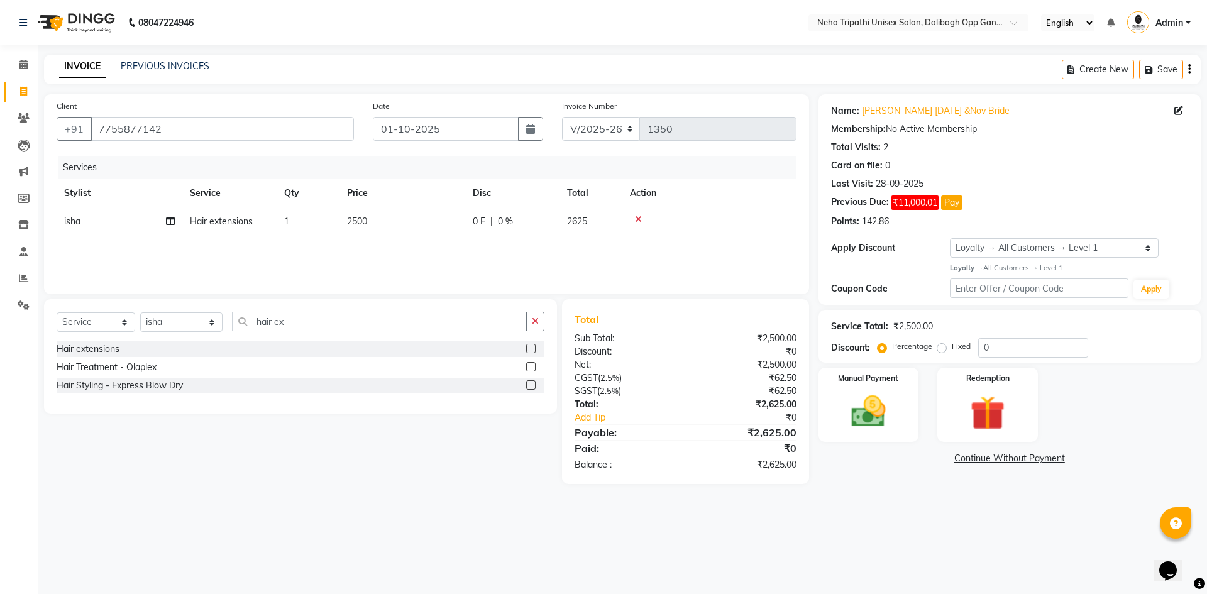
click at [952, 348] on label "Fixed" at bounding box center [961, 346] width 19 height 11
click at [944, 348] on input "Fixed" at bounding box center [944, 346] width 9 height 9
radio input "true"
click at [1037, 341] on input "0" at bounding box center [1033, 347] width 110 height 19
type input "0125"
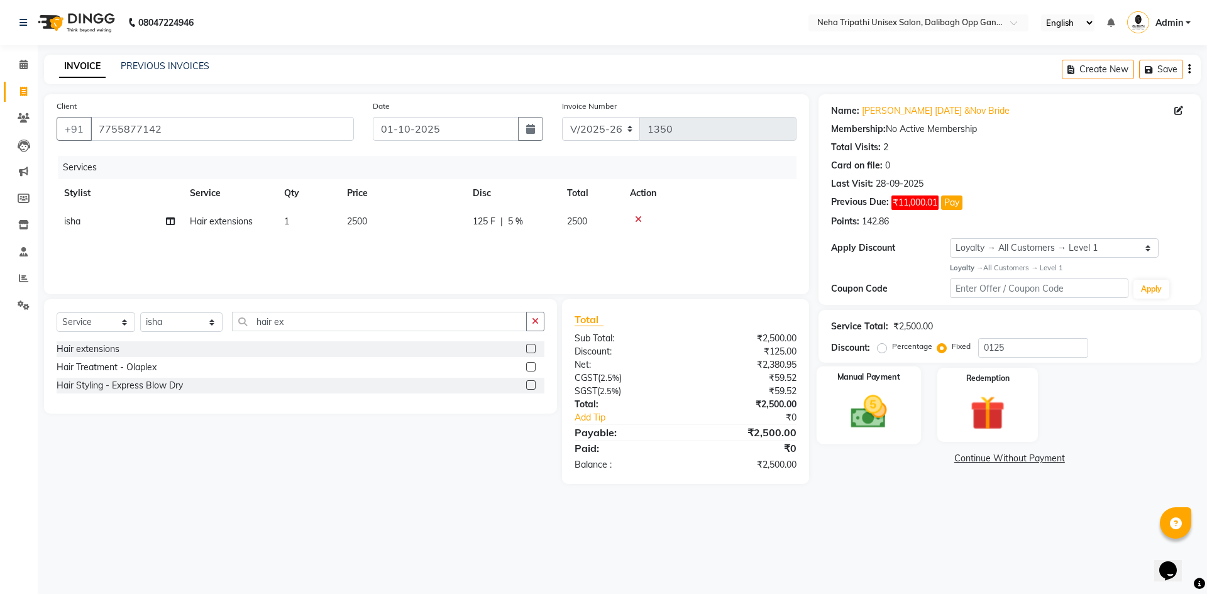
click at [868, 422] on img at bounding box center [868, 411] width 58 height 41
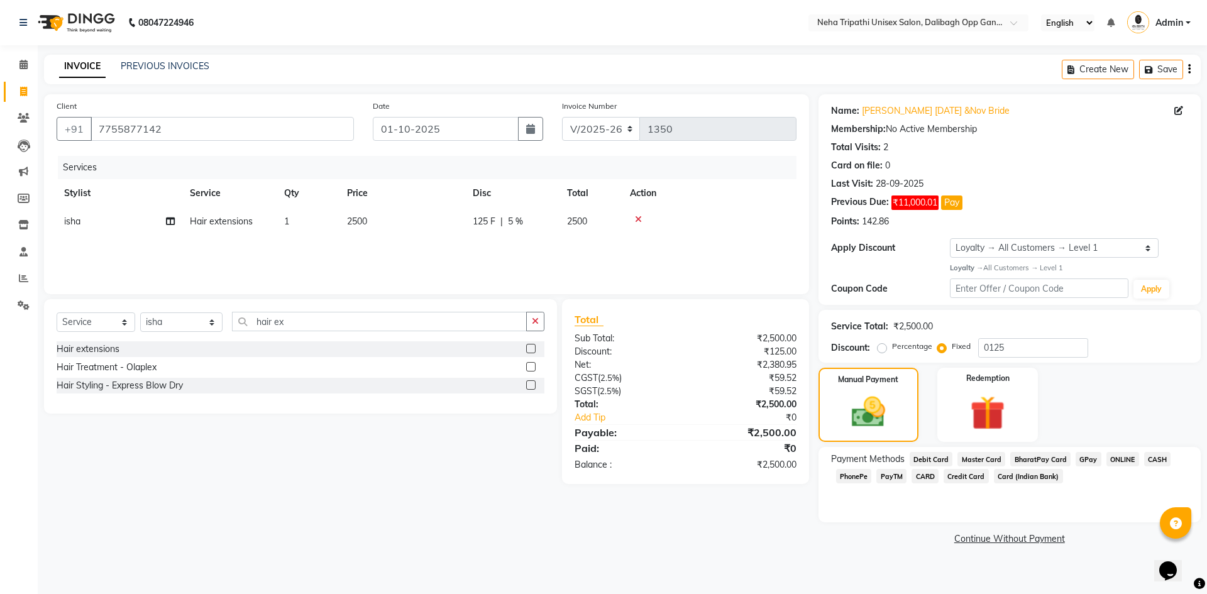
click at [1083, 458] on span "GPay" at bounding box center [1089, 459] width 26 height 14
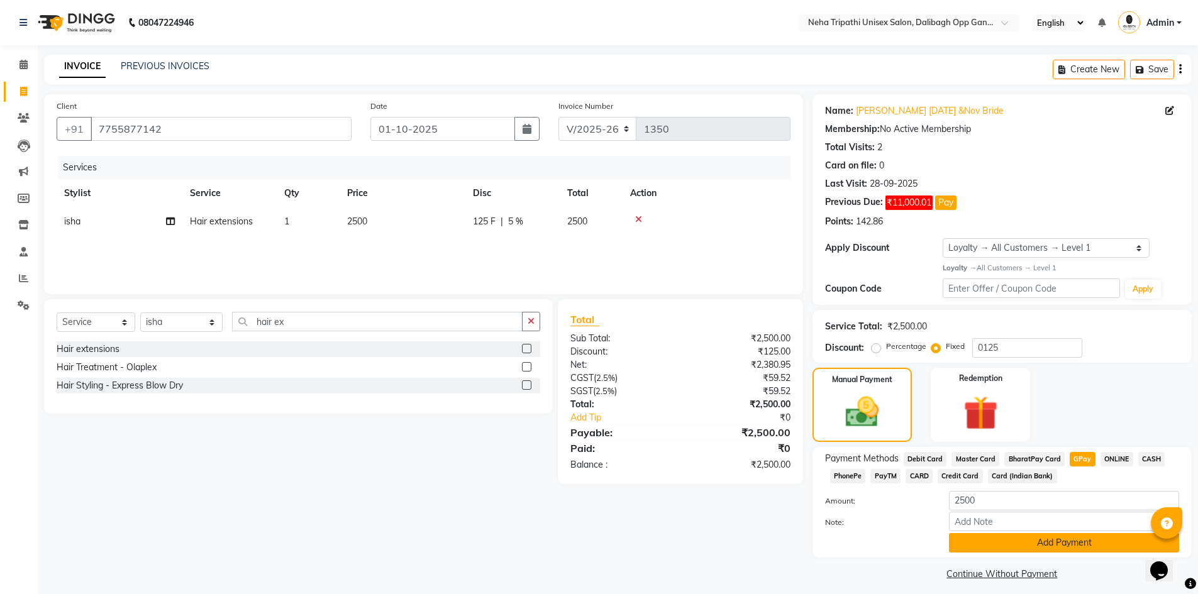
click at [1025, 548] on button "Add Payment" at bounding box center [1064, 542] width 230 height 19
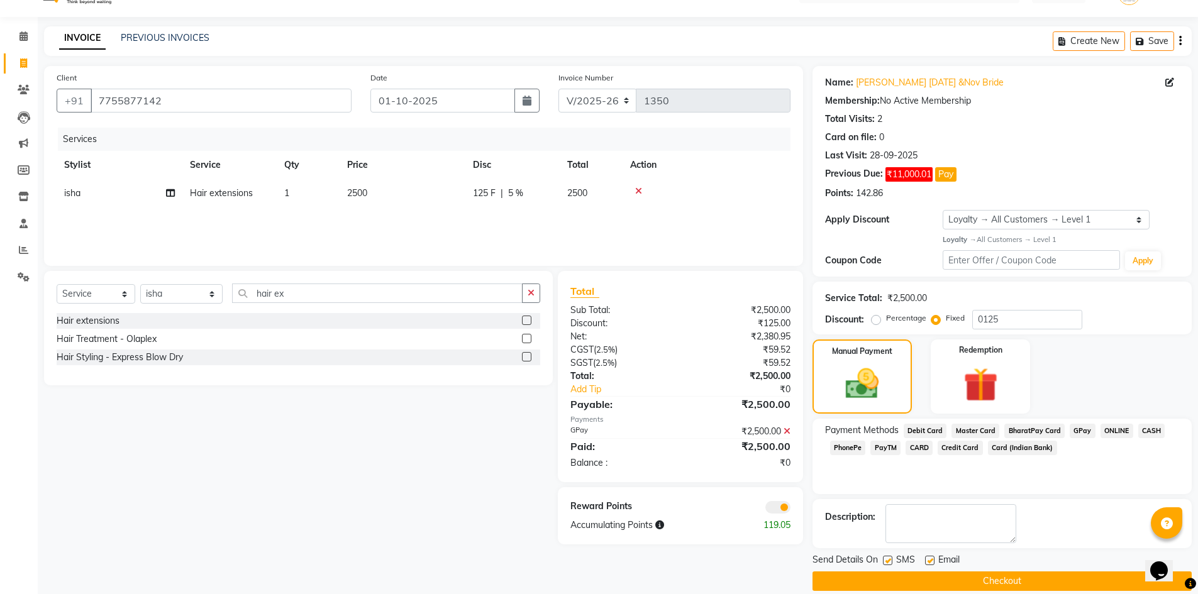
scroll to position [44, 0]
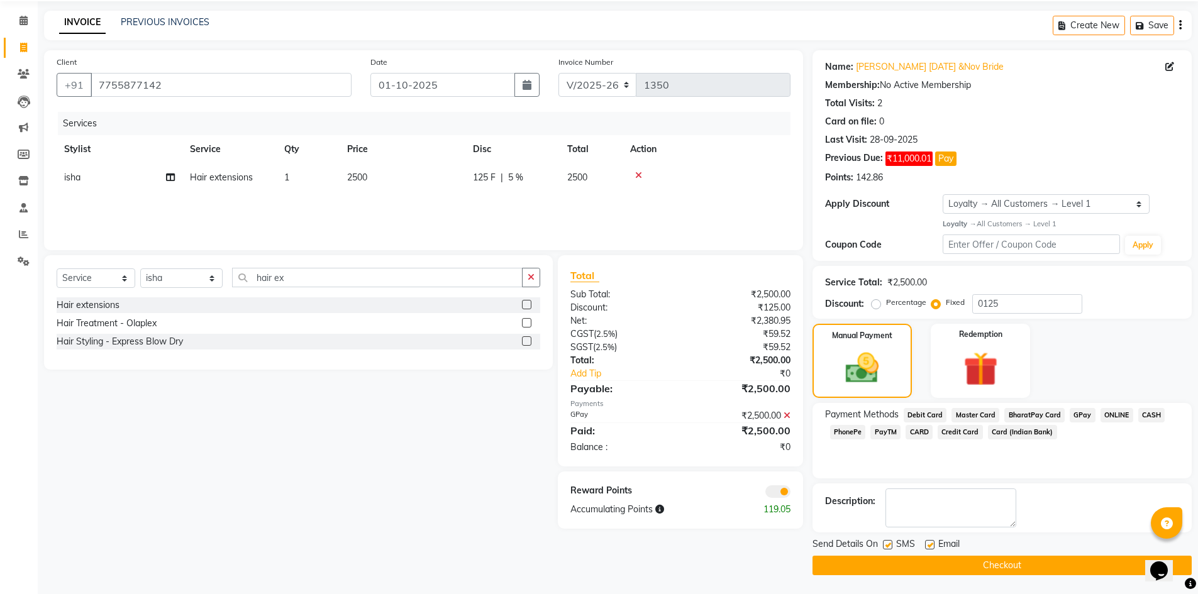
click at [949, 559] on button "Checkout" at bounding box center [1001, 565] width 379 height 19
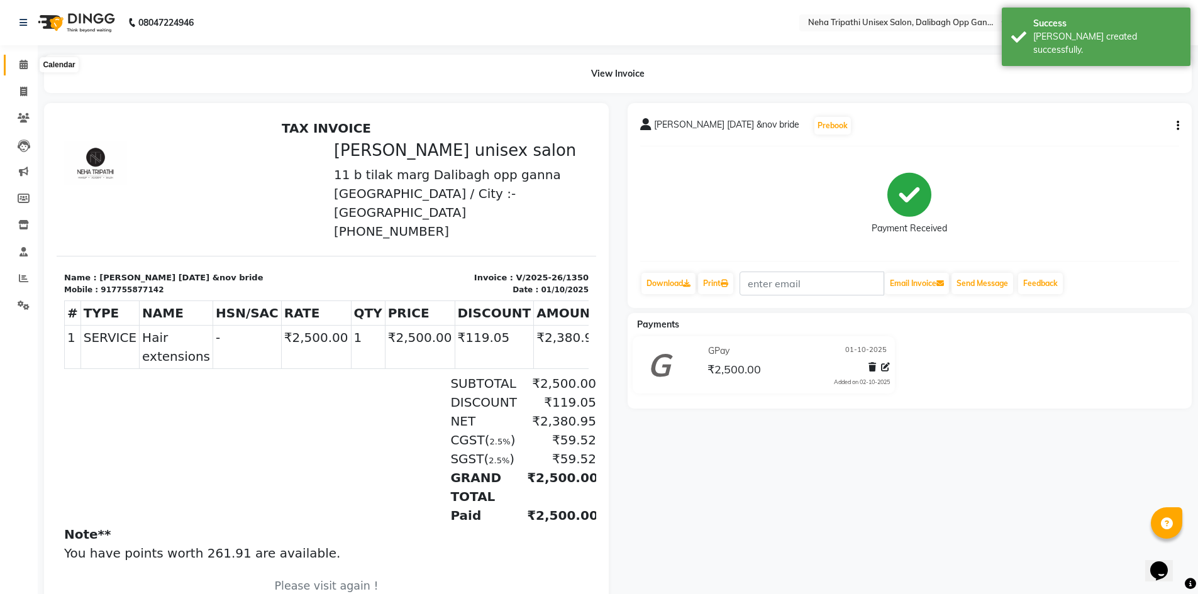
click at [19, 67] on icon at bounding box center [23, 64] width 8 height 9
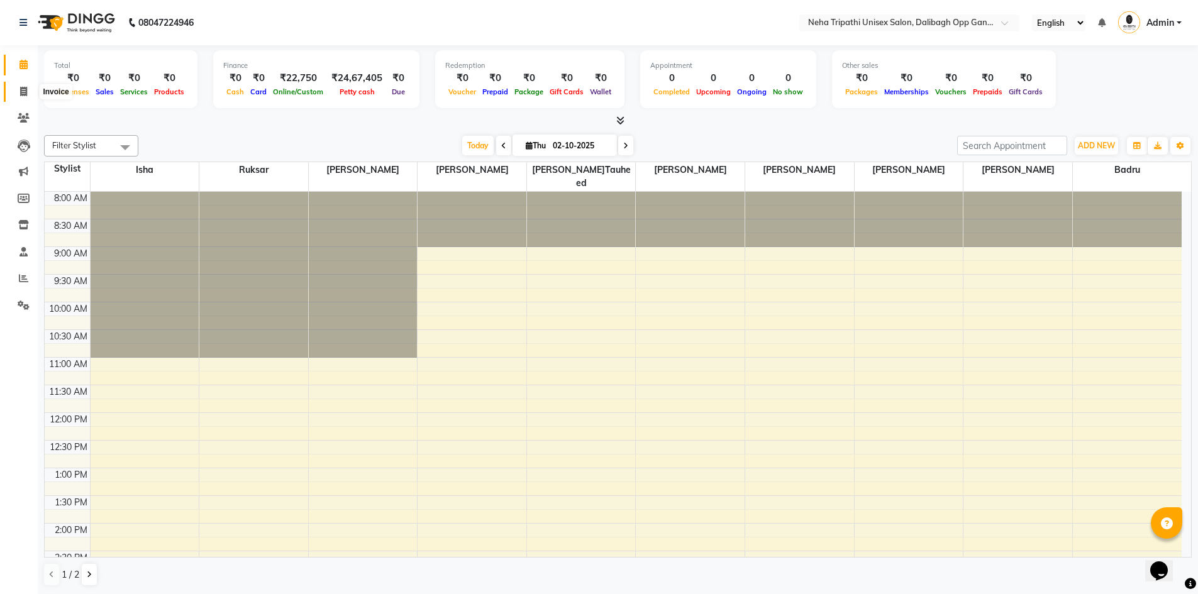
click at [25, 88] on icon at bounding box center [23, 91] width 7 height 9
select select "service"
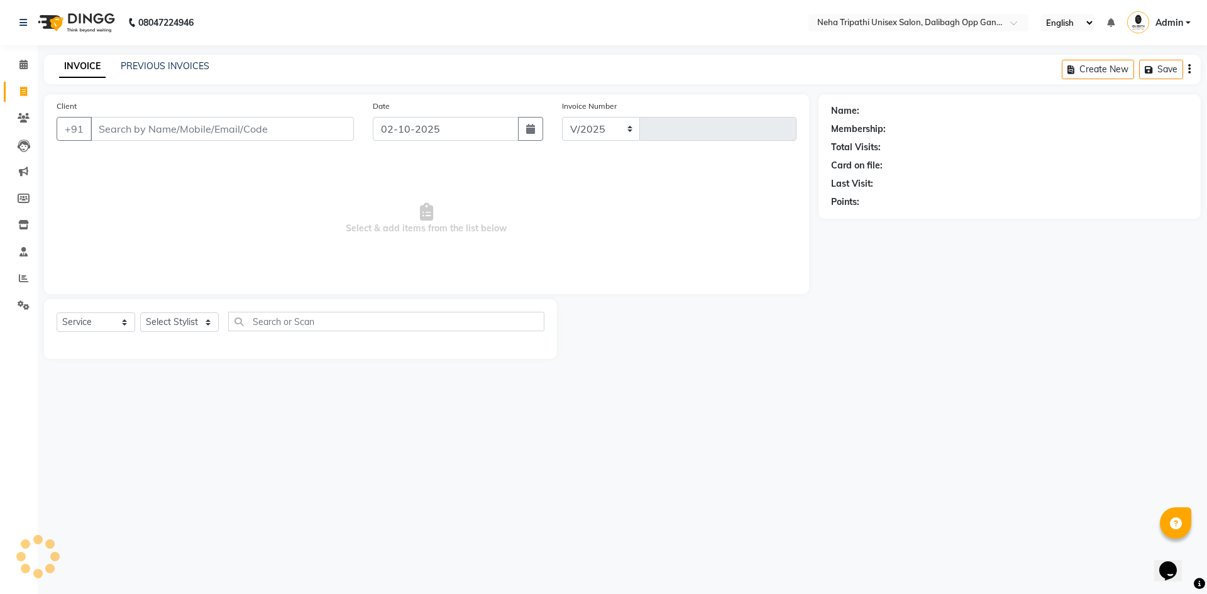
select select "6624"
type input "1351"
click at [128, 123] on input "Client" at bounding box center [222, 129] width 263 height 24
type input "s"
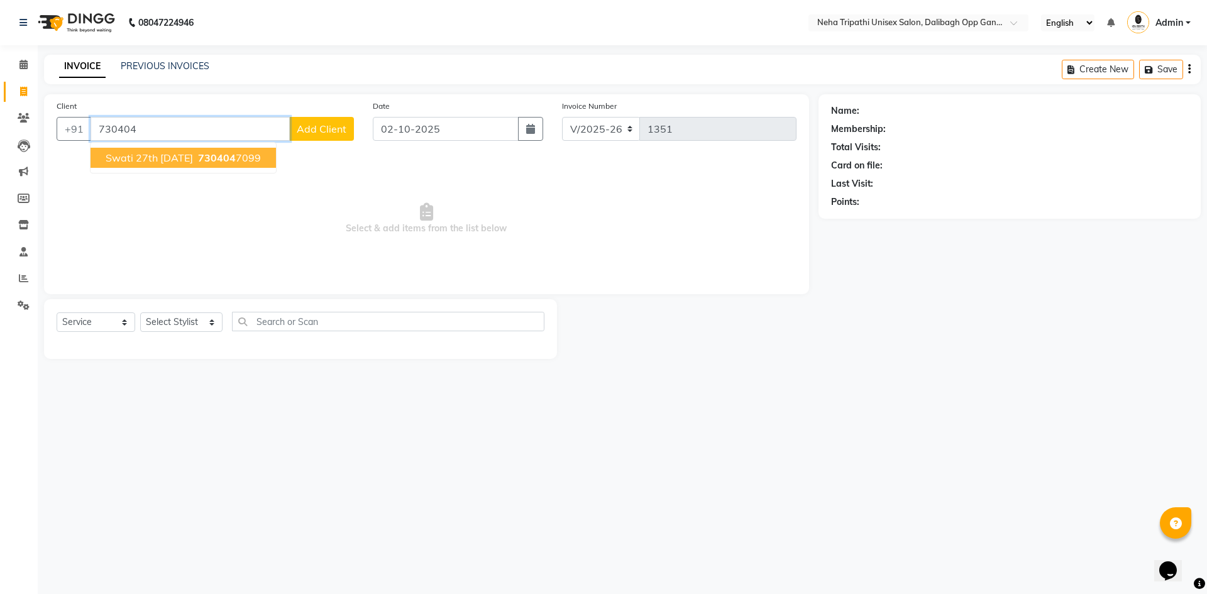
click at [229, 161] on span "730404" at bounding box center [217, 158] width 38 height 13
type input "7304047099"
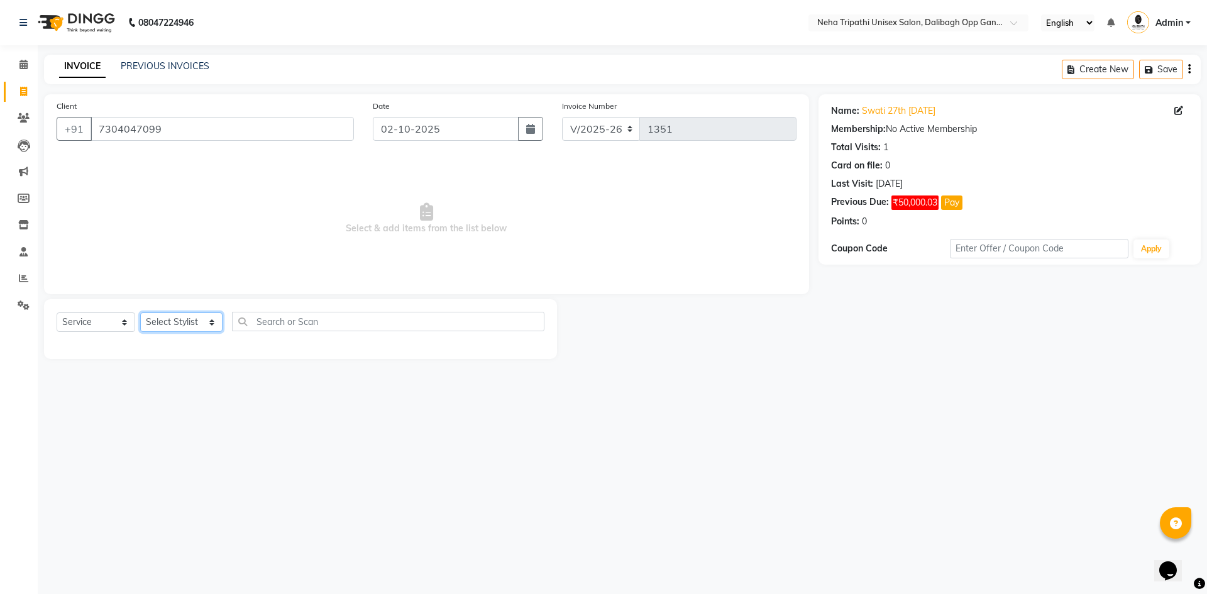
click at [190, 325] on select "Select Stylist Badru [PERSON_NAME] isha [PERSON_NAME] Mohd.[PERSON_NAME] [PERSO…" at bounding box center [181, 321] width 82 height 19
select select "78658"
click at [140, 312] on select "Select Stylist Badru [PERSON_NAME] isha [PERSON_NAME] Mohd.[PERSON_NAME] [PERSO…" at bounding box center [181, 321] width 82 height 19
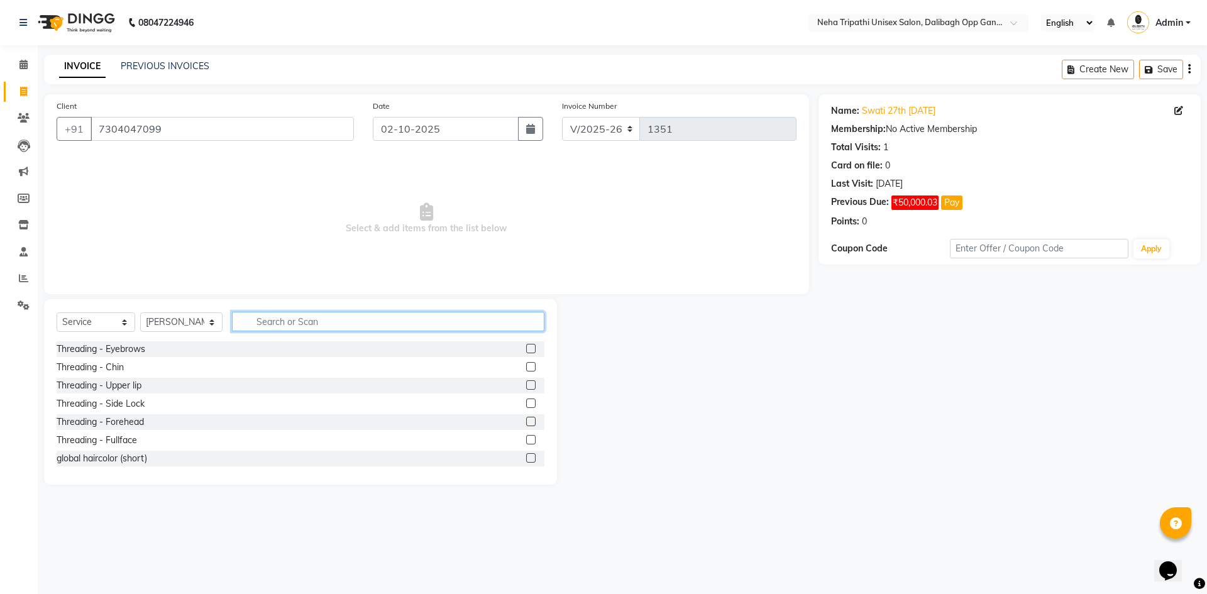
click at [301, 314] on input "text" at bounding box center [388, 321] width 312 height 19
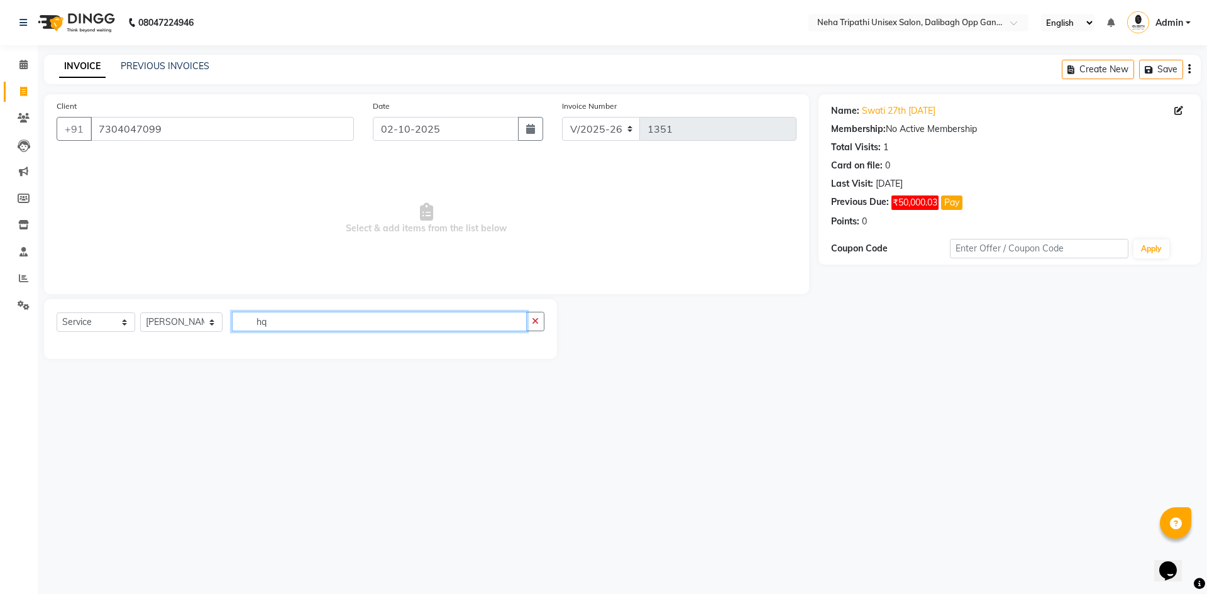
type input "h"
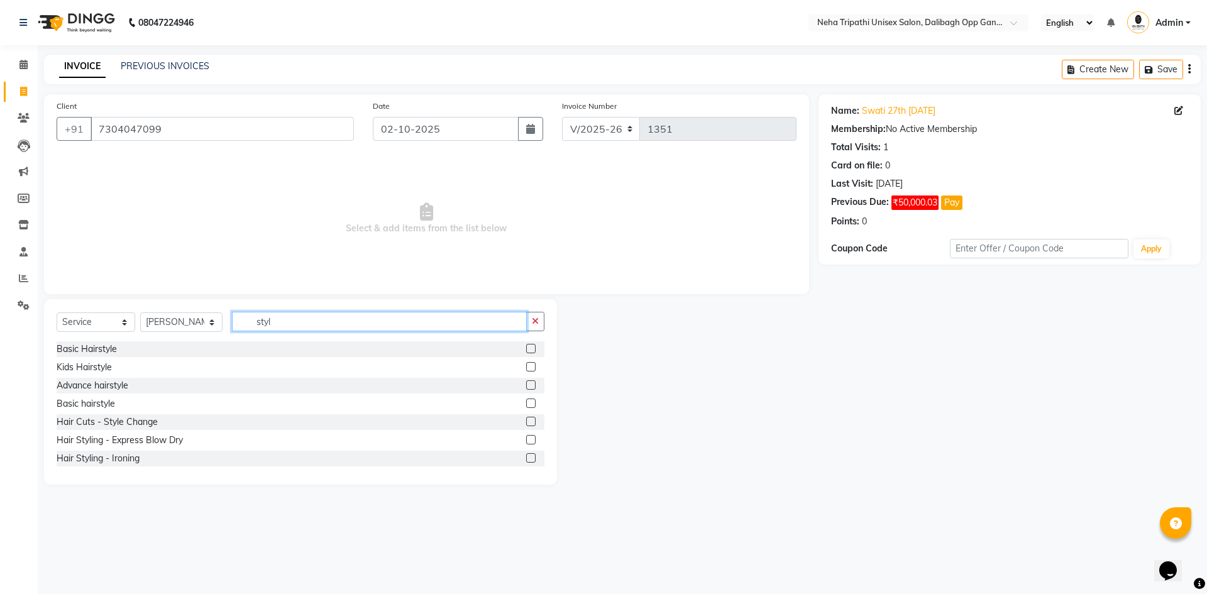
type input "styl"
click at [526, 424] on label at bounding box center [530, 421] width 9 height 9
click at [526, 424] on input "checkbox" at bounding box center [530, 422] width 8 height 8
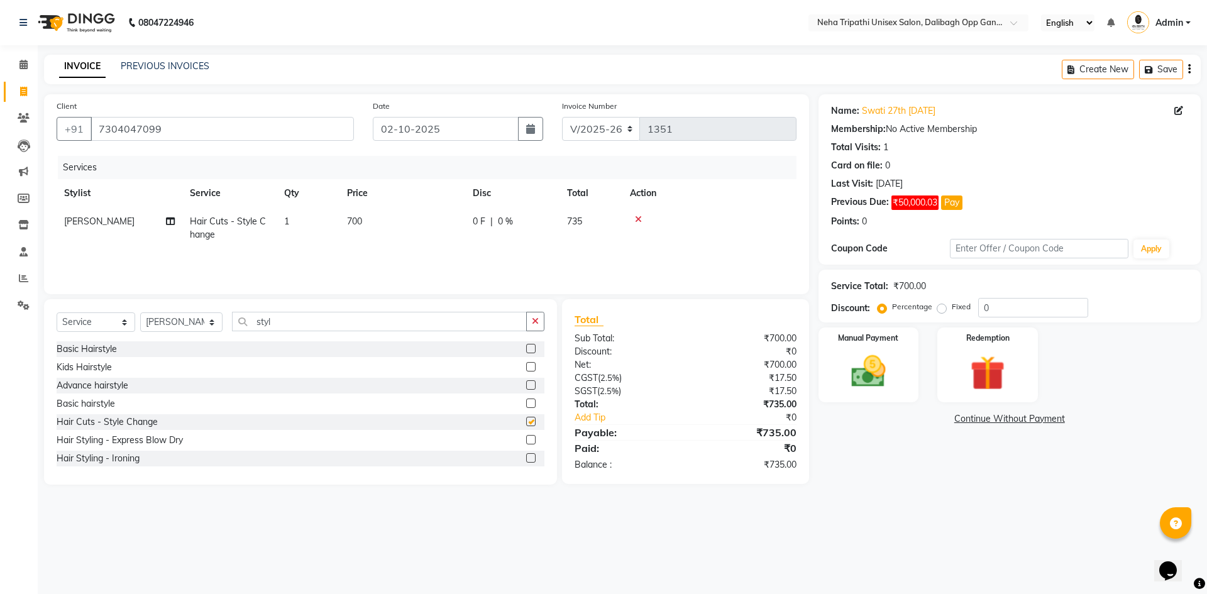
checkbox input "false"
click at [354, 218] on span "700" at bounding box center [354, 221] width 15 height 11
select select "78658"
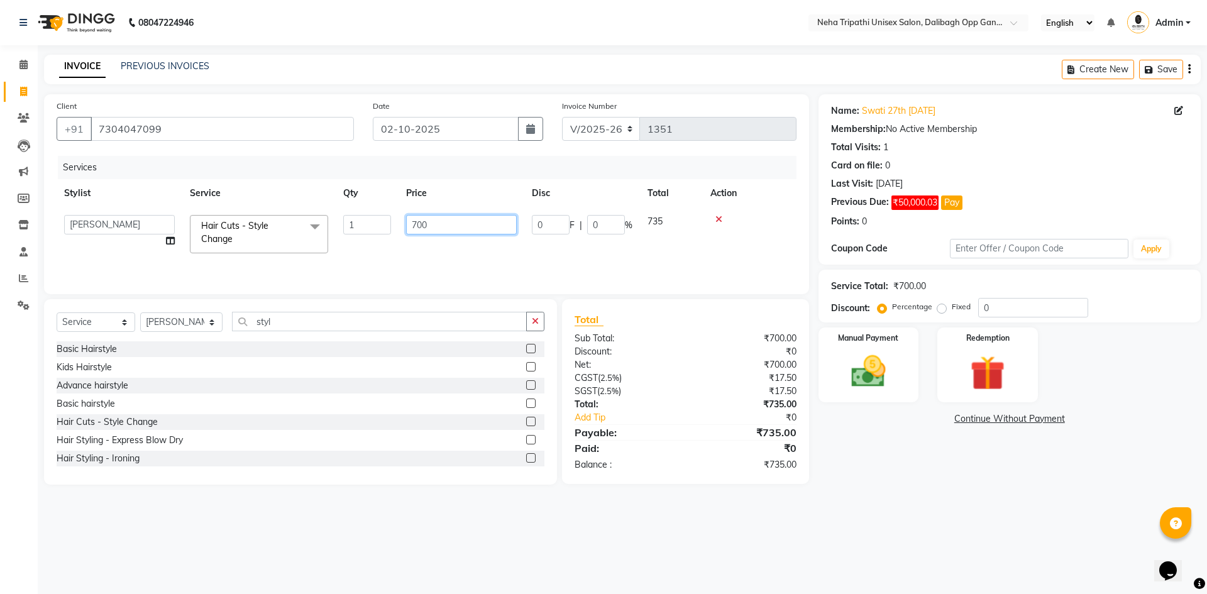
drag, startPoint x: 437, startPoint y: 221, endPoint x: 408, endPoint y: 235, distance: 32.3
click at [408, 235] on td "700" at bounding box center [462, 233] width 126 height 53
type input "1000"
click at [973, 467] on div "Name: Swati 27th [DATE] Membership: No Active Membership Total Visits: 1 Card o…" at bounding box center [1015, 289] width 392 height 390
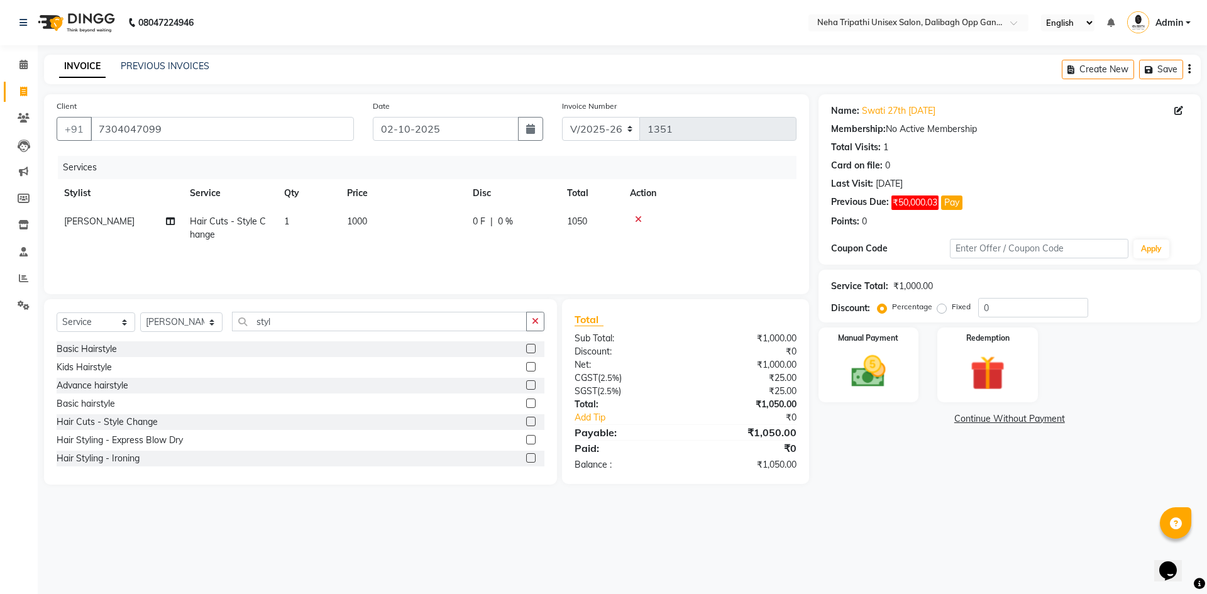
click at [952, 308] on label "Fixed" at bounding box center [961, 306] width 19 height 11
click at [942, 308] on input "Fixed" at bounding box center [944, 306] width 9 height 9
radio input "true"
click at [1041, 316] on input "0" at bounding box center [1033, 307] width 110 height 19
type input "0"
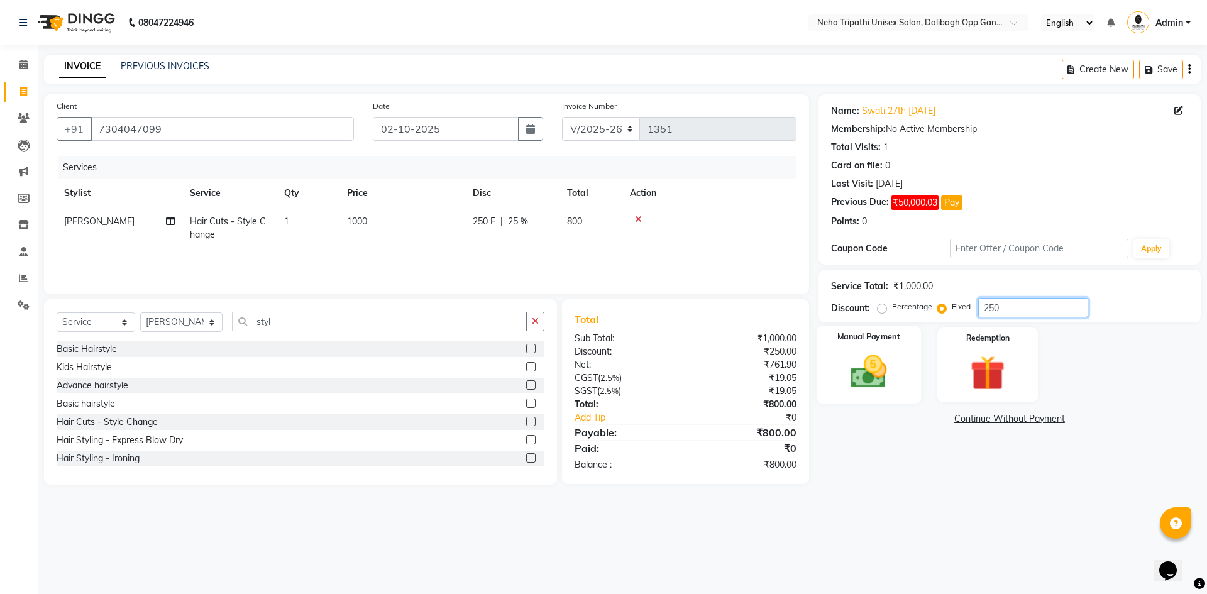
type input "250"
click at [889, 373] on img at bounding box center [868, 371] width 58 height 41
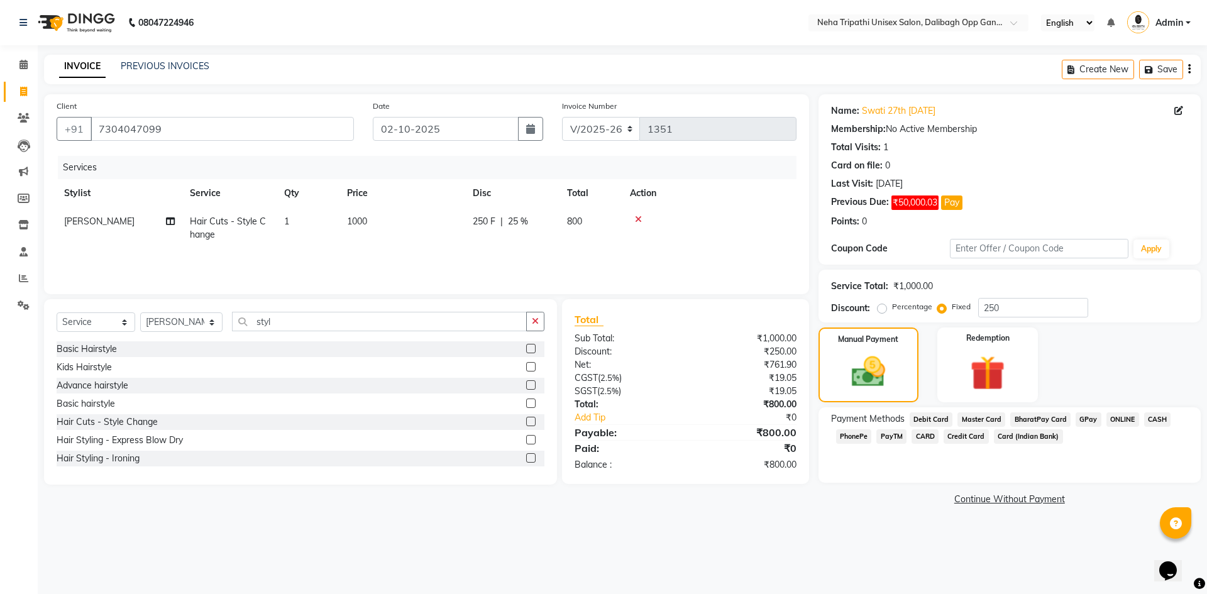
click at [1114, 421] on span "ONLINE" at bounding box center [1123, 419] width 33 height 14
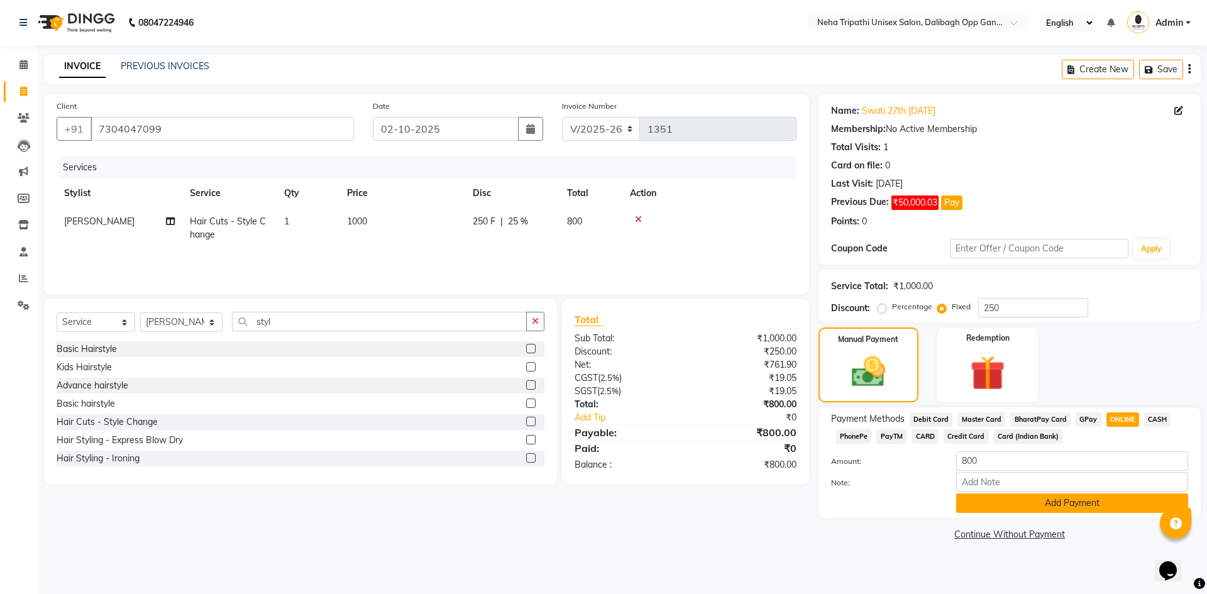
click at [1046, 505] on button "Add Payment" at bounding box center [1072, 503] width 232 height 19
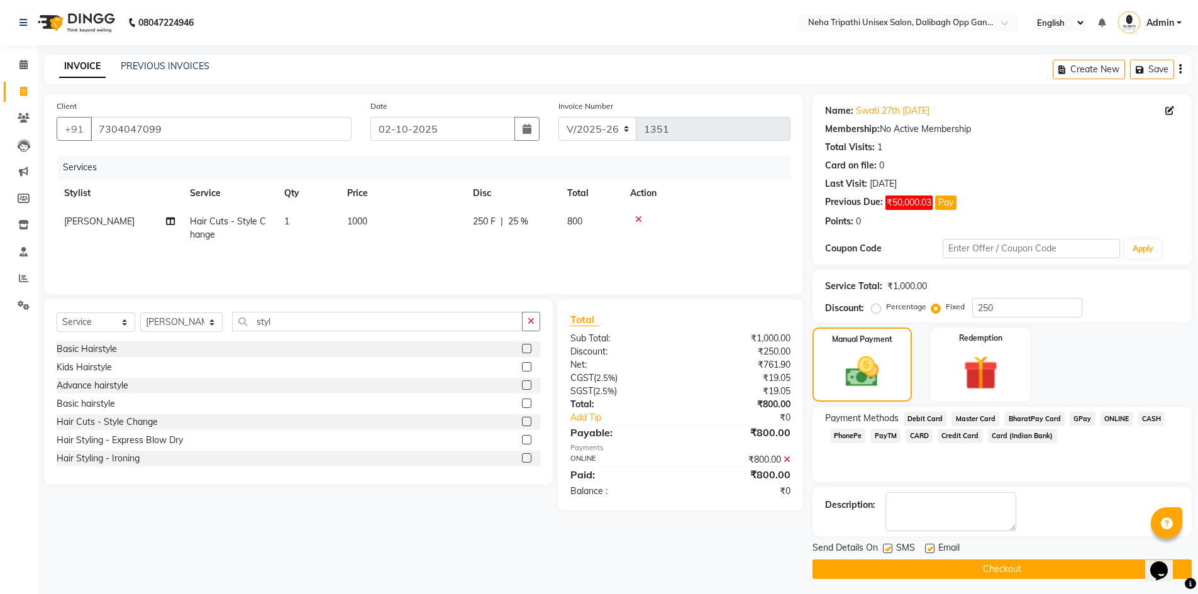
click at [1031, 562] on button "Checkout" at bounding box center [1001, 569] width 379 height 19
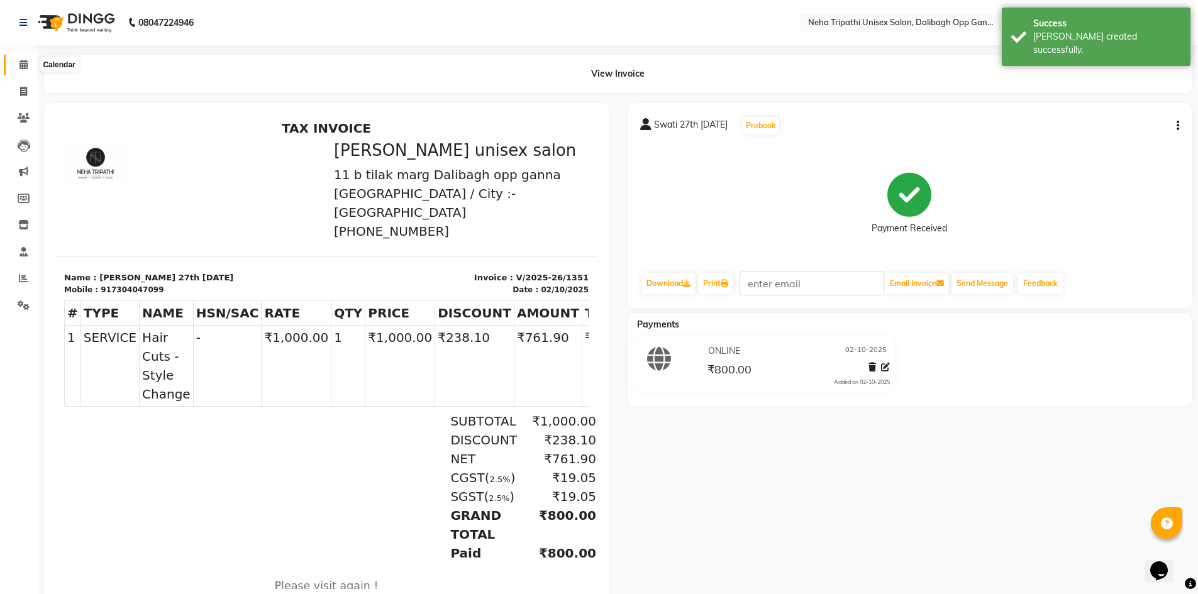
click at [22, 71] on span at bounding box center [24, 65] width 22 height 14
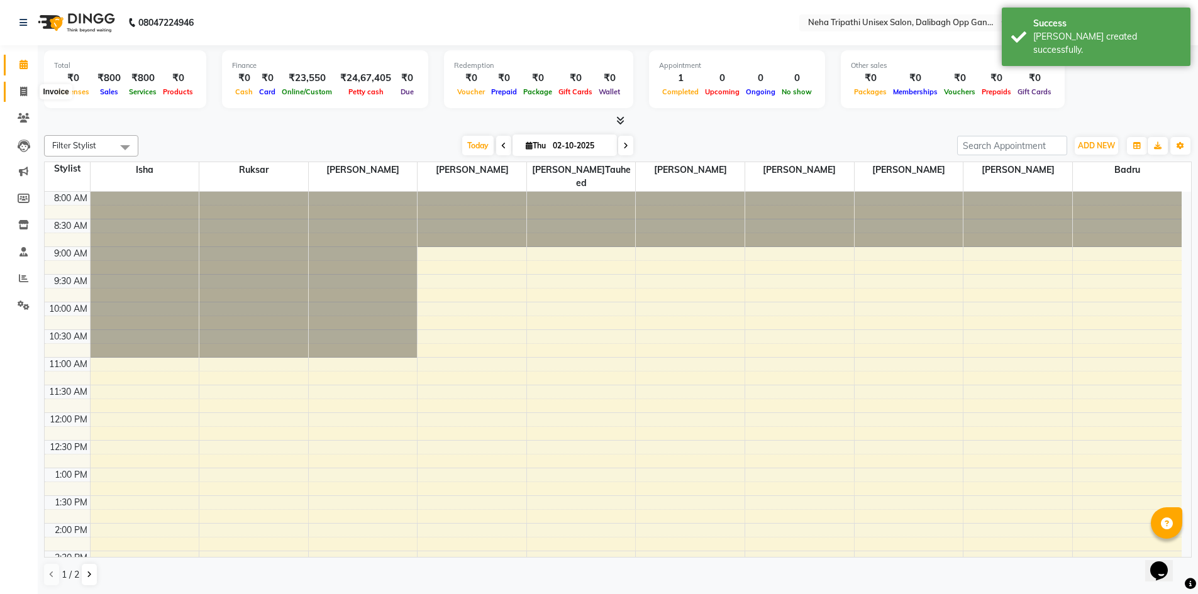
click at [26, 88] on icon at bounding box center [23, 91] width 7 height 9
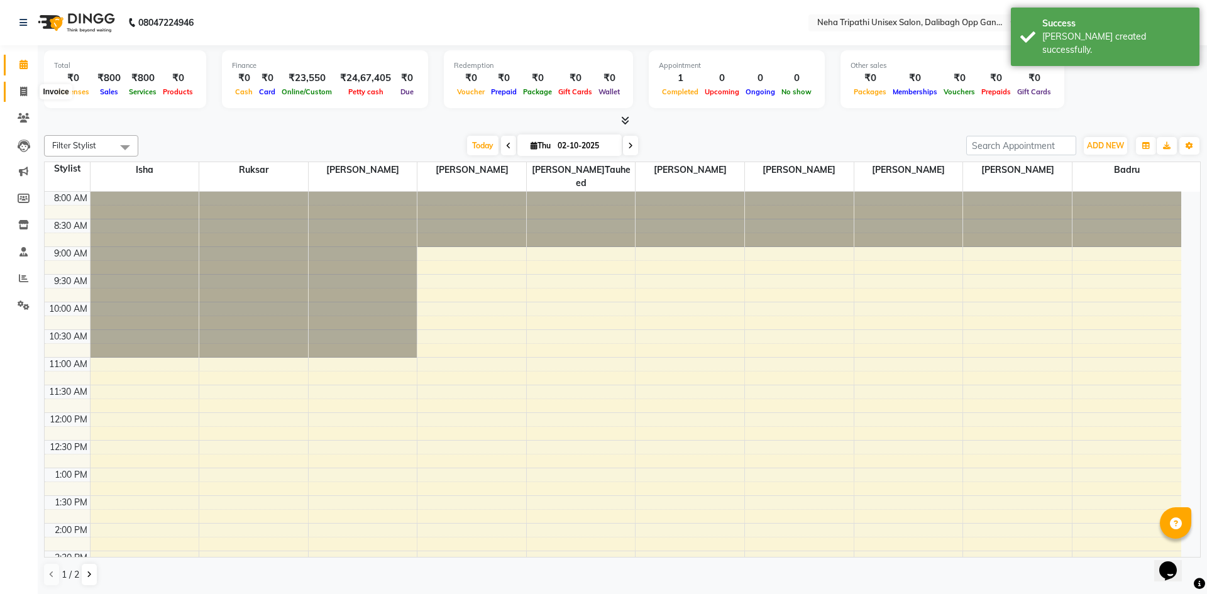
select select "6624"
select select "service"
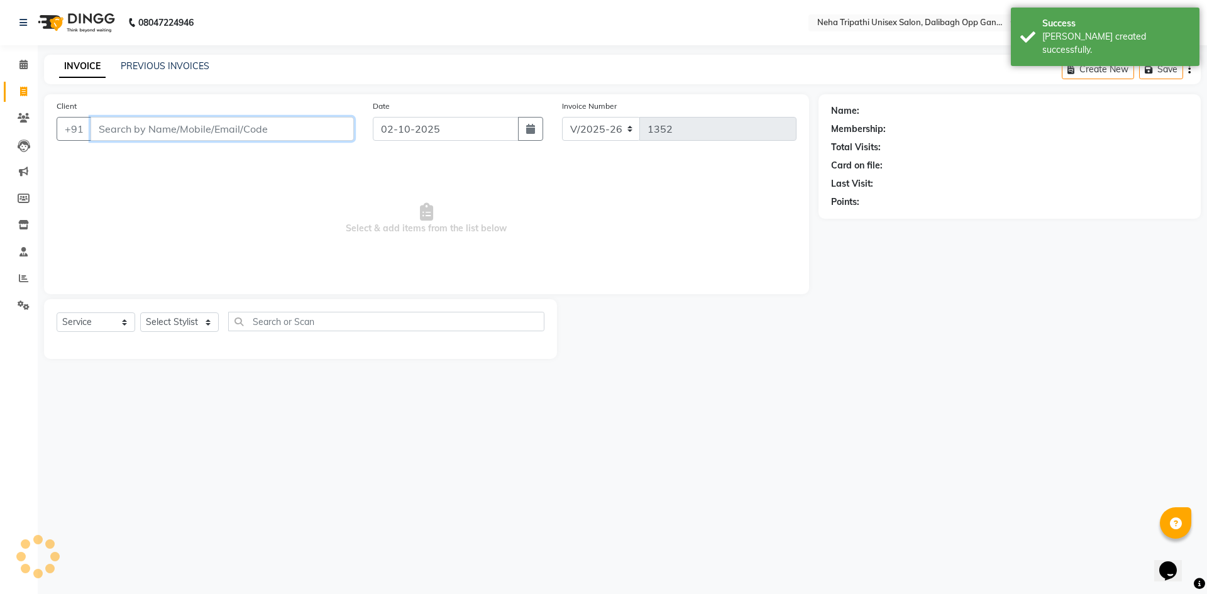
click at [178, 130] on input "Client" at bounding box center [222, 129] width 263 height 24
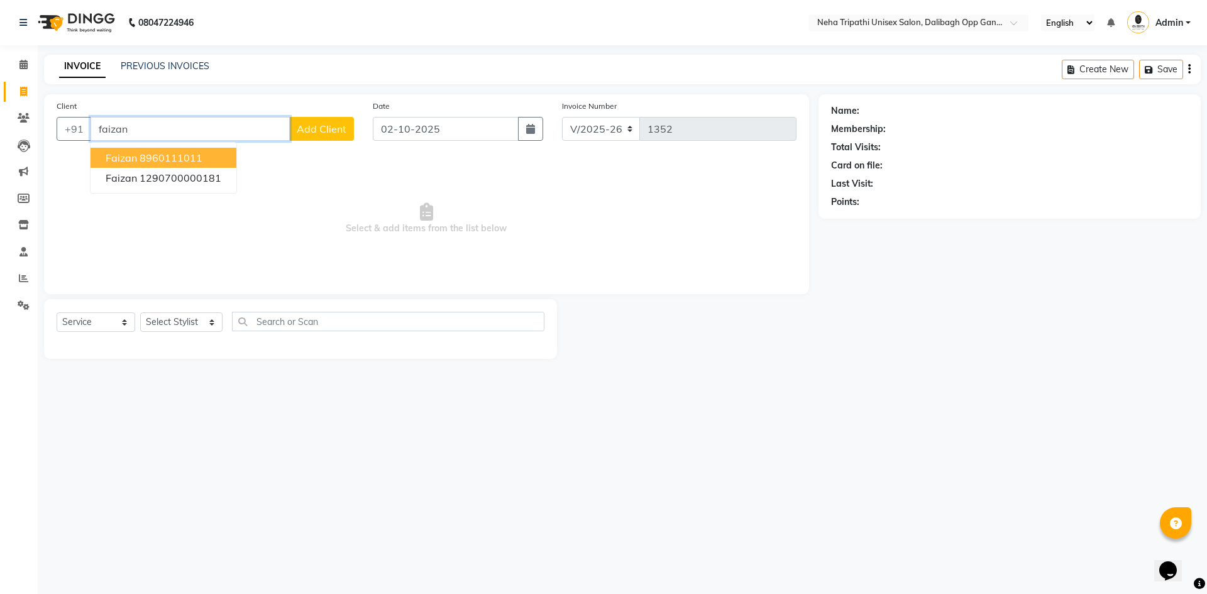
click at [170, 157] on ngb-highlight "8960111011" at bounding box center [171, 158] width 63 height 13
type input "8960111011"
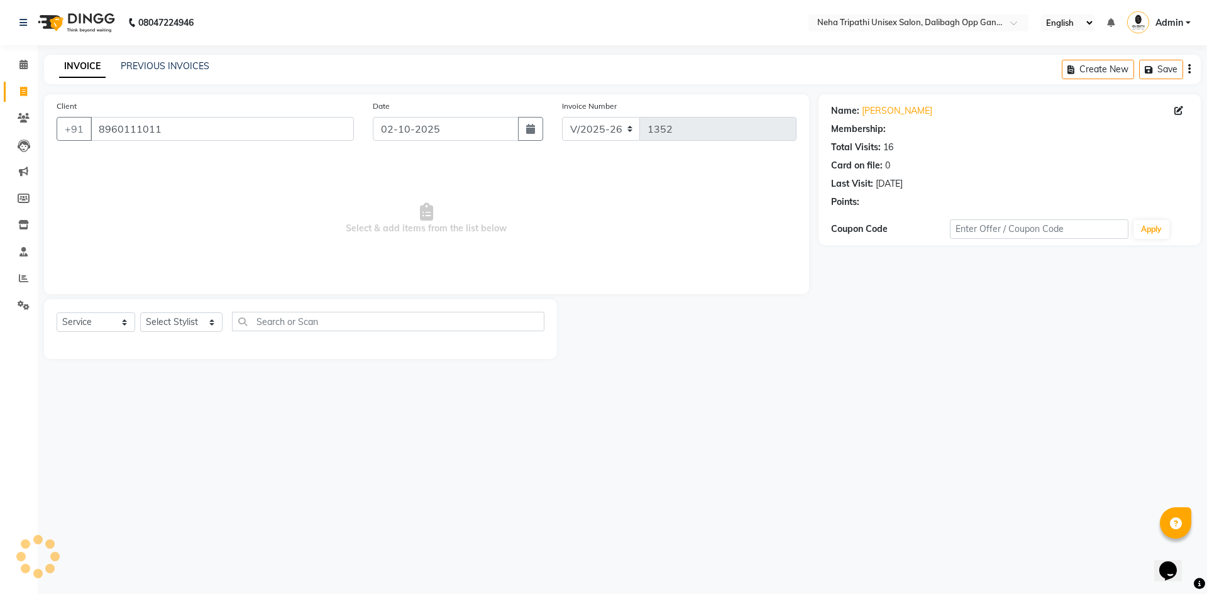
select select "1: Object"
click at [168, 326] on select "Select Stylist Badru [PERSON_NAME] isha [PERSON_NAME] Mohd.[PERSON_NAME] [PERSO…" at bounding box center [181, 321] width 82 height 19
select select "78658"
click at [140, 312] on select "Select Stylist Badru [PERSON_NAME] isha [PERSON_NAME] Mohd.[PERSON_NAME] [PERSO…" at bounding box center [181, 321] width 82 height 19
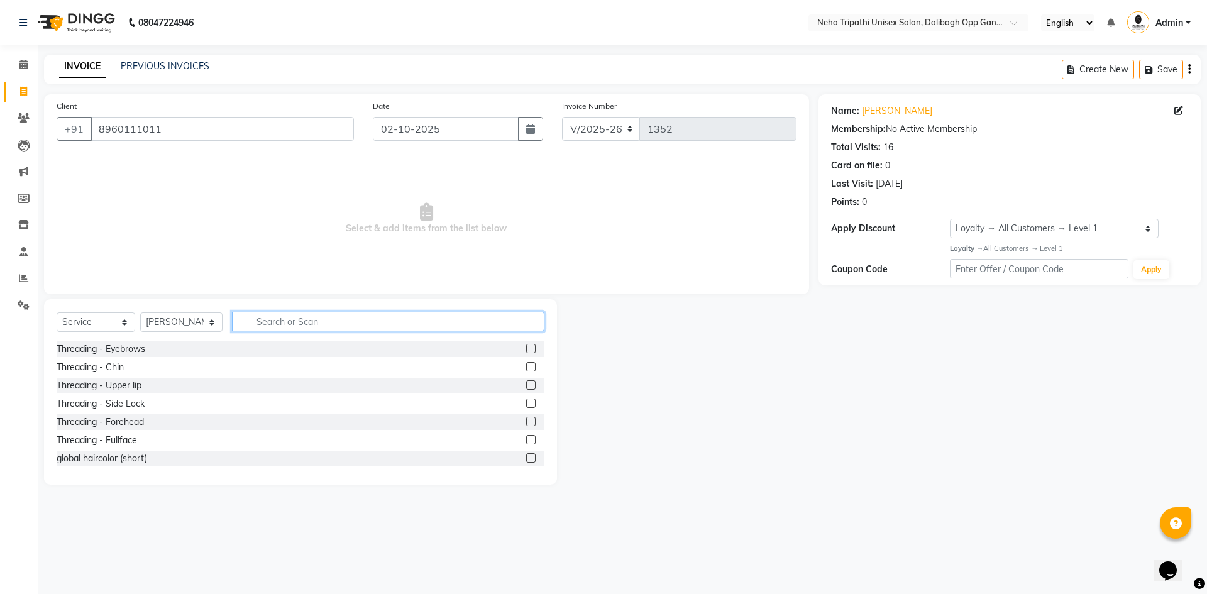
click at [290, 326] on input "text" at bounding box center [388, 321] width 312 height 19
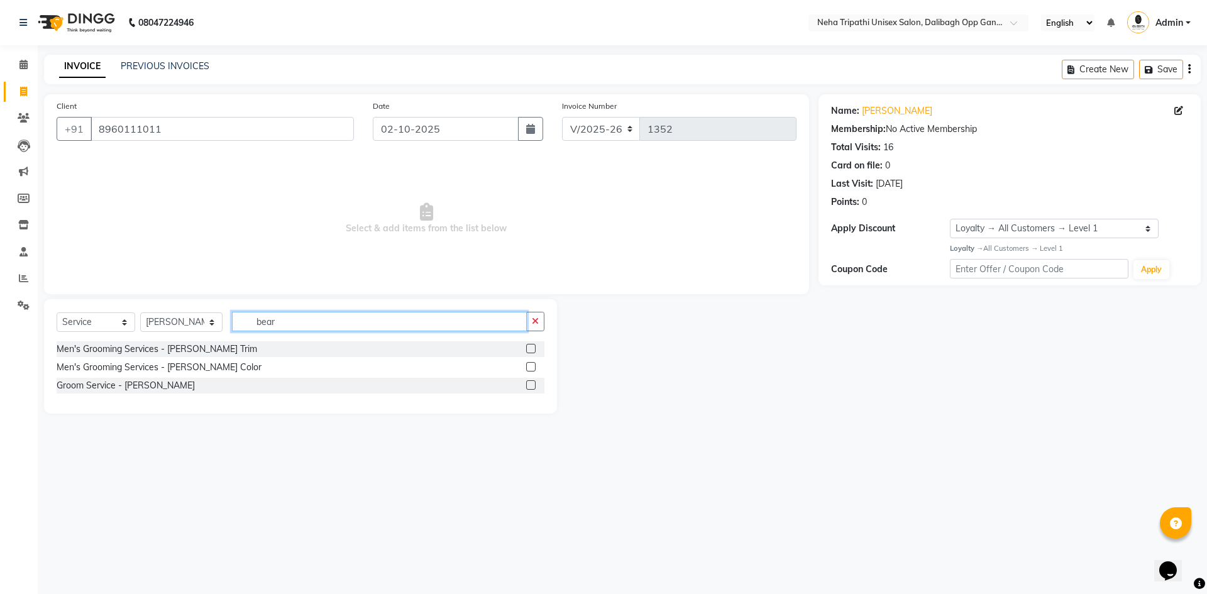
type input "bear"
click at [532, 385] on label at bounding box center [530, 384] width 9 height 9
click at [532, 385] on input "checkbox" at bounding box center [530, 386] width 8 height 8
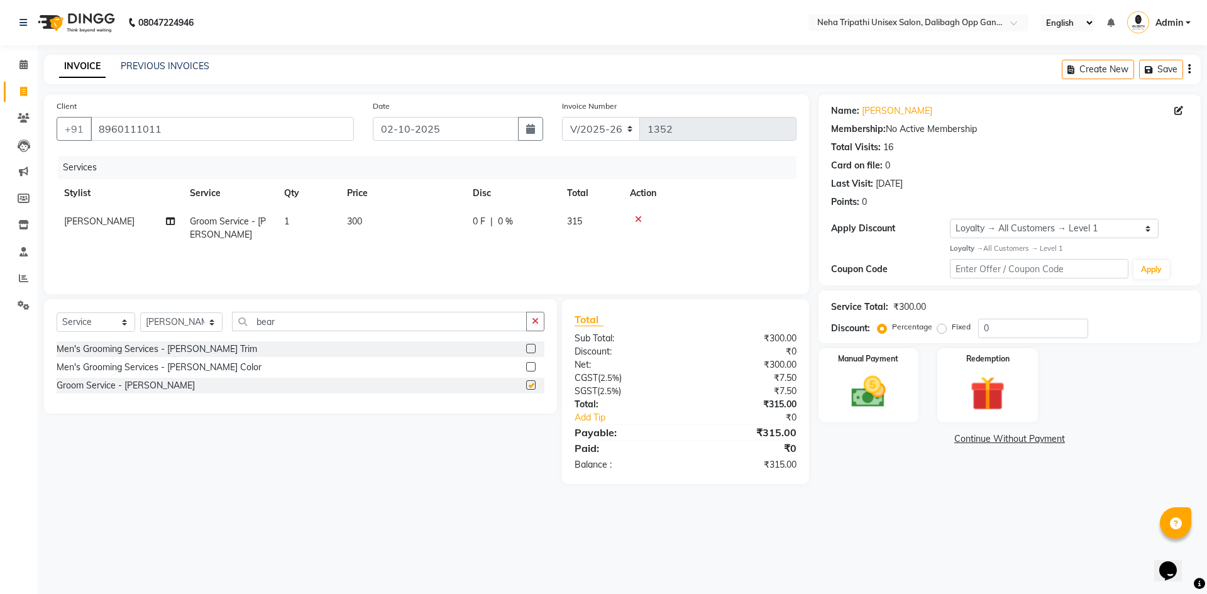
checkbox input "false"
click at [952, 330] on label "Fixed" at bounding box center [961, 326] width 19 height 11
click at [941, 330] on input "Fixed" at bounding box center [944, 327] width 9 height 9
radio input "true"
click at [994, 324] on input "0" at bounding box center [1033, 328] width 110 height 19
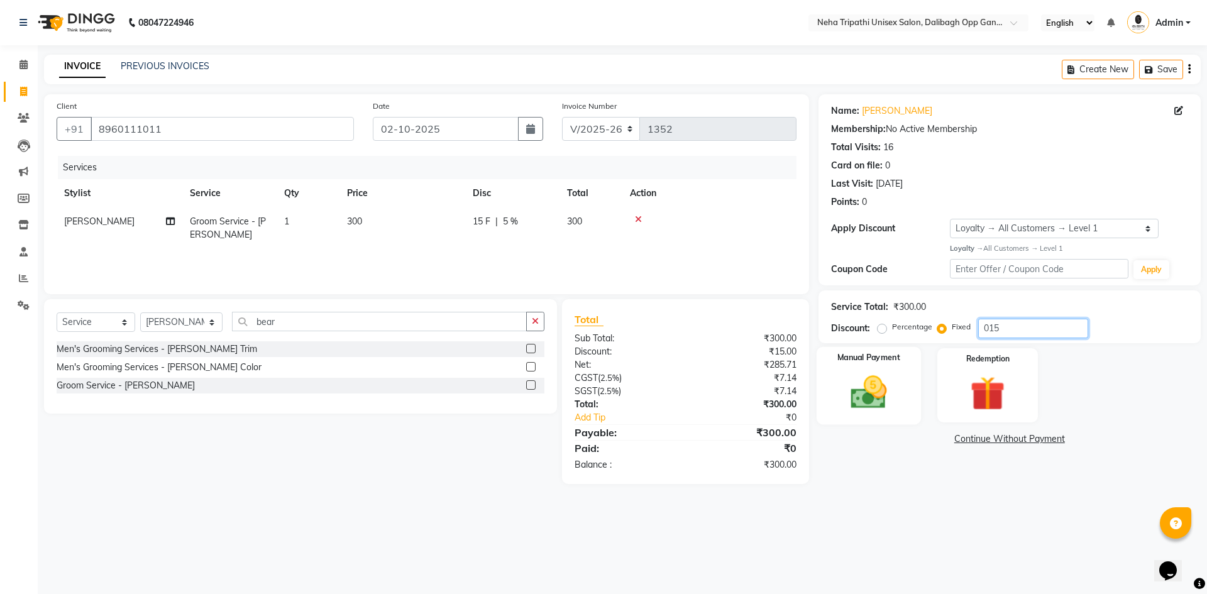
type input "015"
click at [869, 398] on img at bounding box center [868, 392] width 58 height 41
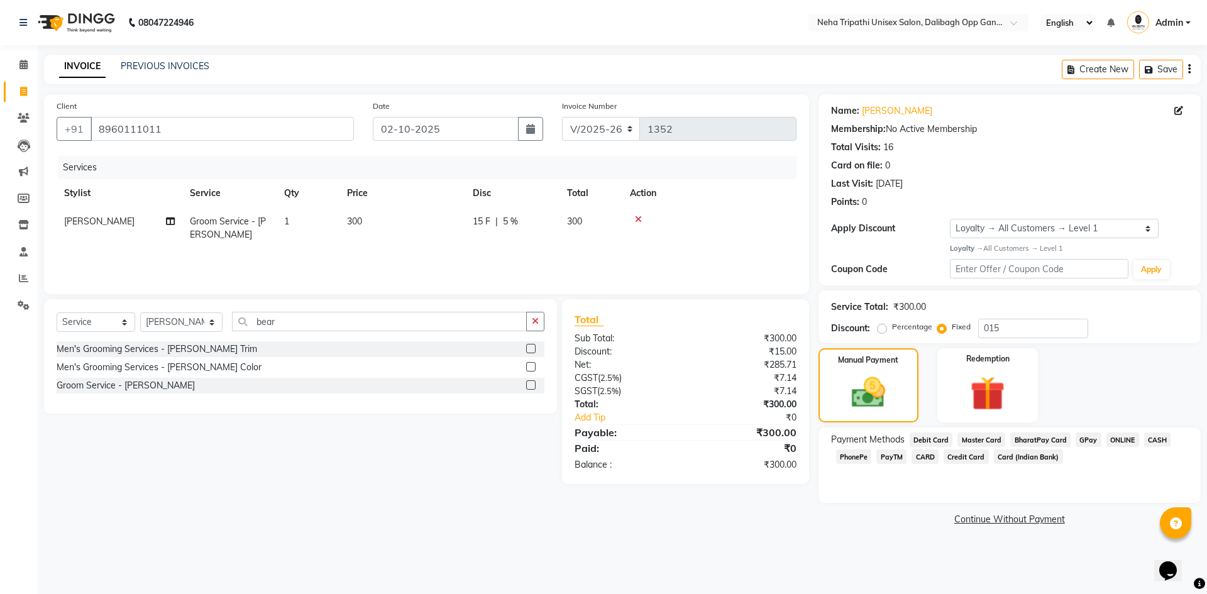
click at [1115, 442] on span "ONLINE" at bounding box center [1123, 440] width 33 height 14
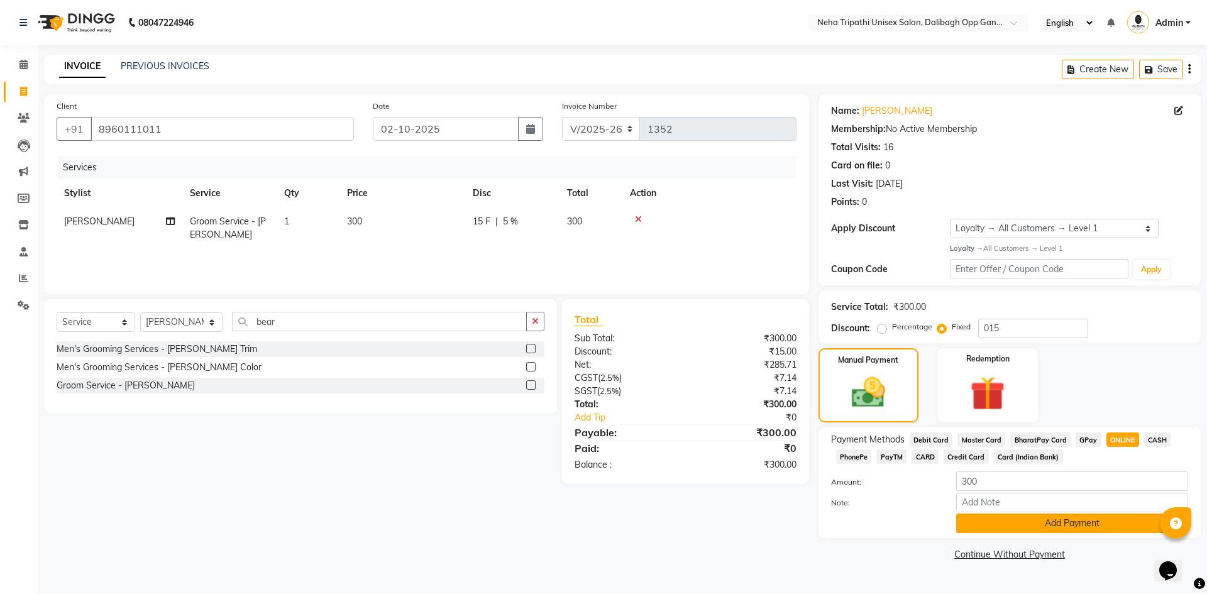
click at [1030, 525] on button "Add Payment" at bounding box center [1072, 523] width 232 height 19
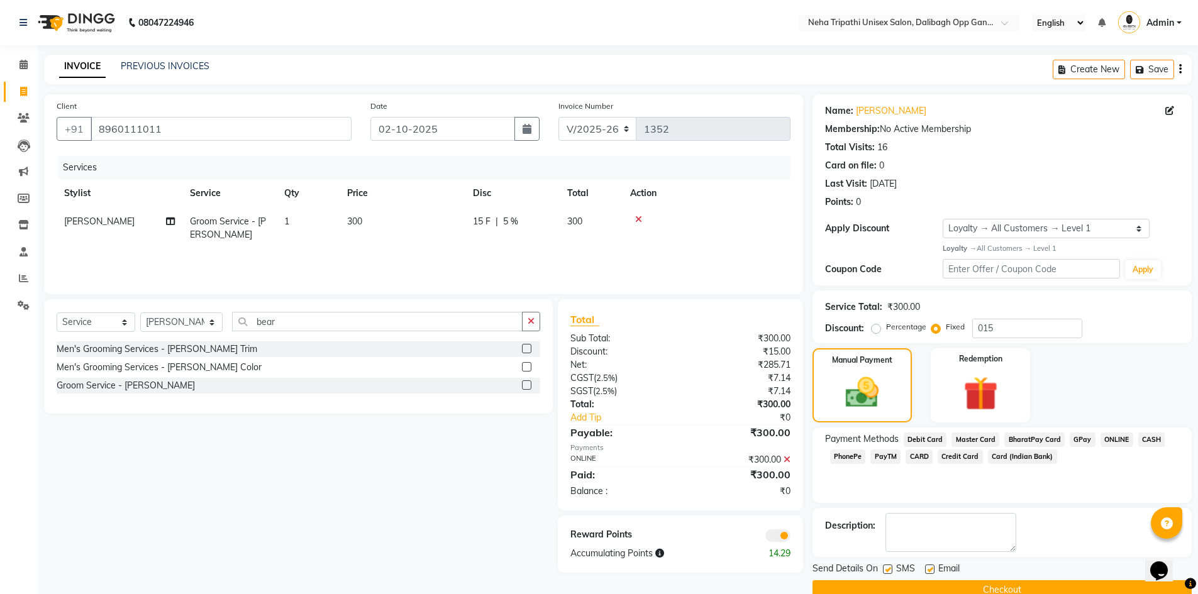
click at [1006, 587] on button "Checkout" at bounding box center [1001, 589] width 379 height 19
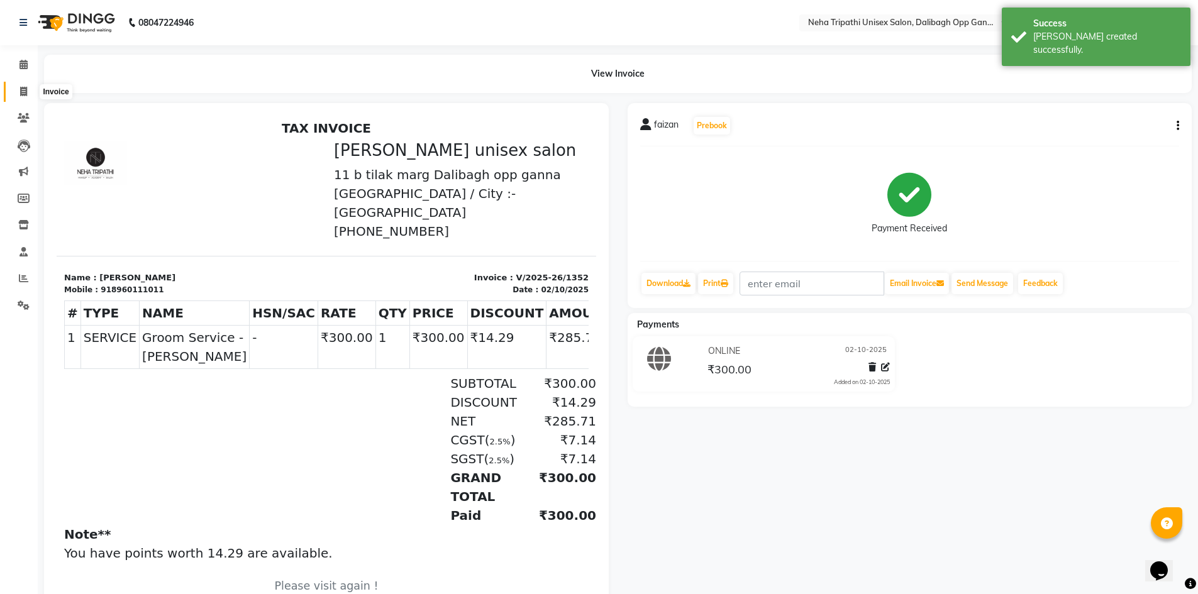
click at [27, 88] on icon at bounding box center [23, 91] width 7 height 9
select select "service"
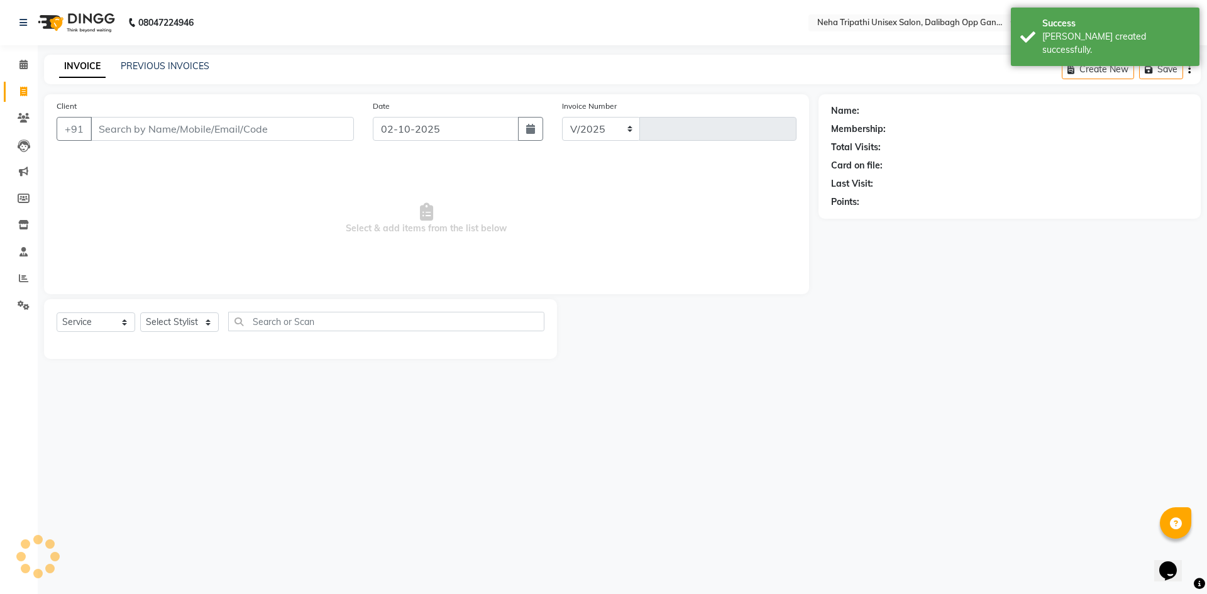
select select "6624"
type input "1353"
click at [162, 123] on input "Client" at bounding box center [222, 129] width 263 height 24
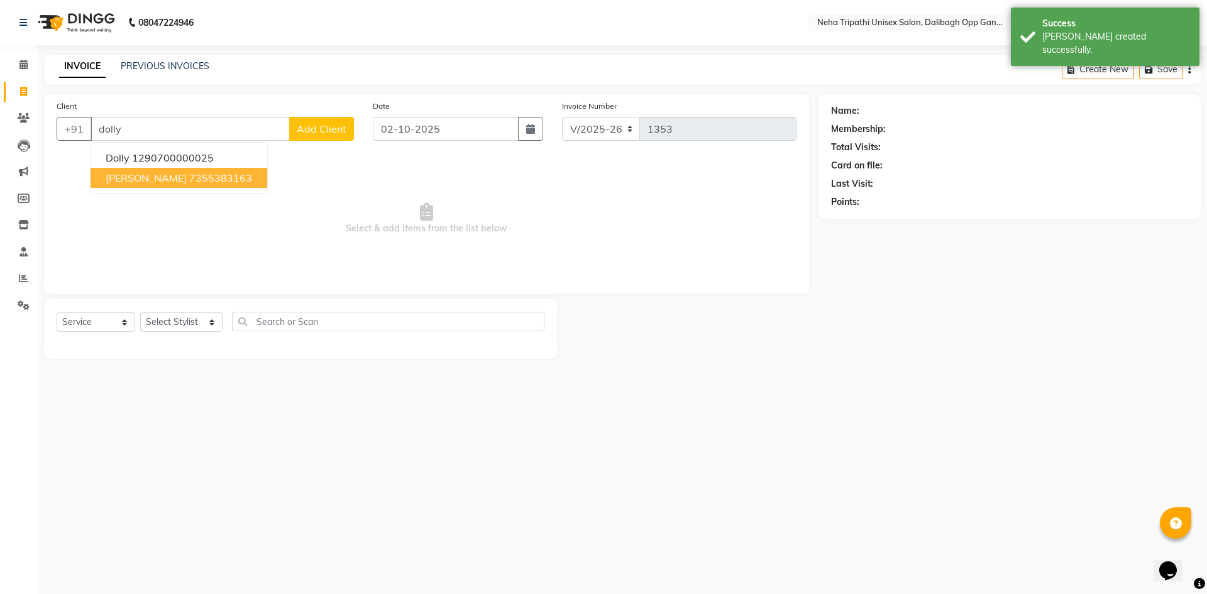
click at [189, 182] on ngb-highlight "7355383163" at bounding box center [220, 178] width 63 height 13
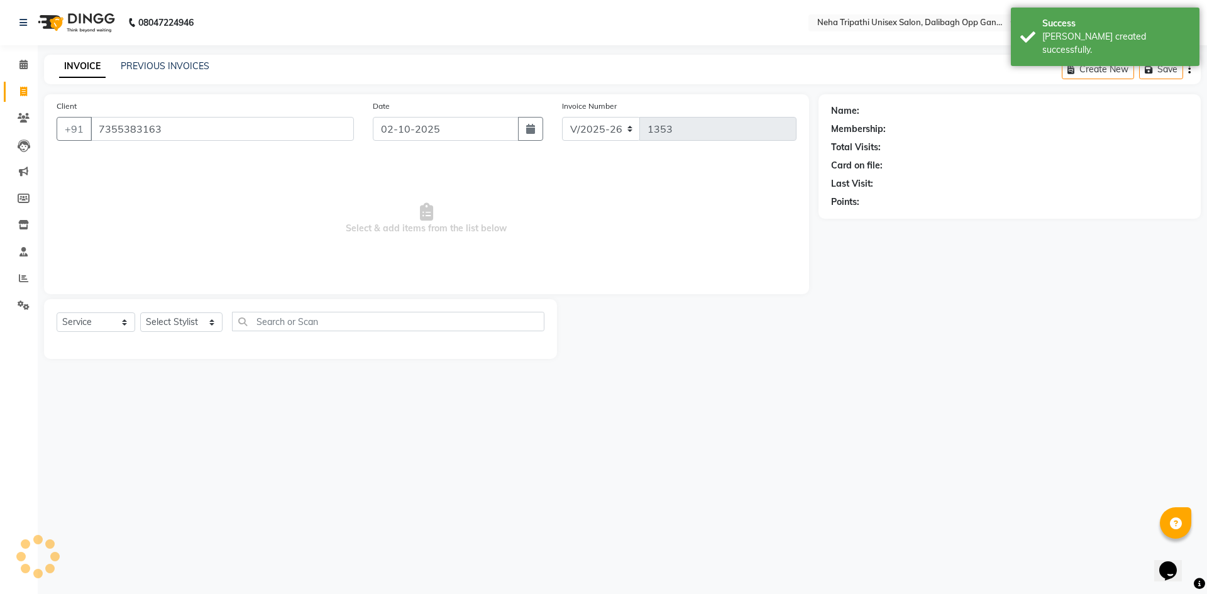
type input "7355383163"
select select "1: Object"
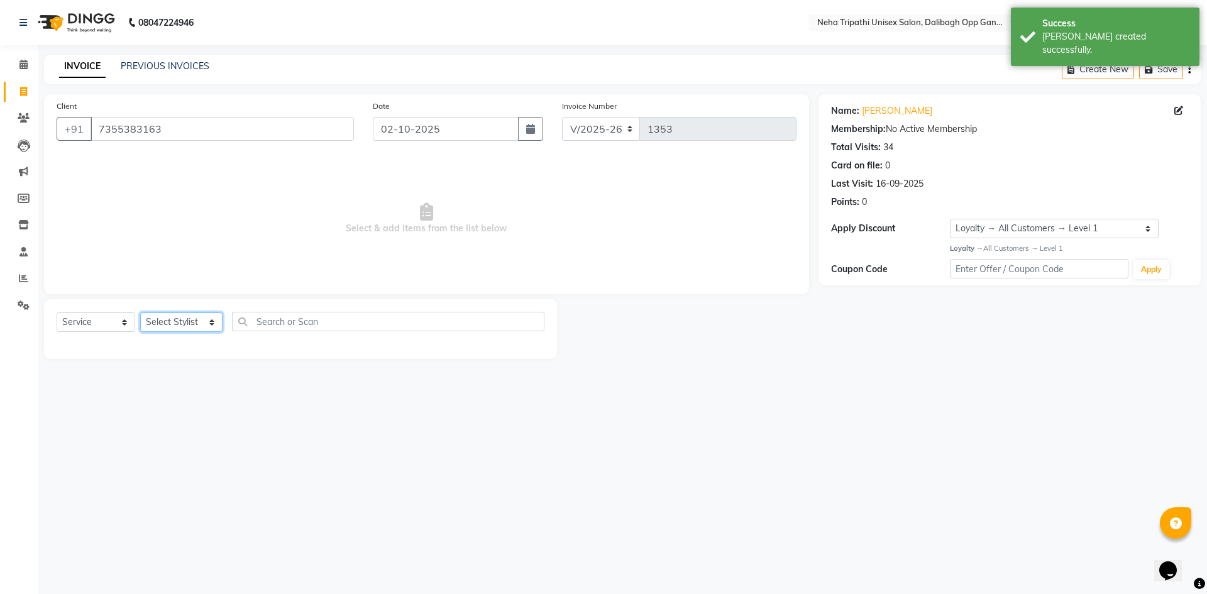
click at [177, 322] on select "Select Stylist Badru [PERSON_NAME] isha [PERSON_NAME] Mohd.[PERSON_NAME] [PERSO…" at bounding box center [181, 321] width 82 height 19
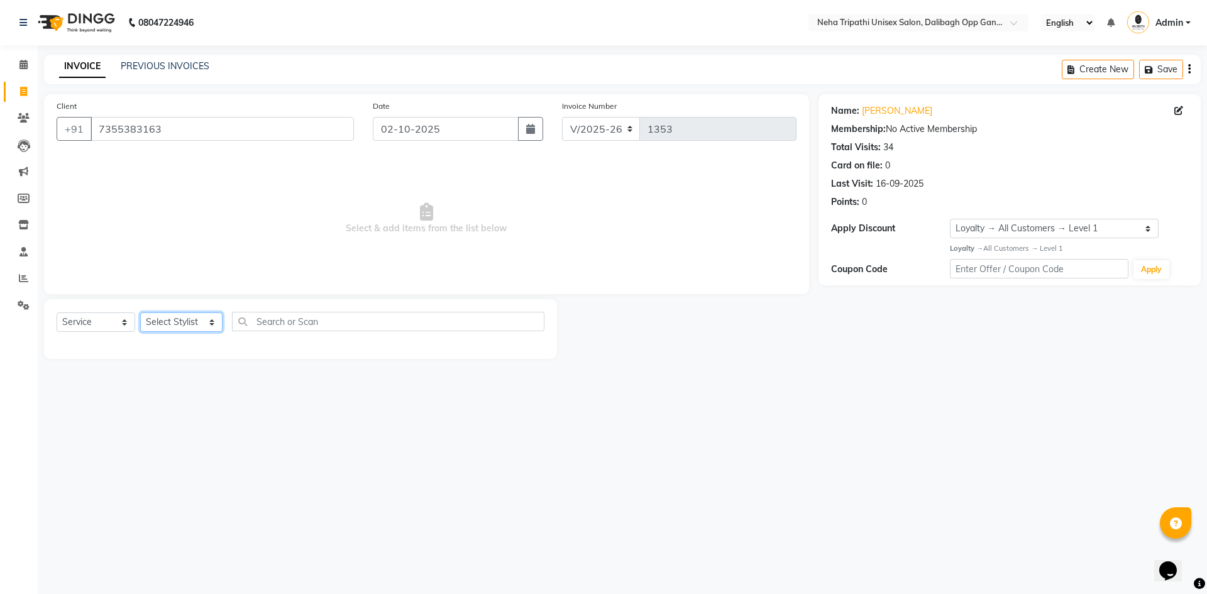
select select "51218"
click at [140, 312] on select "Select Stylist Badru [PERSON_NAME] isha [PERSON_NAME] Mohd.[PERSON_NAME] [PERSO…" at bounding box center [181, 321] width 82 height 19
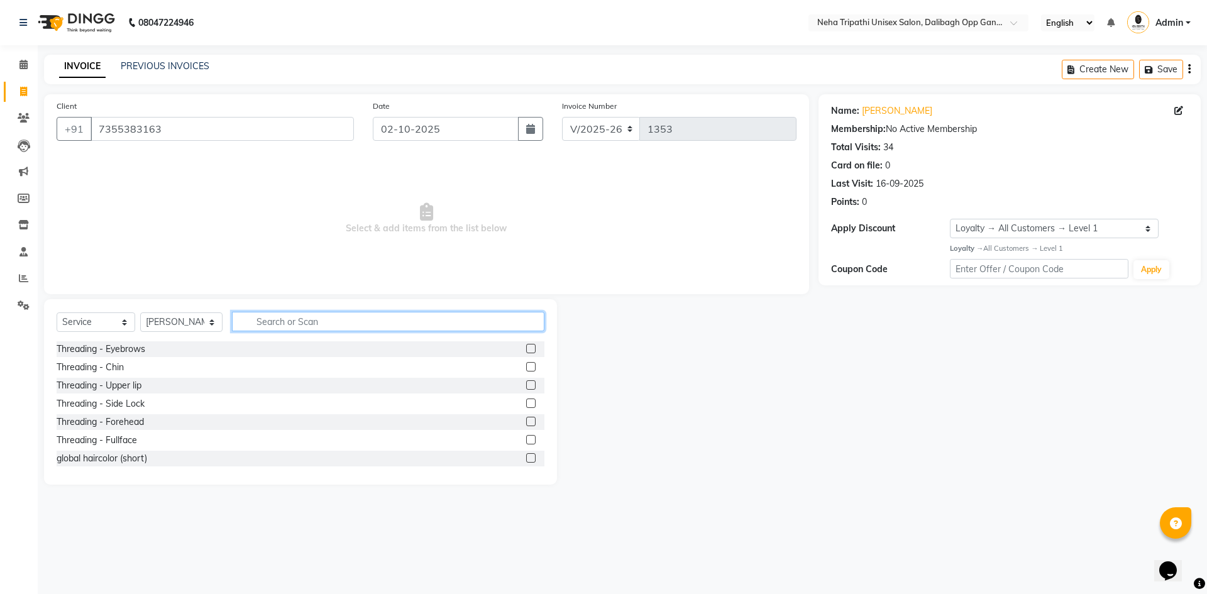
click at [276, 321] on input "text" at bounding box center [388, 321] width 312 height 19
type input "ped"
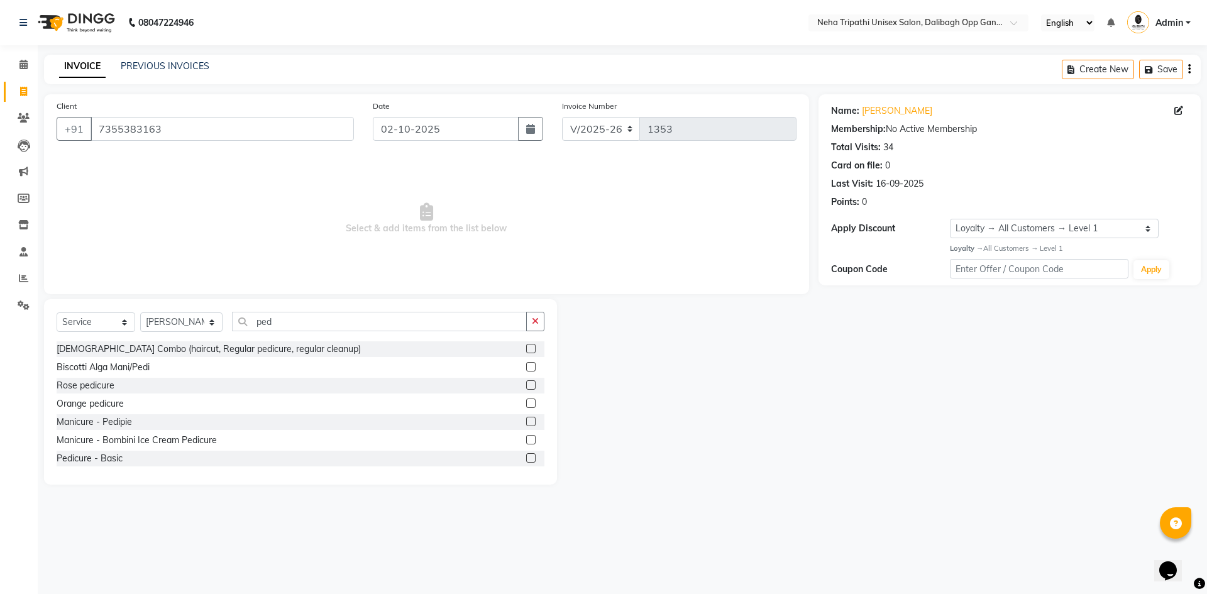
click at [526, 455] on label at bounding box center [530, 457] width 9 height 9
click at [526, 455] on input "checkbox" at bounding box center [530, 459] width 8 height 8
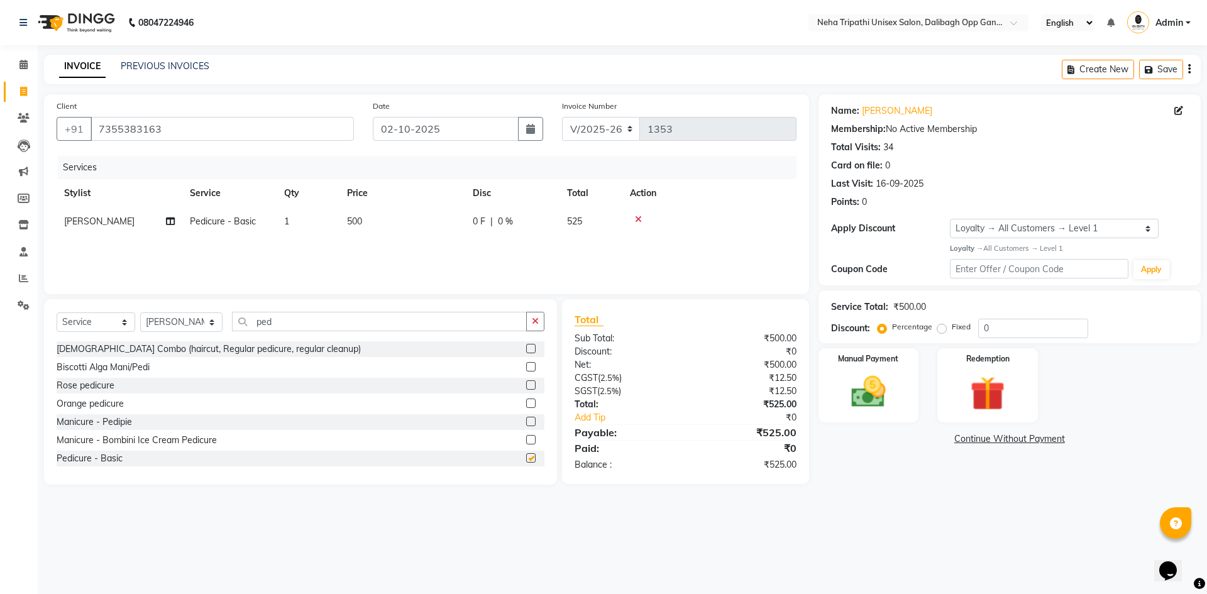
checkbox input "false"
drag, startPoint x: 285, startPoint y: 318, endPoint x: 214, endPoint y: 308, distance: 71.1
click at [214, 308] on div "Select Service Product Membership Package Voucher Prepaid Gift Card Select Styl…" at bounding box center [300, 391] width 513 height 185
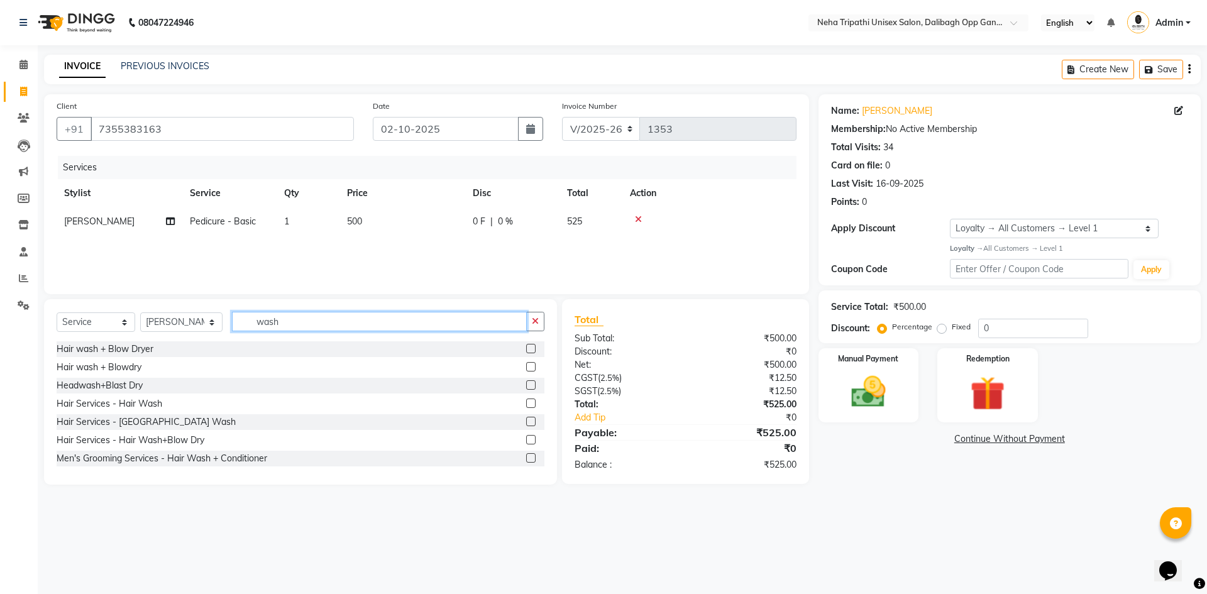
type input "wash"
click at [526, 384] on label at bounding box center [530, 384] width 9 height 9
click at [526, 384] on input "checkbox" at bounding box center [530, 386] width 8 height 8
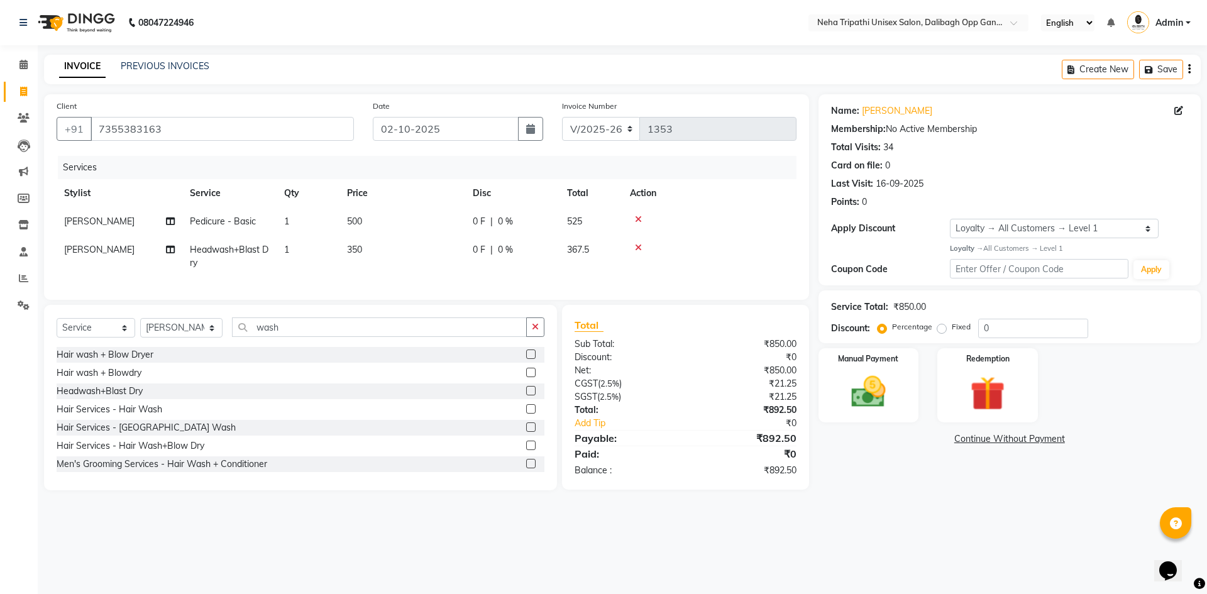
click at [526, 395] on label at bounding box center [530, 390] width 9 height 9
click at [526, 395] on input "checkbox" at bounding box center [530, 391] width 8 height 8
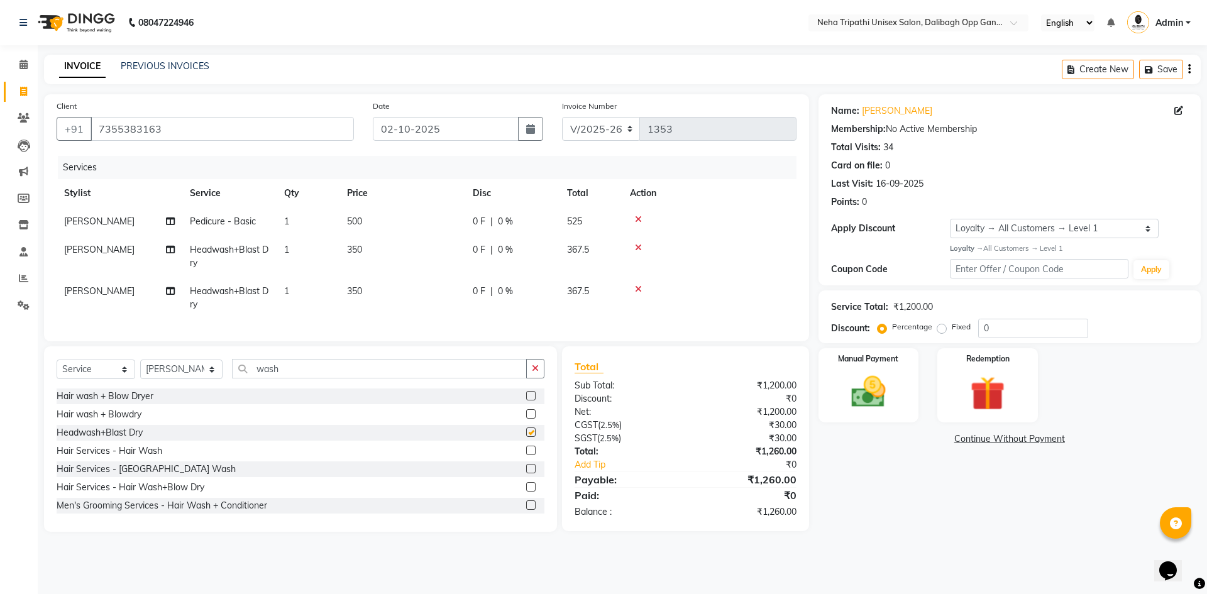
checkbox input "false"
click at [351, 250] on span "350" at bounding box center [354, 249] width 15 height 11
select select "51218"
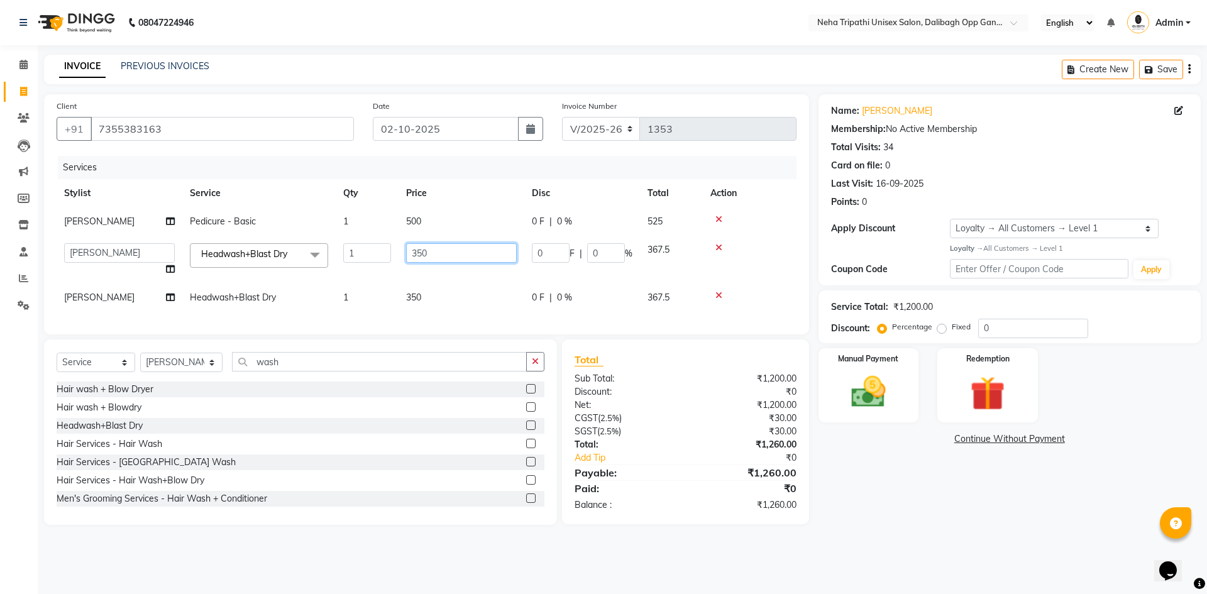
drag, startPoint x: 431, startPoint y: 254, endPoint x: 414, endPoint y: 251, distance: 17.3
click at [414, 251] on input "350" at bounding box center [461, 252] width 111 height 19
type input "500"
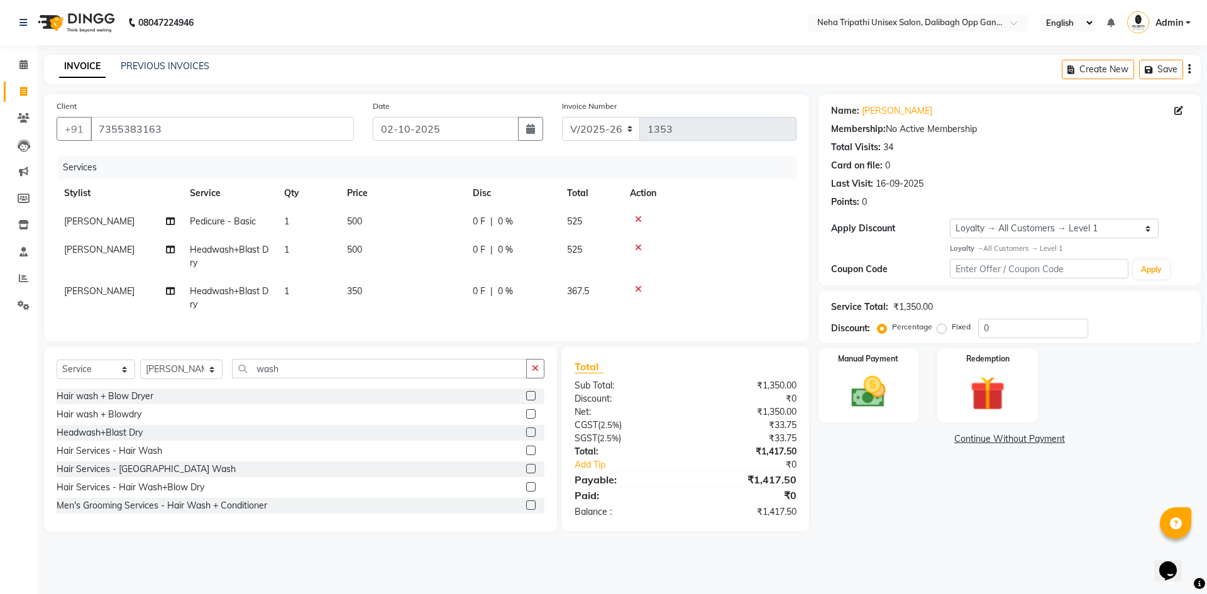
click at [423, 281] on tbody "[PERSON_NAME] Pedicure - Basic 1 500 0 F | 0 % 525 [PERSON_NAME] Headwash+Blast…" at bounding box center [427, 262] width 740 height 111
click at [358, 289] on span "350" at bounding box center [354, 290] width 15 height 11
select select "51218"
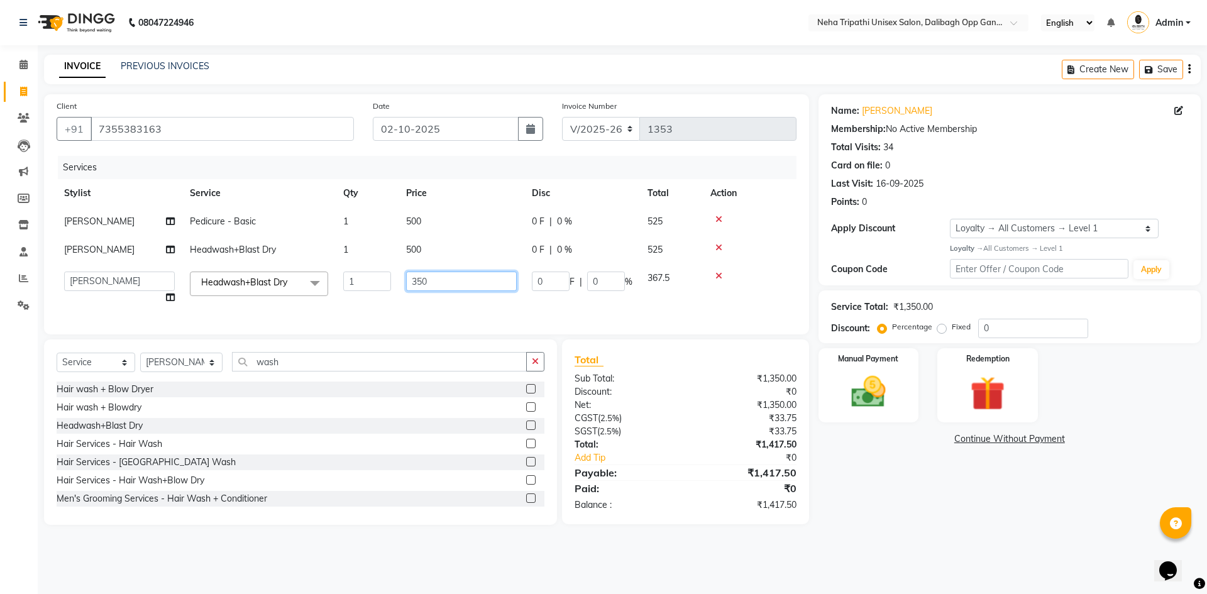
drag, startPoint x: 458, startPoint y: 277, endPoint x: 342, endPoint y: 270, distance: 115.9
click at [342, 270] on tr "Badru [PERSON_NAME] isha [PERSON_NAME] Mohd.[PERSON_NAME] [PERSON_NAME] [PERSON…" at bounding box center [427, 288] width 740 height 48
type input "500"
click at [892, 473] on div "Name: [PERSON_NAME] Membership: No Active Membership Total Visits: 34 Card on f…" at bounding box center [1015, 309] width 392 height 431
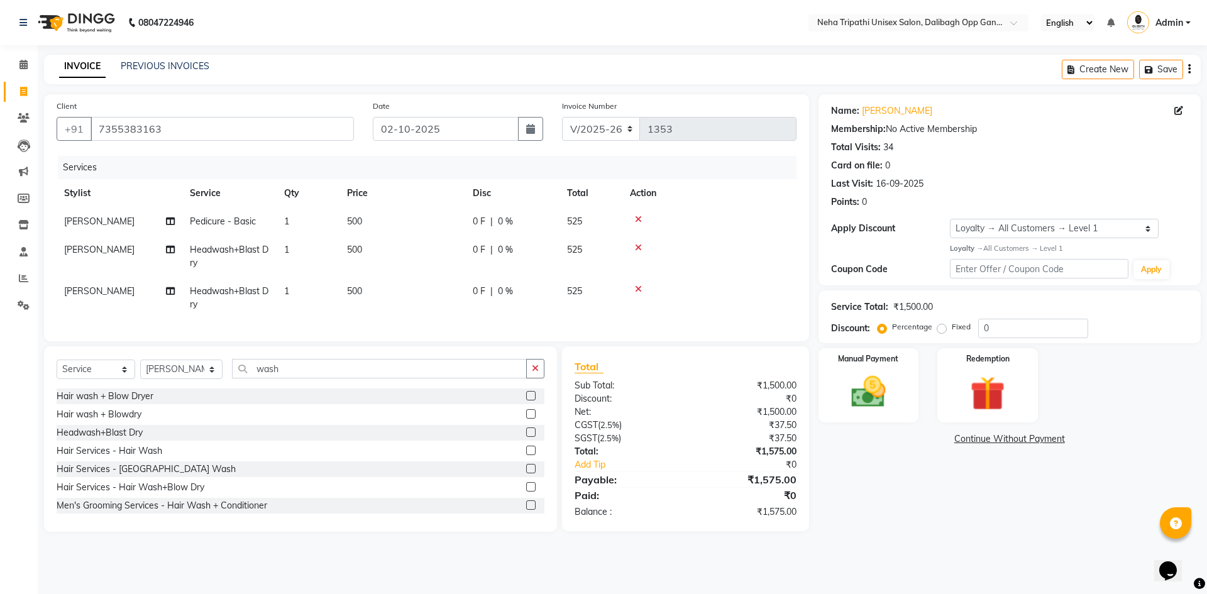
click at [952, 328] on label "Fixed" at bounding box center [961, 326] width 19 height 11
click at [941, 328] on input "Fixed" at bounding box center [944, 327] width 9 height 9
radio input "true"
click at [1013, 325] on input "0" at bounding box center [1033, 328] width 110 height 19
type input "0475.01"
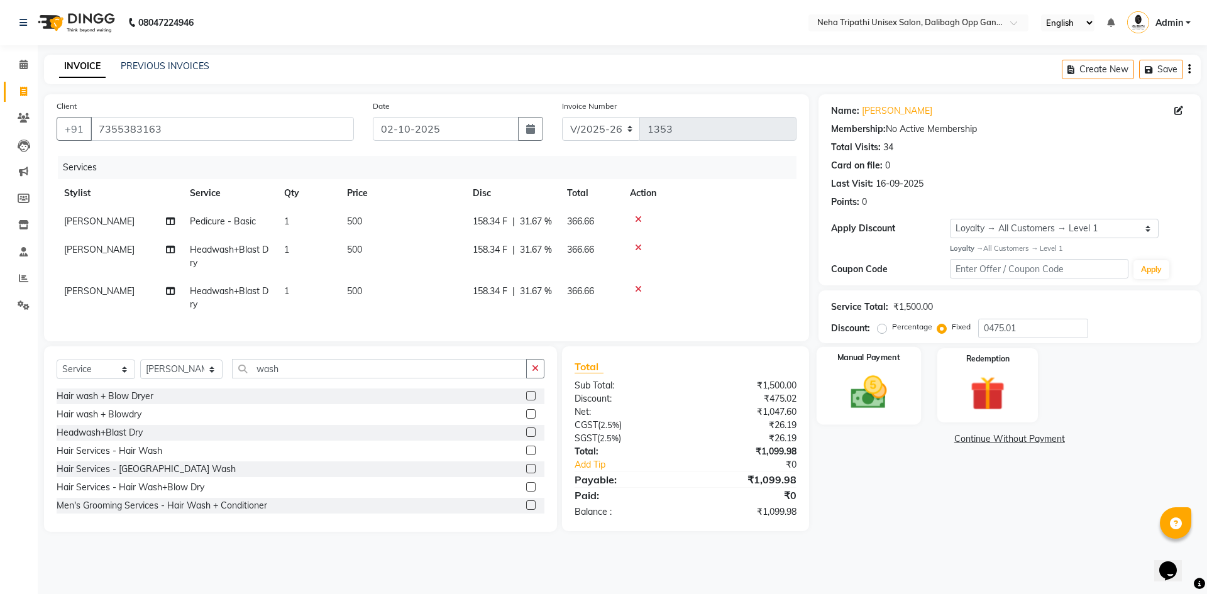
click at [886, 382] on img at bounding box center [868, 392] width 58 height 41
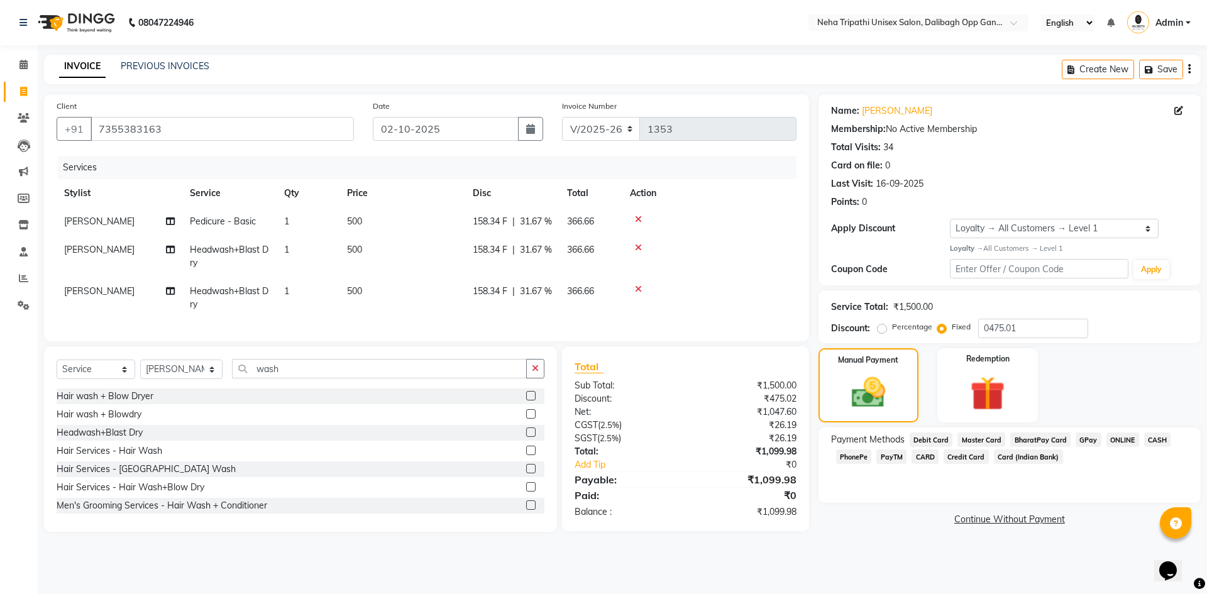
click at [1156, 438] on span "CASH" at bounding box center [1157, 440] width 27 height 14
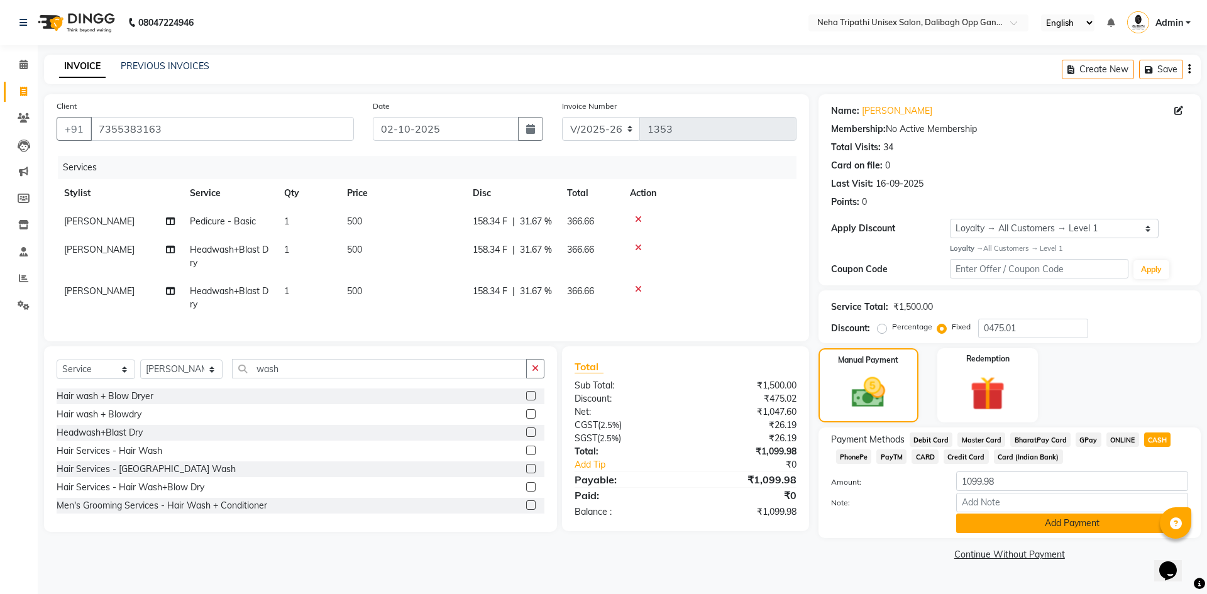
click at [1061, 527] on button "Add Payment" at bounding box center [1072, 523] width 232 height 19
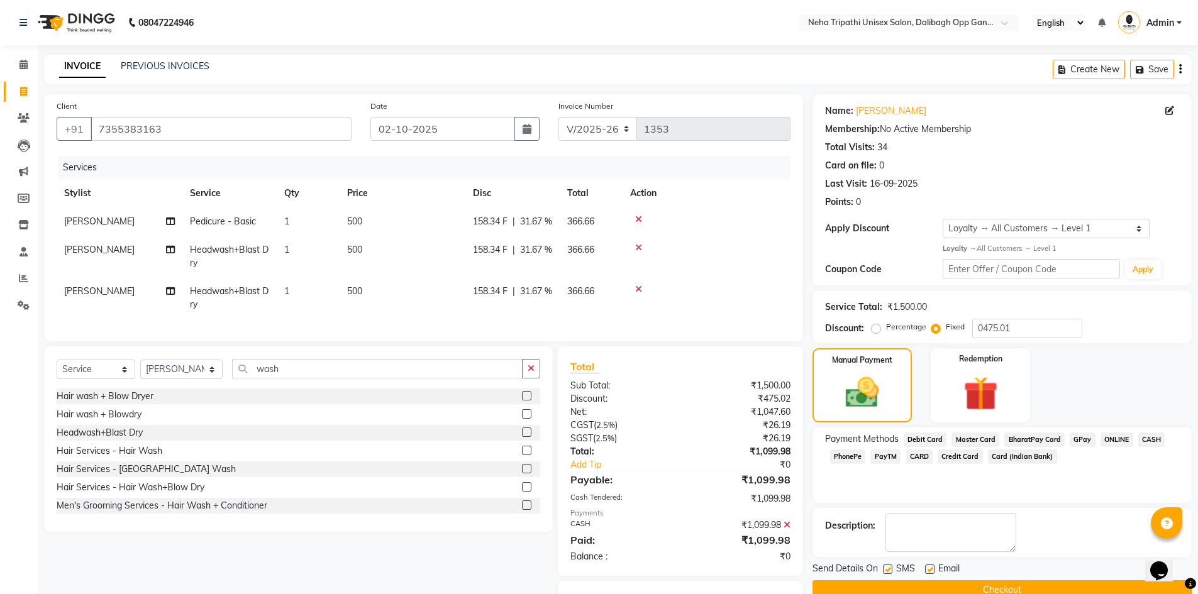
click at [978, 586] on button "Checkout" at bounding box center [1001, 589] width 379 height 19
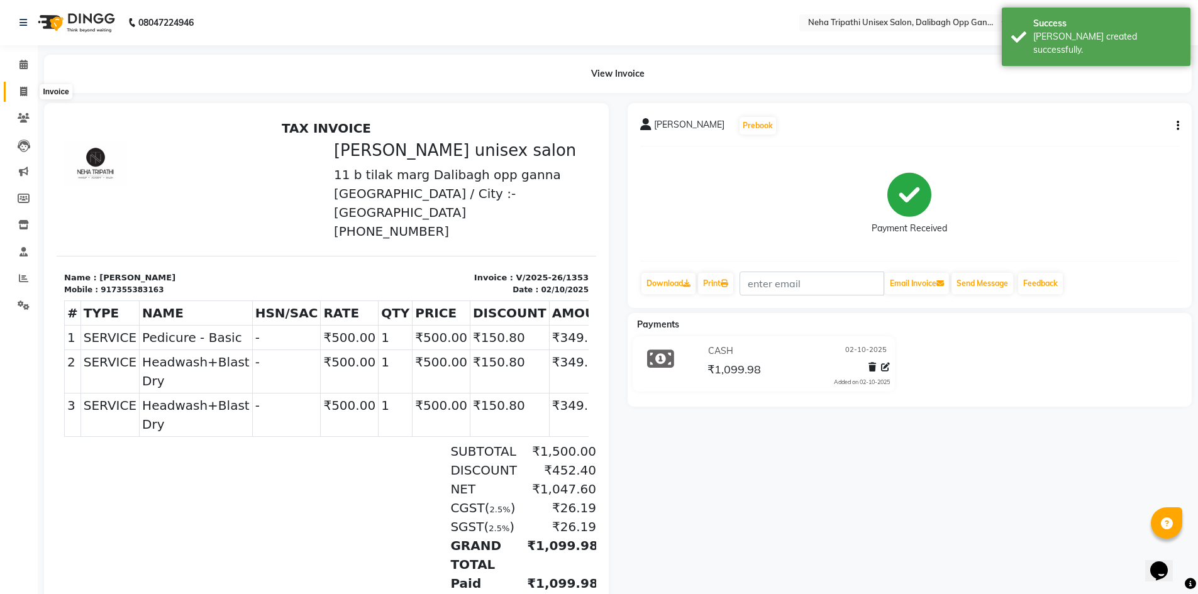
click at [22, 92] on icon at bounding box center [23, 91] width 7 height 9
select select "6624"
select select "service"
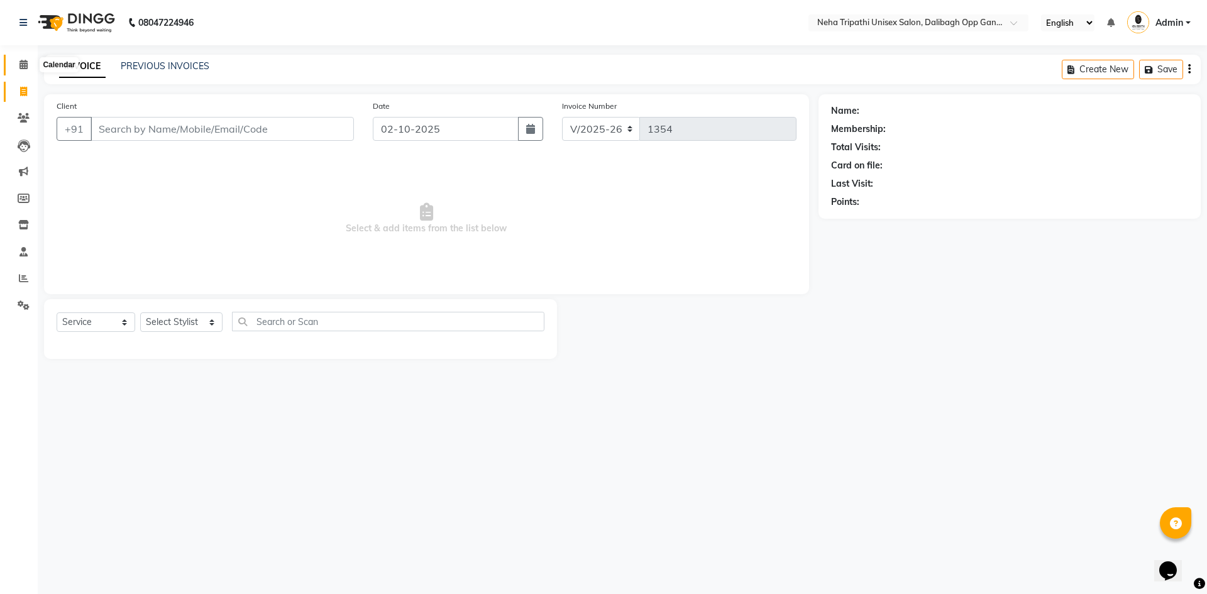
click at [24, 69] on icon at bounding box center [23, 64] width 8 height 9
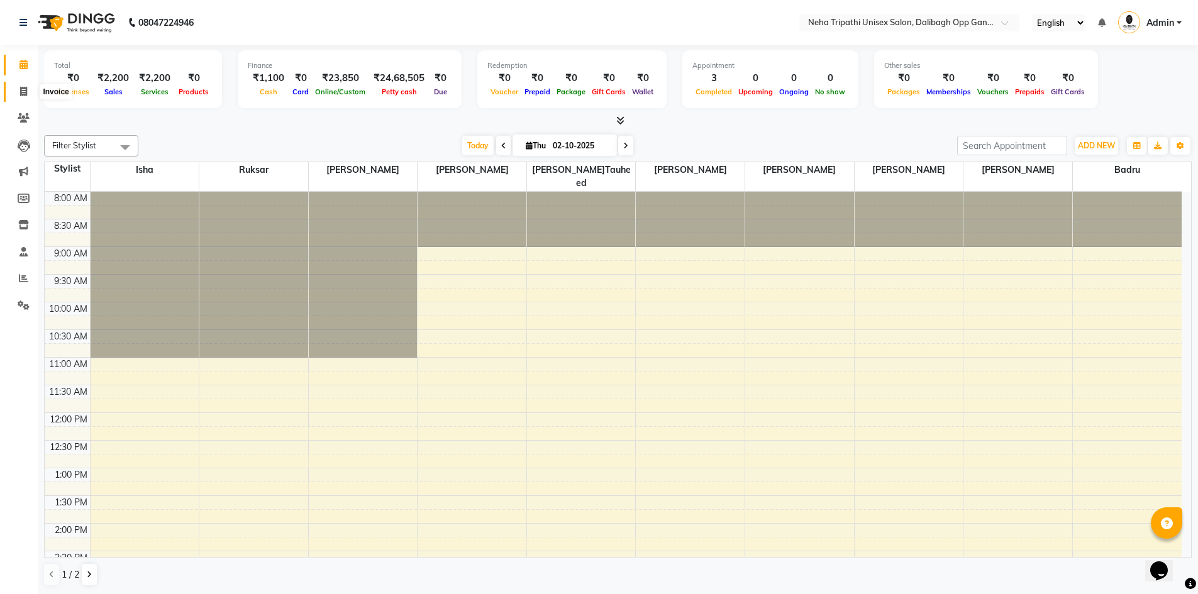
click at [21, 91] on icon at bounding box center [23, 91] width 7 height 9
select select "service"
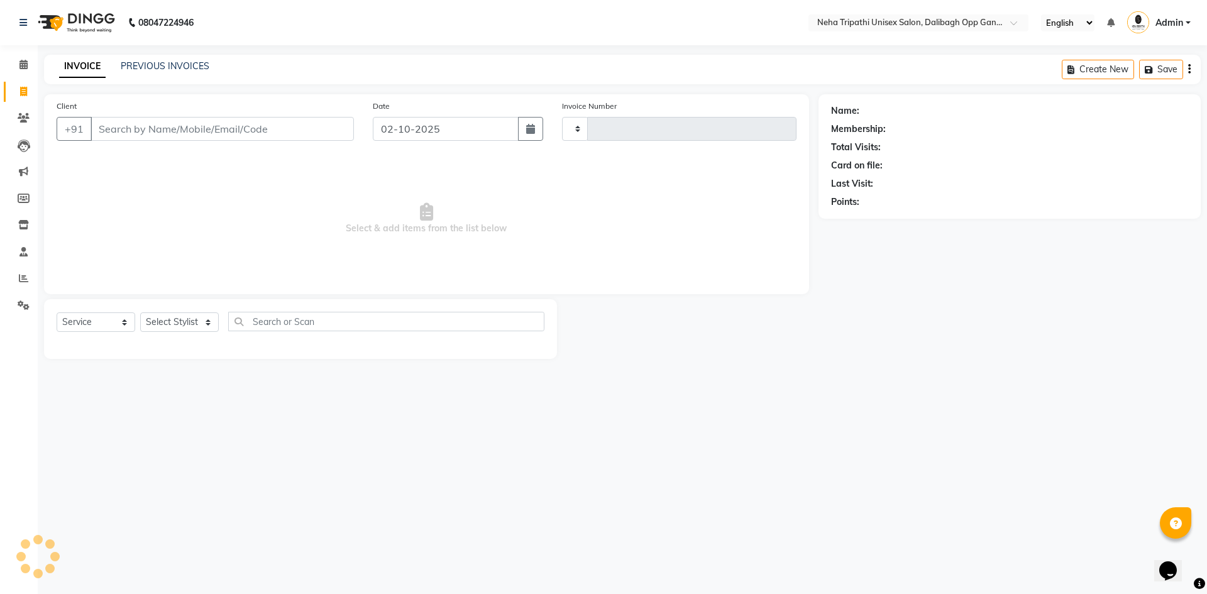
type input "1354"
select select "6624"
click at [148, 61] on link "PREVIOUS INVOICES" at bounding box center [165, 65] width 89 height 11
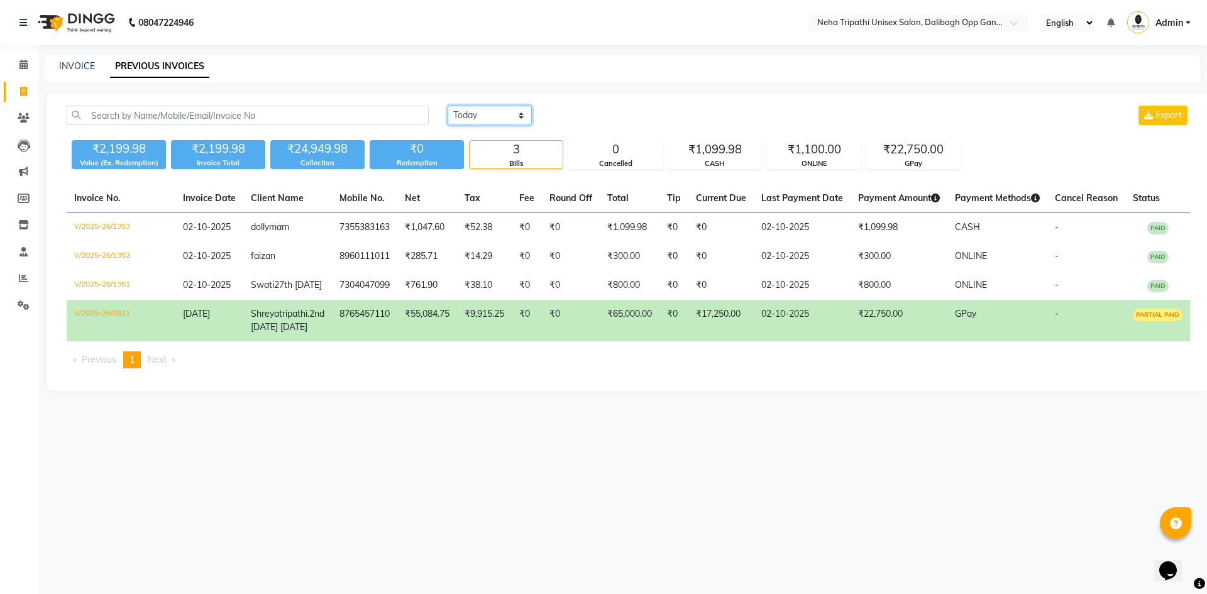
click at [477, 114] on select "[DATE] [DATE] Custom Range" at bounding box center [490, 115] width 84 height 19
select select "range"
click at [448, 106] on select "[DATE] [DATE] Custom Range" at bounding box center [490, 115] width 84 height 19
click at [592, 114] on input "02-10-2025" at bounding box center [592, 116] width 88 height 18
select select "10"
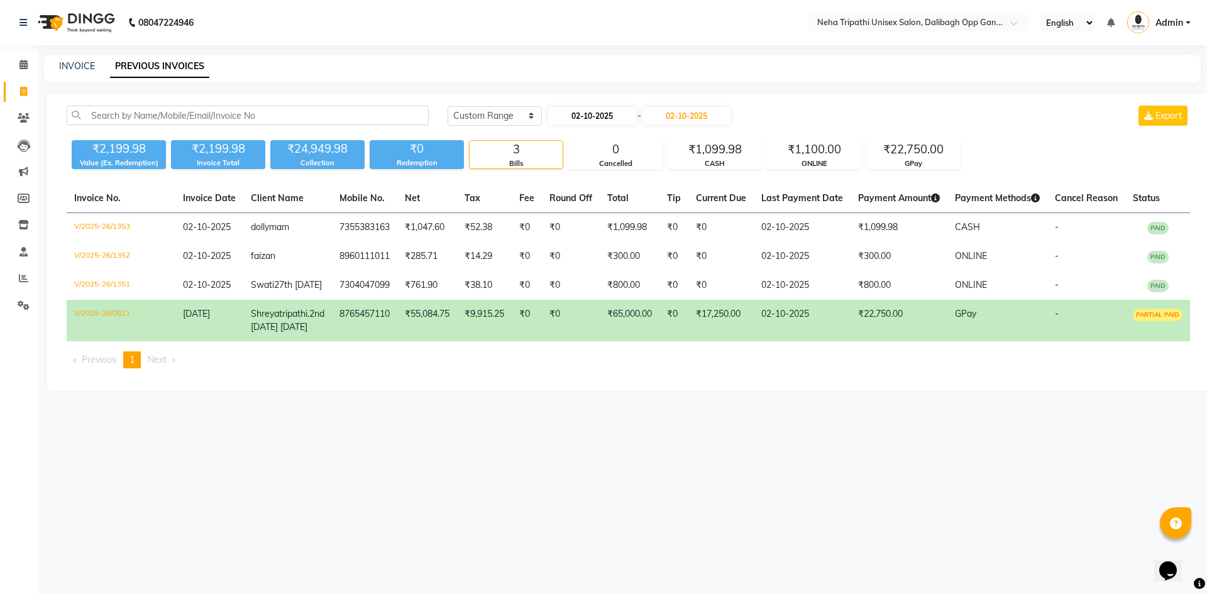
select select "2025"
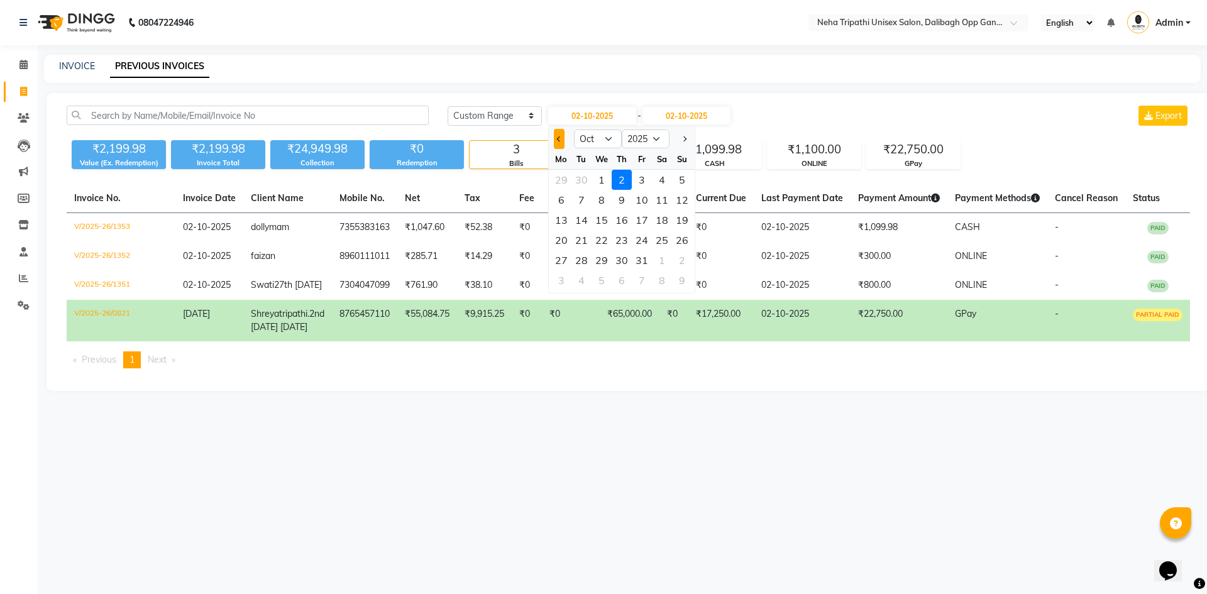
click at [556, 138] on button "Previous month" at bounding box center [559, 139] width 11 height 20
select select "9"
click at [563, 182] on div "1" at bounding box center [561, 180] width 20 height 20
type input "01-09-2025"
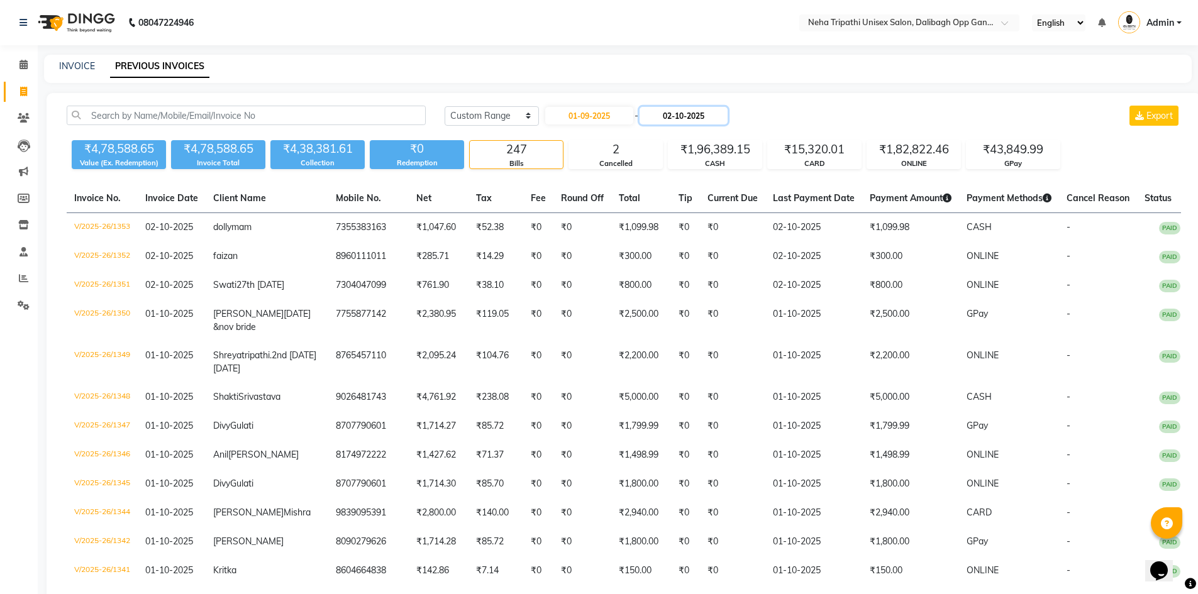
click at [685, 117] on input "02-10-2025" at bounding box center [683, 116] width 88 height 18
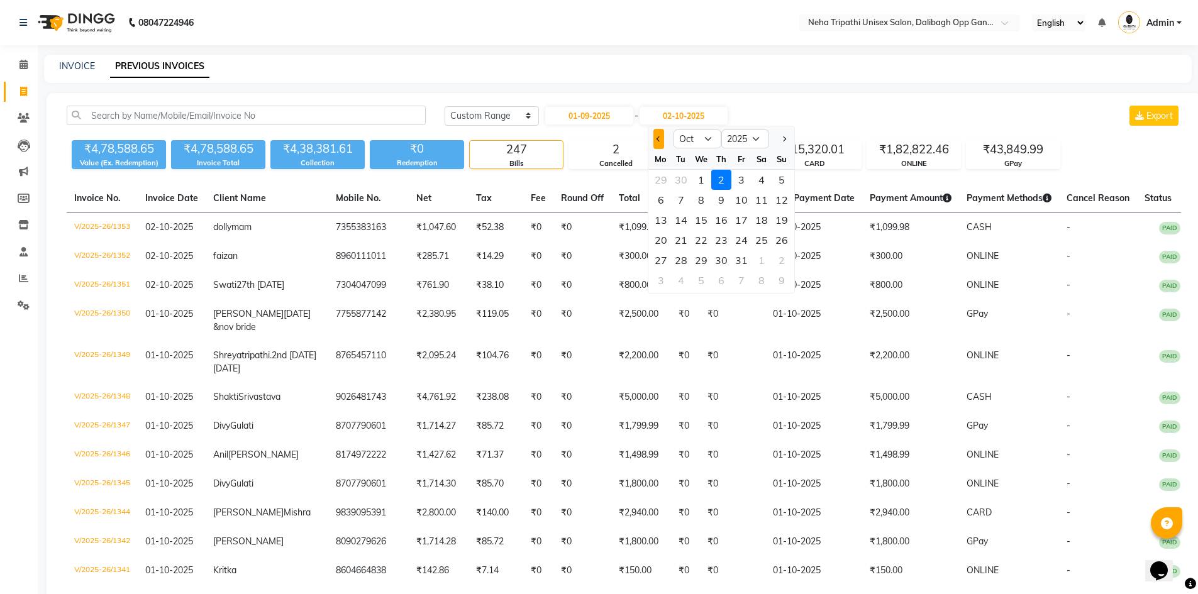
click at [655, 136] on button "Previous month" at bounding box center [658, 139] width 11 height 20
select select "9"
click at [680, 257] on div "30" at bounding box center [681, 260] width 20 height 20
type input "30-09-2025"
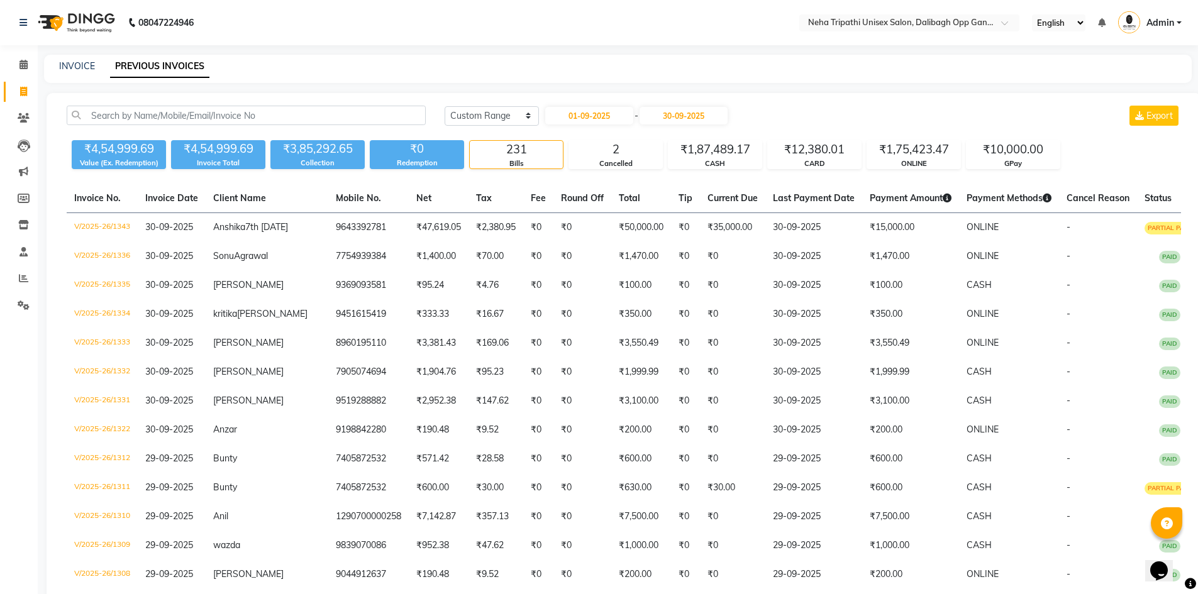
drag, startPoint x: 563, startPoint y: 150, endPoint x: 609, endPoint y: 199, distance: 67.6
click at [1066, 70] on div "INVOICE PREVIOUS INVOICES" at bounding box center [610, 66] width 1132 height 13
